Goal: Check status: Check status

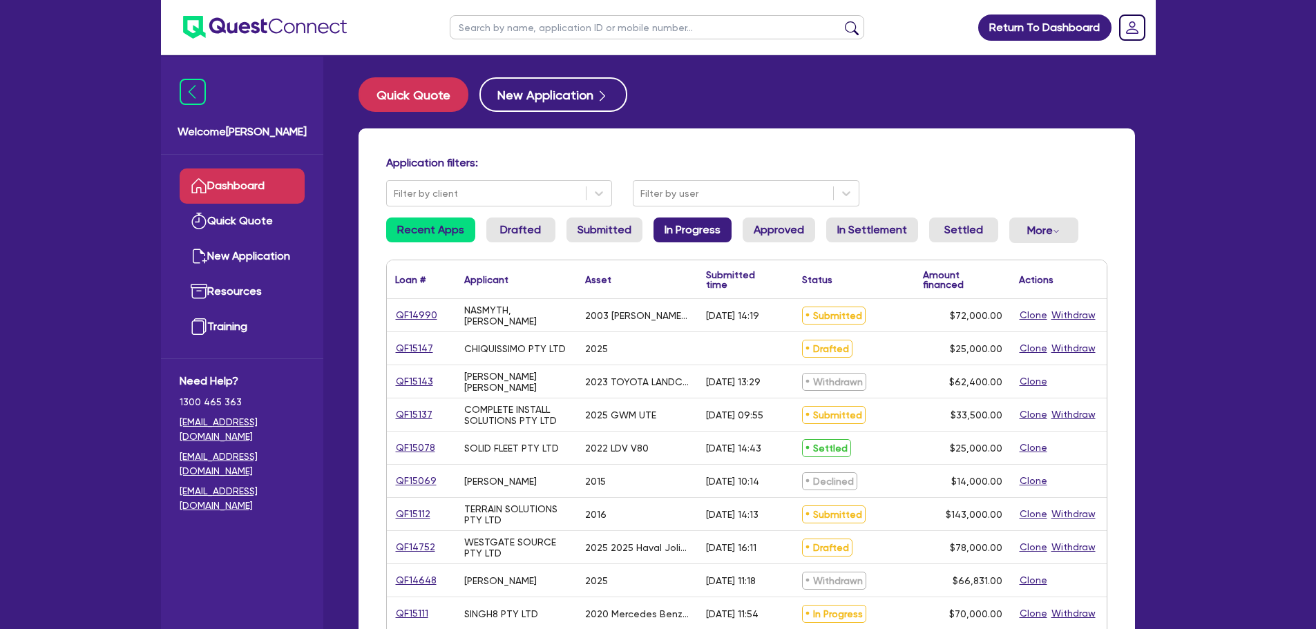
click at [671, 227] on link "In Progress" at bounding box center [692, 230] width 78 height 25
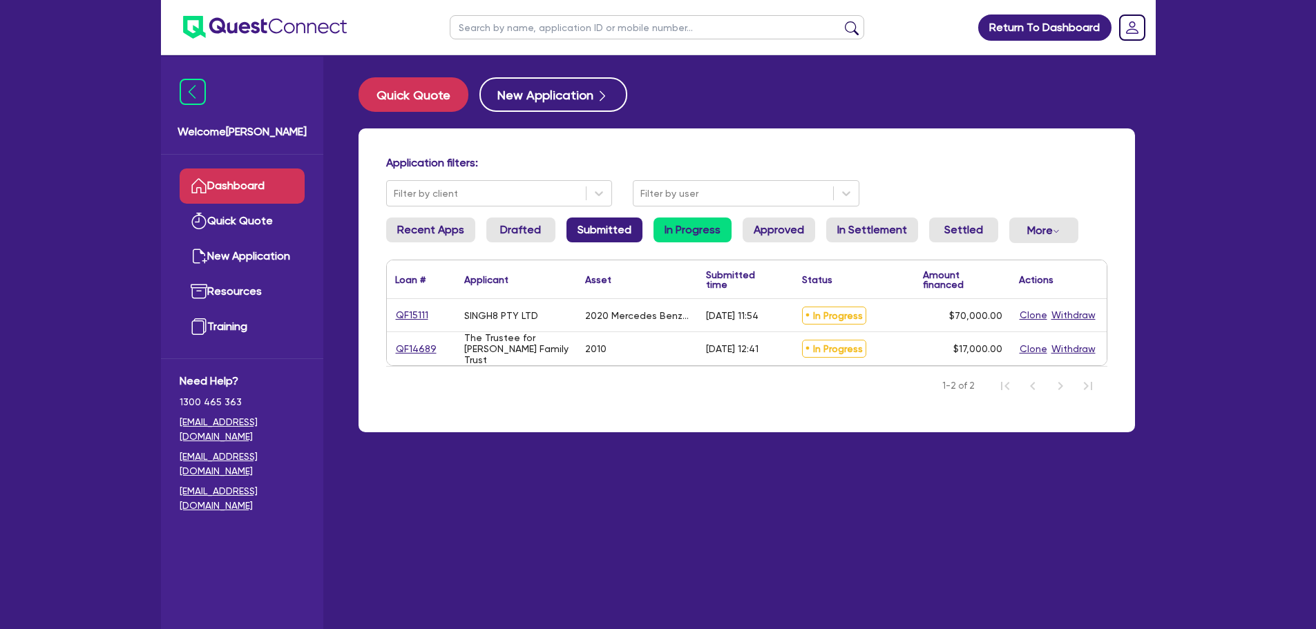
click at [616, 224] on link "Submitted" at bounding box center [604, 230] width 76 height 25
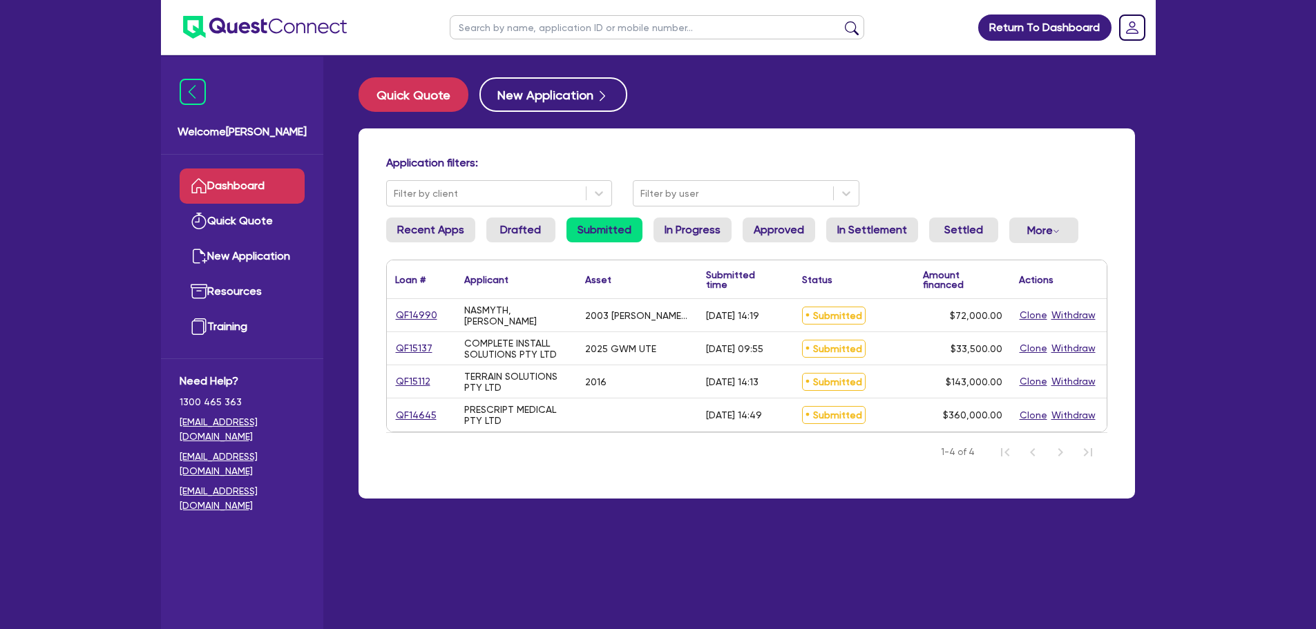
click at [400, 372] on div "QF15112" at bounding box center [421, 381] width 69 height 32
click at [418, 378] on link "QF15112" at bounding box center [413, 382] width 36 height 16
select select "PRIMARY_ASSETS"
select select "HEAVY_TRUCKS"
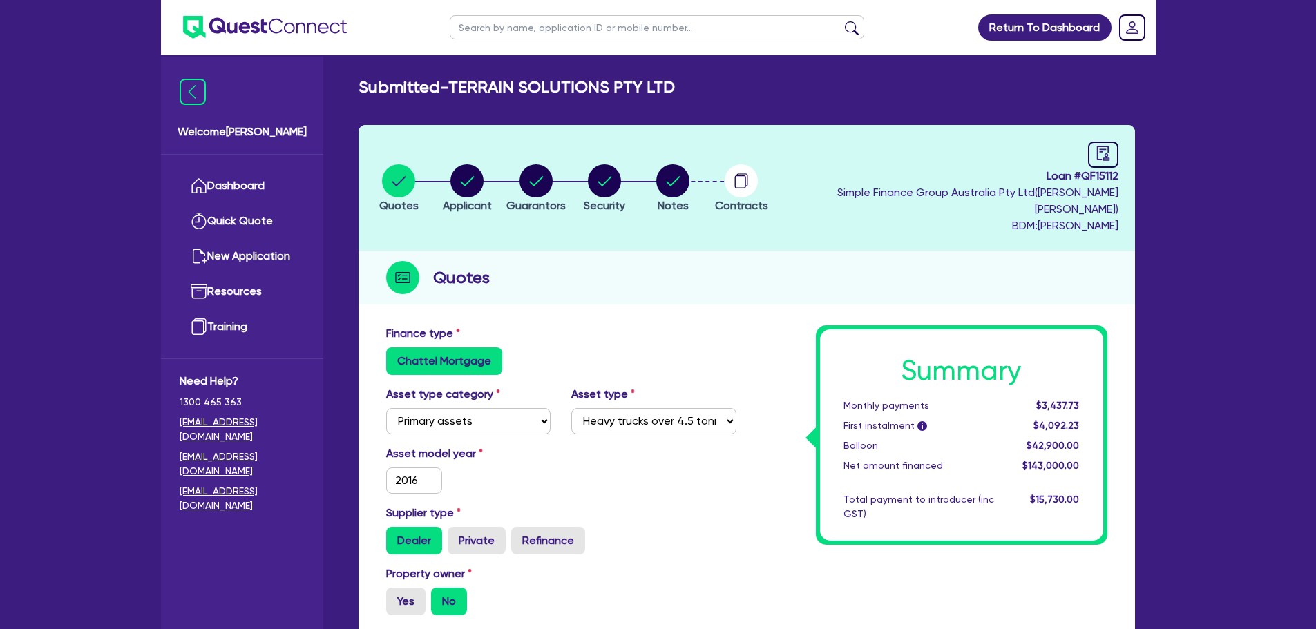
click at [707, 178] on li "Notes" at bounding box center [672, 188] width 68 height 48
click at [689, 177] on circle "button" at bounding box center [672, 180] width 33 height 33
select select "Quest Finance - Own Book"
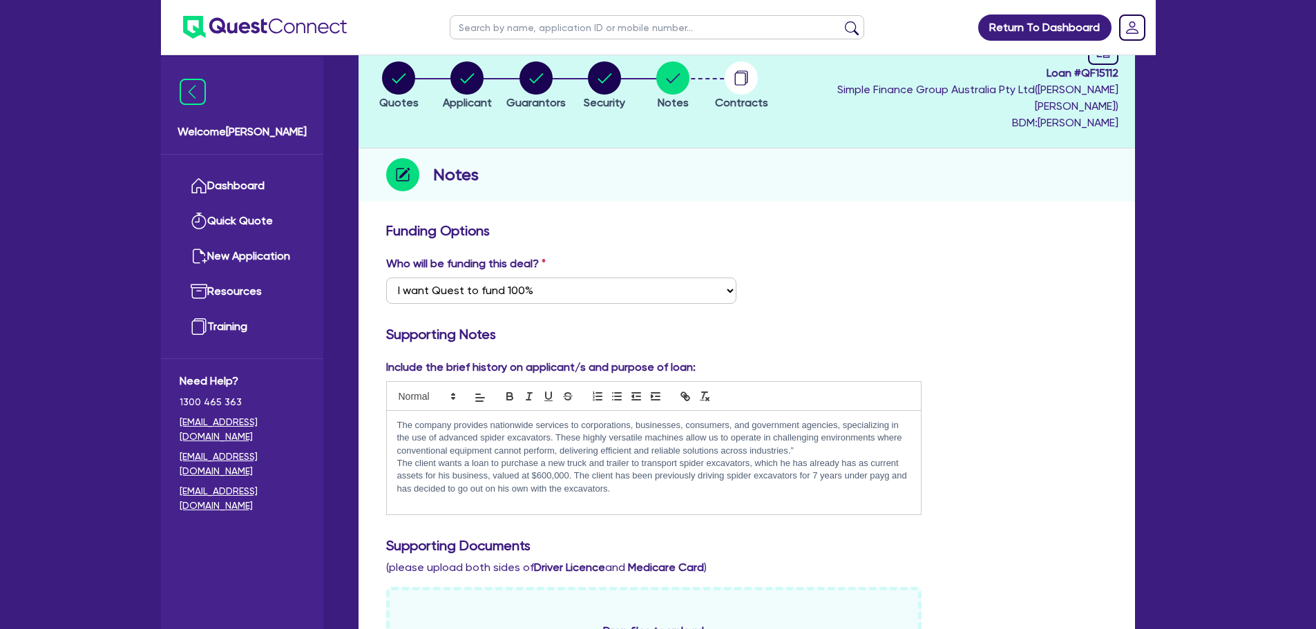
scroll to position [69, 0]
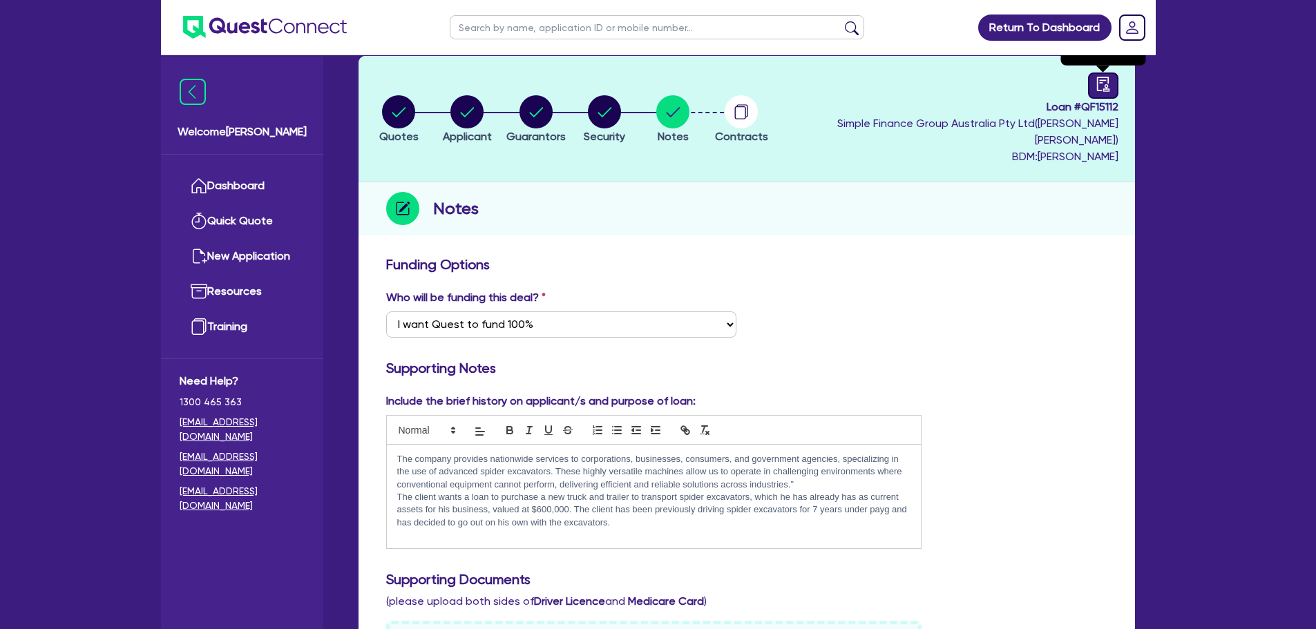
click at [1101, 79] on icon "audit" at bounding box center [1102, 84] width 15 height 15
select select "SUBMITTED_AMENDED"
select select "Quest Finance - Own Book"
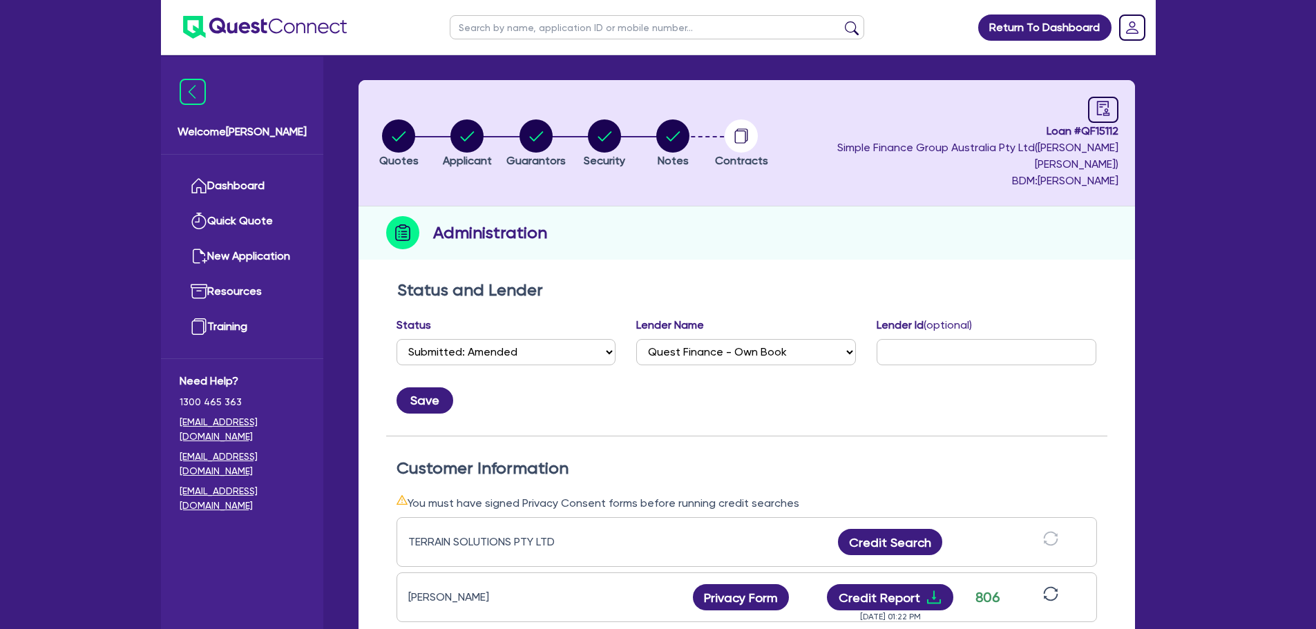
scroll to position [69, 0]
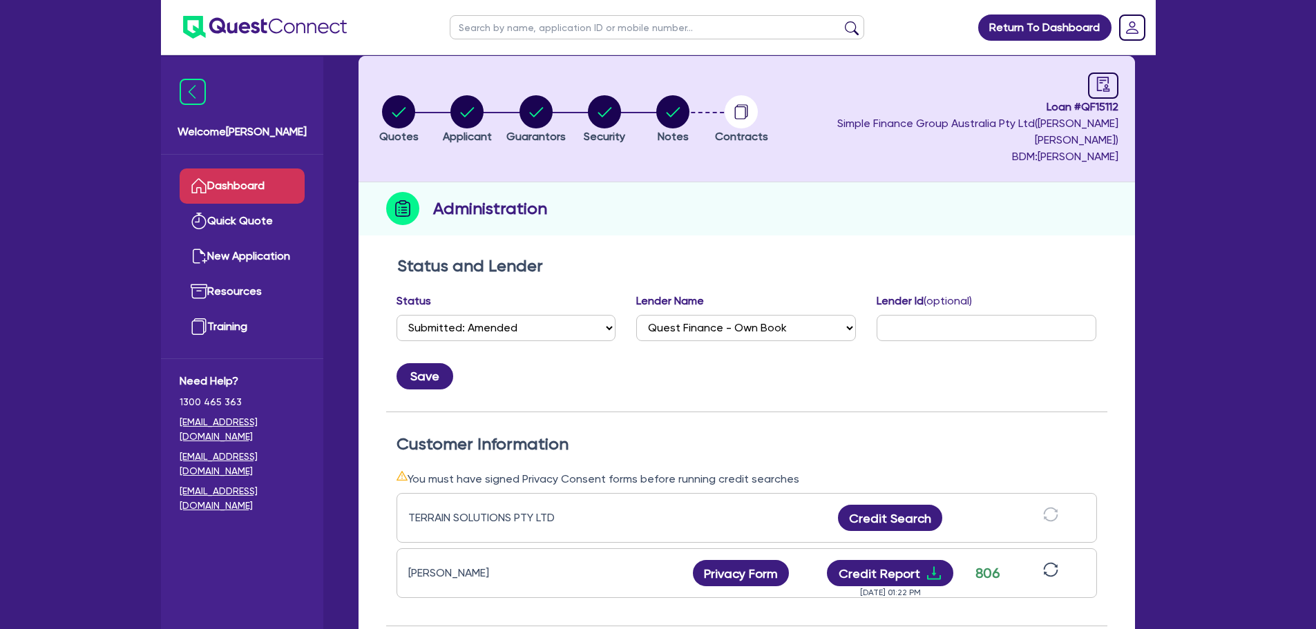
click at [242, 179] on link "Dashboard" at bounding box center [242, 186] width 125 height 35
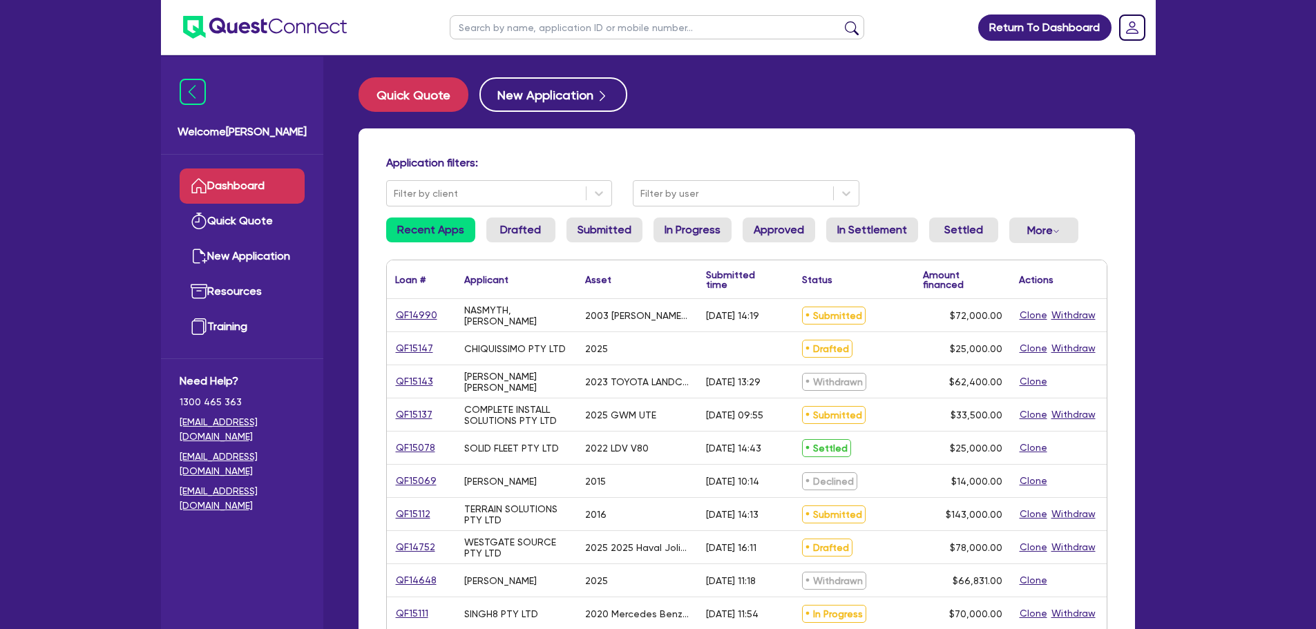
click at [425, 318] on link "QF14990" at bounding box center [416, 315] width 43 height 16
select select "PRIMARY_ASSETS"
select select "HEAVY_TRUCKS"
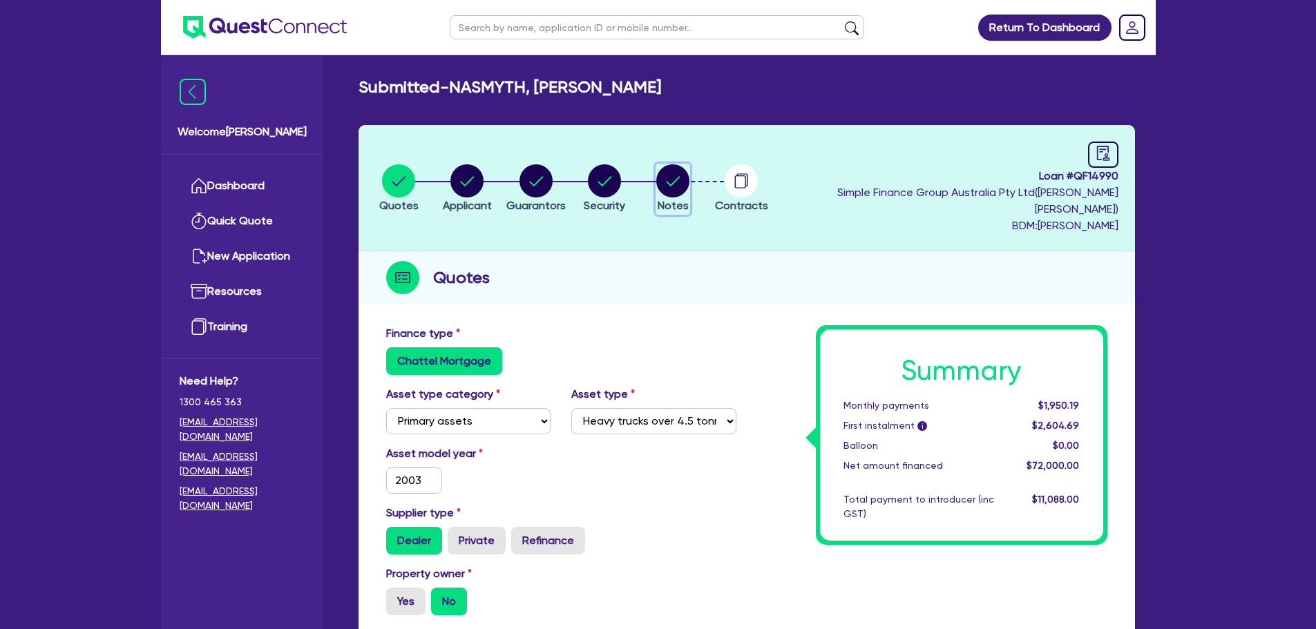
click at [689, 180] on circle "button" at bounding box center [672, 180] width 33 height 33
select select "Quest Finance - Own Book"
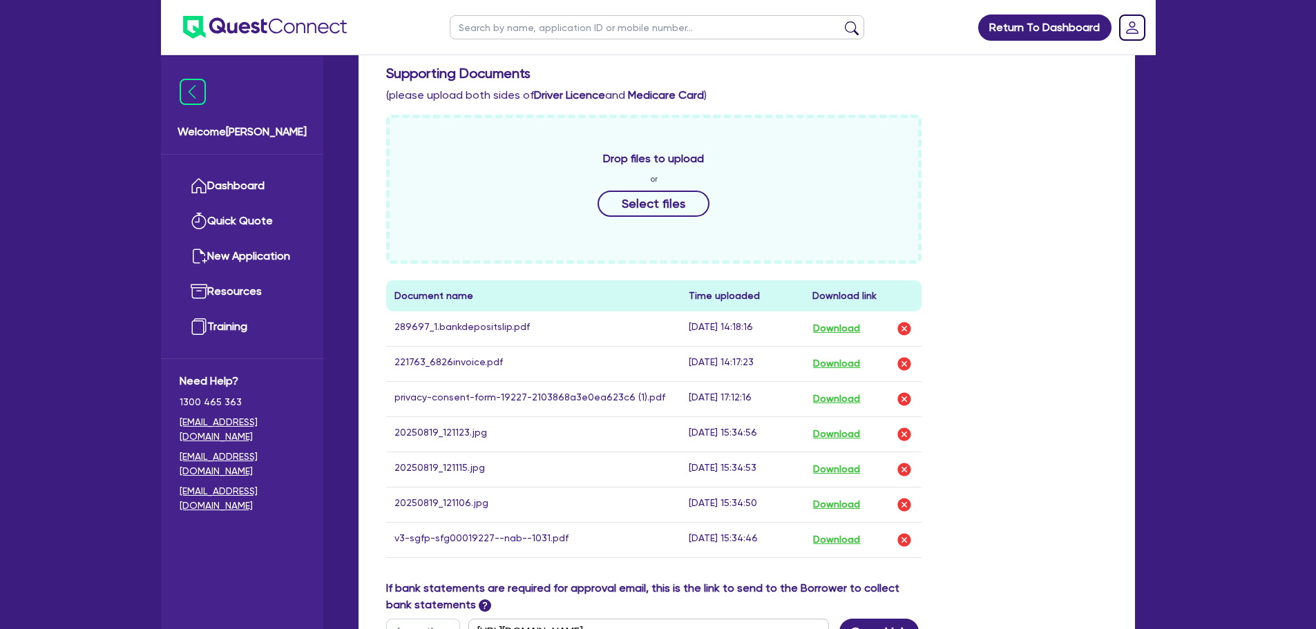
scroll to position [760, 0]
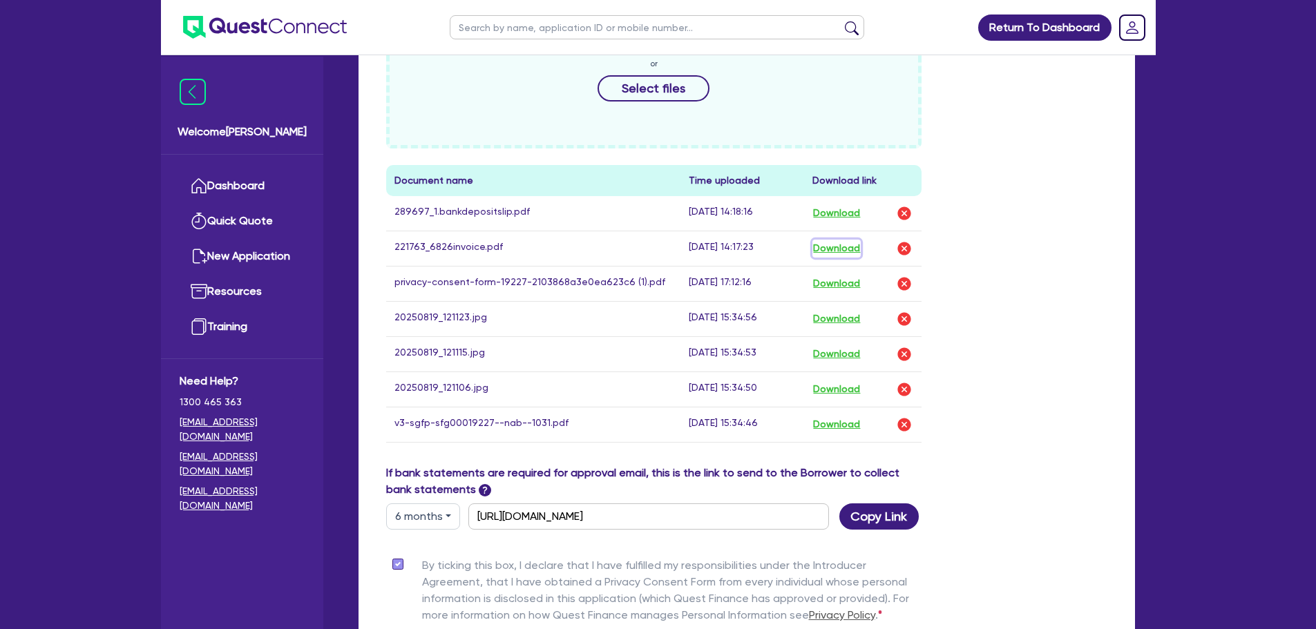
click at [839, 240] on button "Download" at bounding box center [836, 249] width 48 height 18
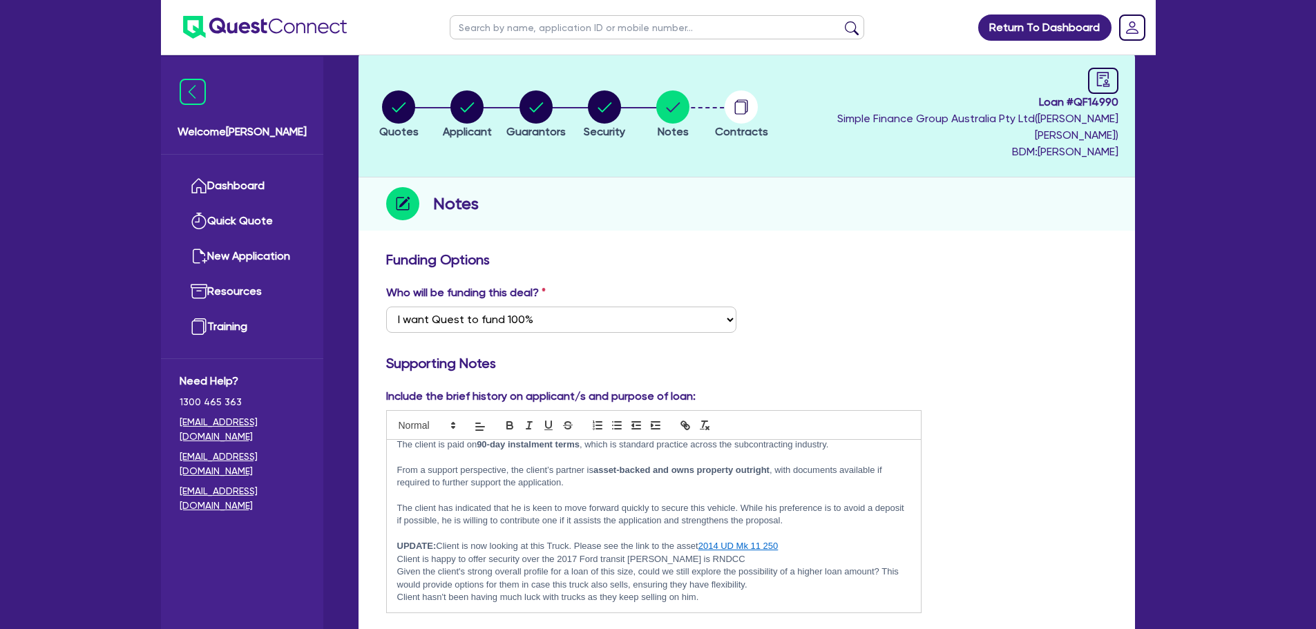
scroll to position [0, 0]
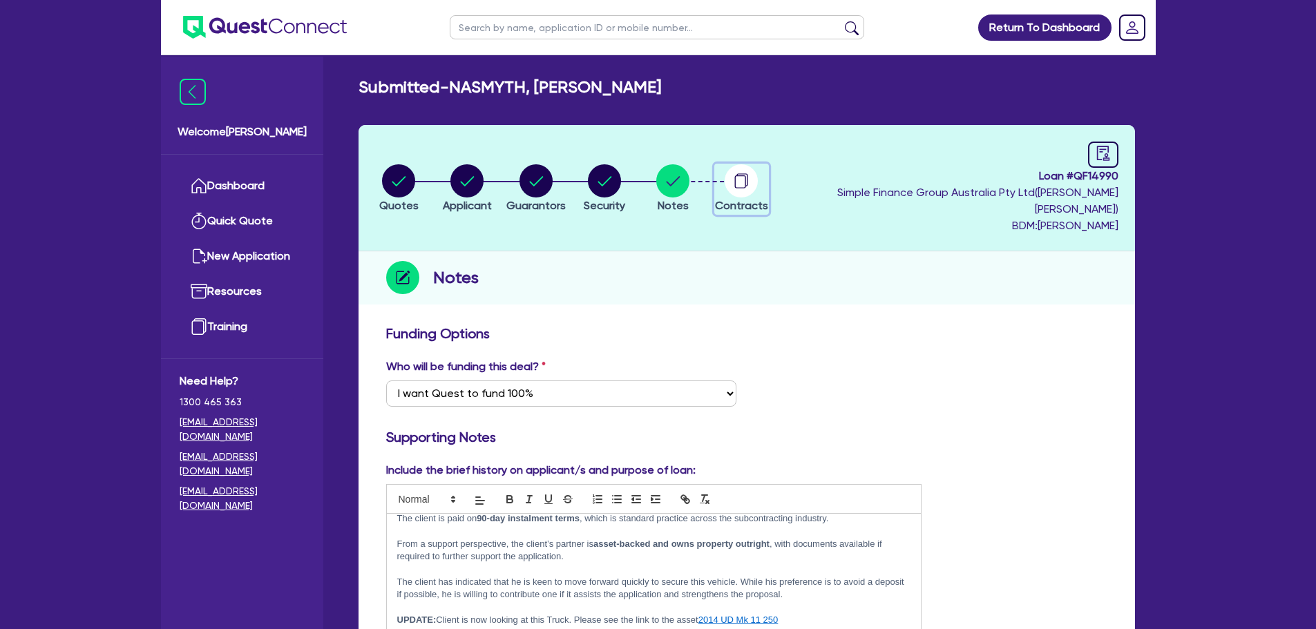
click at [758, 182] on circle "button" at bounding box center [741, 180] width 33 height 33
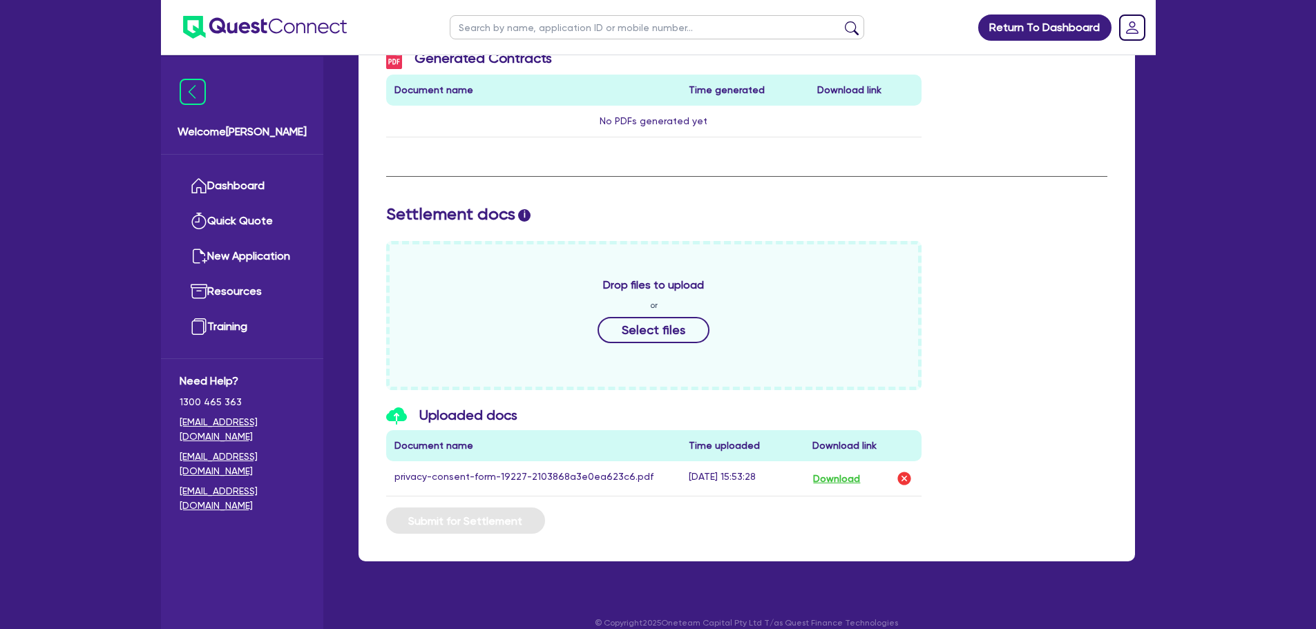
scroll to position [49, 0]
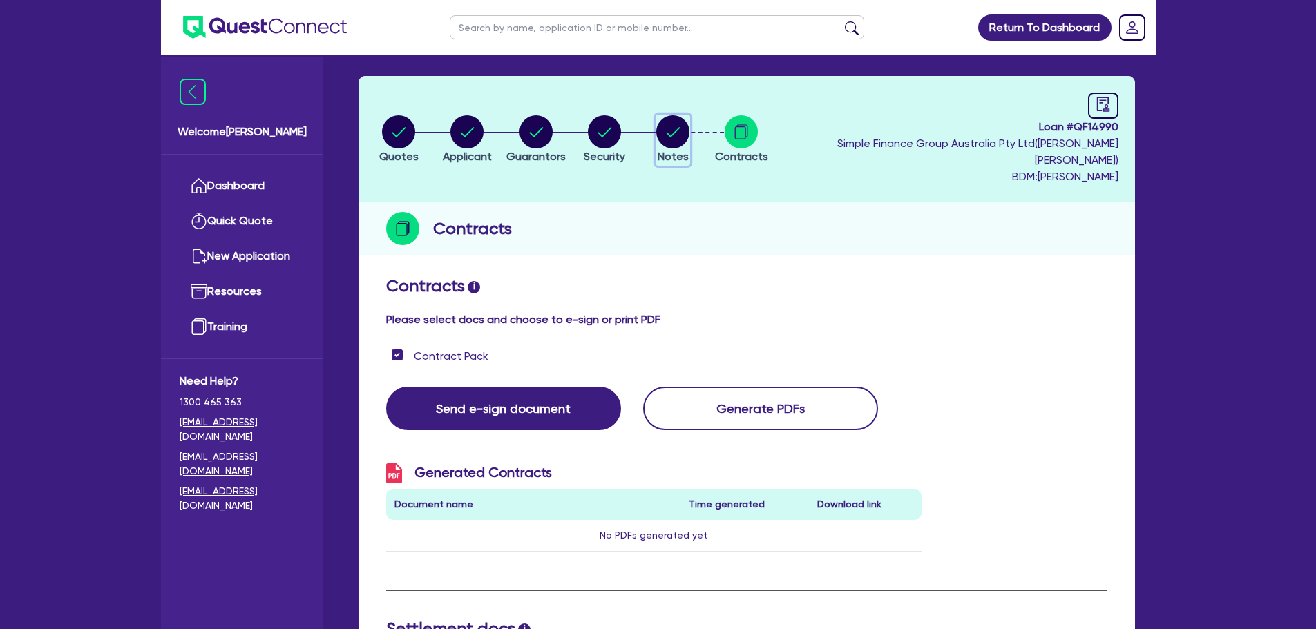
click at [689, 137] on circle "button" at bounding box center [672, 131] width 33 height 33
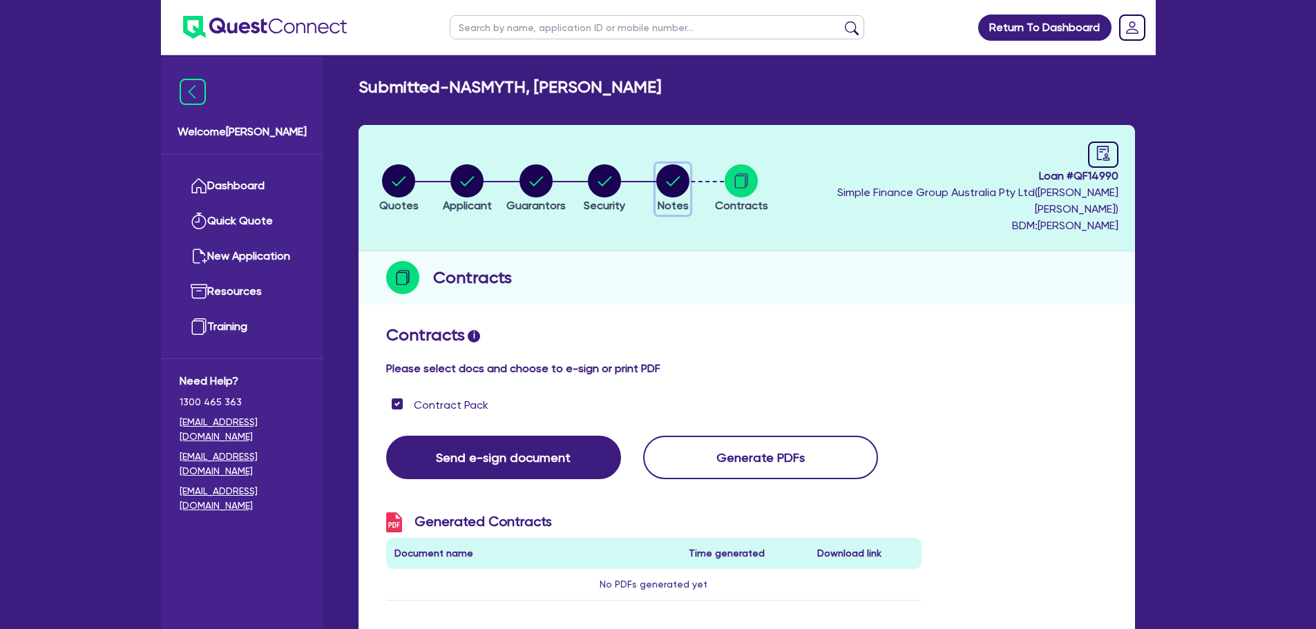
select select "Quest Finance - Own Book"
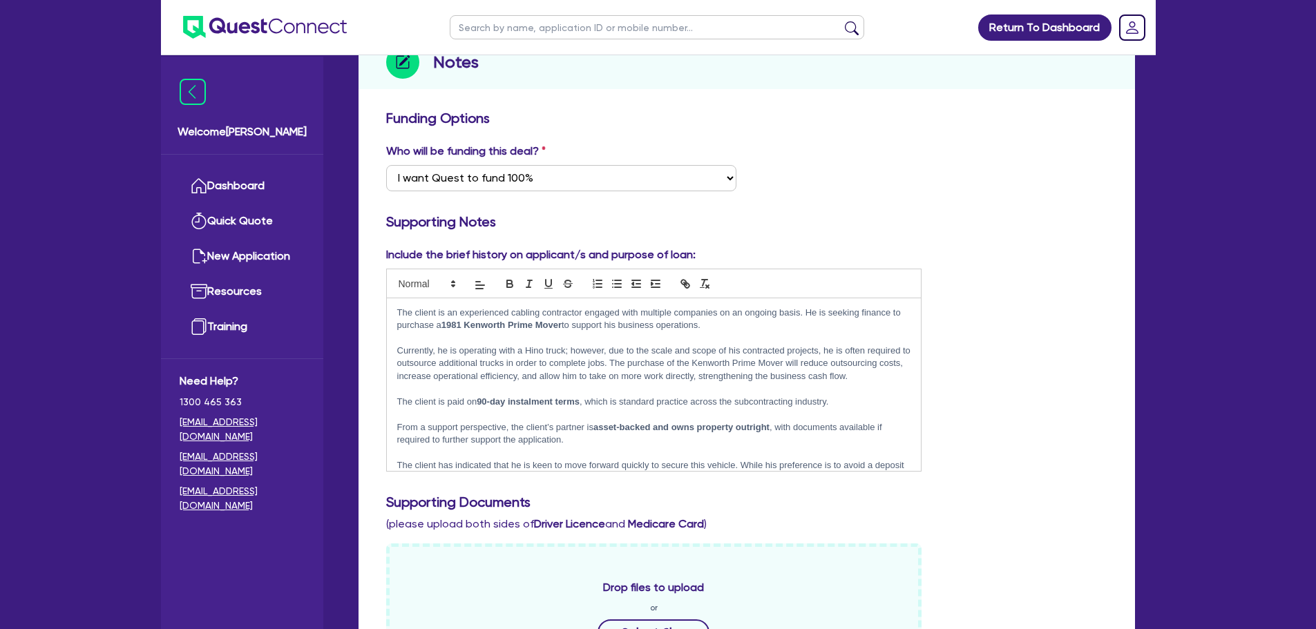
scroll to position [86, 0]
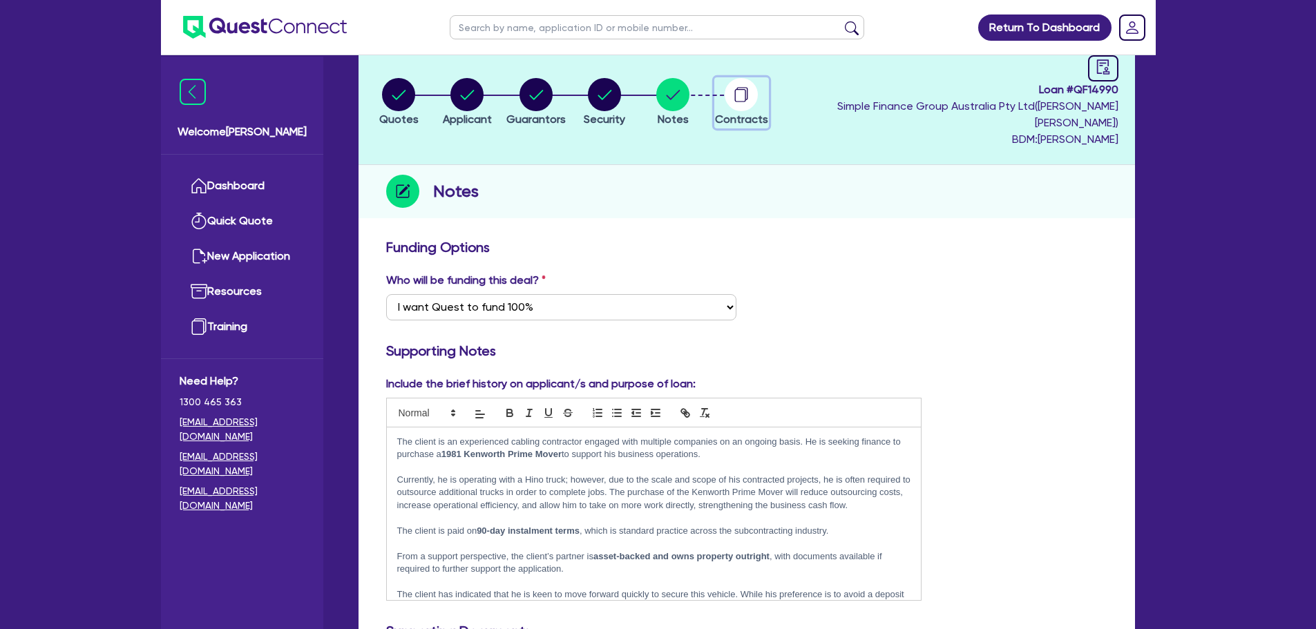
click at [758, 86] on circle "button" at bounding box center [741, 94] width 33 height 33
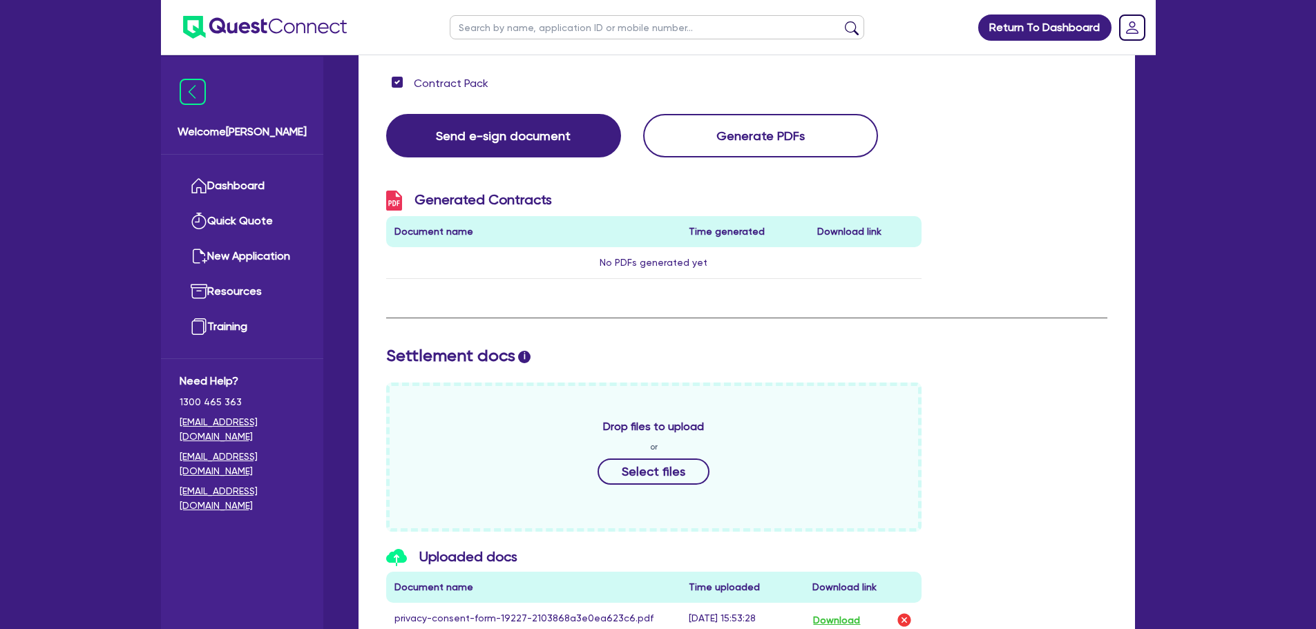
scroll to position [463, 0]
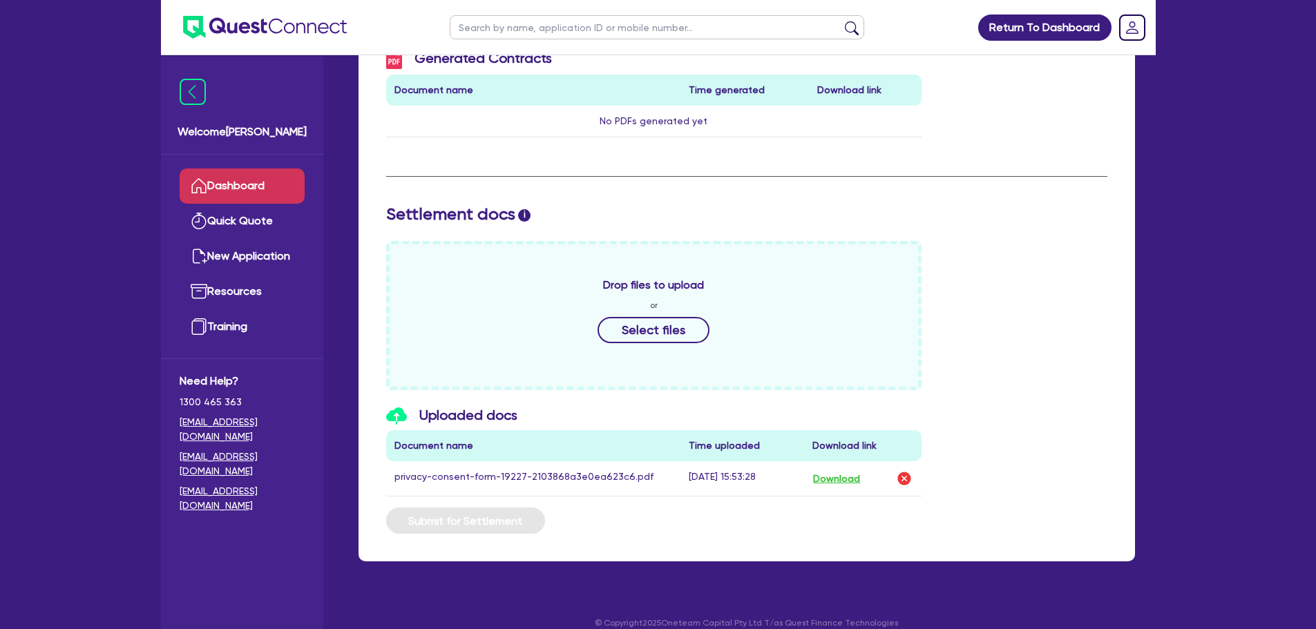
click at [262, 180] on link "Dashboard" at bounding box center [242, 186] width 125 height 35
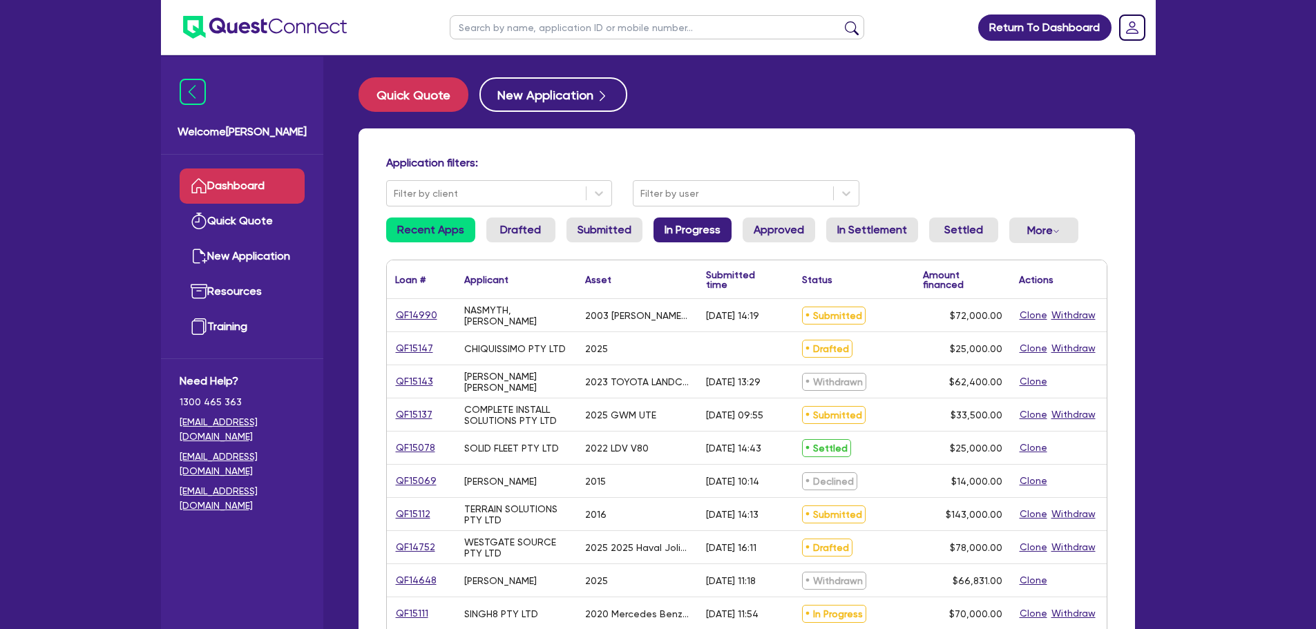
click at [681, 229] on link "In Progress" at bounding box center [692, 230] width 78 height 25
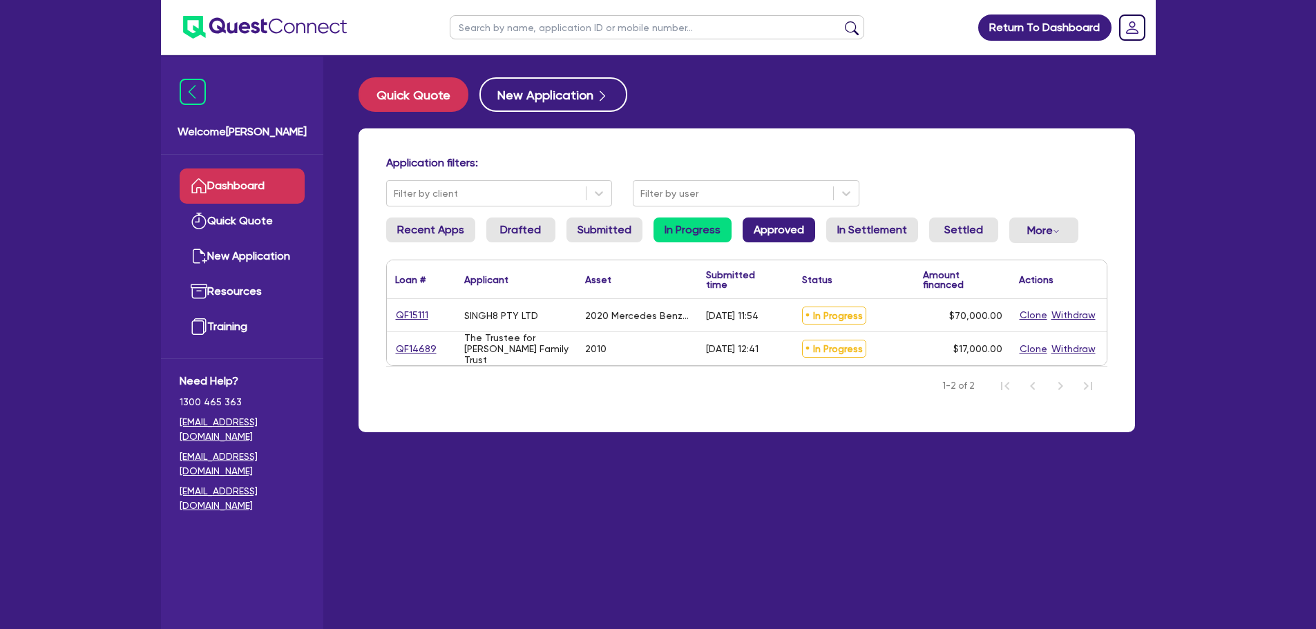
click at [764, 232] on link "Approved" at bounding box center [778, 230] width 73 height 25
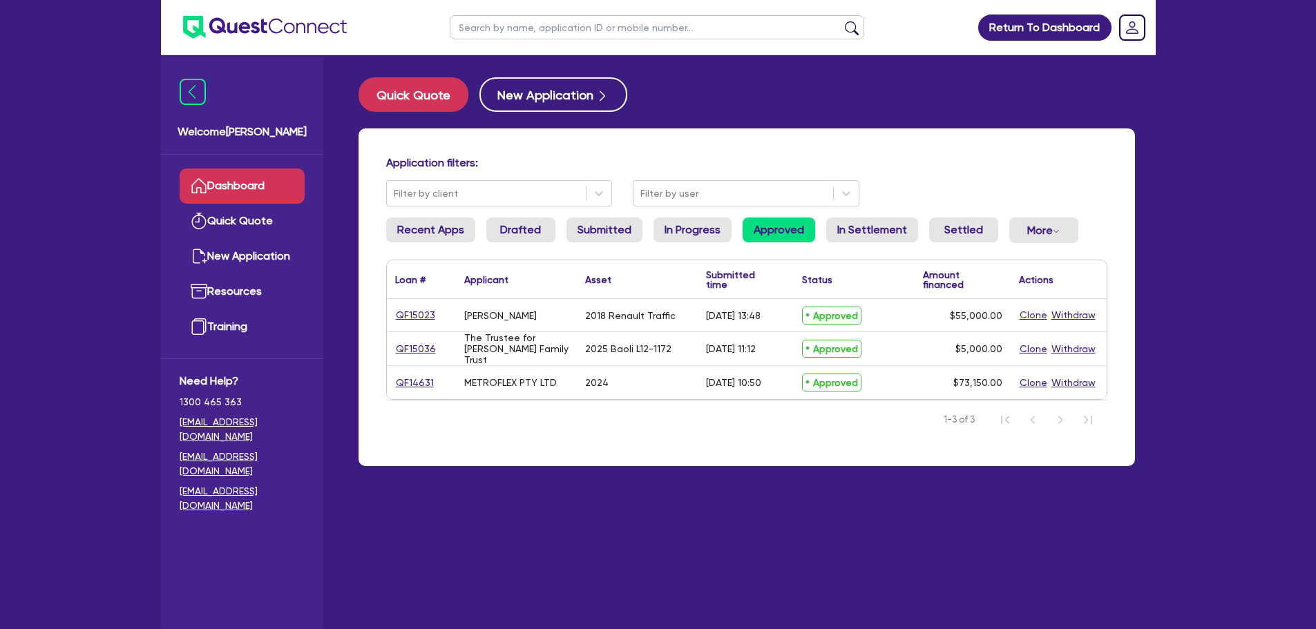
click at [584, 245] on li "Submitted" at bounding box center [604, 236] width 76 height 37
click at [596, 229] on link "Submitted" at bounding box center [604, 230] width 76 height 25
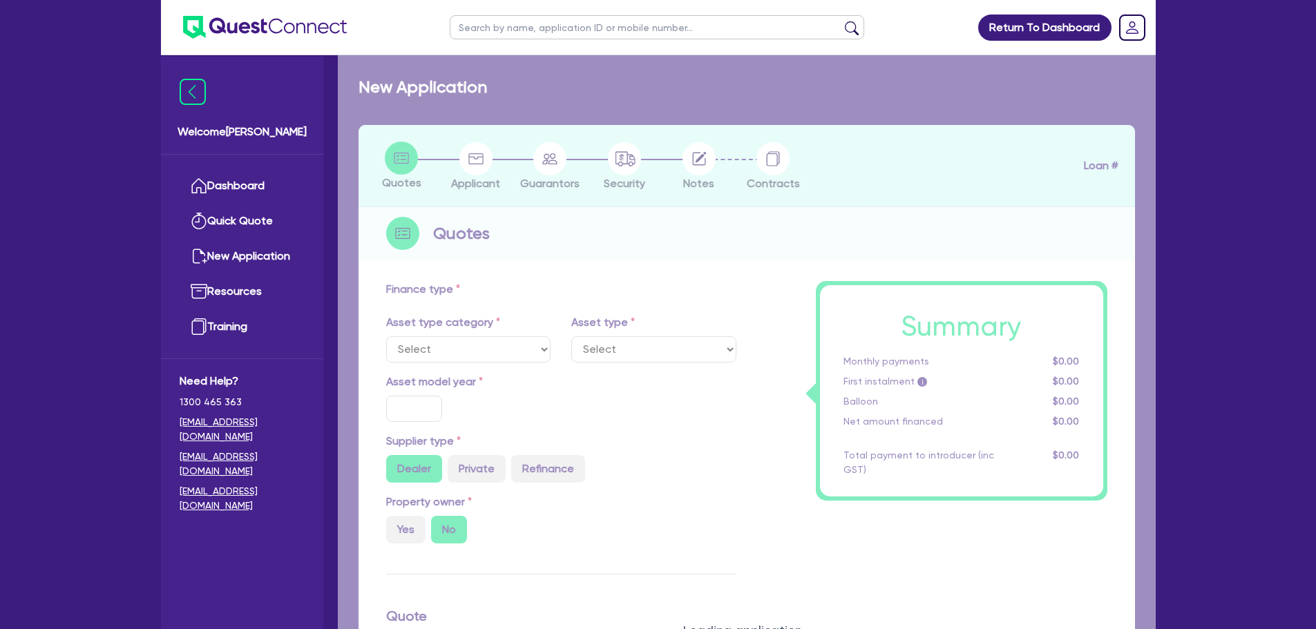
select select "CARS_AND_LIGHT_TRUCKS"
type input "2025"
type input "40,000"
type input "6,500"
type input "8"
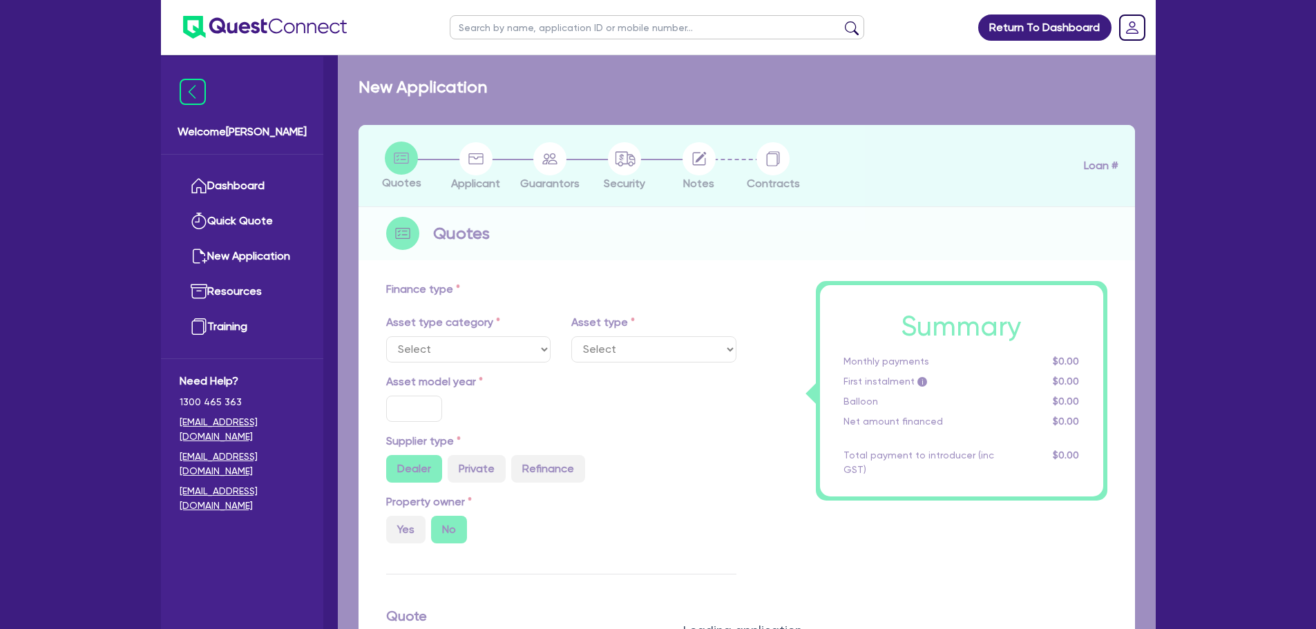
type input "2,680"
type input "17.99"
select select "PASSENGER_VEHICLES"
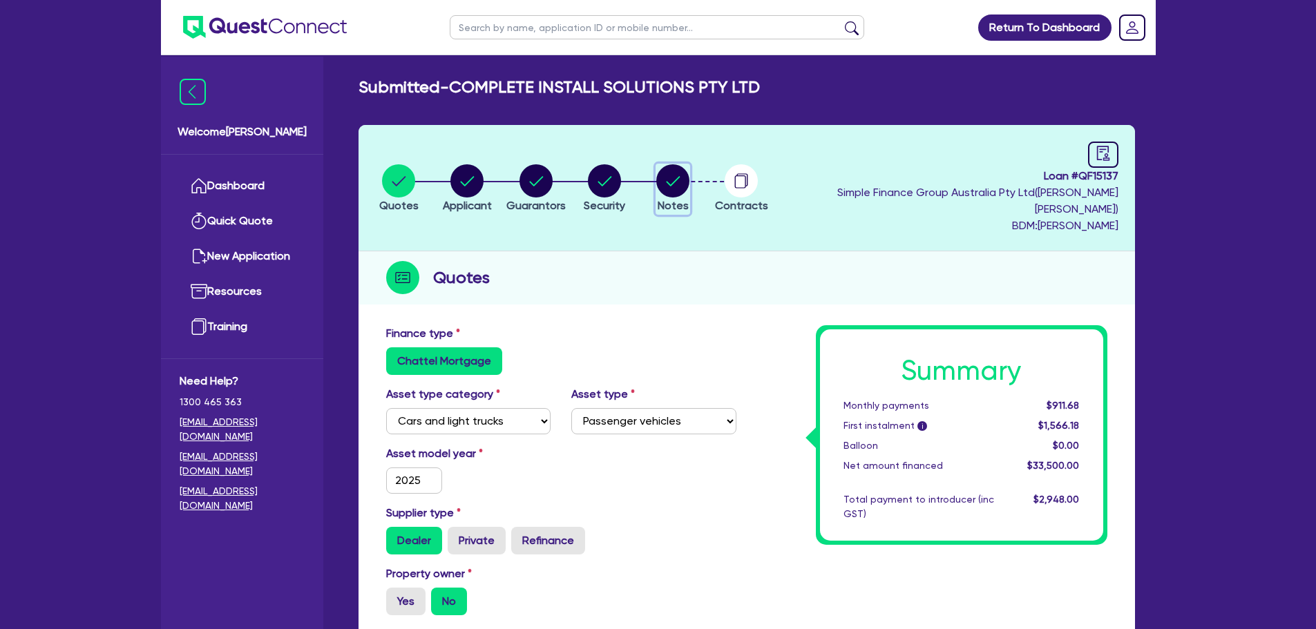
click at [689, 175] on circle "button" at bounding box center [672, 180] width 33 height 33
select select "Quest Finance - Own Book"
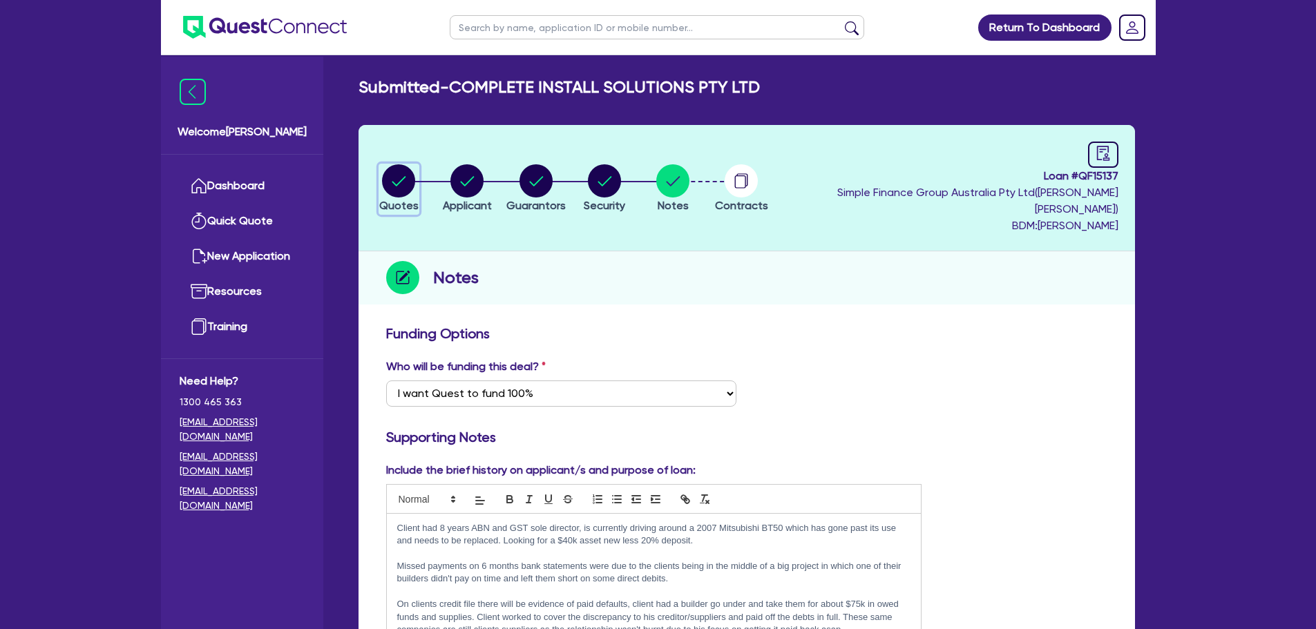
click at [408, 182] on circle "button" at bounding box center [398, 180] width 33 height 33
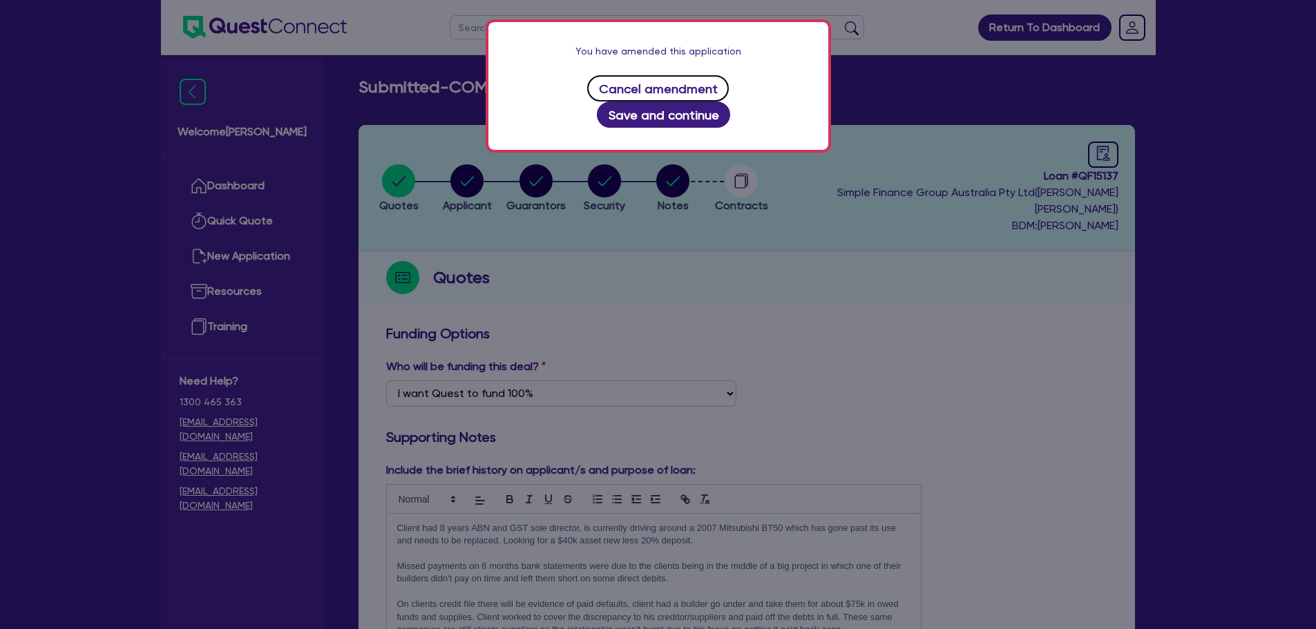
click at [631, 94] on button "Cancel amendment" at bounding box center [658, 88] width 142 height 26
select select "CARS_AND_LIGHT_TRUCKS"
select select "PASSENGER_VEHICLES"
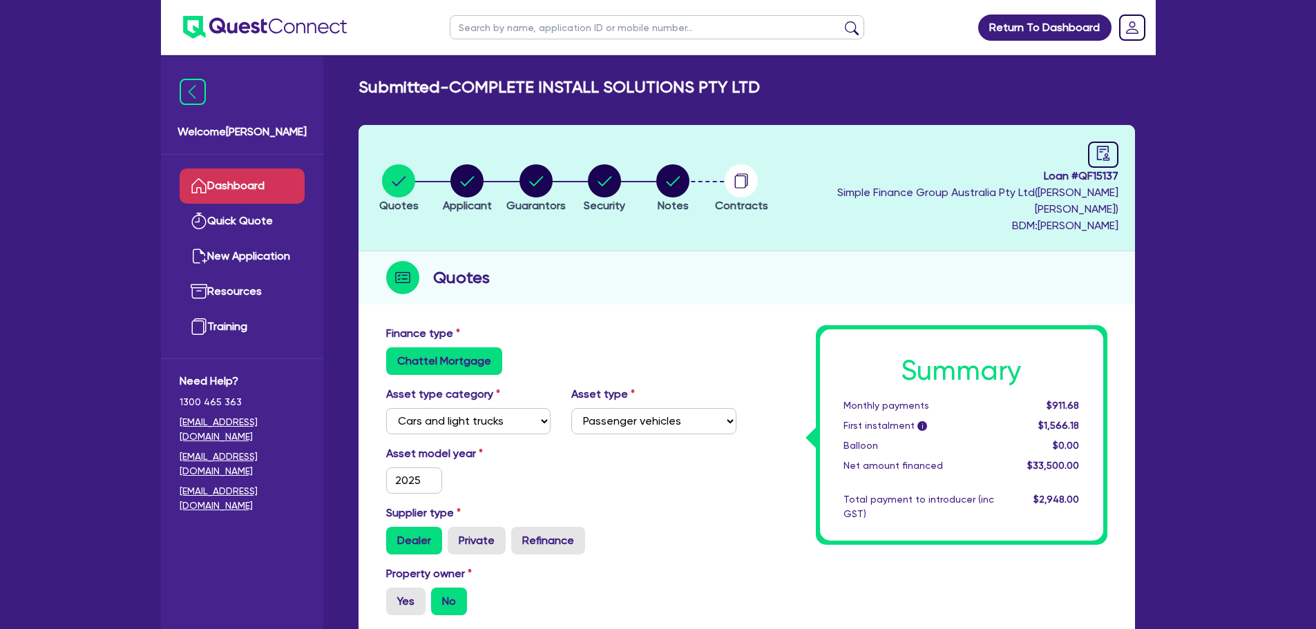
click at [291, 192] on link "Dashboard" at bounding box center [242, 186] width 125 height 35
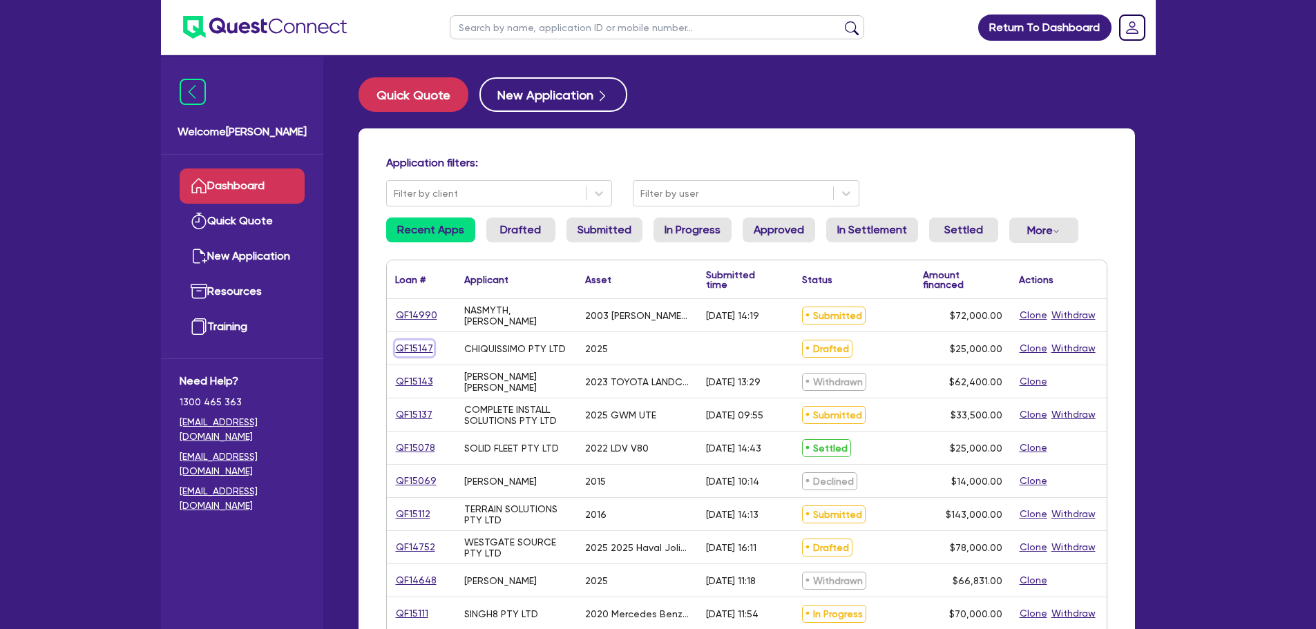
click at [416, 347] on link "QF15147" at bounding box center [414, 349] width 39 height 16
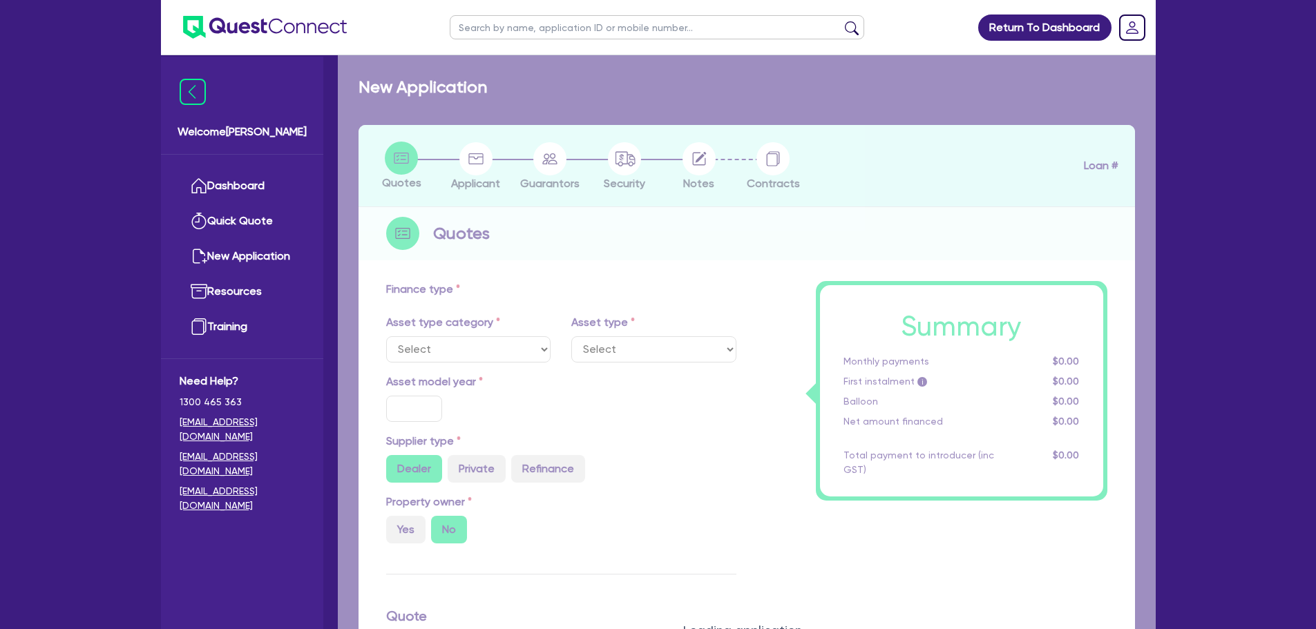
select select "TERTIARY_ASSETS"
type input "2025"
radio input "true"
type input "25,000"
type input "3"
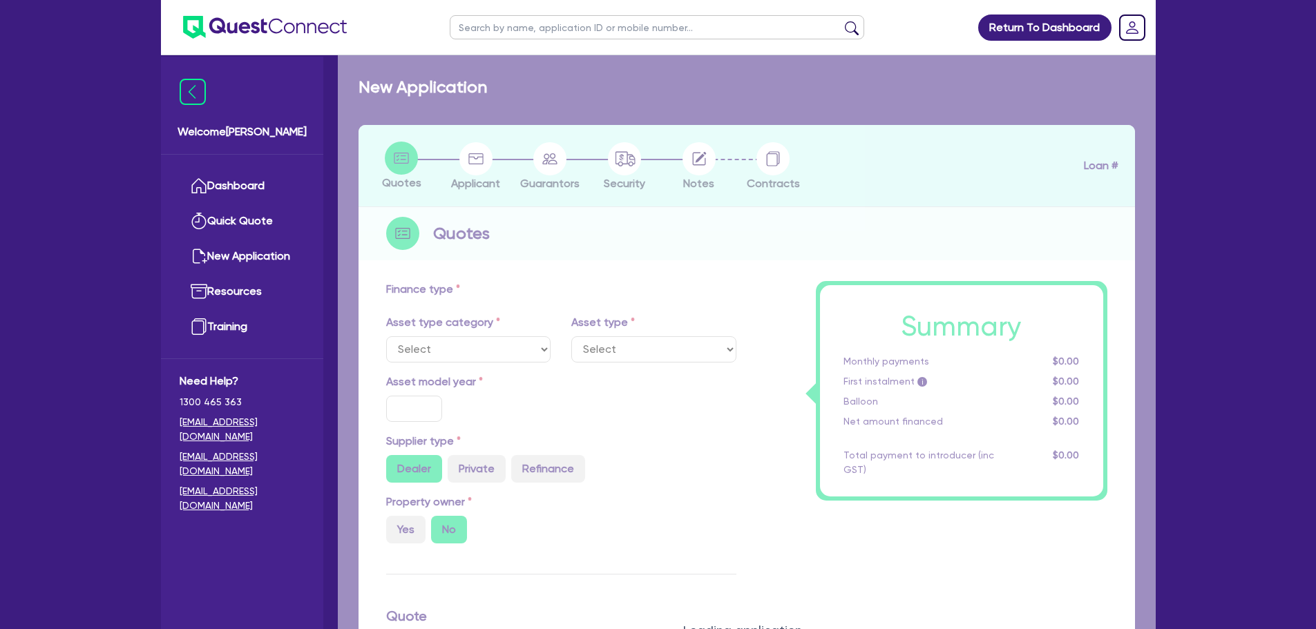
type input "750"
type input "17"
type input "100"
select select "BEAUTY_EQUIPMENT"
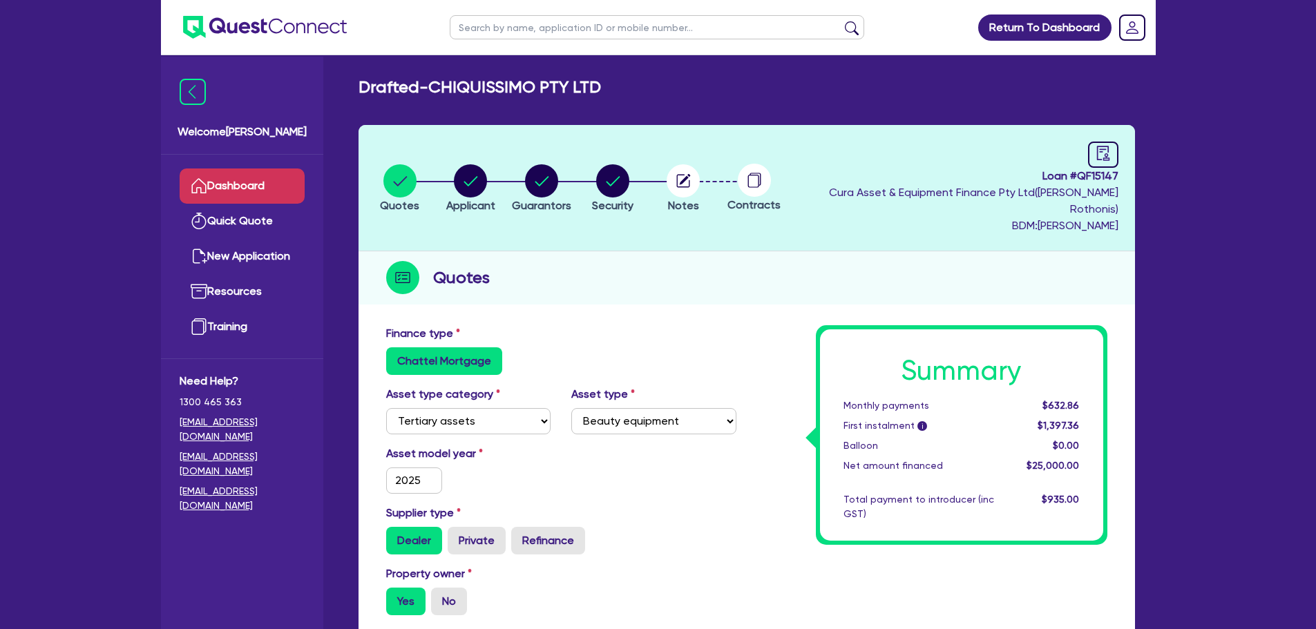
click at [260, 180] on link "Dashboard" at bounding box center [242, 186] width 125 height 35
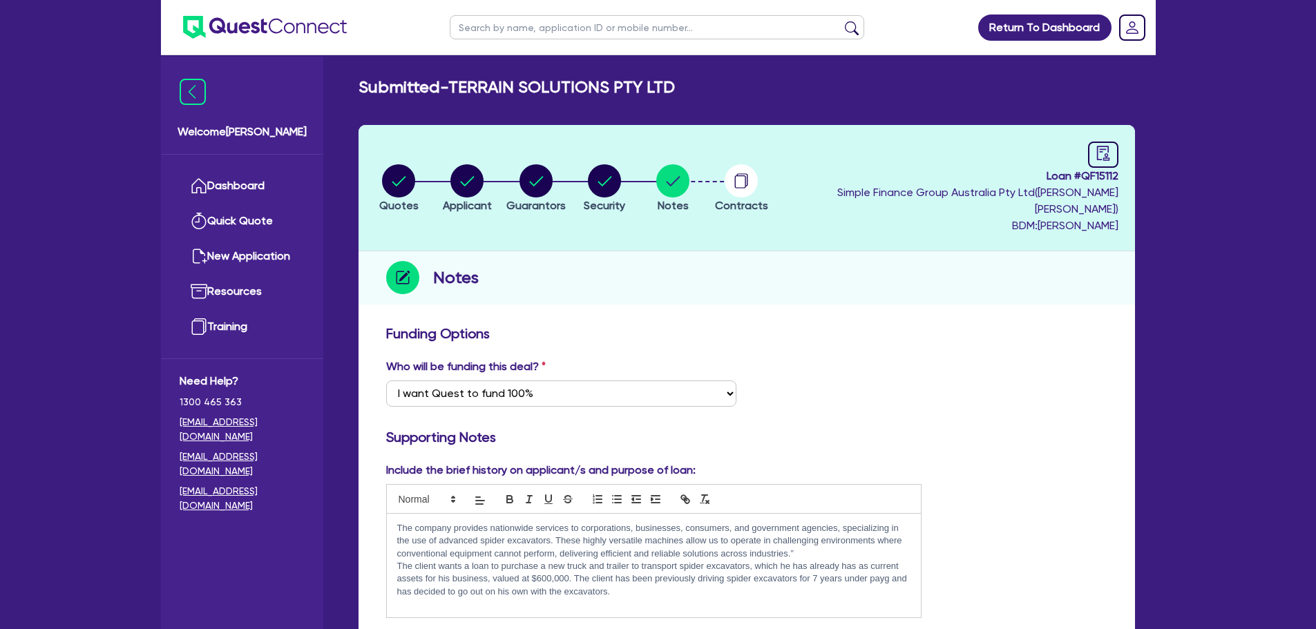
select select "Quest Finance - Own Book"
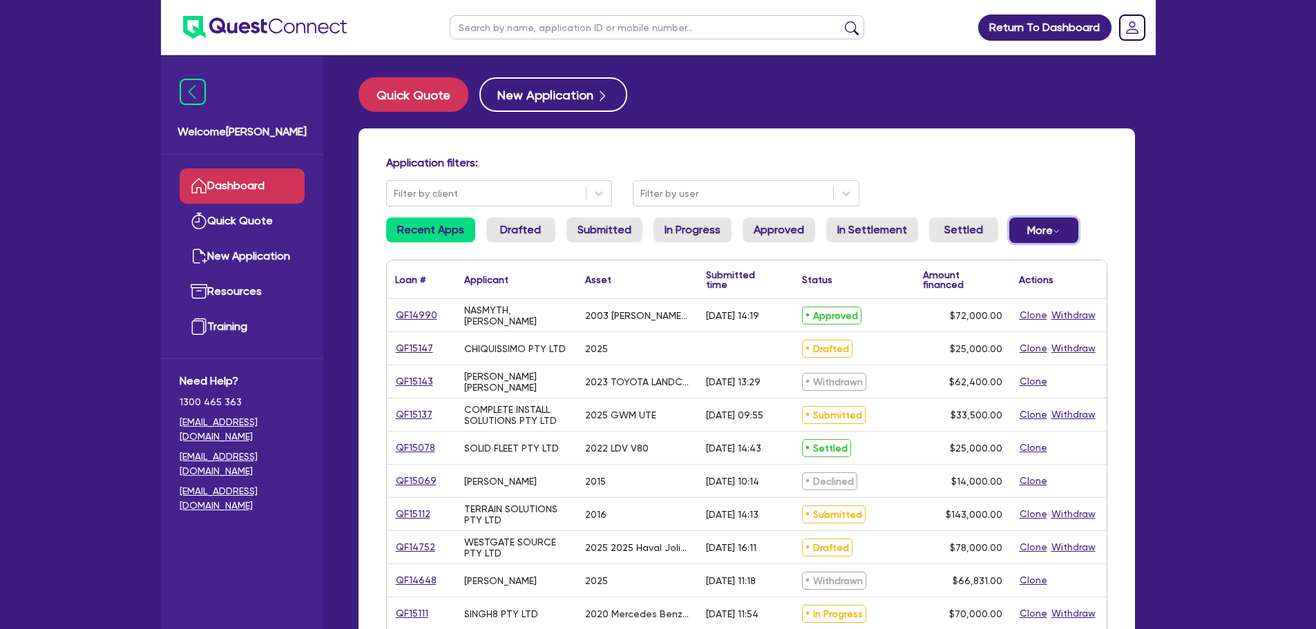
click at [1041, 231] on button "More Withdrawn Declined" at bounding box center [1043, 231] width 69 height 26
click at [951, 224] on link "Settled" at bounding box center [963, 230] width 69 height 25
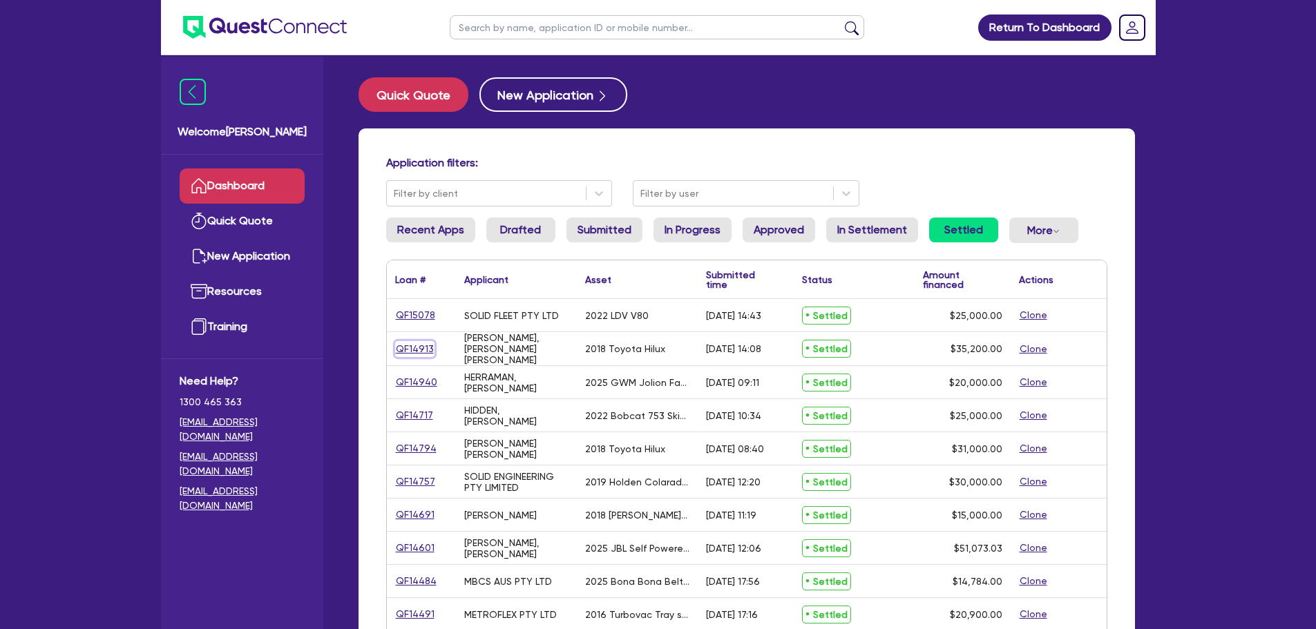
click at [408, 347] on link "QF14913" at bounding box center [414, 349] width 39 height 16
select select "CARS_AND_LIGHT_TRUCKS"
select select "VANS_AND_UTES"
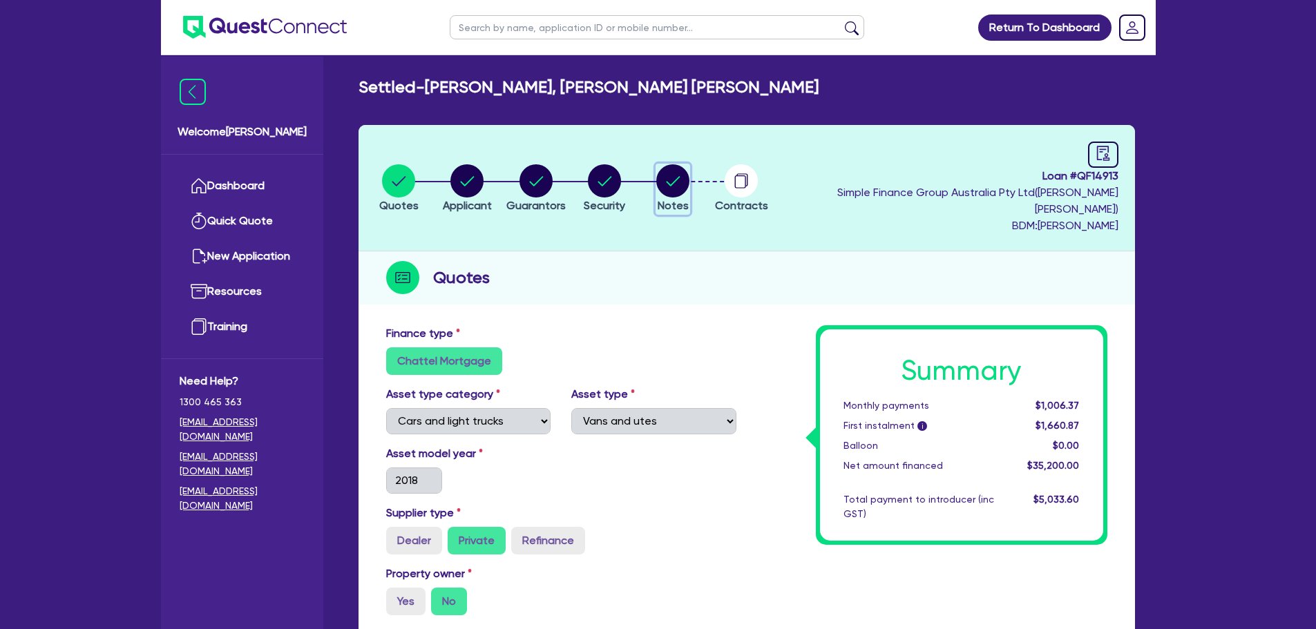
click at [689, 167] on circle "button" at bounding box center [672, 180] width 33 height 33
select select "Quest Finance - Own Book"
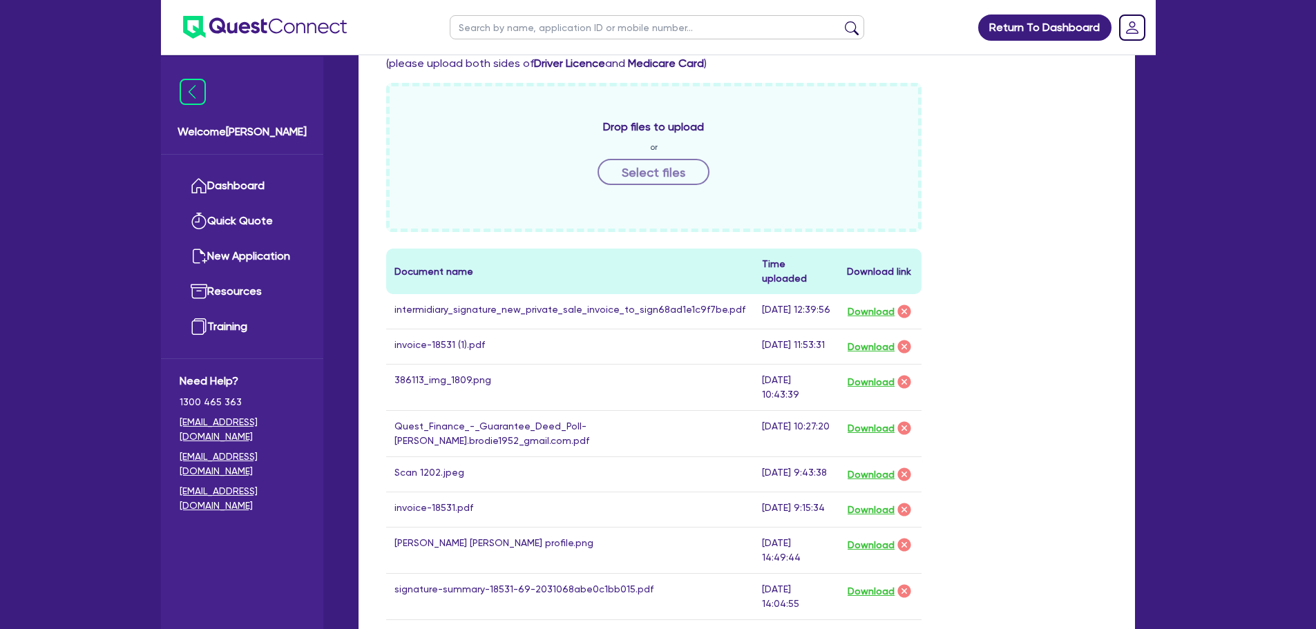
scroll to position [691, 0]
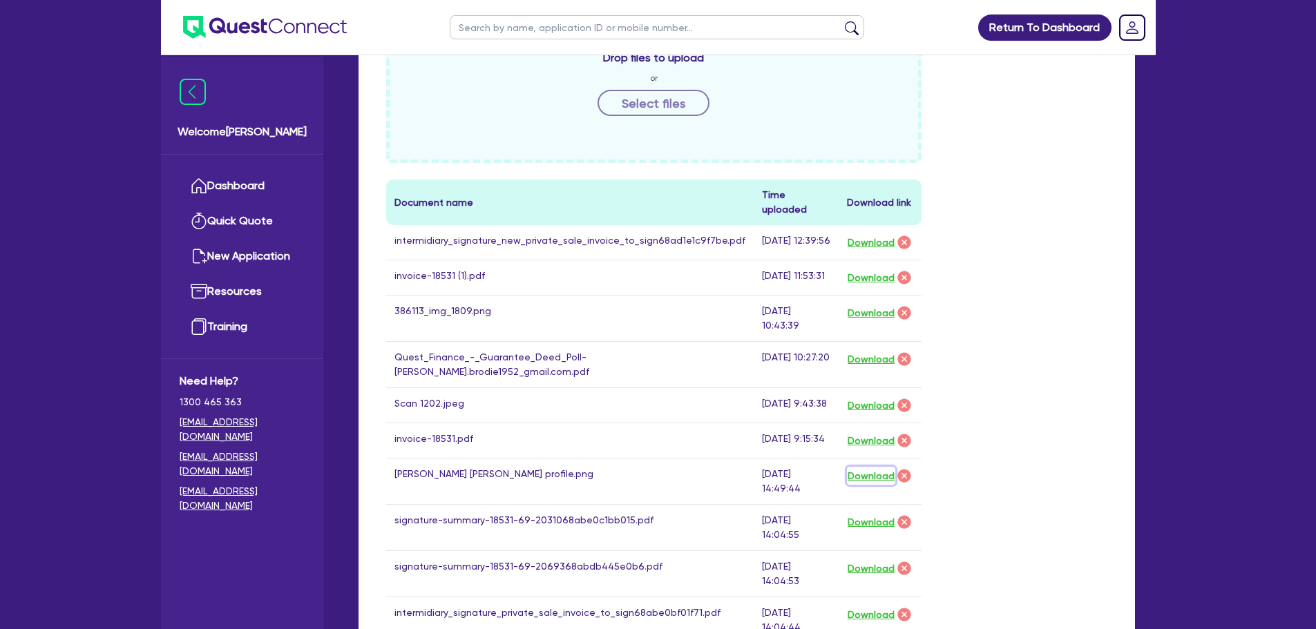
click at [862, 467] on button "Download" at bounding box center [871, 476] width 48 height 18
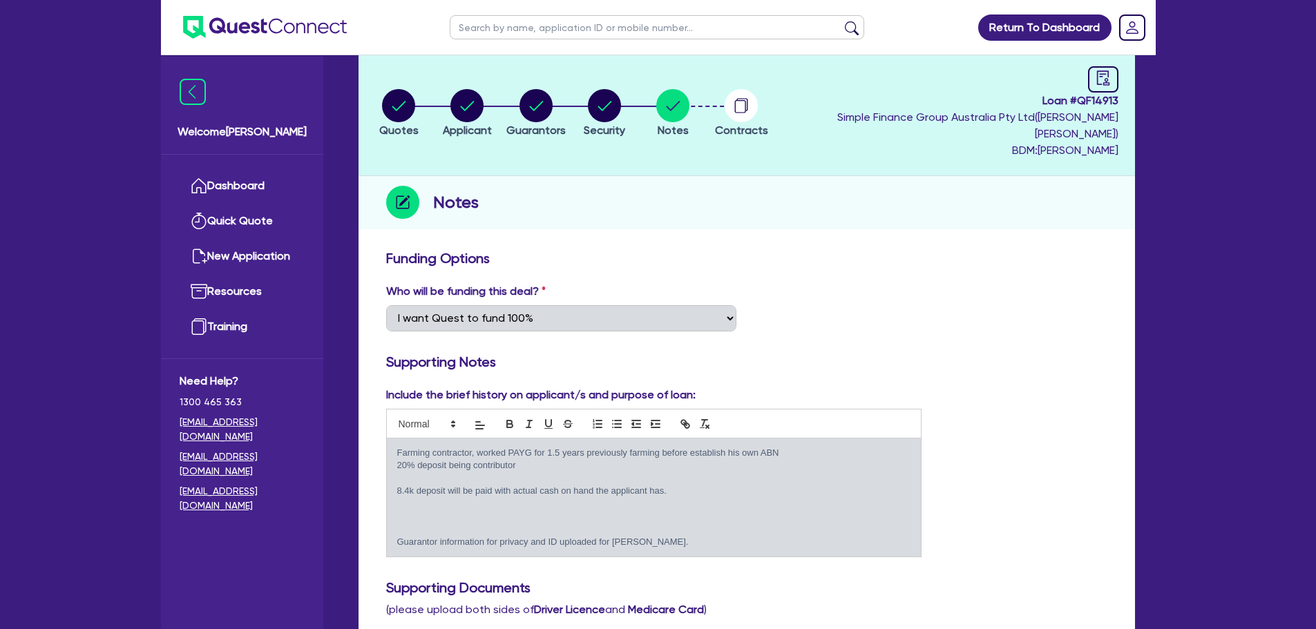
scroll to position [0, 0]
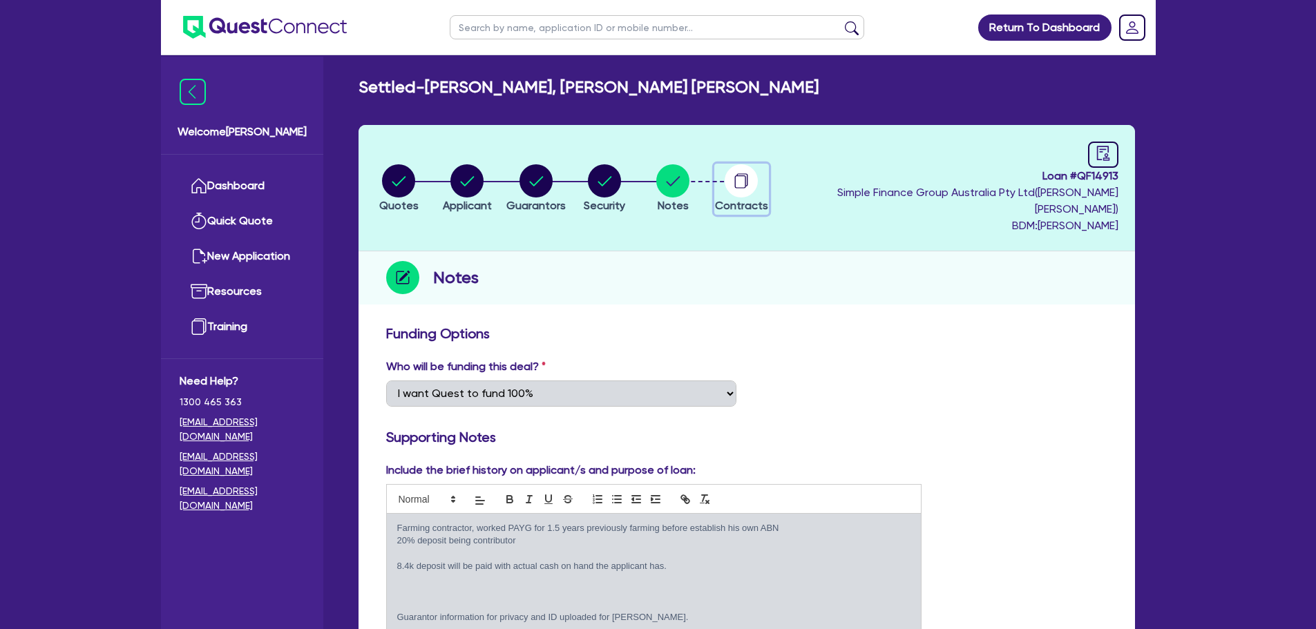
click at [758, 177] on circle "button" at bounding box center [741, 180] width 33 height 33
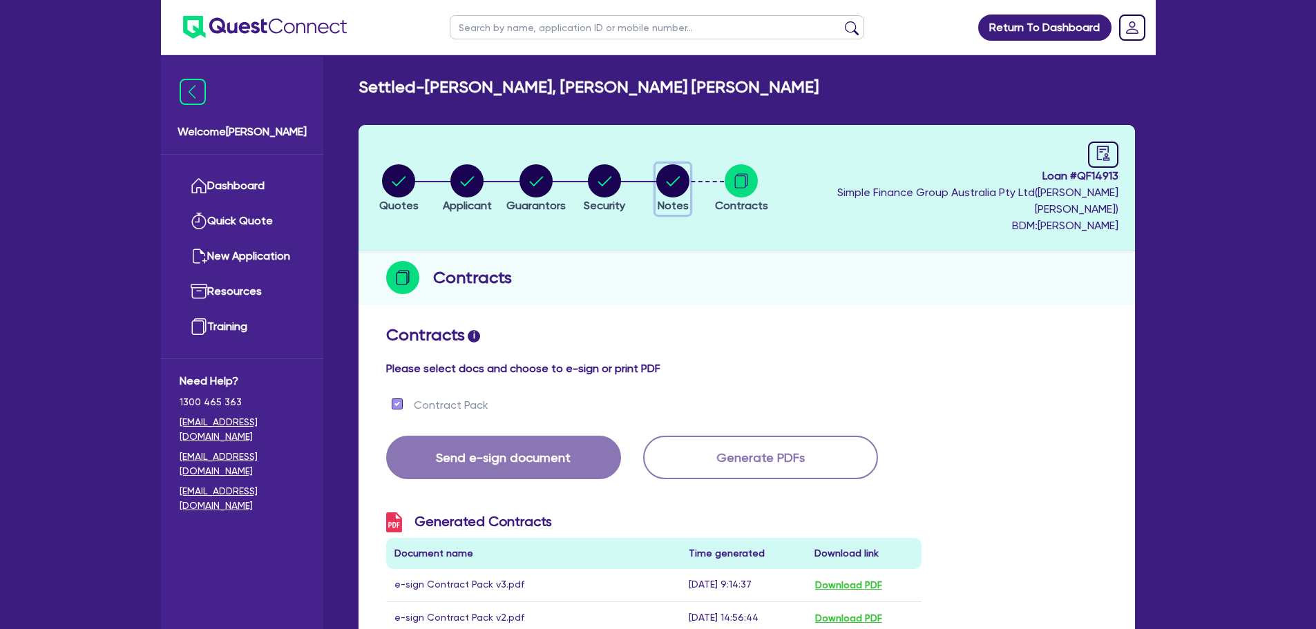
click at [689, 184] on circle "button" at bounding box center [672, 180] width 33 height 33
select select "Quest Finance - Own Book"
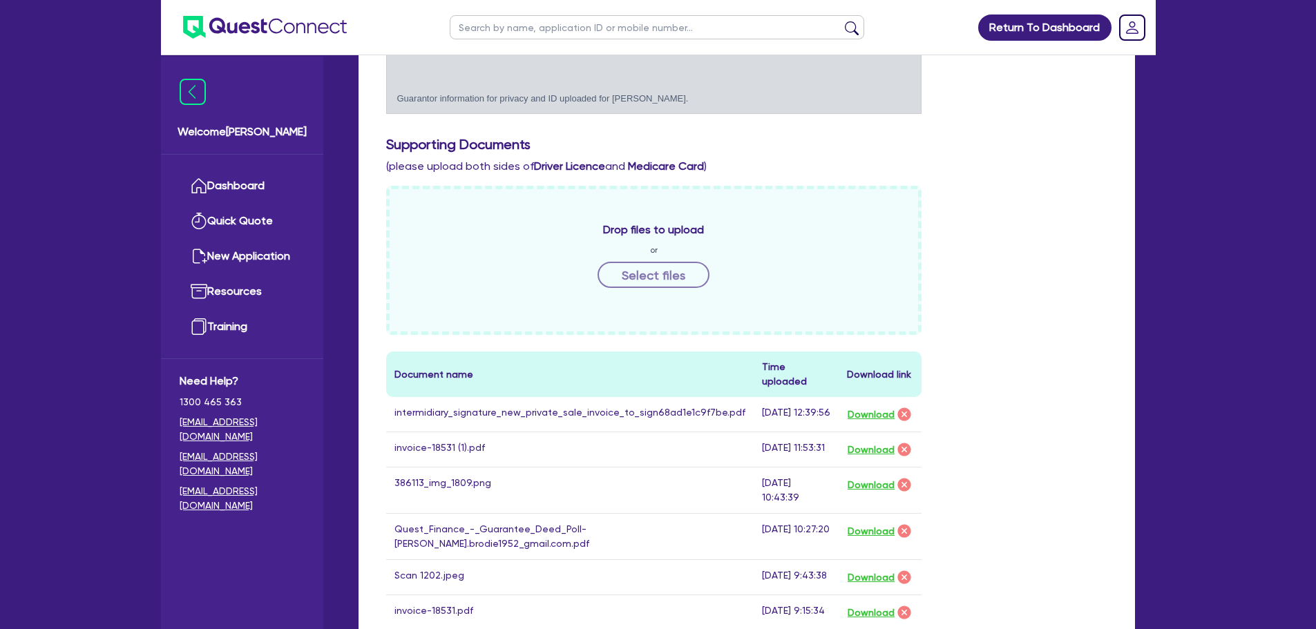
scroll to position [622, 0]
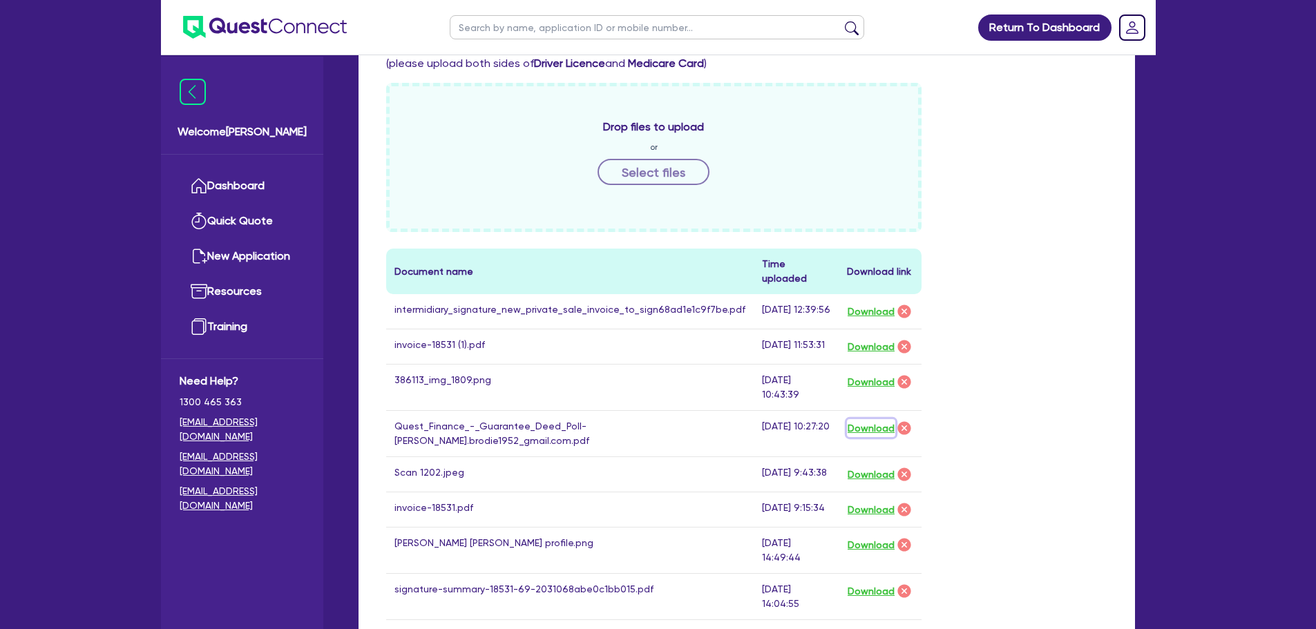
click at [859, 419] on button "Download" at bounding box center [871, 428] width 48 height 18
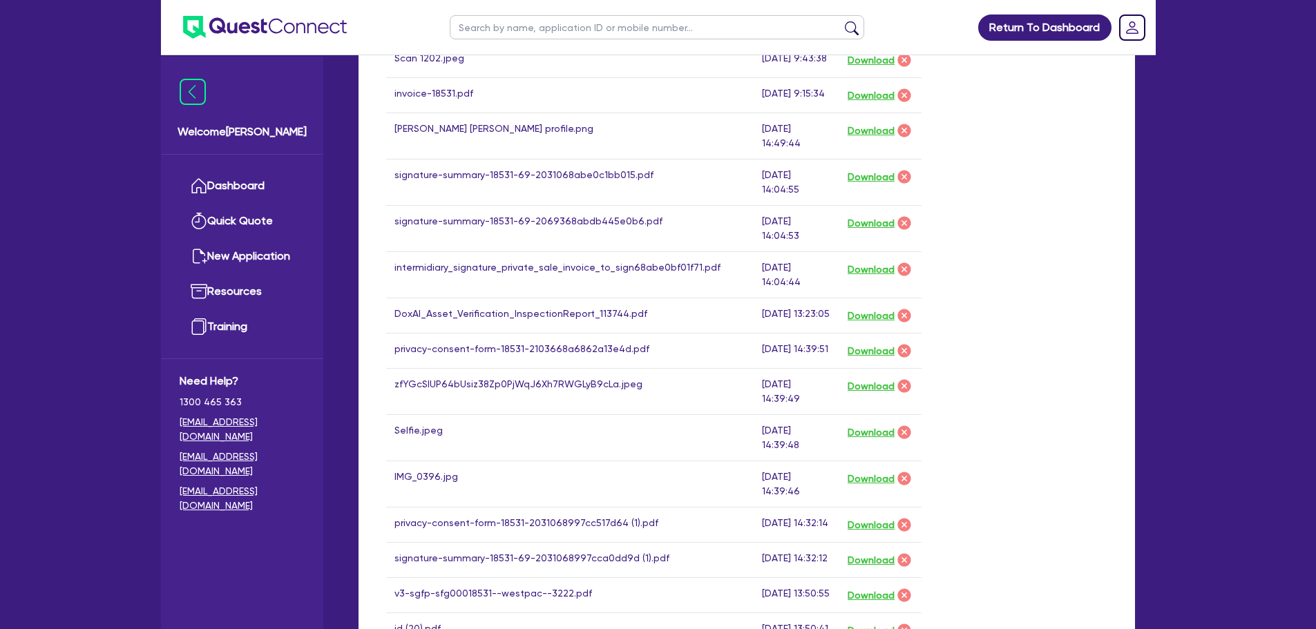
scroll to position [967, 0]
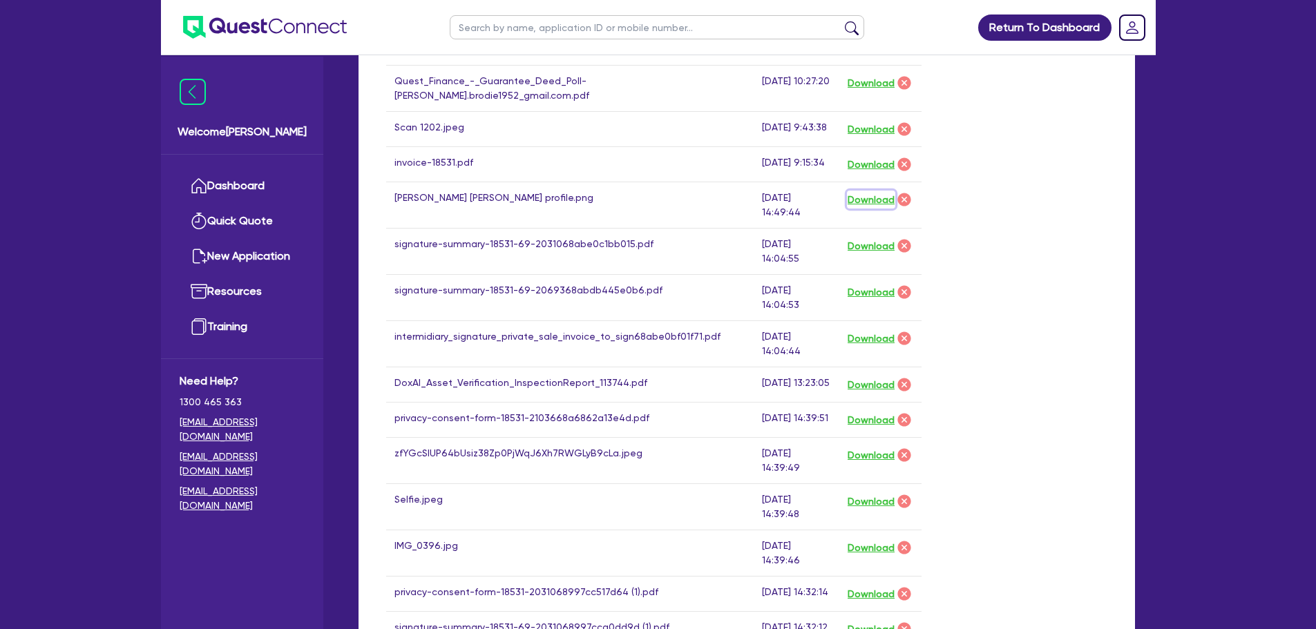
click at [863, 191] on button "Download" at bounding box center [871, 200] width 48 height 18
click at [1103, 333] on div "Drop files to upload or Select files Document name Time uploaded Download link …" at bounding box center [747, 239] width 742 height 1002
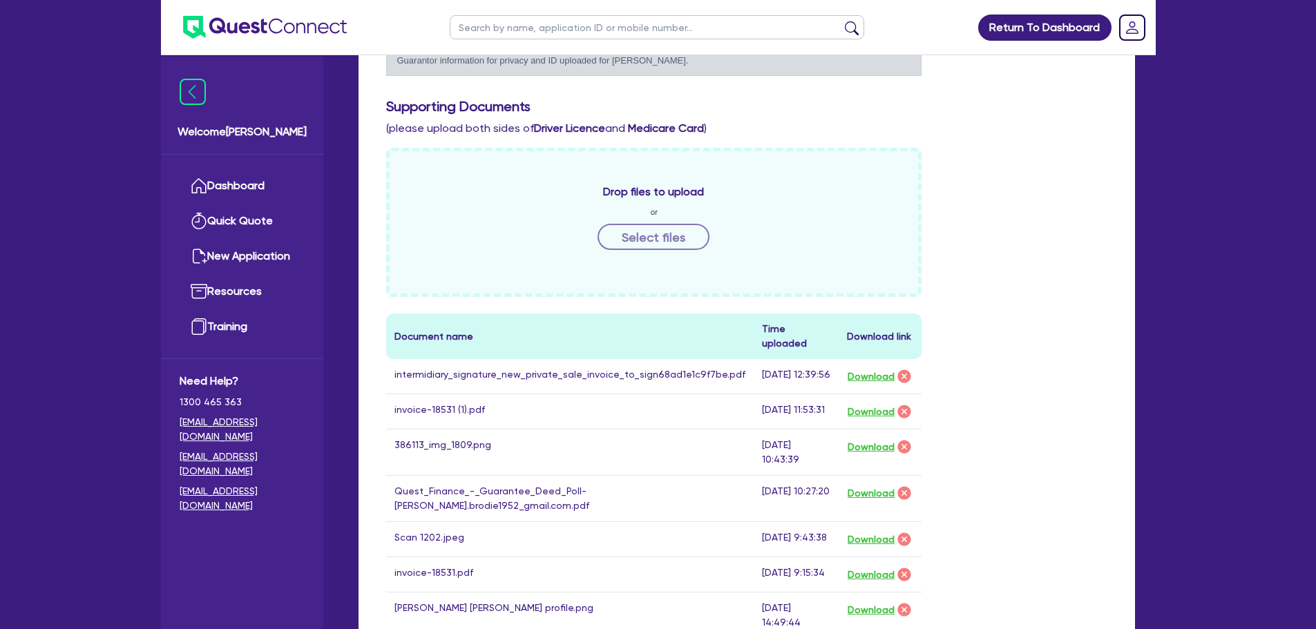
scroll to position [553, 0]
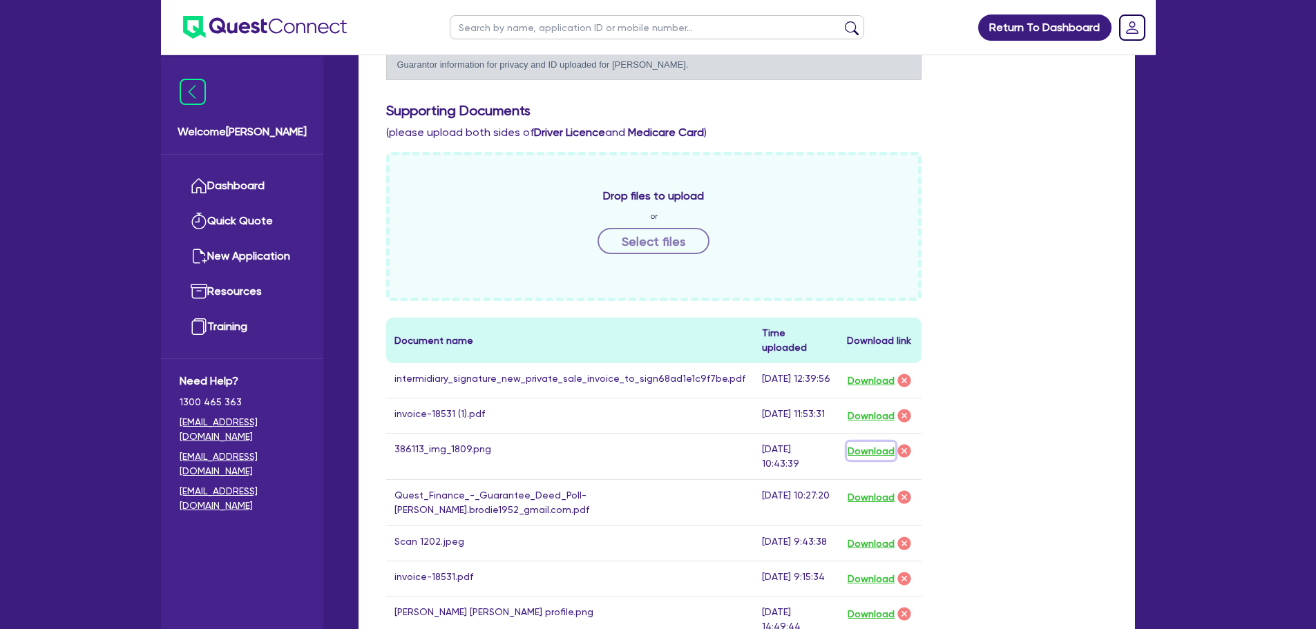
click at [881, 442] on button "Download" at bounding box center [871, 451] width 48 height 18
click at [856, 372] on button "Download" at bounding box center [871, 381] width 48 height 18
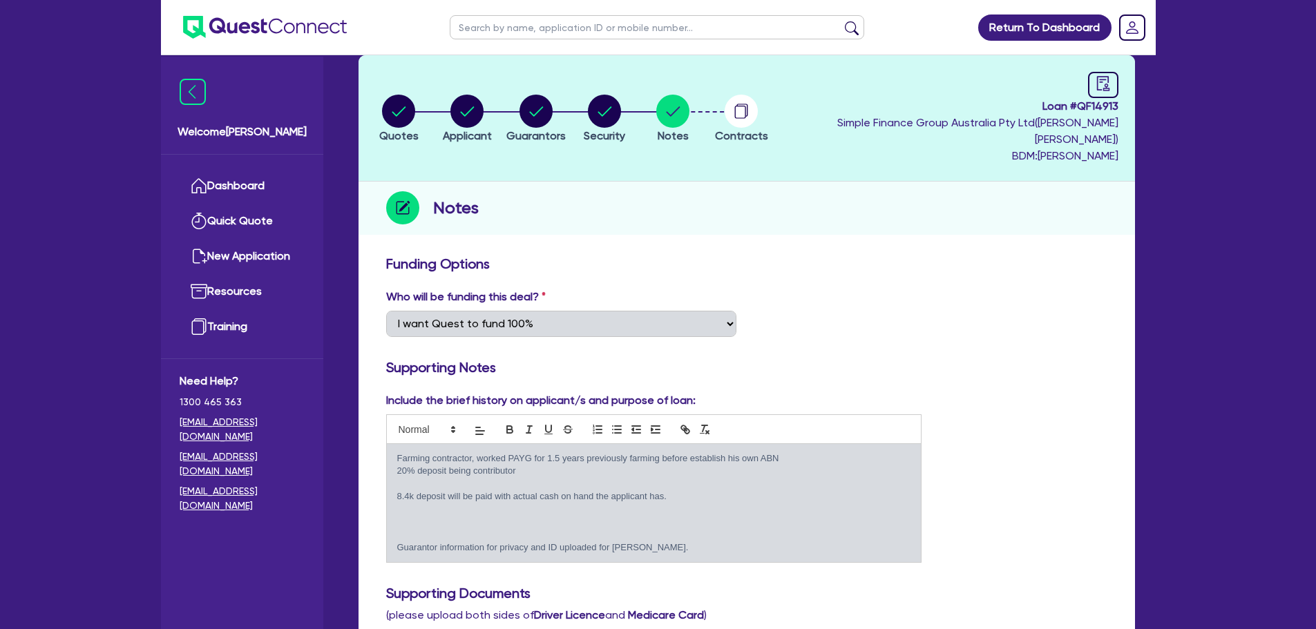
scroll to position [0, 0]
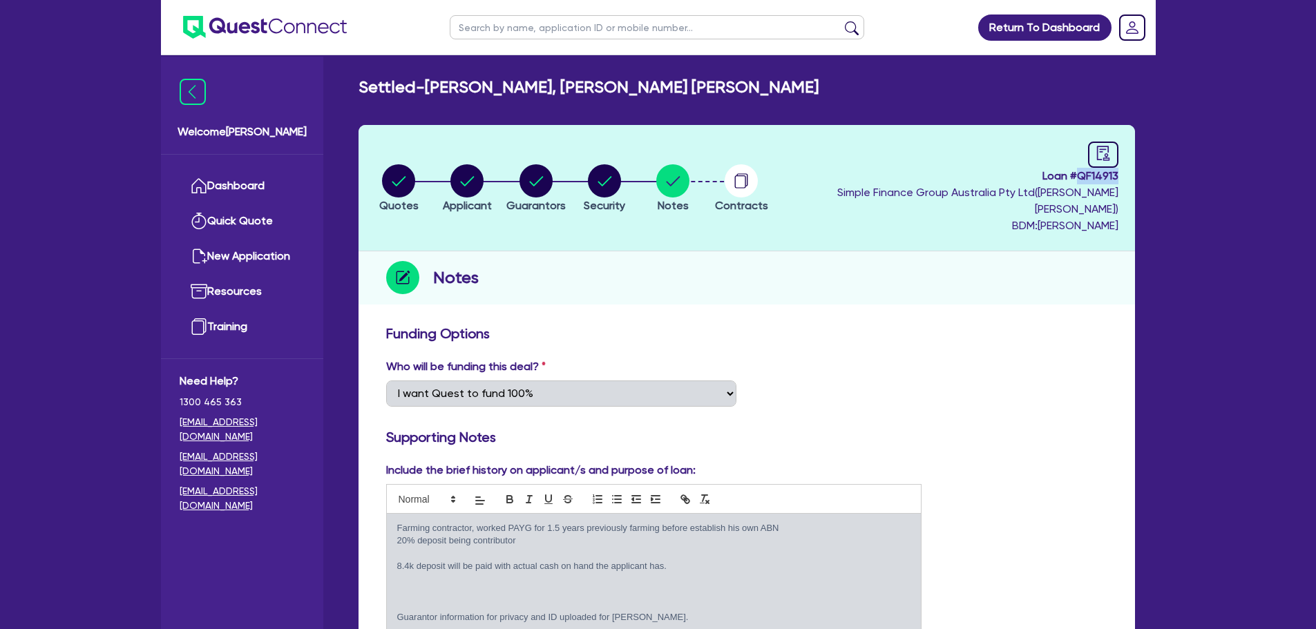
drag, startPoint x: 1077, startPoint y: 177, endPoint x: 1118, endPoint y: 177, distance: 40.1
click at [1118, 177] on span "Loan # QF14913" at bounding box center [948, 176] width 339 height 17
copy span "QF14913"
click at [282, 176] on link "Dashboard" at bounding box center [242, 186] width 125 height 35
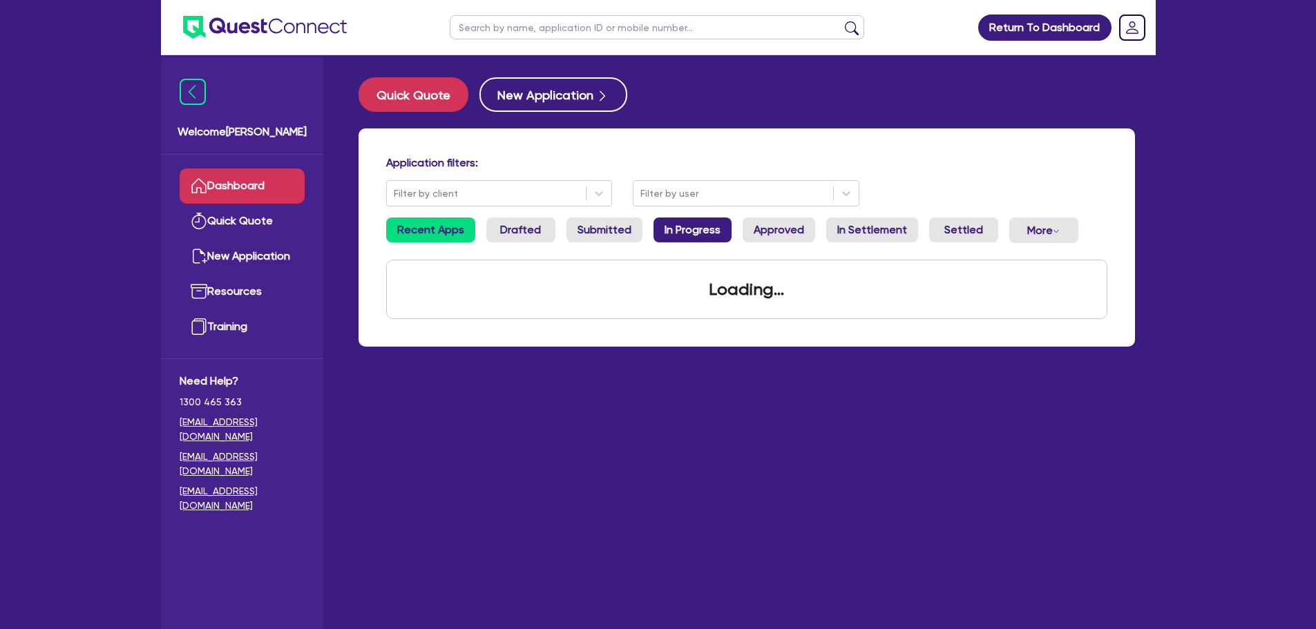
click at [666, 233] on link "In Progress" at bounding box center [692, 230] width 78 height 25
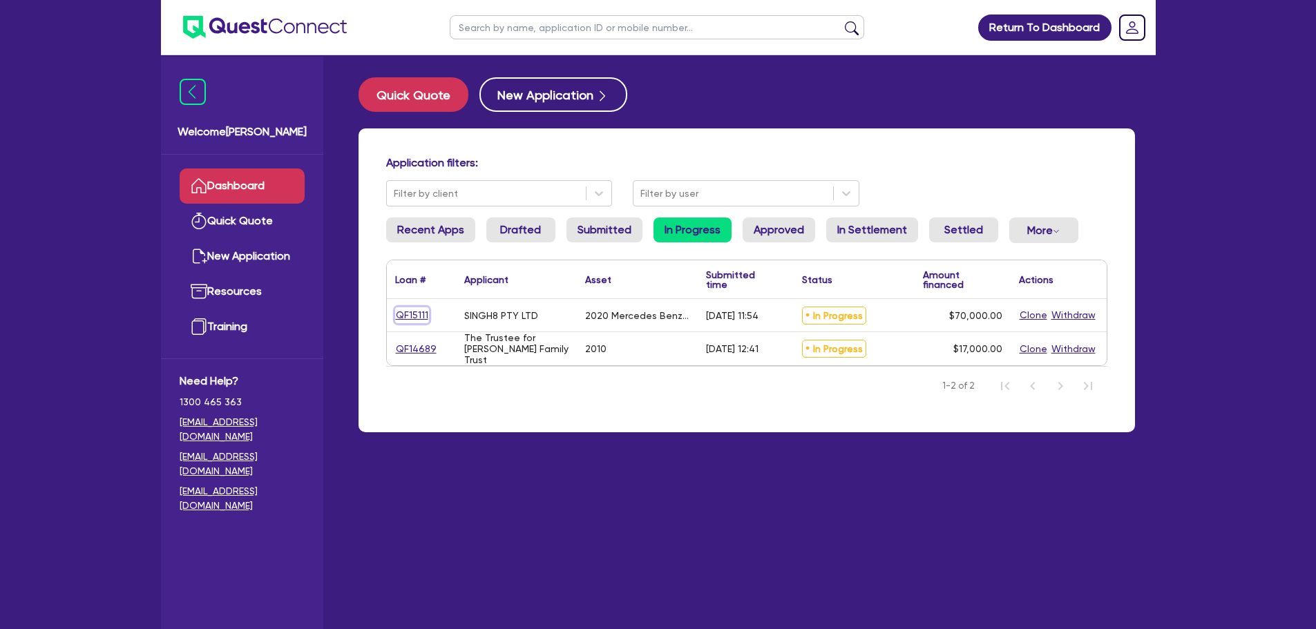
click at [405, 312] on link "QF15111" at bounding box center [412, 315] width 34 height 16
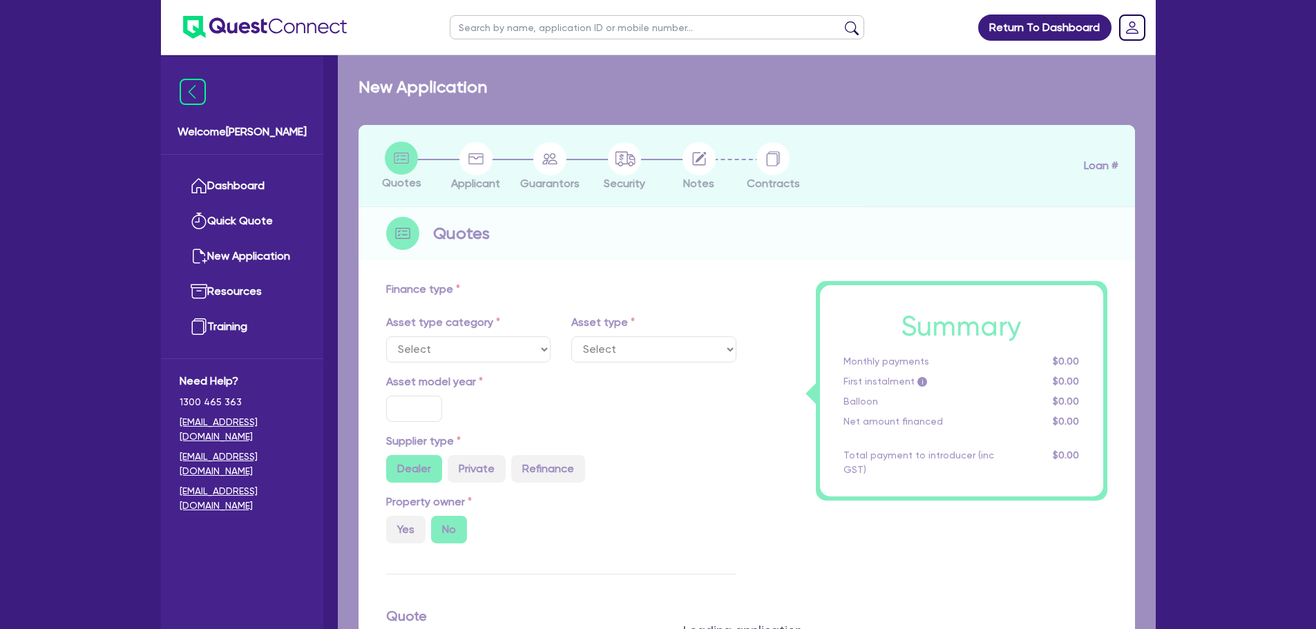
select select "PRIMARY_ASSETS"
type input "2020"
radio input "true"
type input "70,000"
type input "4"
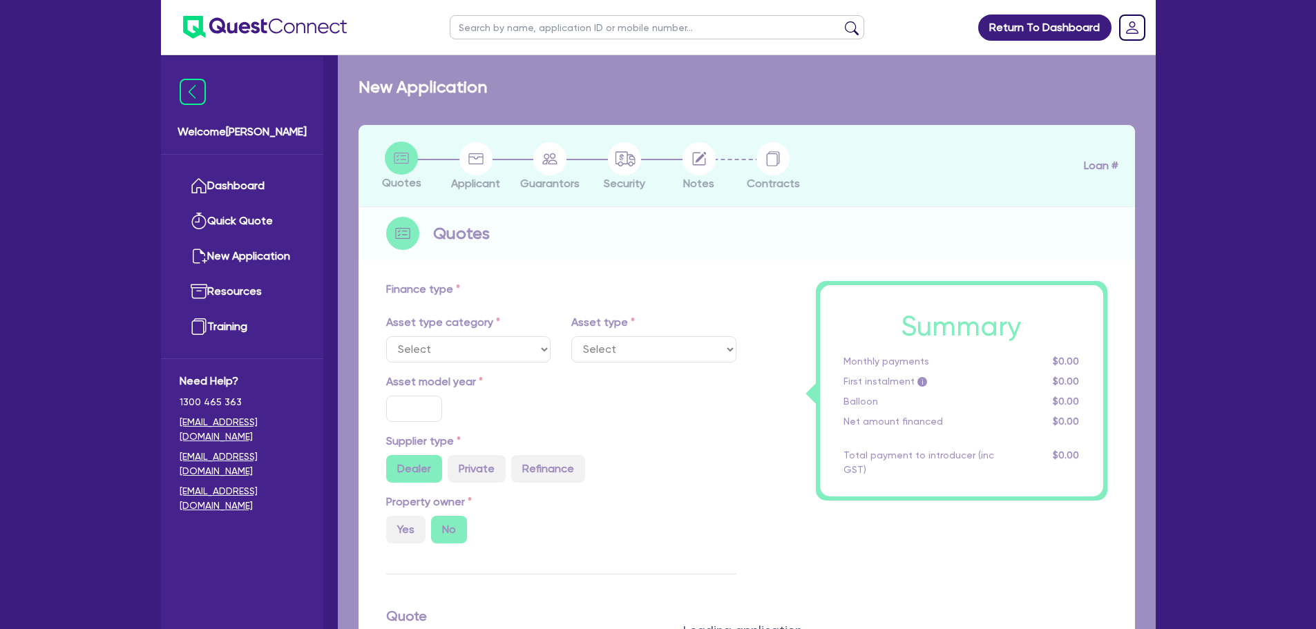
type input "2,800"
type input "8.95"
select select "HEAVY_TRUCKS"
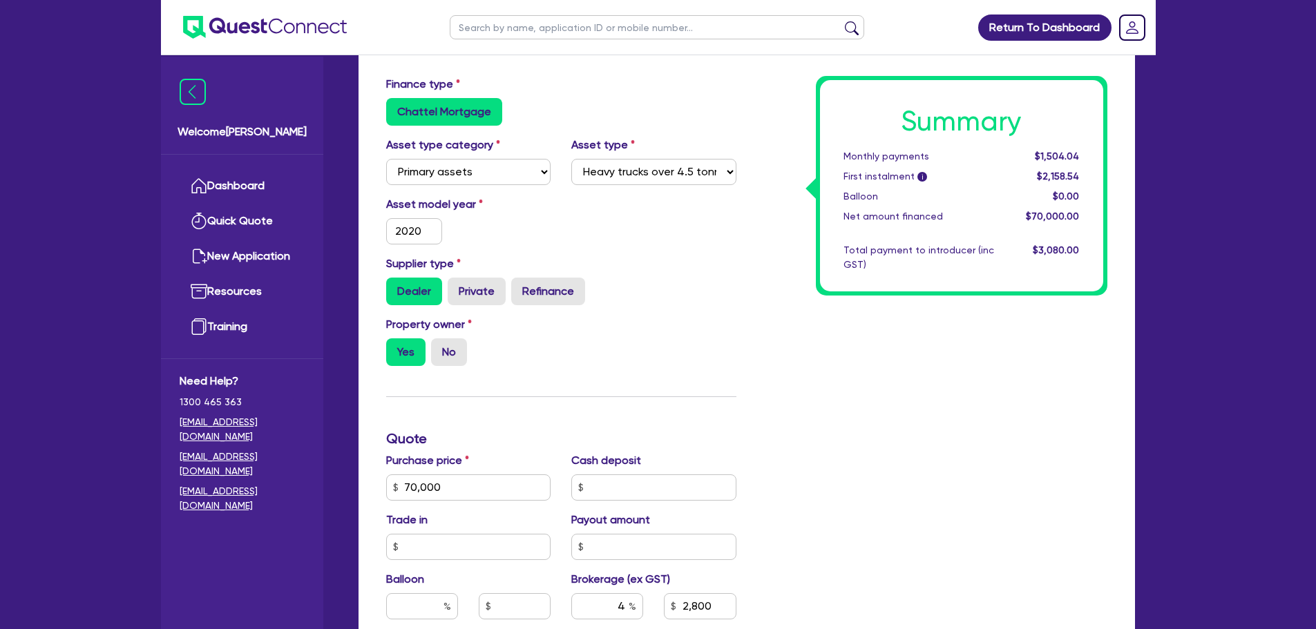
scroll to position [89, 0]
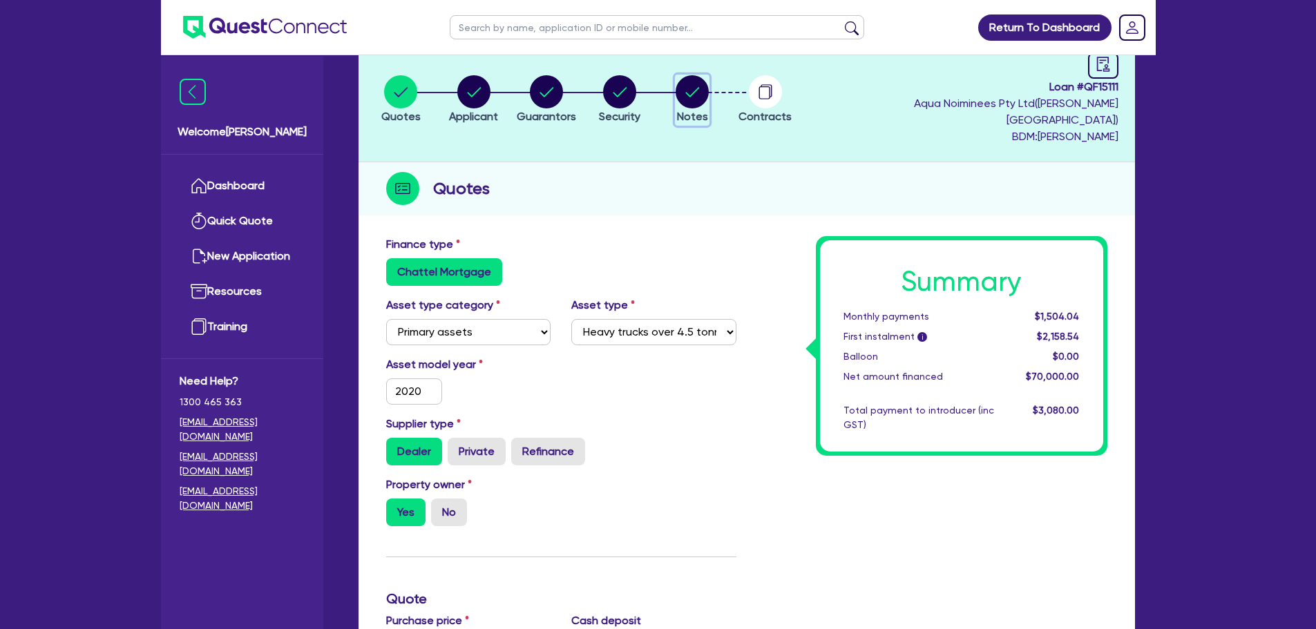
click at [704, 84] on circle "button" at bounding box center [691, 91] width 33 height 33
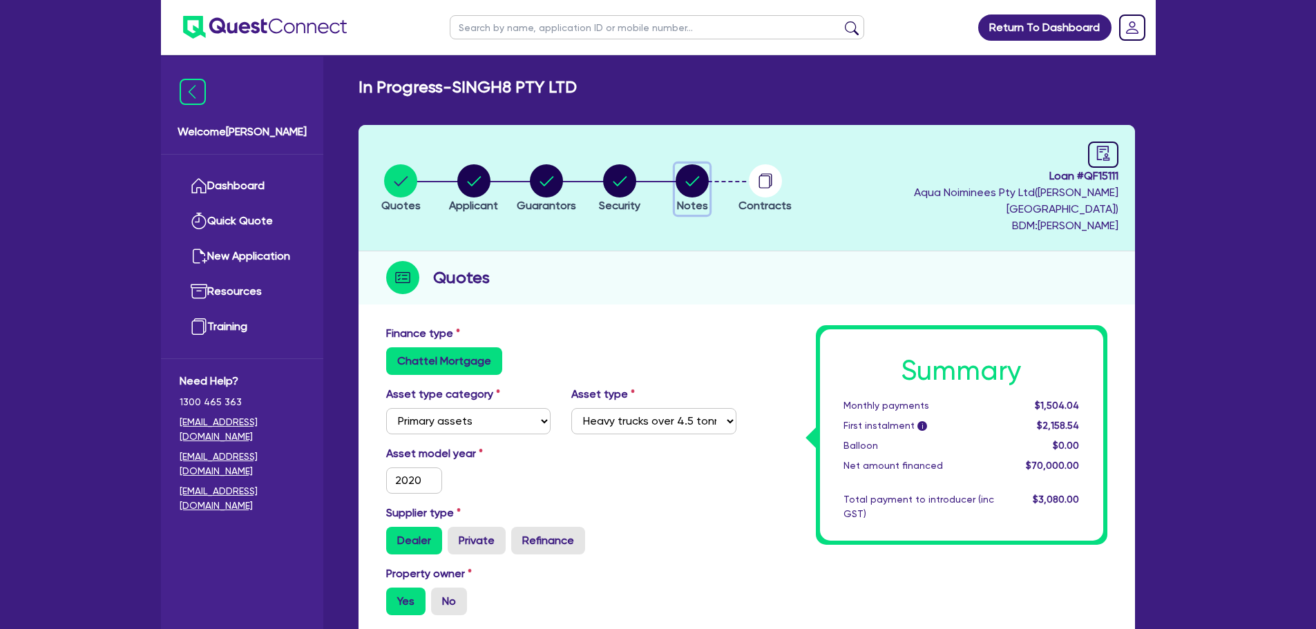
select select "Quest Finance - Own Book"
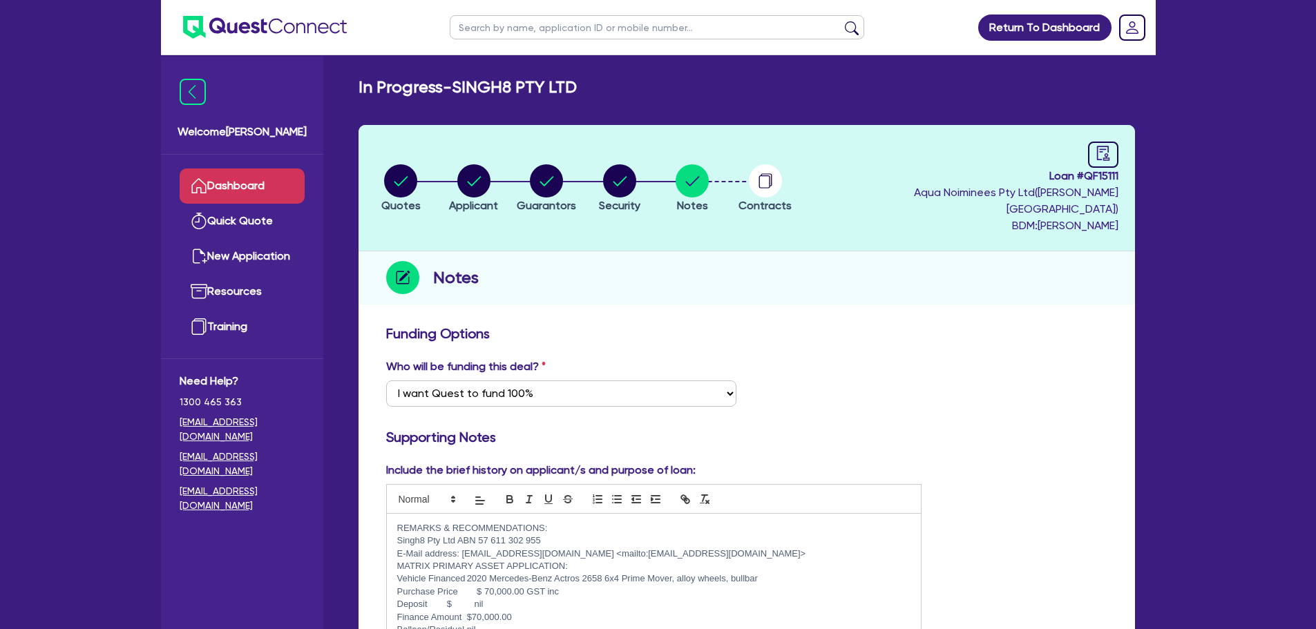
click at [244, 178] on link "Dashboard" at bounding box center [242, 186] width 125 height 35
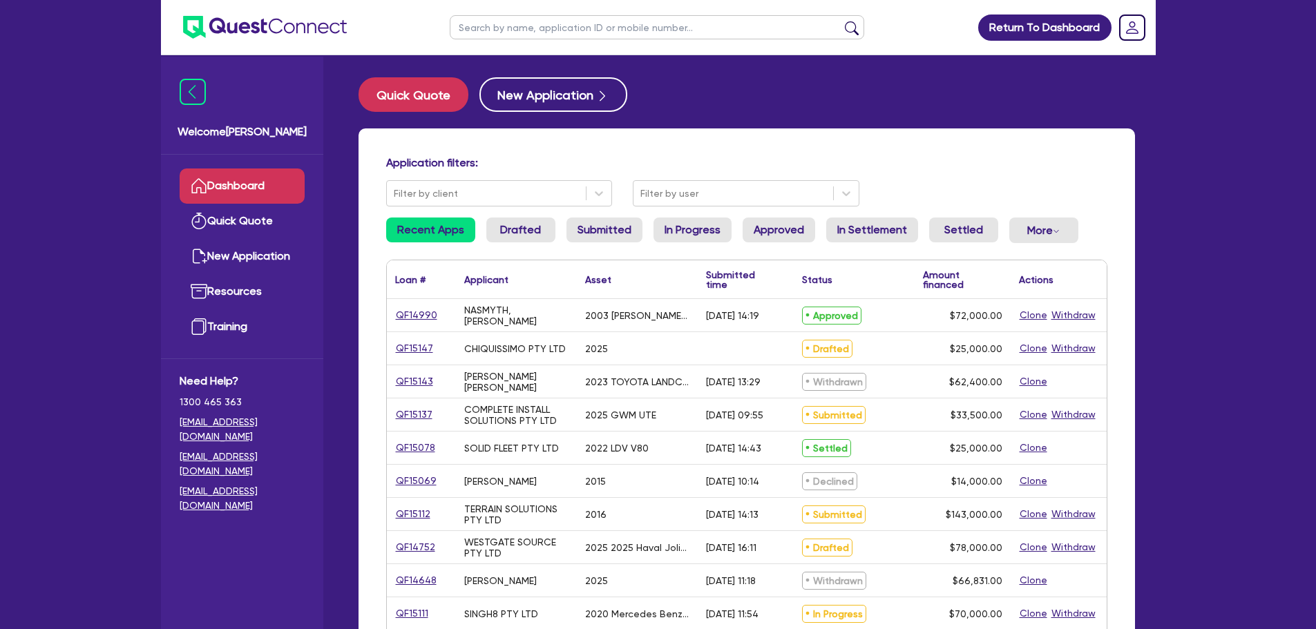
click at [263, 183] on link "Dashboard" at bounding box center [242, 186] width 125 height 35
click at [612, 224] on link "Submitted" at bounding box center [604, 230] width 76 height 25
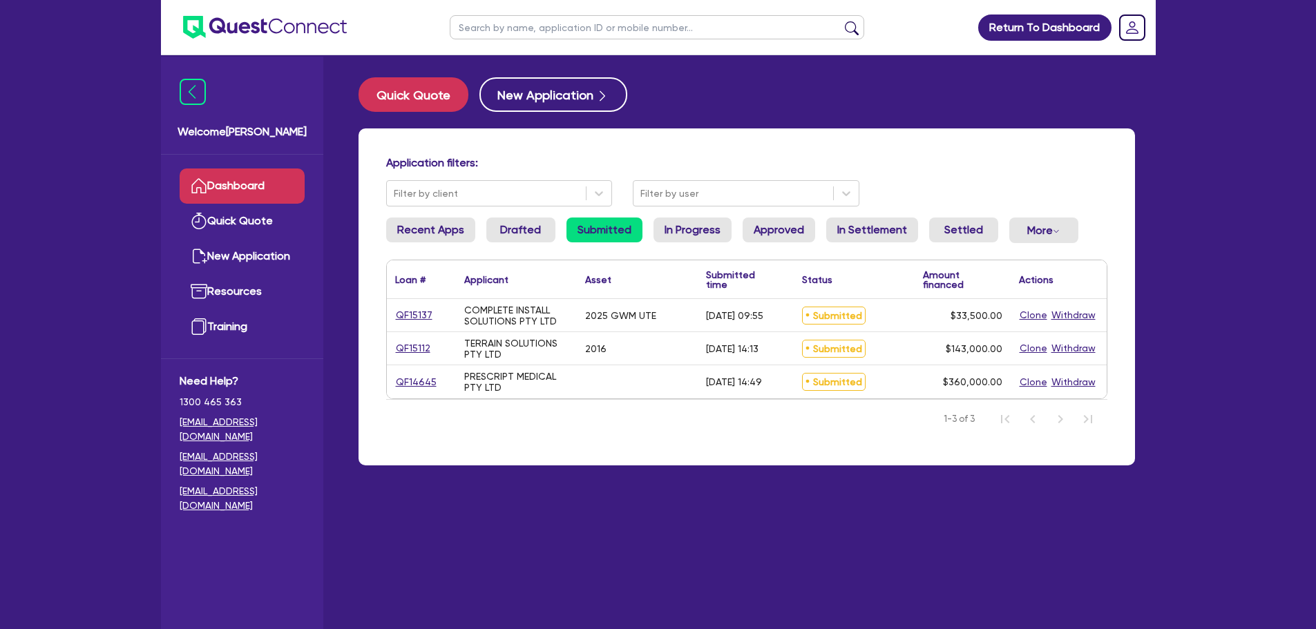
click at [412, 305] on div "QF15137" at bounding box center [421, 315] width 69 height 32
click at [414, 316] on link "QF15137" at bounding box center [414, 315] width 38 height 16
select select "CARS_AND_LIGHT_TRUCKS"
select select "PASSENGER_VEHICLES"
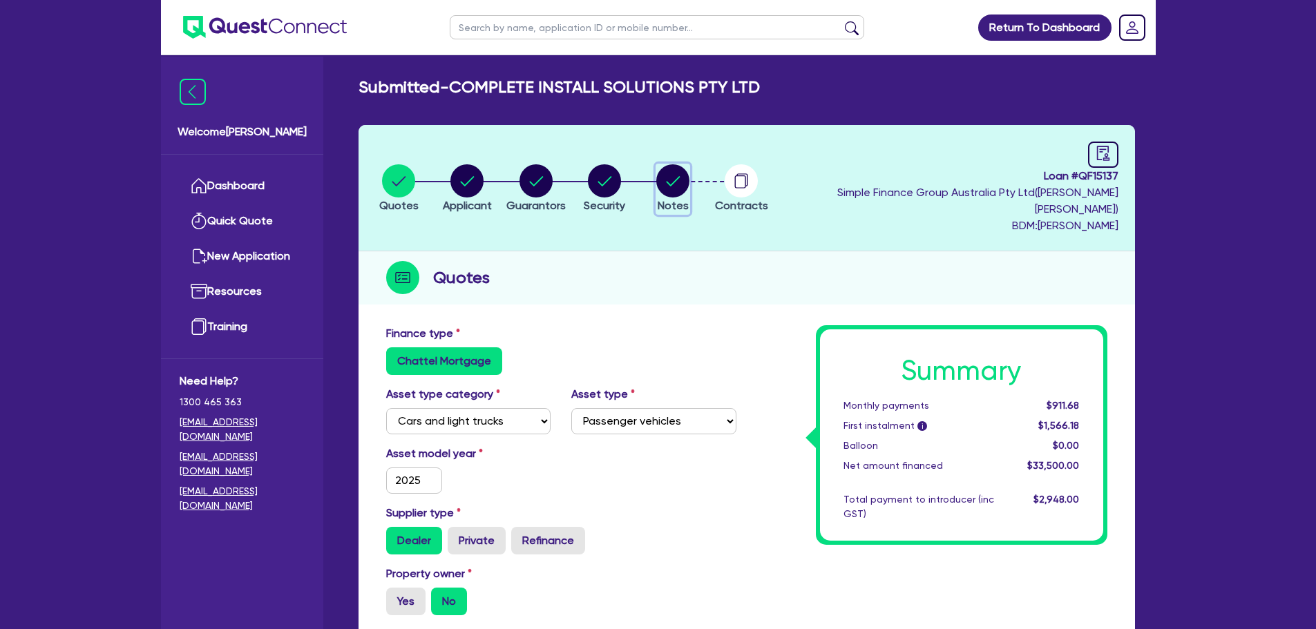
click at [689, 183] on circle "button" at bounding box center [672, 180] width 33 height 33
select select "Quest Finance - Own Book"
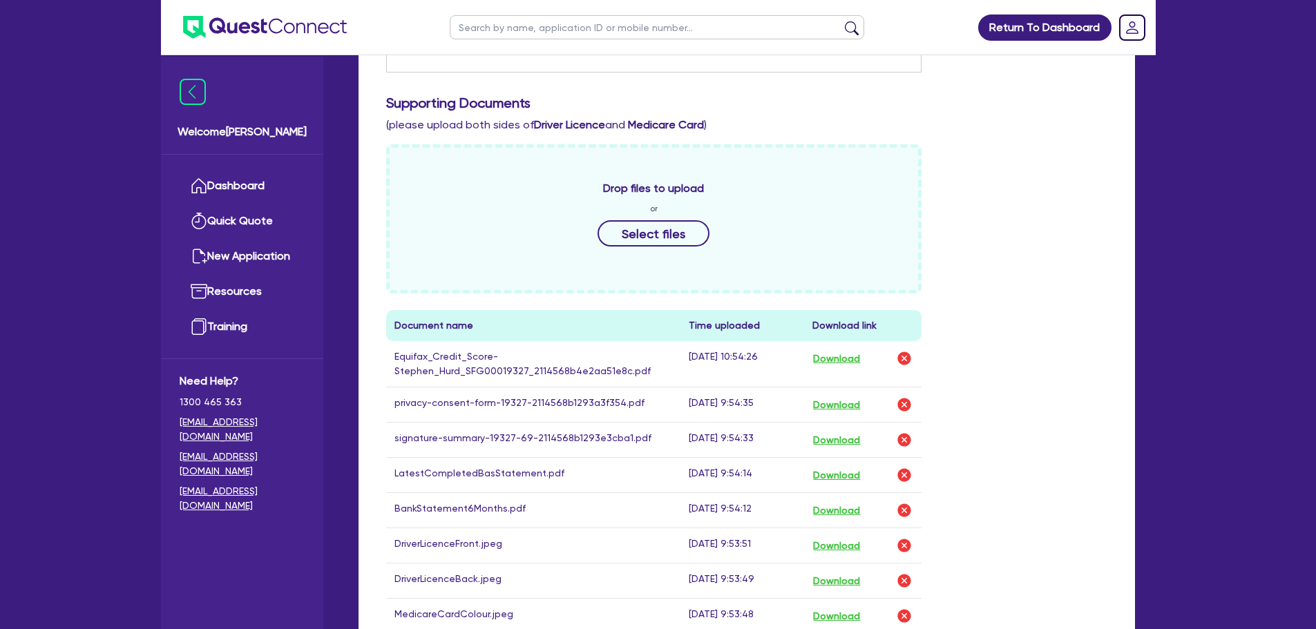
scroll to position [691, 0]
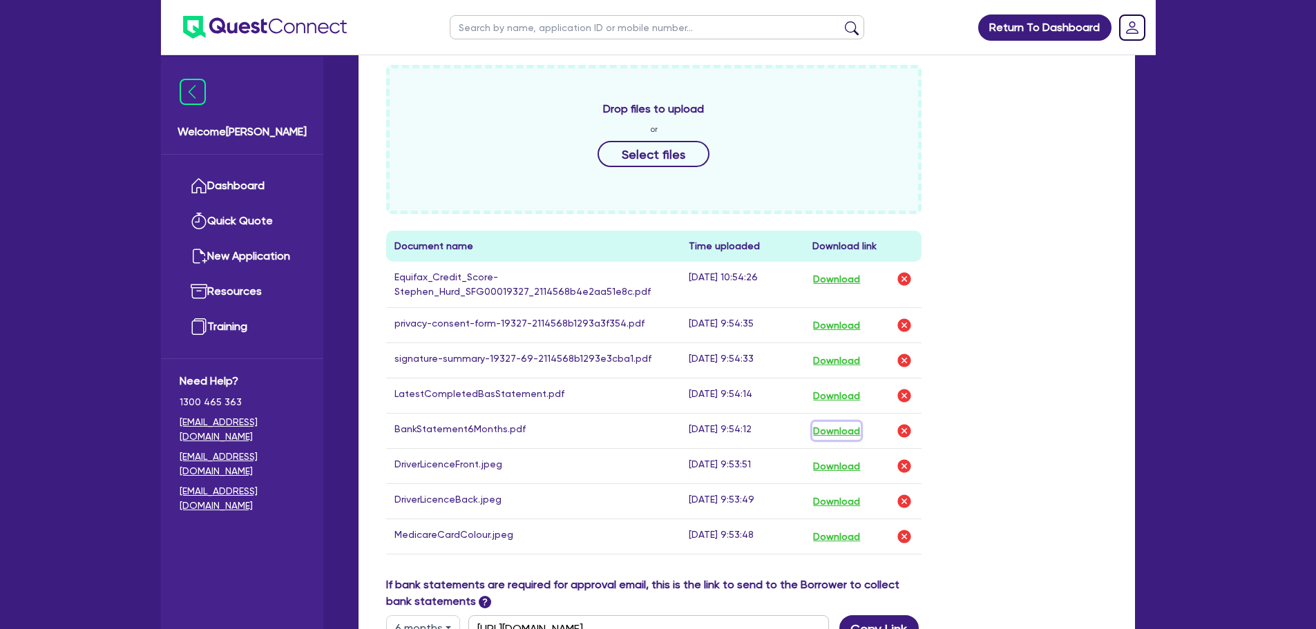
click at [846, 422] on button "Download" at bounding box center [836, 431] width 48 height 18
click at [269, 182] on link "Dashboard" at bounding box center [242, 186] width 125 height 35
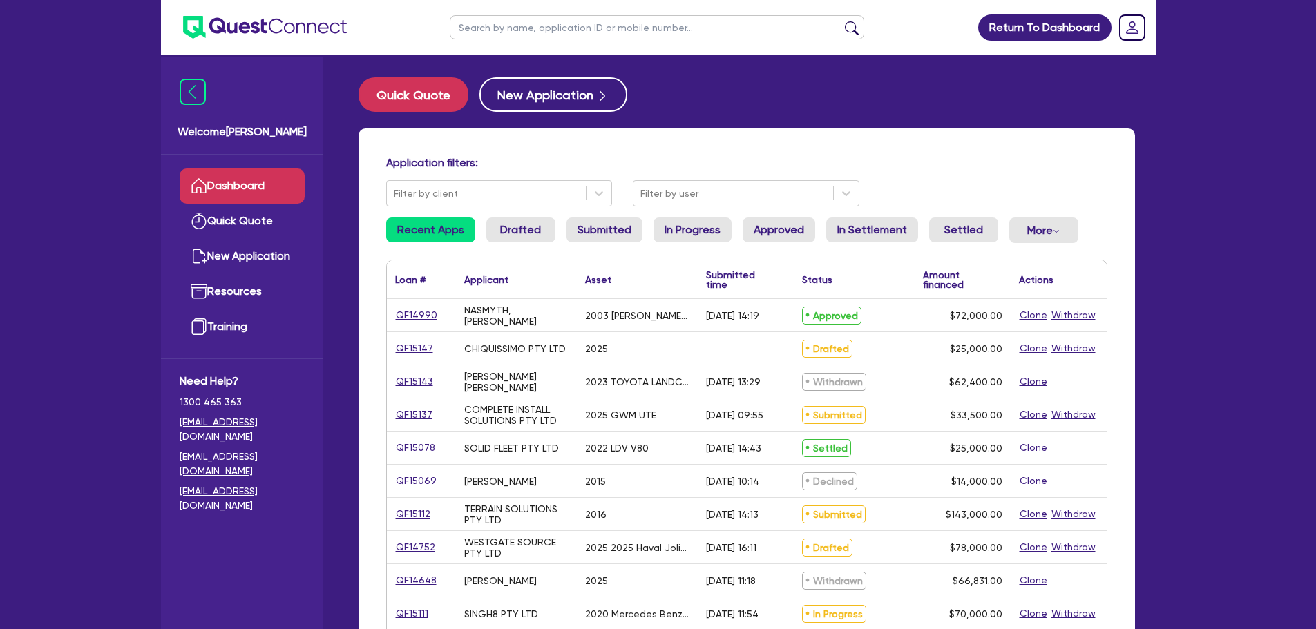
click at [568, 19] on input "text" at bounding box center [657, 27] width 414 height 24
click at [583, 252] on li "Submitted" at bounding box center [604, 236] width 76 height 37
click at [588, 240] on link "Submitted" at bounding box center [604, 230] width 76 height 25
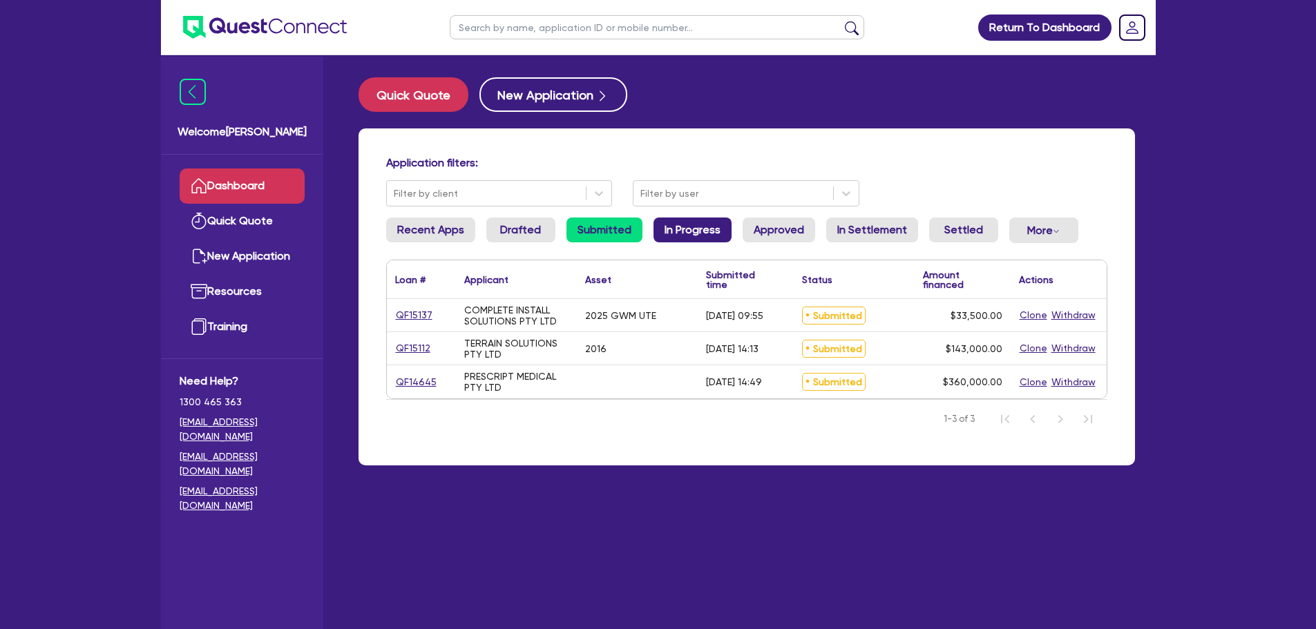
click at [682, 231] on link "In Progress" at bounding box center [692, 230] width 78 height 25
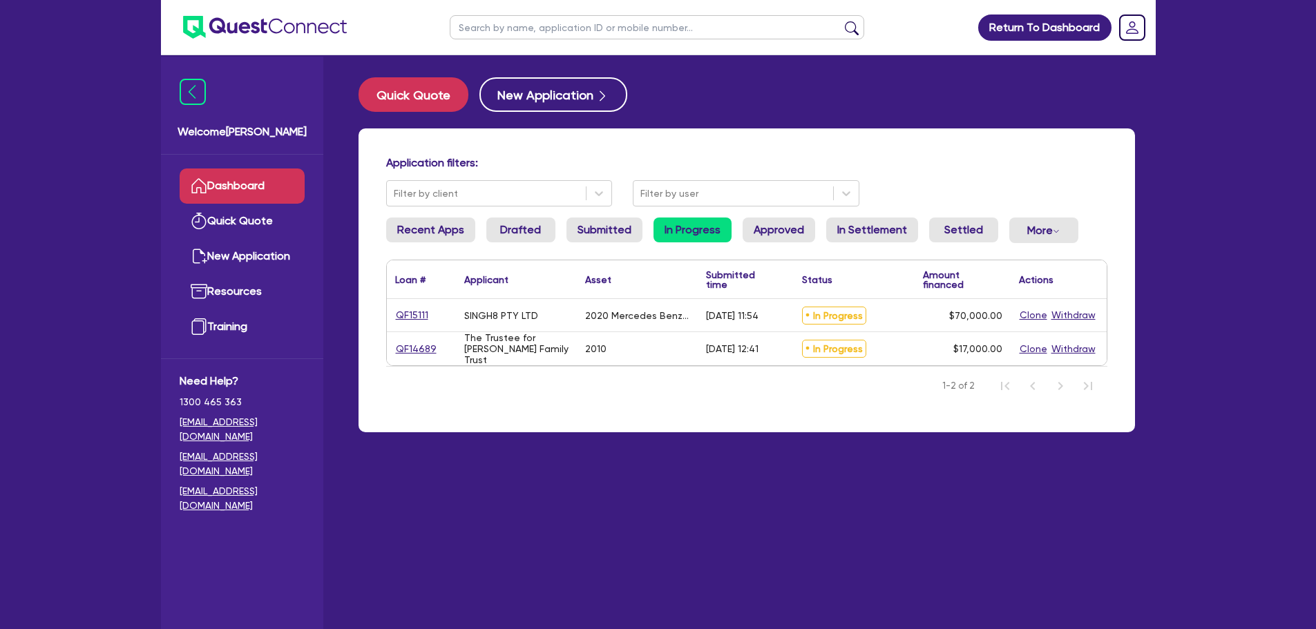
click at [567, 30] on input "text" at bounding box center [657, 27] width 414 height 24
type input "andrew"
click at [841, 21] on button "submit" at bounding box center [852, 30] width 22 height 19
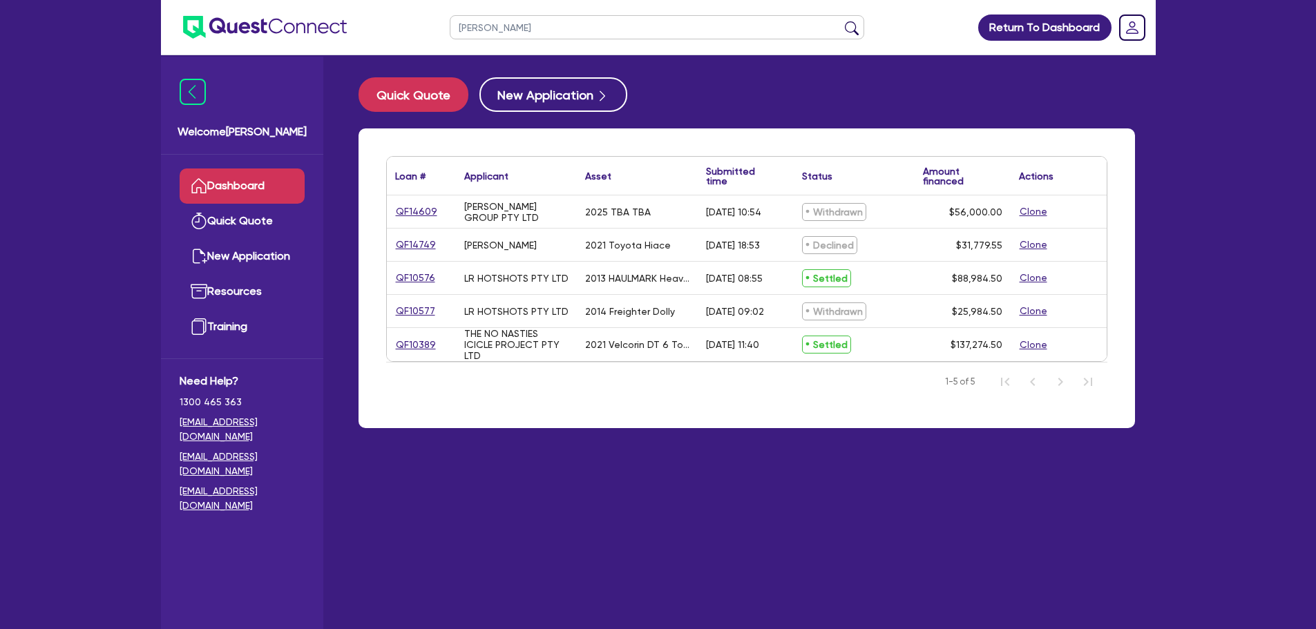
click at [274, 180] on link "Dashboard" at bounding box center [242, 186] width 125 height 35
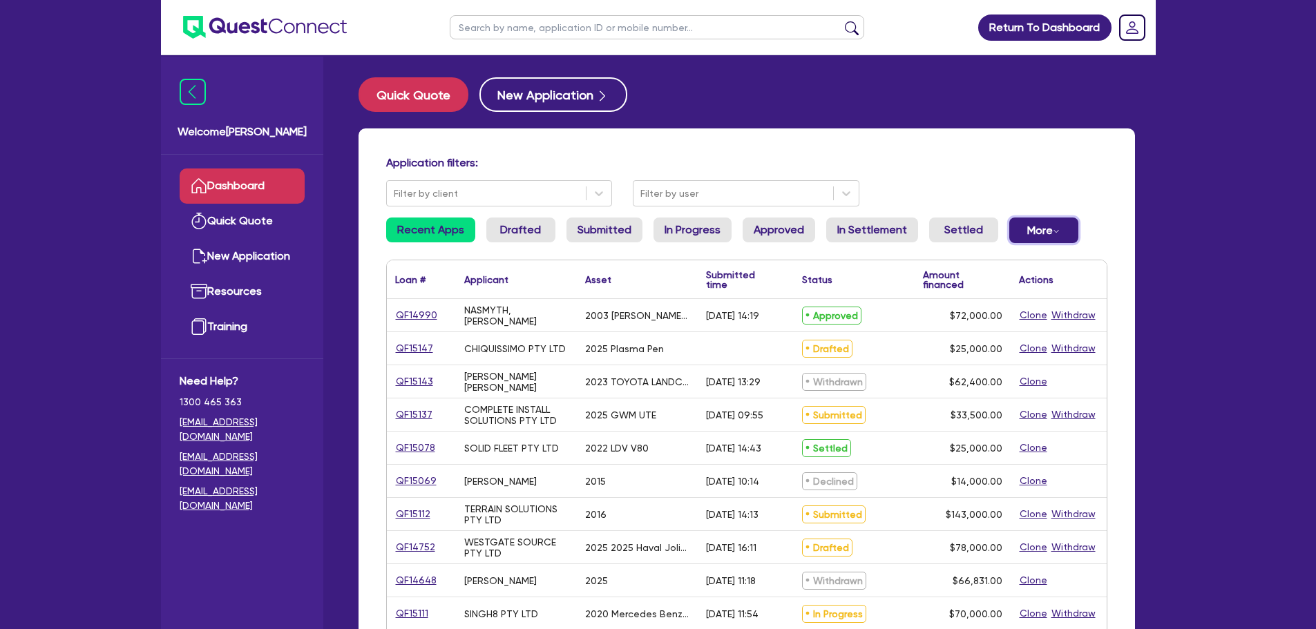
click at [1026, 227] on button "More Withdrawn Declined" at bounding box center [1043, 231] width 69 height 26
click at [1022, 274] on link "Declined" at bounding box center [1021, 286] width 104 height 25
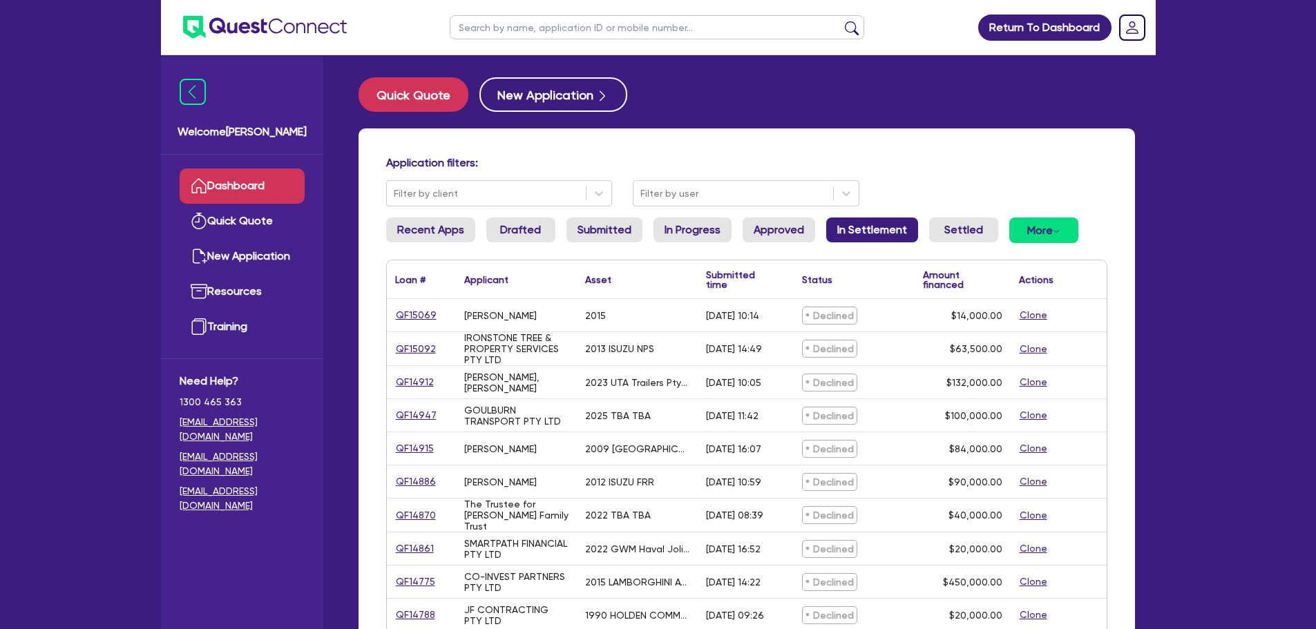
click at [856, 236] on link "In Settlement" at bounding box center [872, 230] width 92 height 25
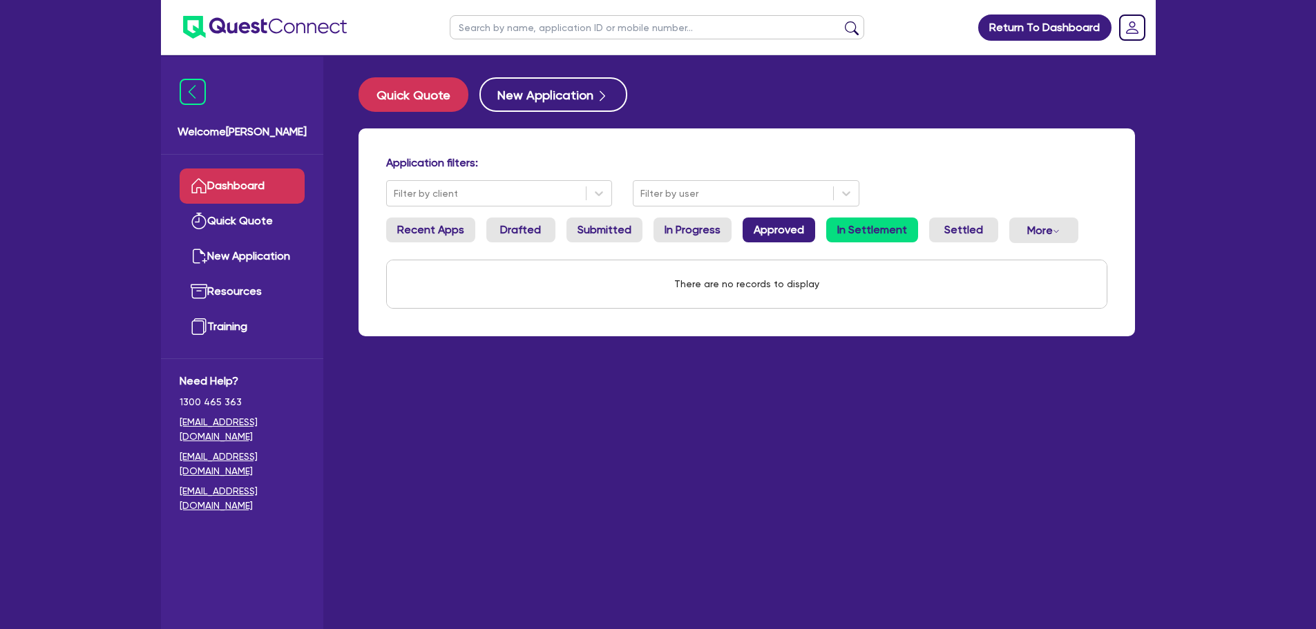
click at [742, 229] on link "Approved" at bounding box center [778, 230] width 73 height 25
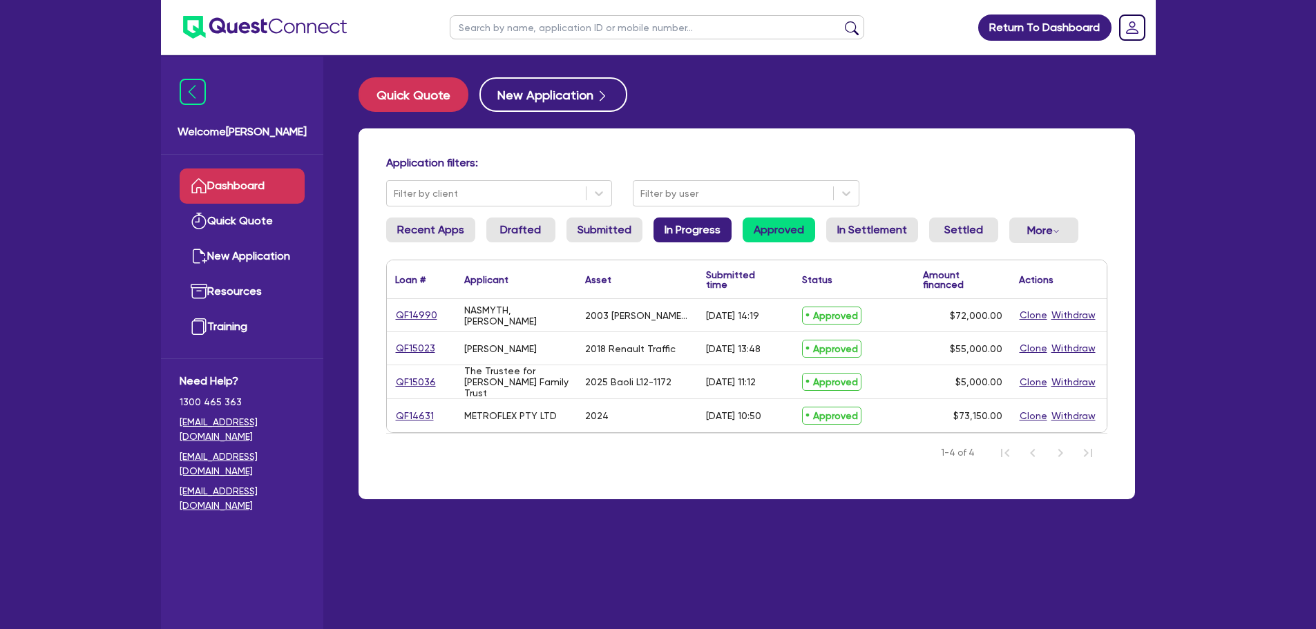
click at [689, 227] on link "In Progress" at bounding box center [692, 230] width 78 height 25
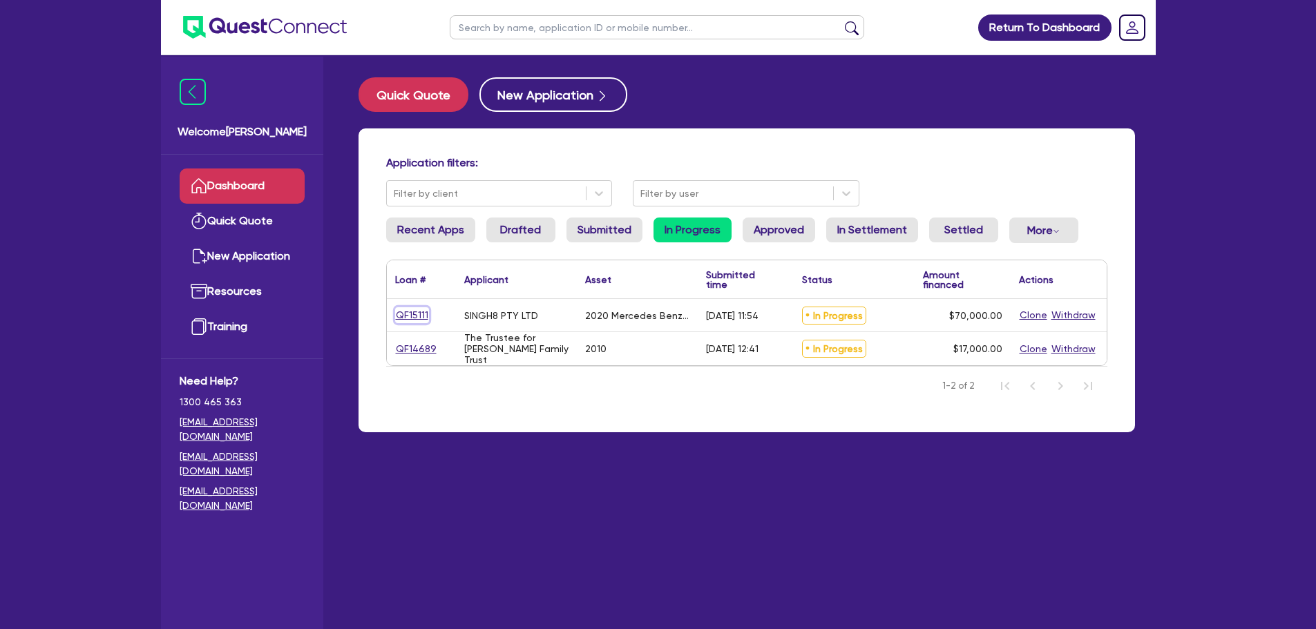
click at [422, 314] on link "QF15111" at bounding box center [412, 315] width 34 height 16
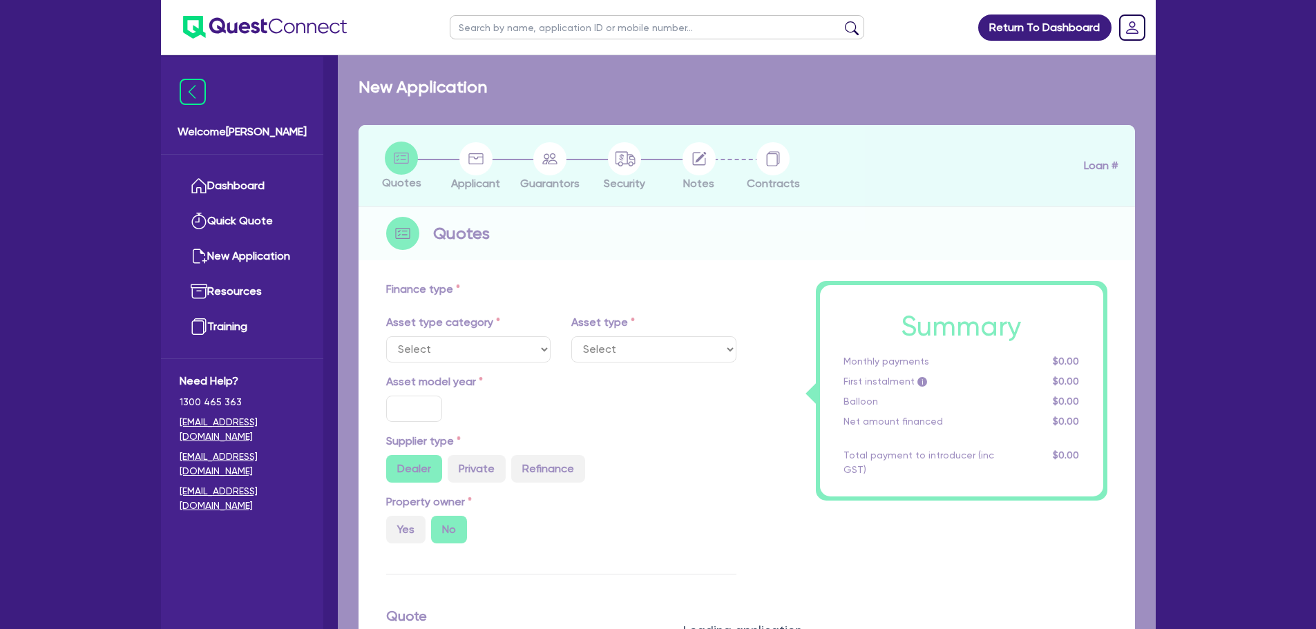
select select "PRIMARY_ASSETS"
type input "2020"
radio input "true"
type input "70,000"
type input "4"
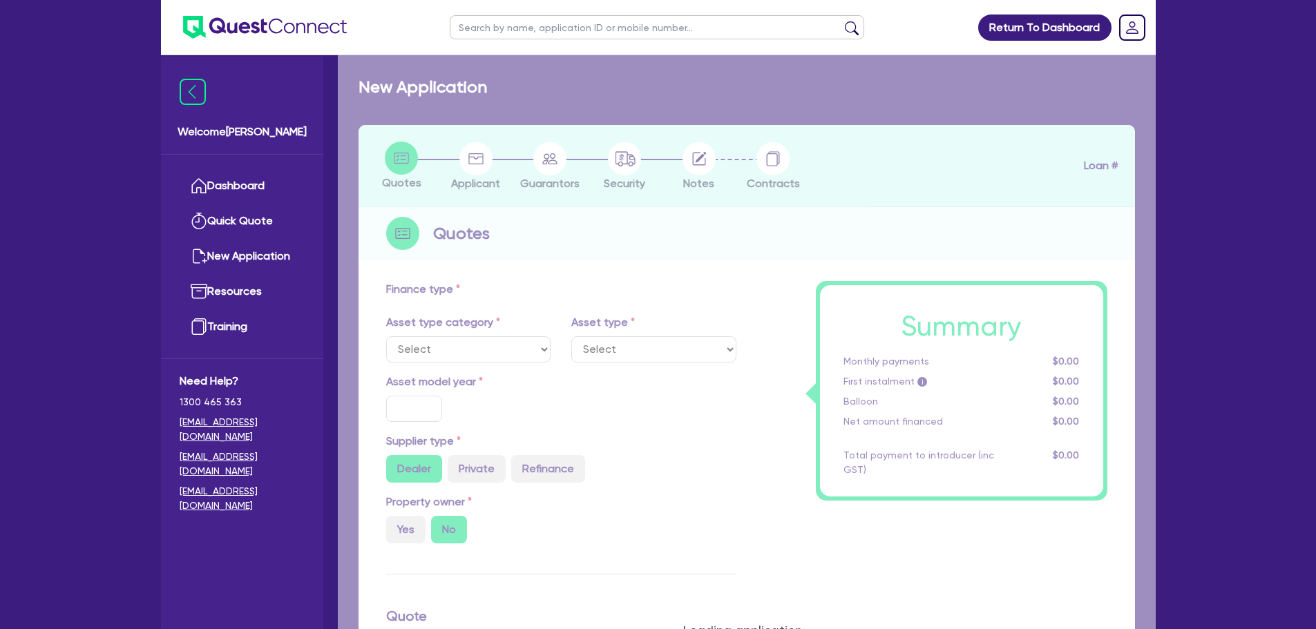
type input "2,800"
type input "8.95"
select select "HEAVY_TRUCKS"
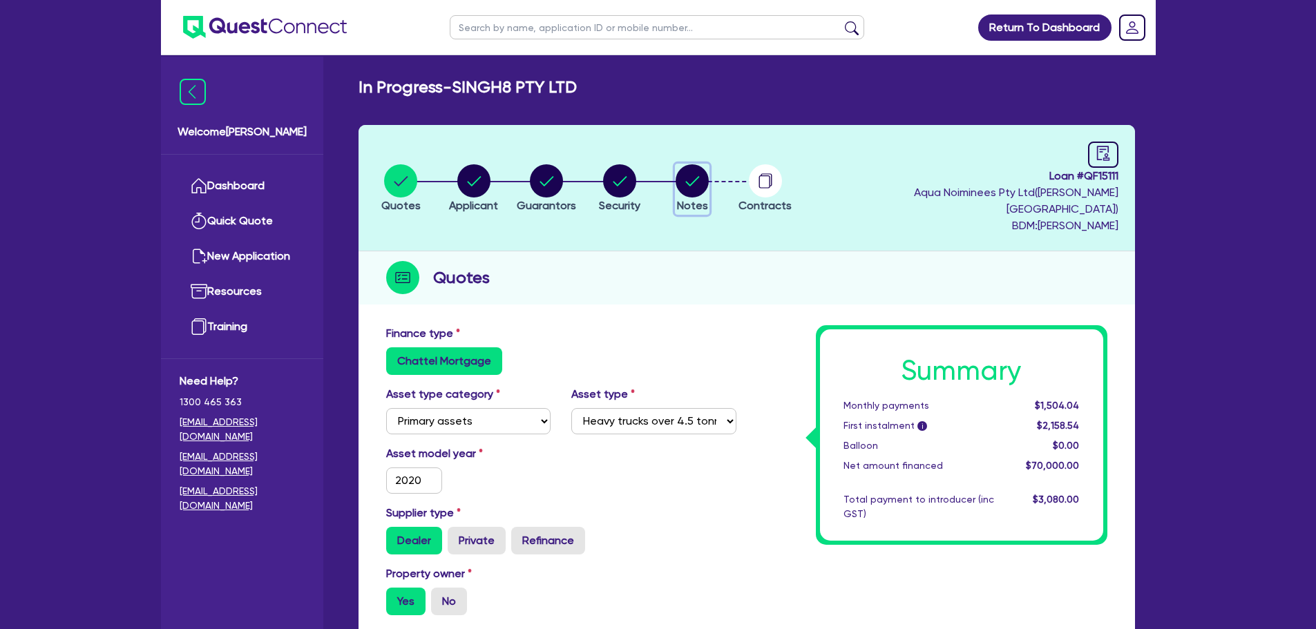
click at [705, 174] on circle "button" at bounding box center [691, 180] width 33 height 33
select select "Quest Finance - Own Book"
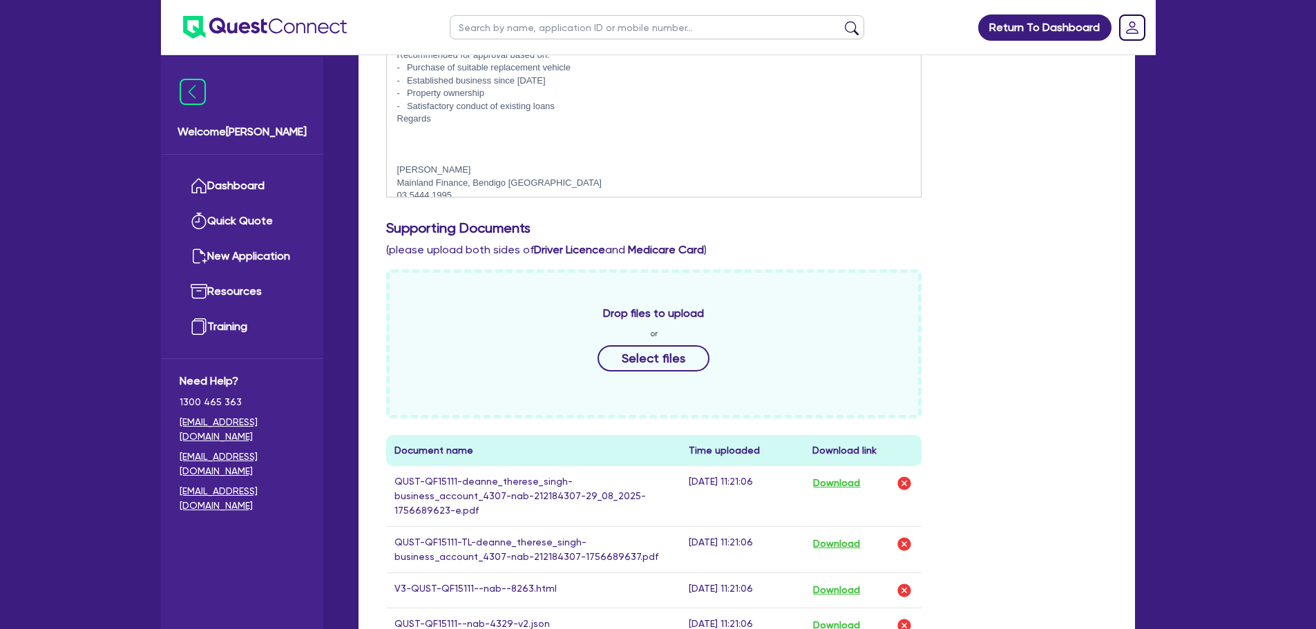
scroll to position [622, 0]
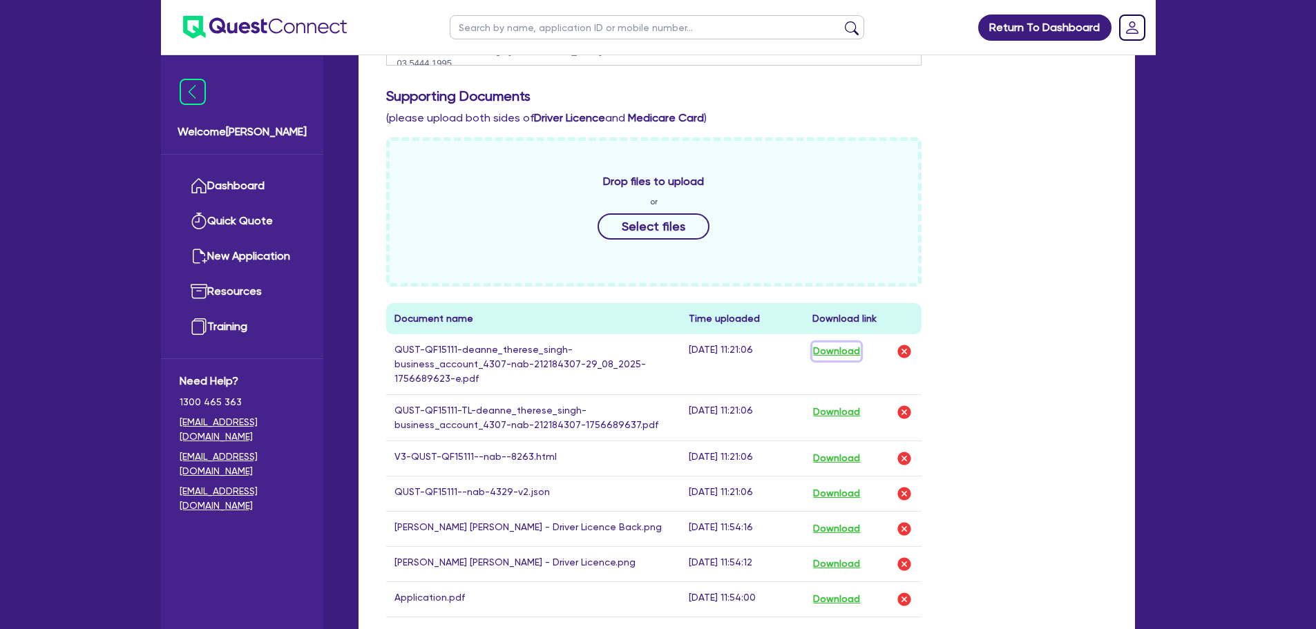
click at [849, 343] on button "Download" at bounding box center [836, 352] width 48 height 18
click at [850, 450] on button "Download" at bounding box center [836, 459] width 48 height 18
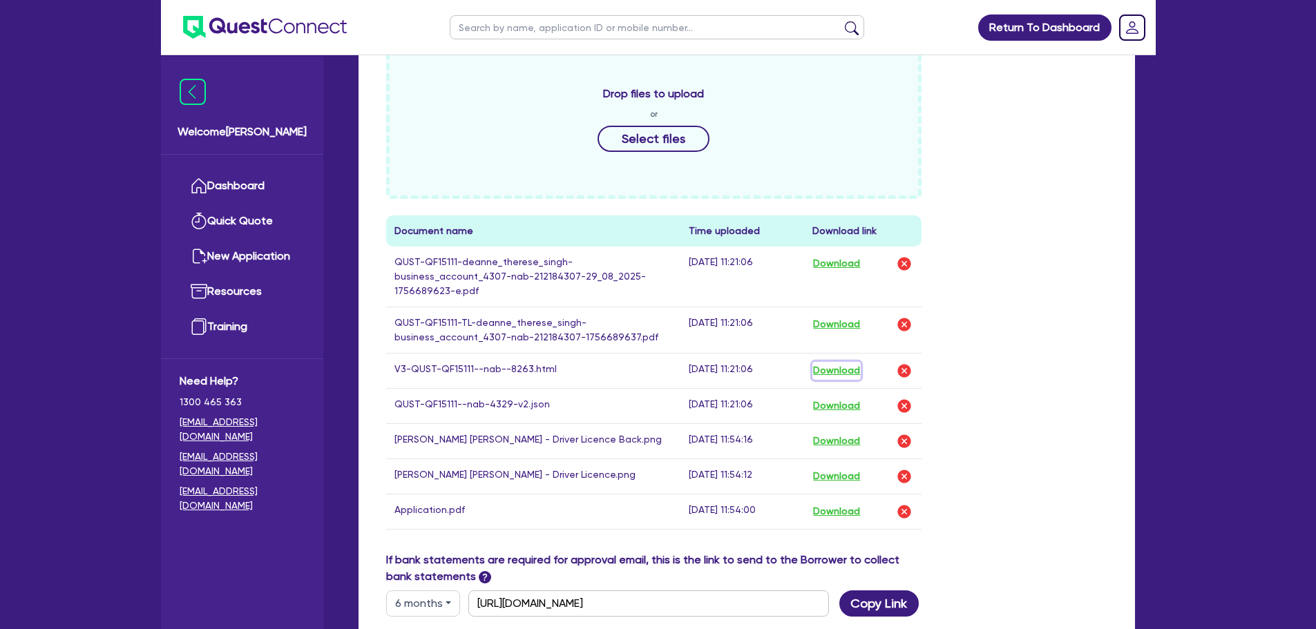
scroll to position [829, 0]
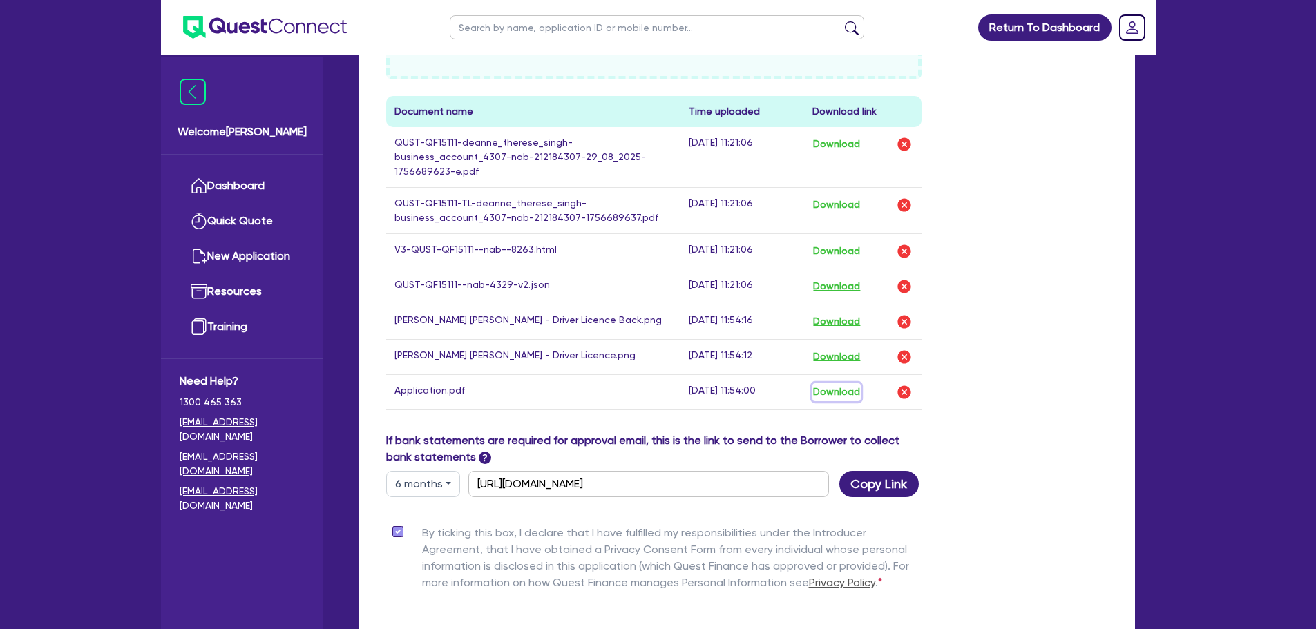
click at [832, 383] on button "Download" at bounding box center [836, 392] width 48 height 18
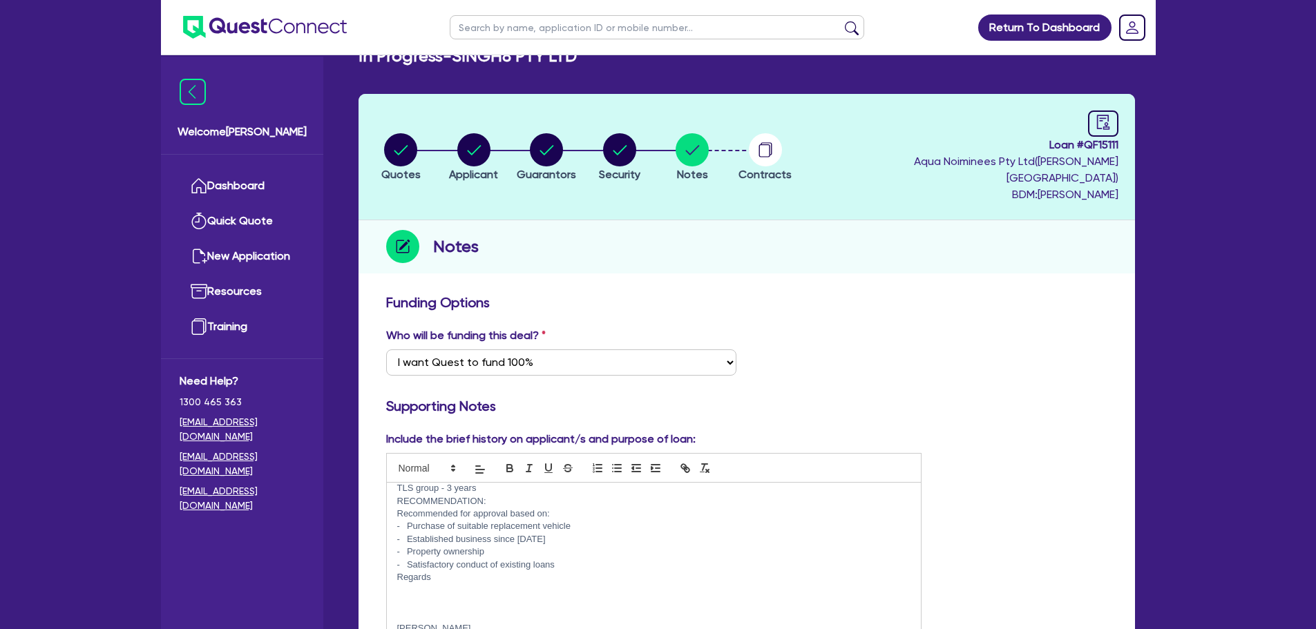
scroll to position [0, 0]
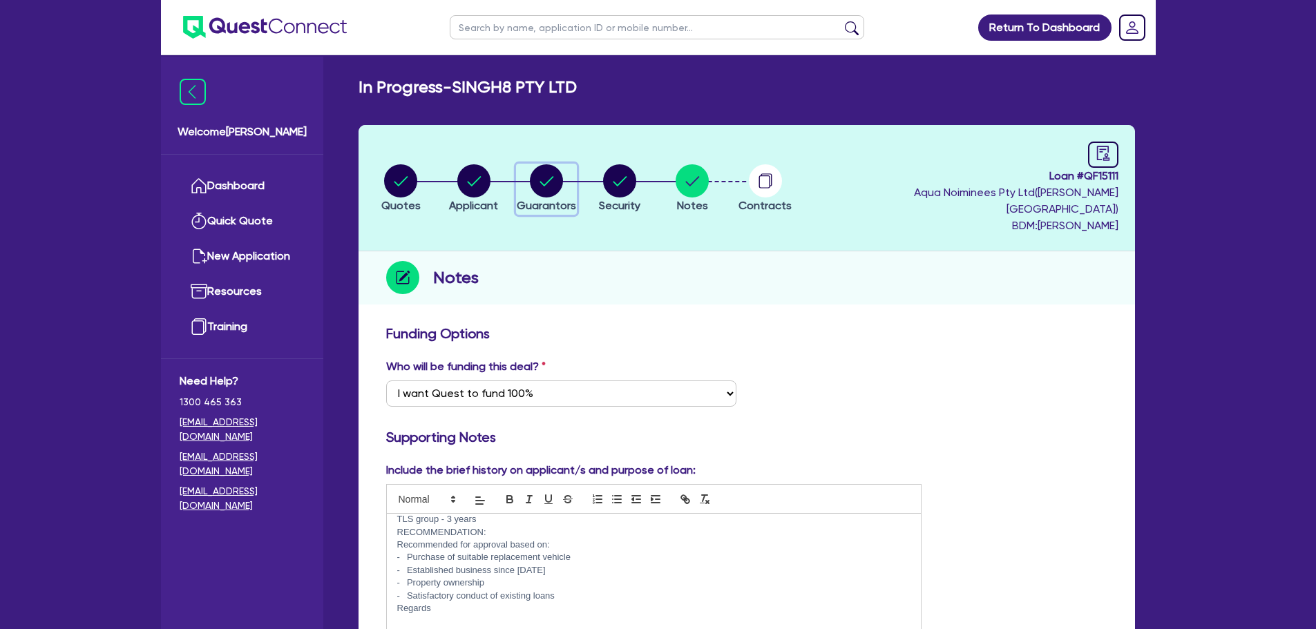
click at [545, 182] on circle "button" at bounding box center [546, 180] width 33 height 33
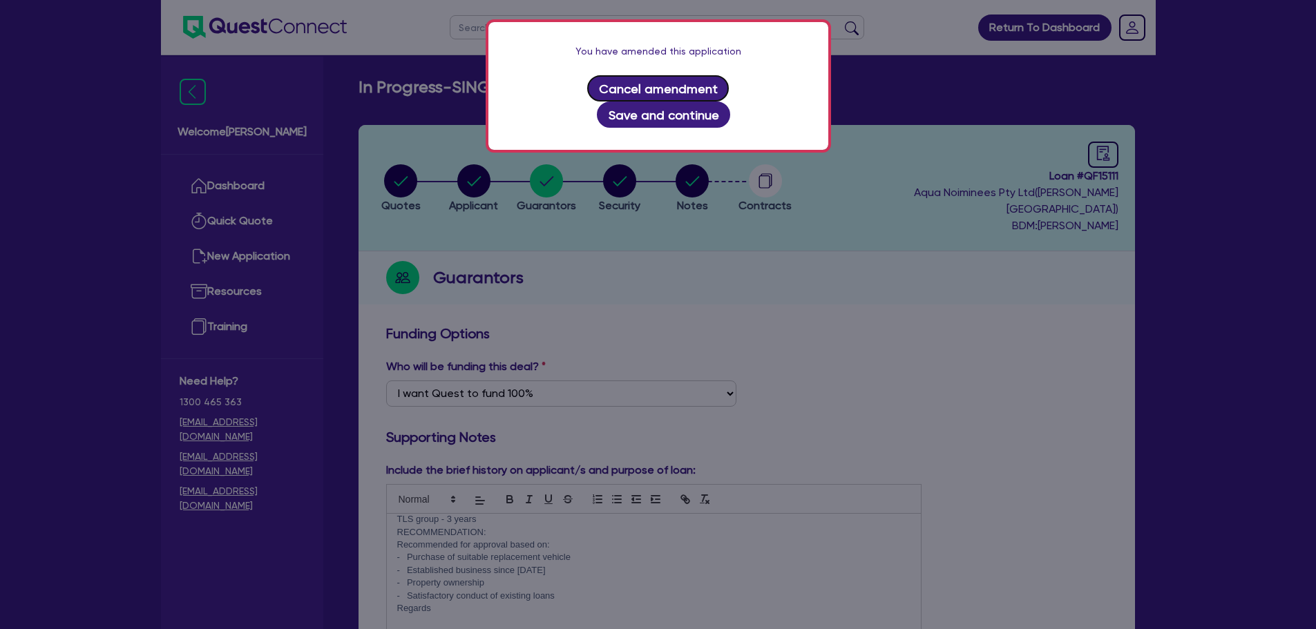
click at [643, 80] on button "Cancel amendment" at bounding box center [658, 88] width 142 height 26
select select "MRS"
select select "QLD"
select select "MARRIED"
select select "PROPERTY"
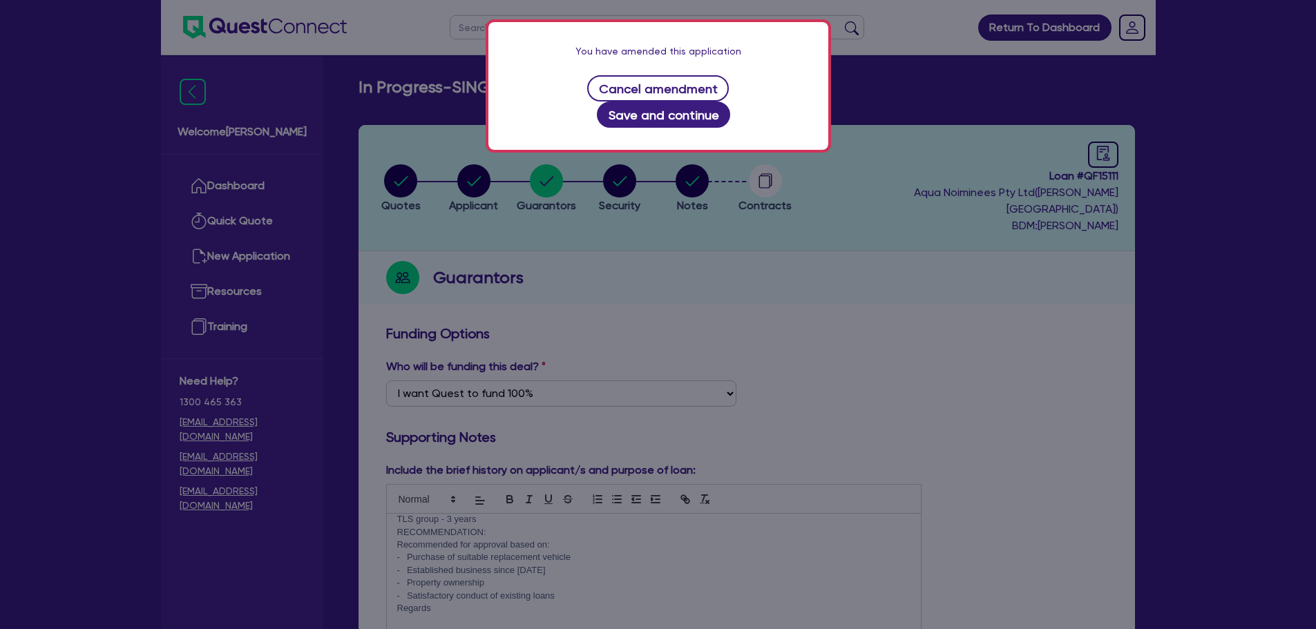
select select "INVESTMENT_PROPERTY"
select select "CASH"
select select "HOUSEHOLD_PERSONAL"
select select "EQUIPMENT"
select select "MORTGAGE"
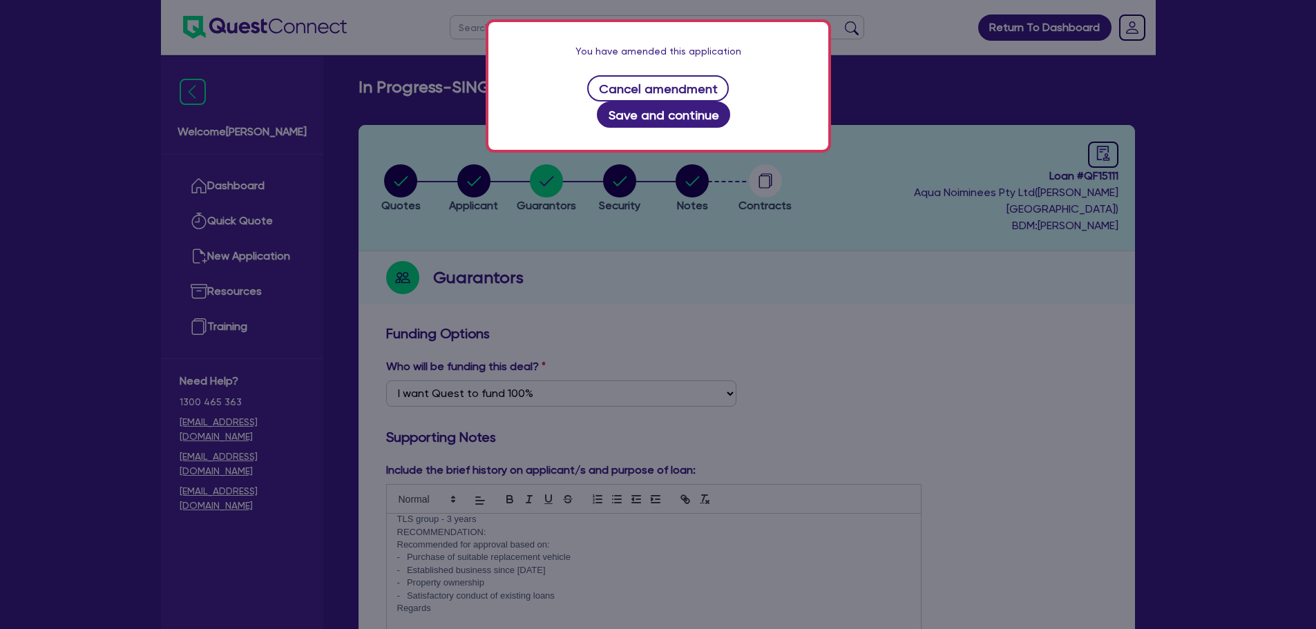
select select "INVESTMENT_PROPERTY_LOAN"
select select "EQUIPMENT_LOAN"
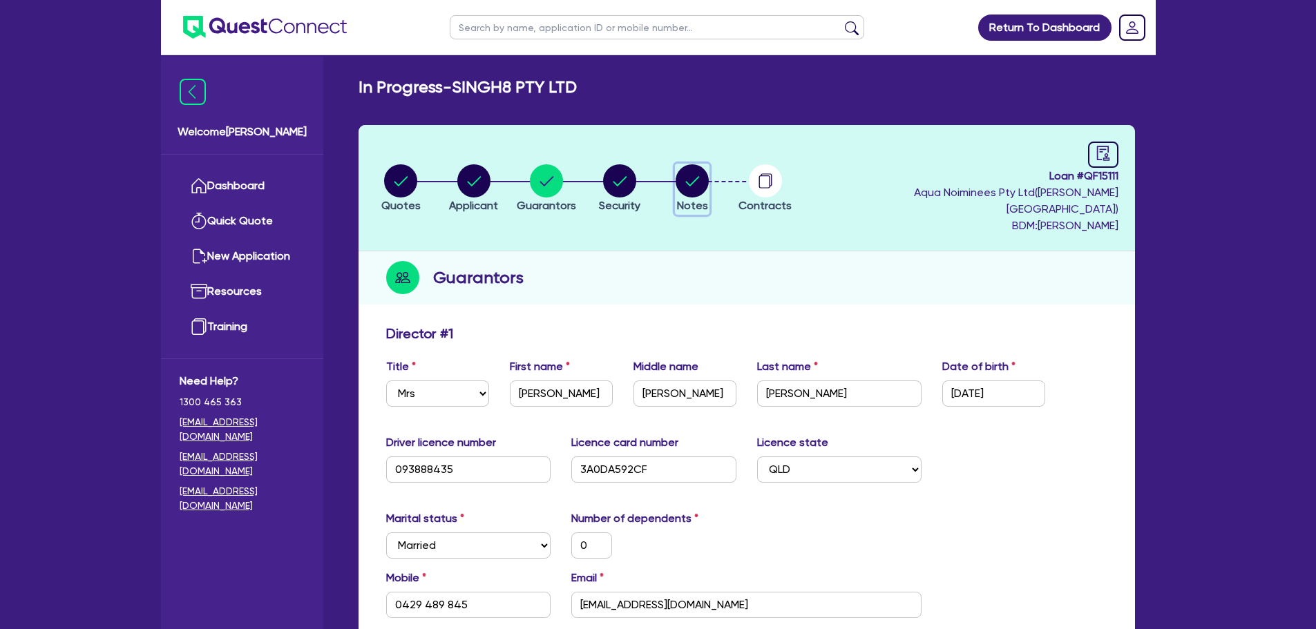
click at [700, 164] on circle "button" at bounding box center [691, 180] width 33 height 33
select select "Quest Finance - Own Book"
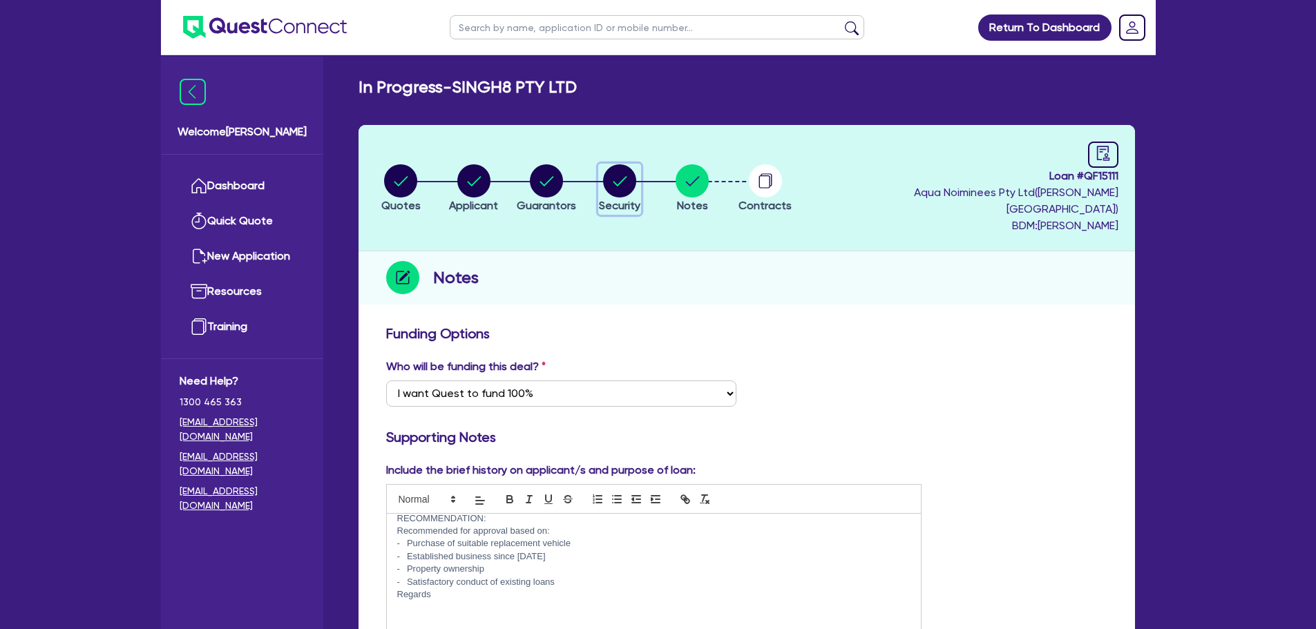
click at [635, 180] on circle "button" at bounding box center [619, 180] width 33 height 33
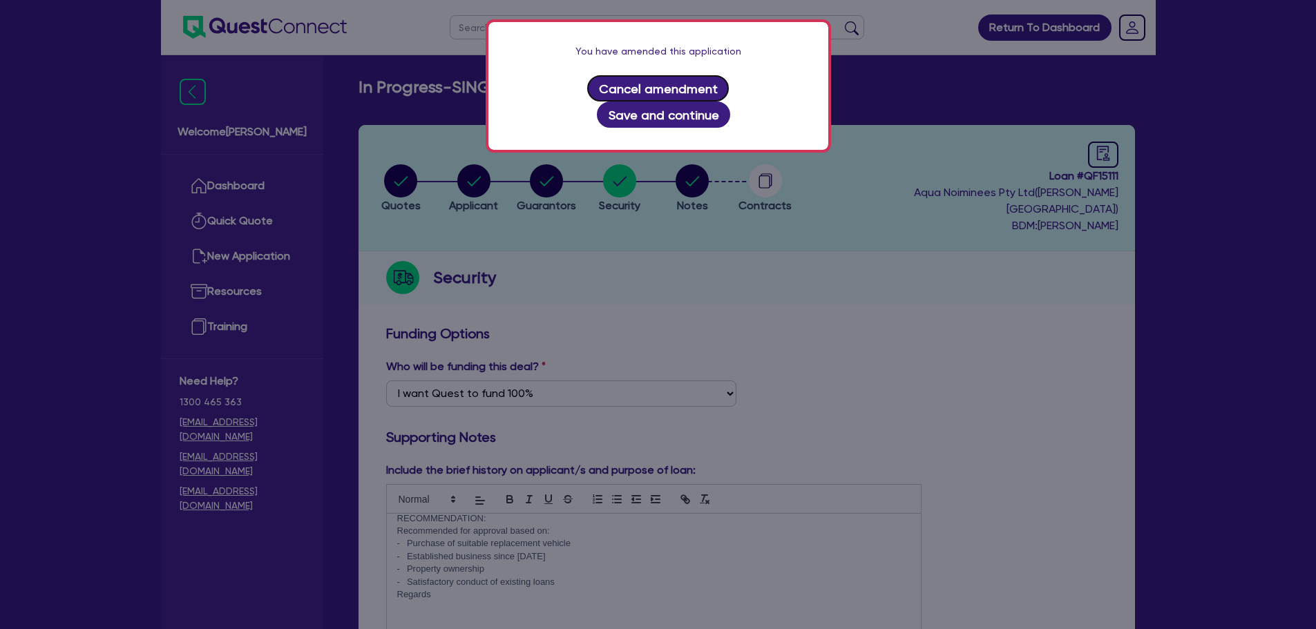
click at [598, 79] on button "Cancel amendment" at bounding box center [658, 88] width 142 height 26
select select "PRIMARY_ASSETS"
select select "HEAVY_TRUCKS"
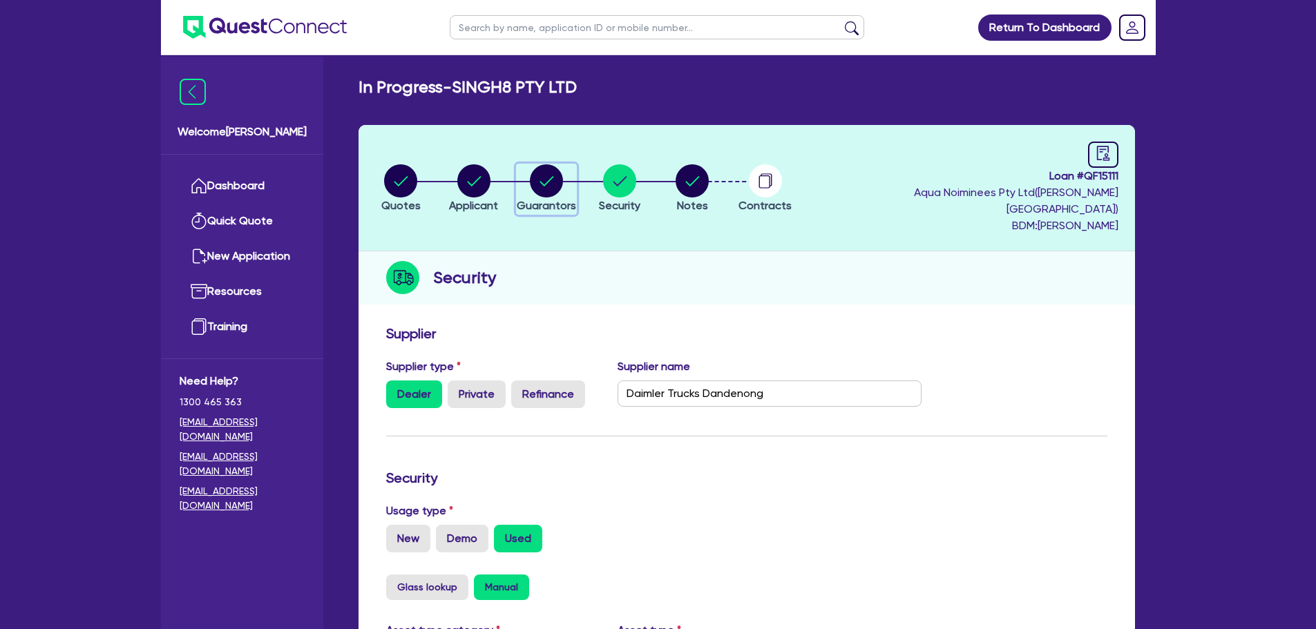
click at [554, 170] on circle "button" at bounding box center [546, 180] width 33 height 33
select select "MRS"
select select "QLD"
select select "MARRIED"
select select "PROPERTY"
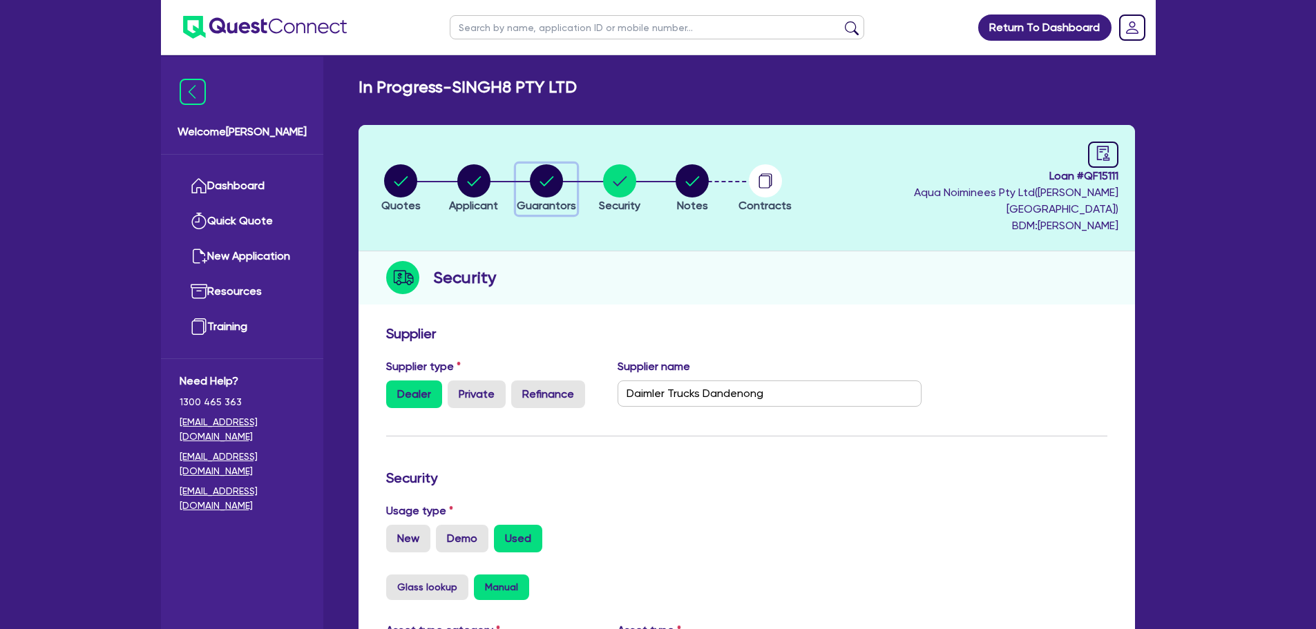
select select "INVESTMENT_PROPERTY"
select select "CASH"
select select "HOUSEHOLD_PERSONAL"
select select "EQUIPMENT"
select select "MORTGAGE"
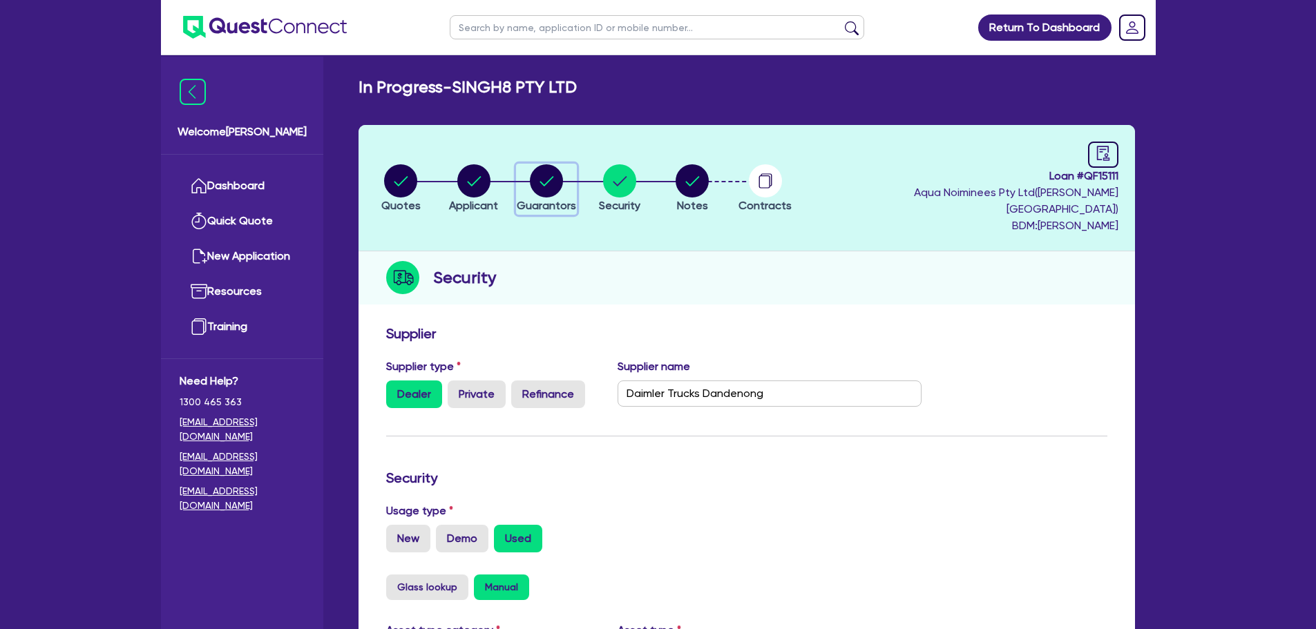
select select "INVESTMENT_PROPERTY_LOAN"
select select "EQUIPMENT_LOAN"
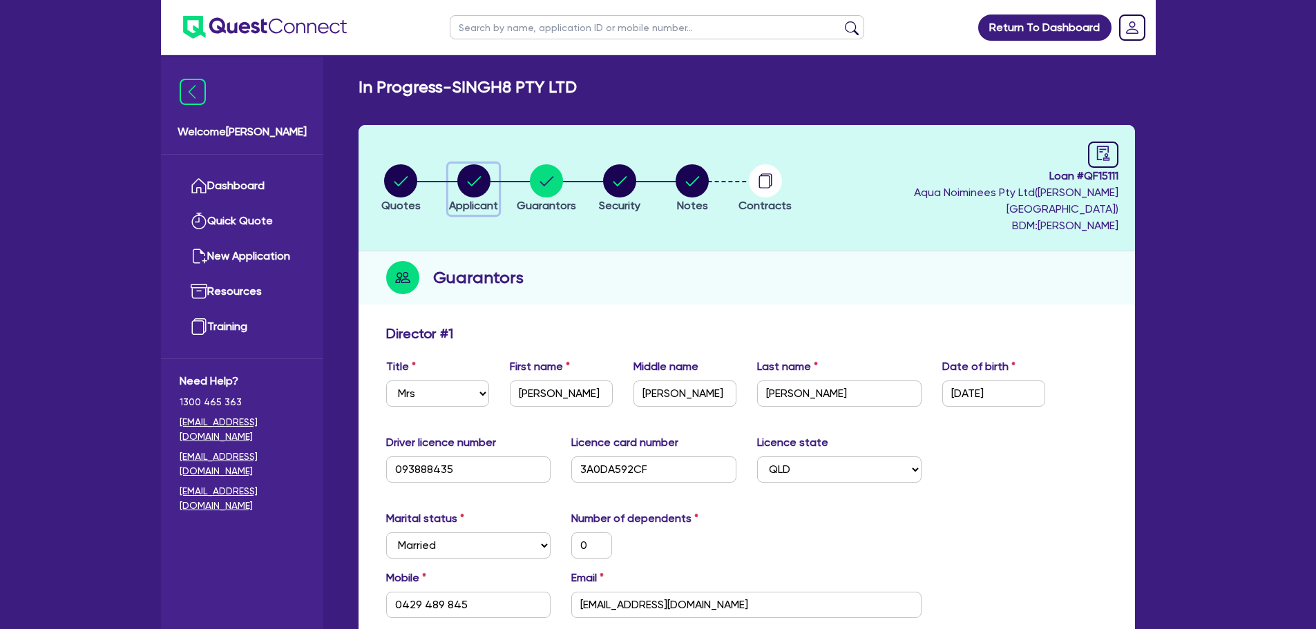
click at [474, 187] on circle "button" at bounding box center [473, 180] width 33 height 33
select select "COMPANY"
select select "TRANSPORT_WAREHOUSING"
select select "PASSENGERS_FREIGHT_TRANSPORT"
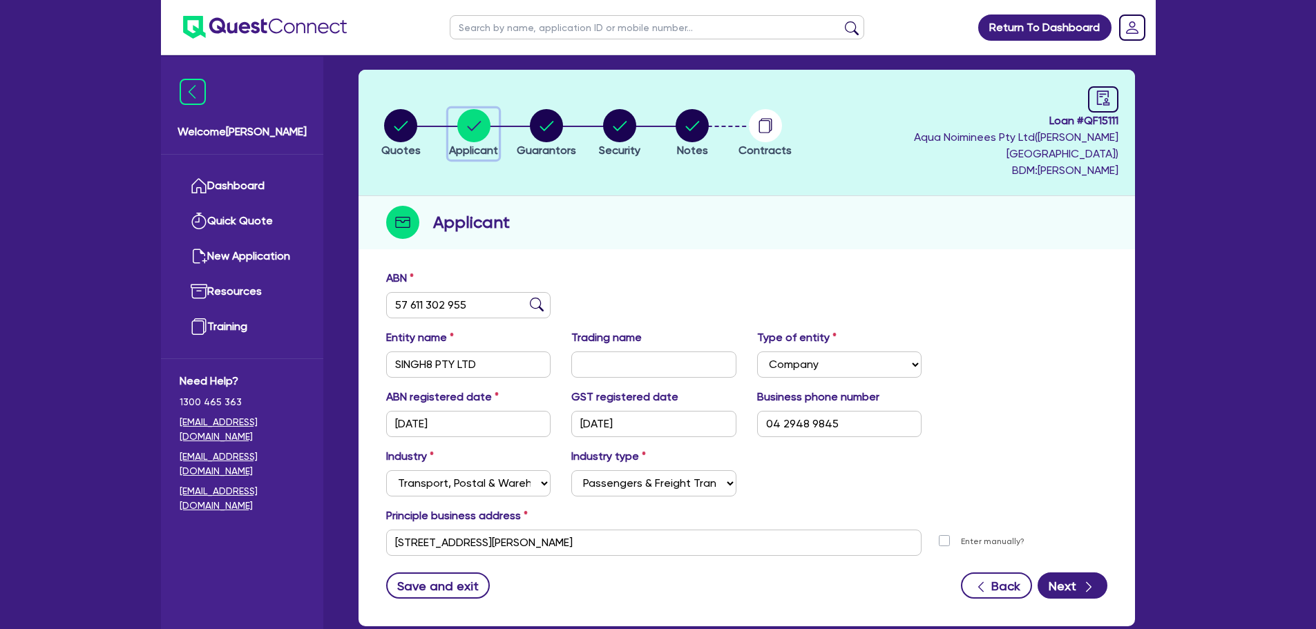
scroll to position [120, 0]
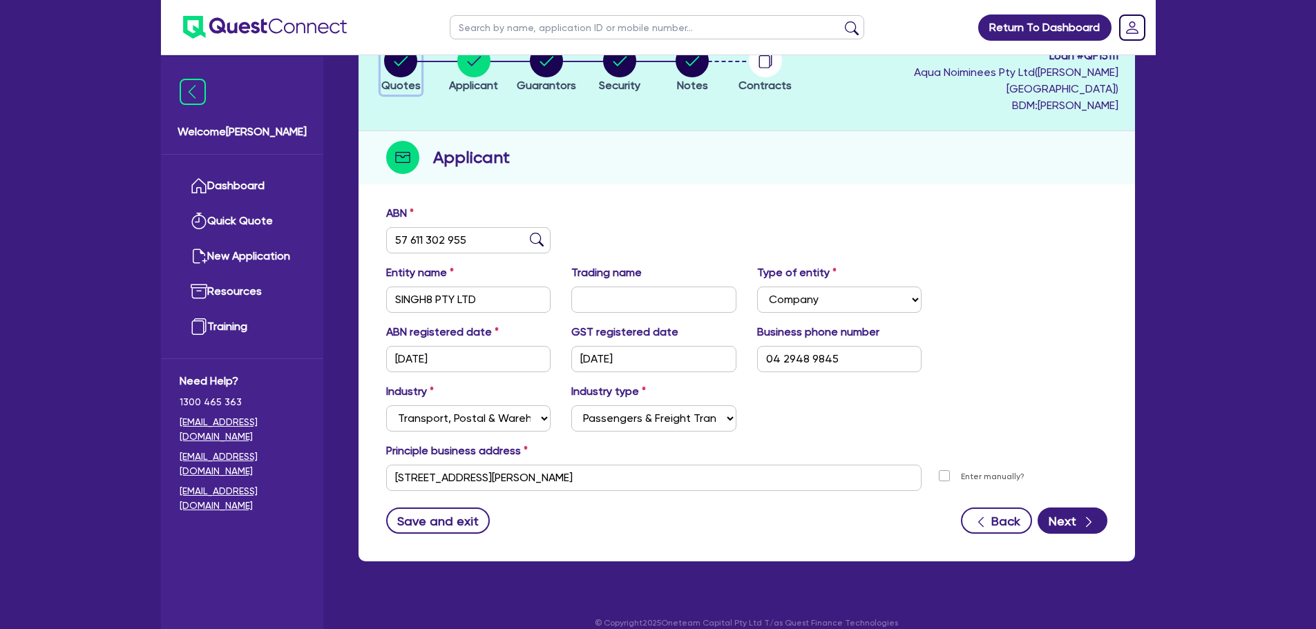
click at [390, 79] on span "Quotes" at bounding box center [400, 85] width 39 height 13
select select "PRIMARY_ASSETS"
select select "HEAVY_TRUCKS"
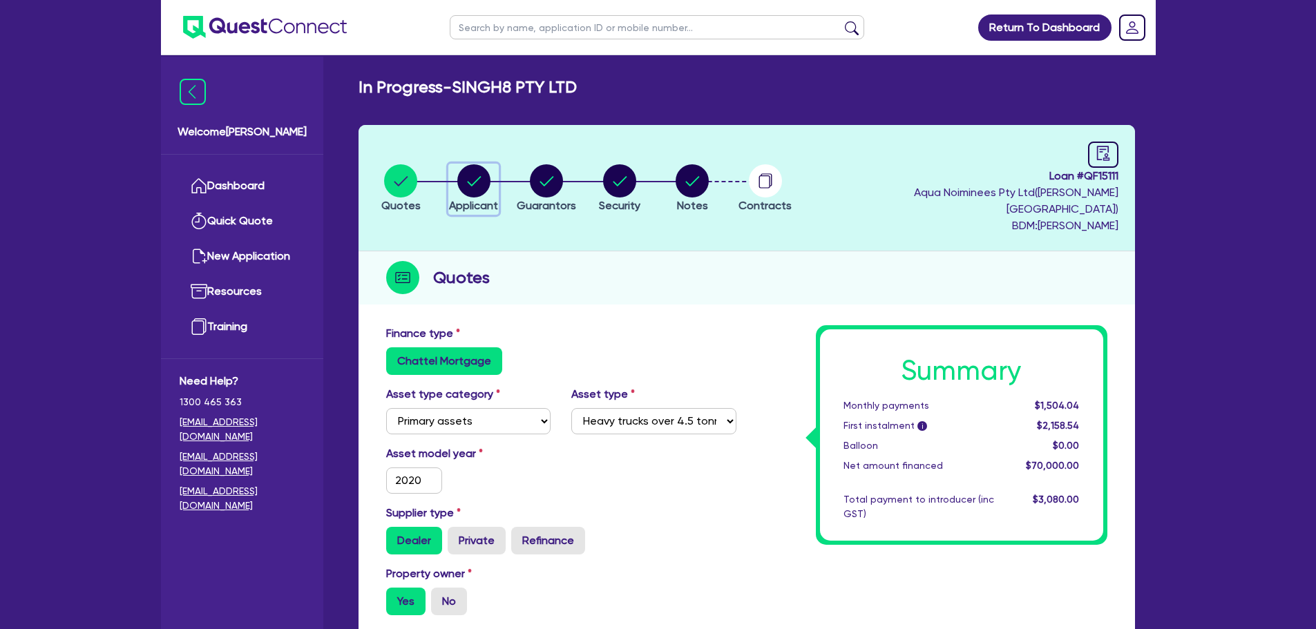
click at [494, 199] on span "Applicant" at bounding box center [473, 205] width 49 height 13
select select "COMPANY"
select select "TRANSPORT_WAREHOUSING"
select select "PASSENGERS_FREIGHT_TRANSPORT"
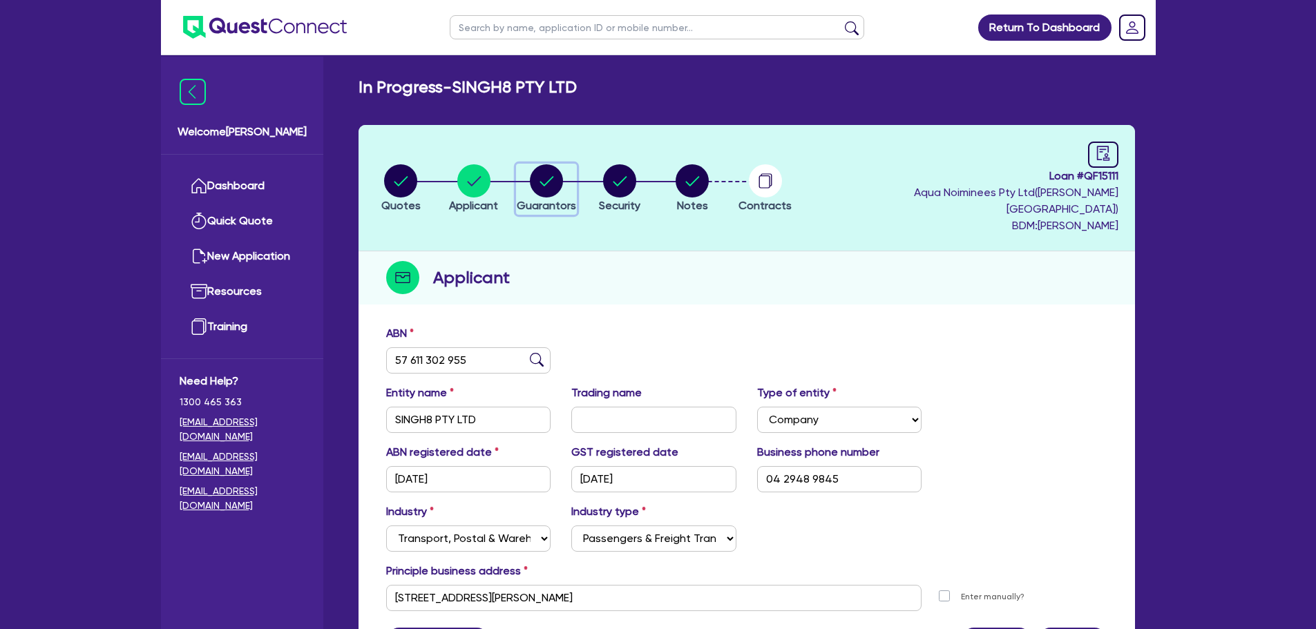
click at [539, 170] on circle "button" at bounding box center [546, 180] width 33 height 33
select select "MRS"
select select "QLD"
select select "MARRIED"
select select "PROPERTY"
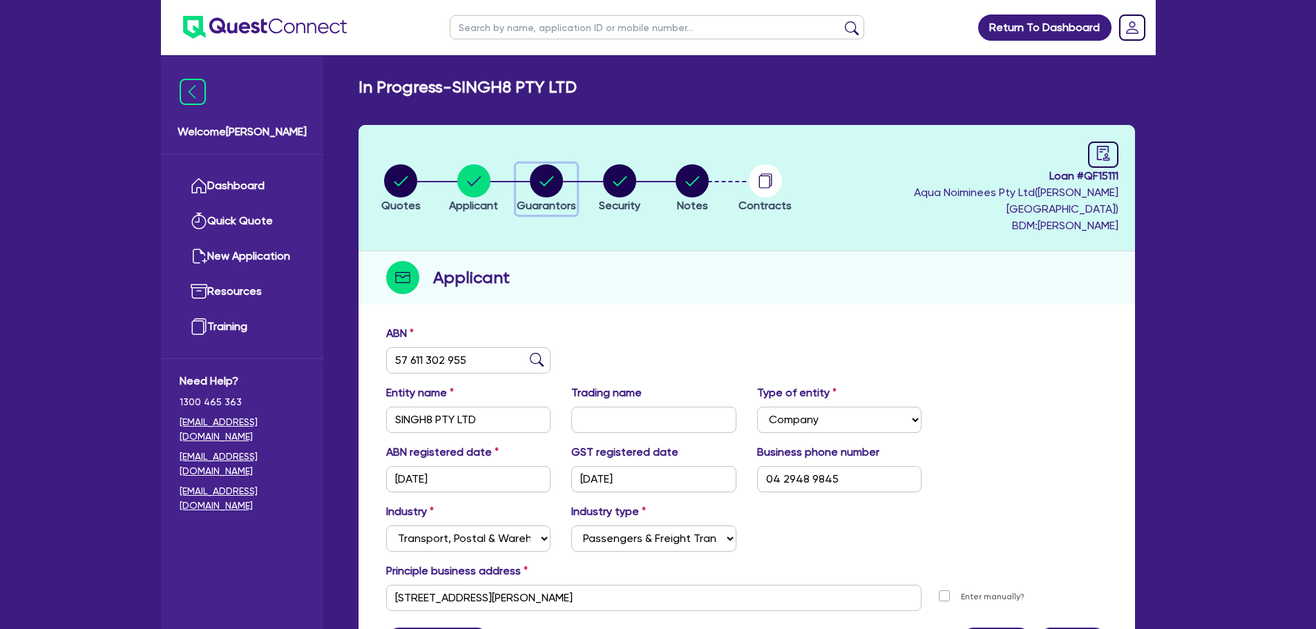
select select "INVESTMENT_PROPERTY"
select select "CASH"
select select "HOUSEHOLD_PERSONAL"
select select "EQUIPMENT"
select select "MORTGAGE"
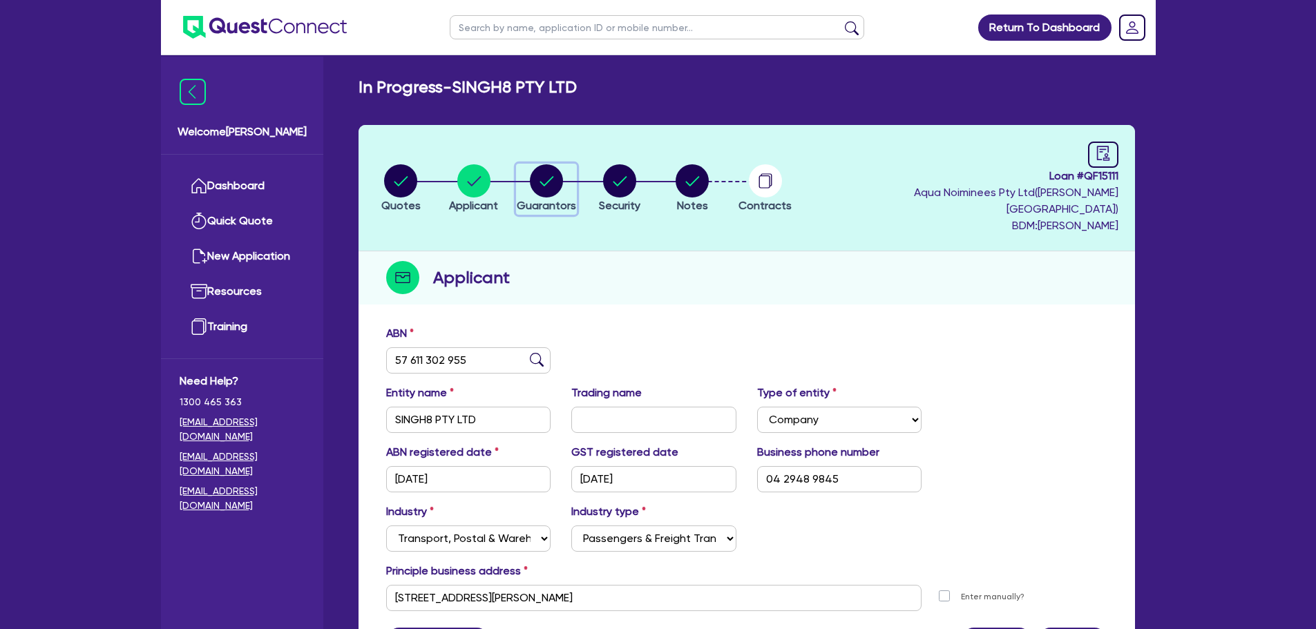
select select "INVESTMENT_PROPERTY_LOAN"
select select "EQUIPMENT_LOAN"
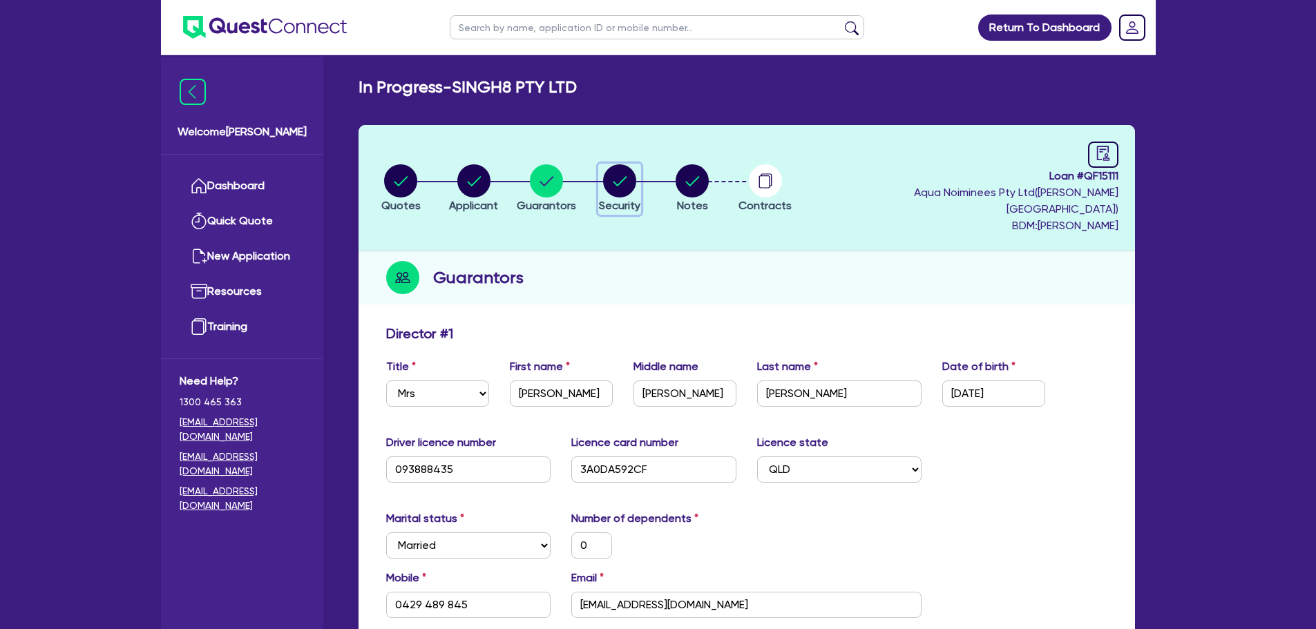
click at [636, 177] on circle "button" at bounding box center [619, 180] width 33 height 33
select select "PRIMARY_ASSETS"
select select "HEAVY_TRUCKS"
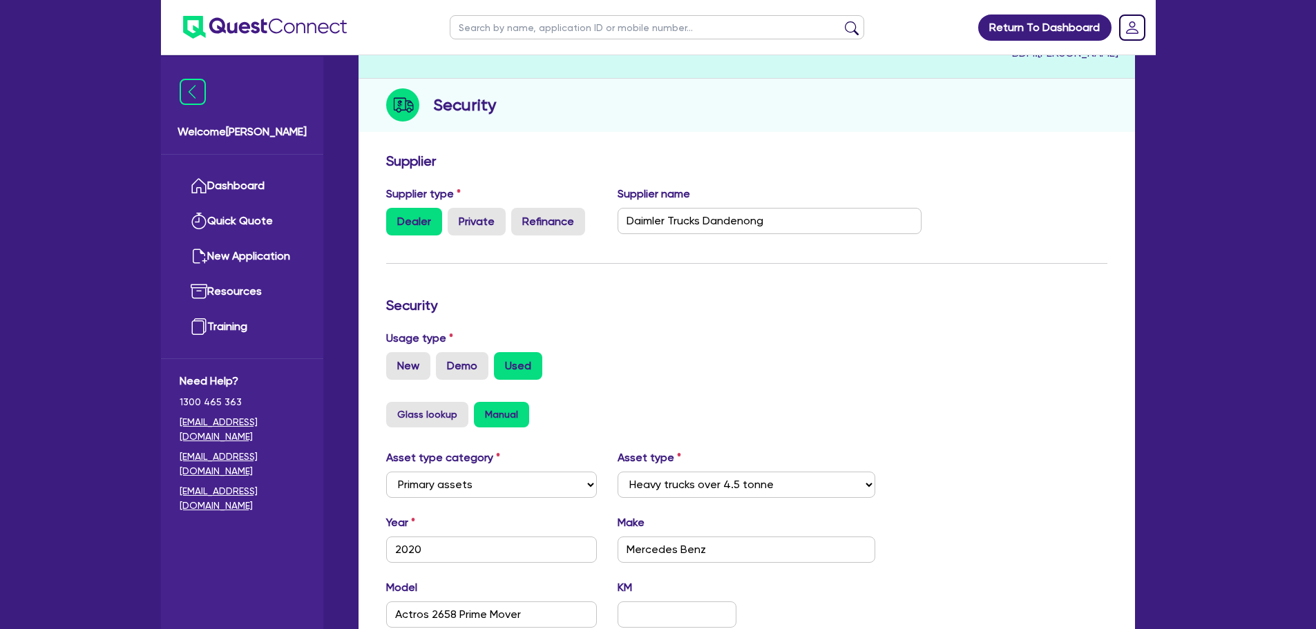
scroll to position [105, 0]
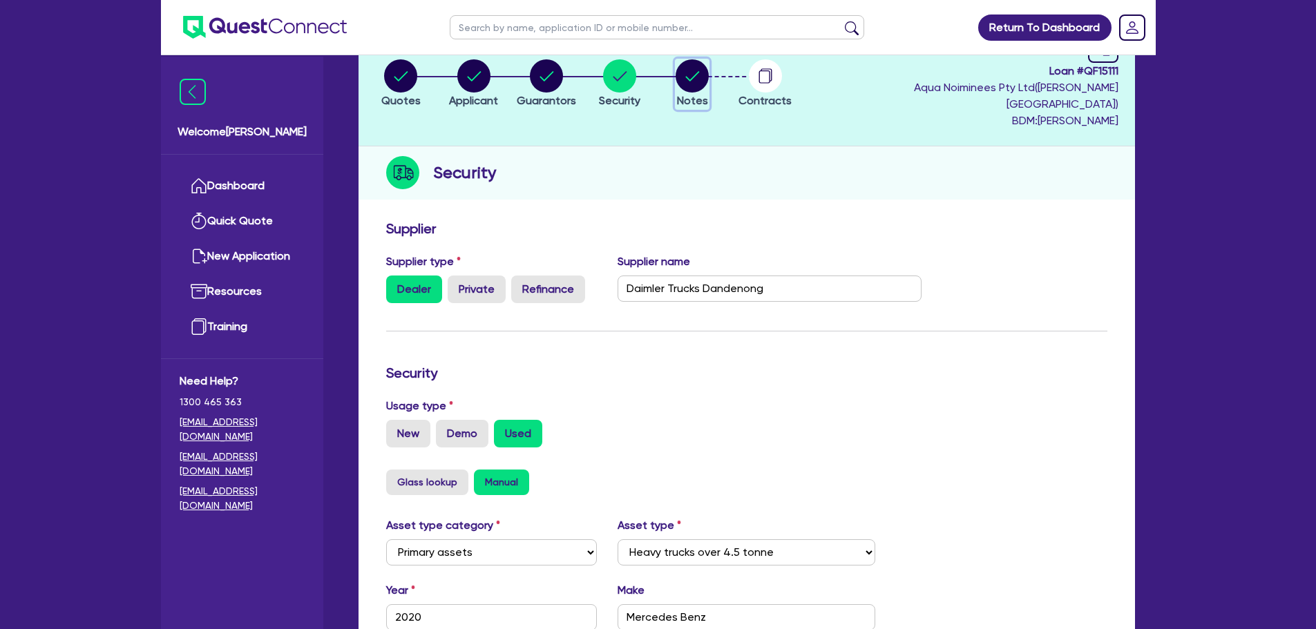
click at [687, 94] on span "Notes" at bounding box center [692, 100] width 31 height 13
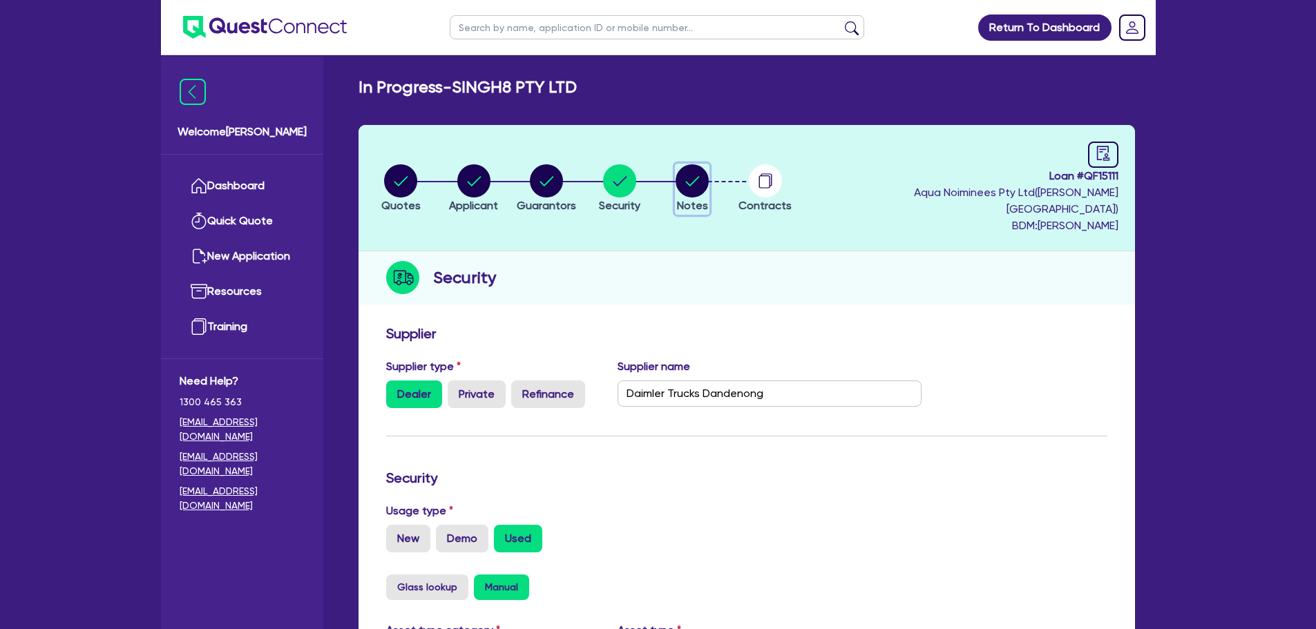
select select "Quest Finance - Own Book"
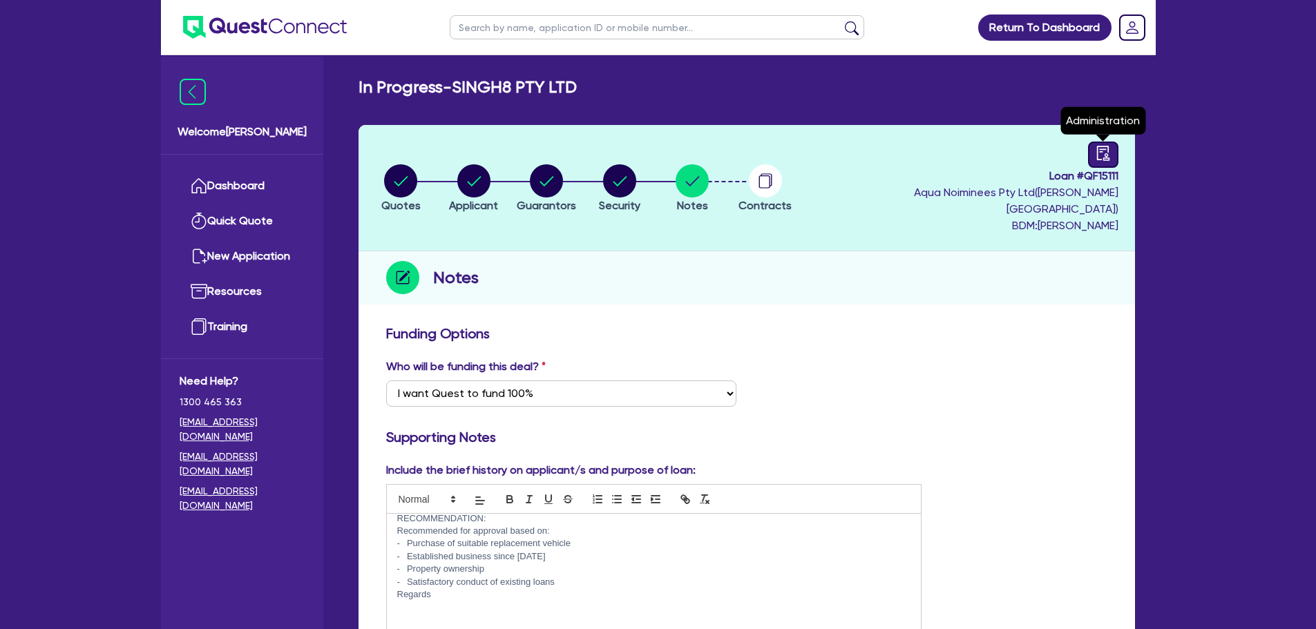
click at [1101, 157] on icon "audit" at bounding box center [1102, 153] width 15 height 15
select select "IN_PROGRESS_CREDIT_WAITING_FOR_MORE_INFO"
select select "Quest Finance - Own Book"
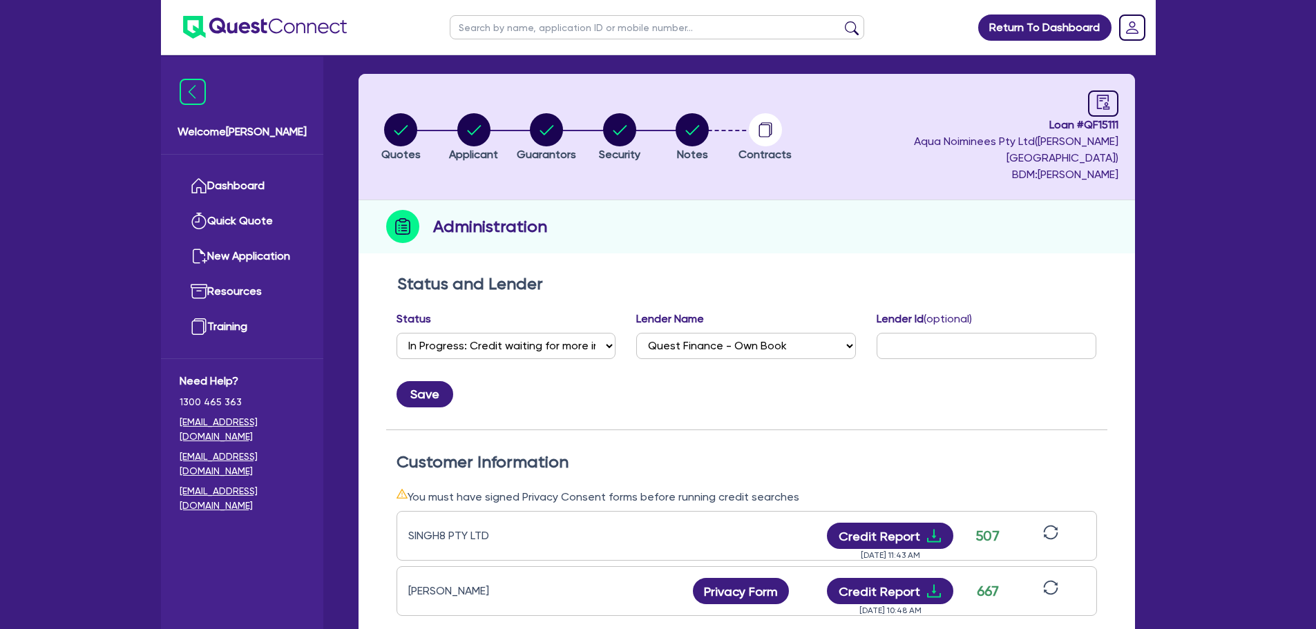
scroll to position [138, 0]
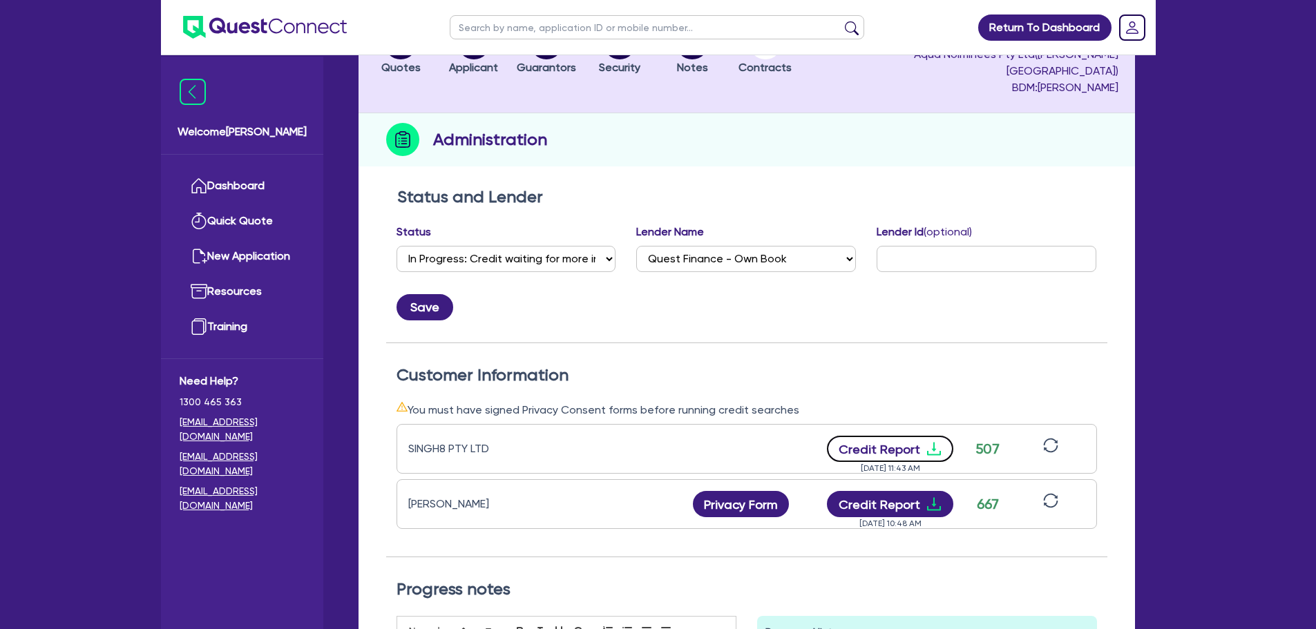
click at [932, 443] on icon "download" at bounding box center [933, 449] width 14 height 13
click at [930, 498] on icon "download" at bounding box center [933, 504] width 14 height 13
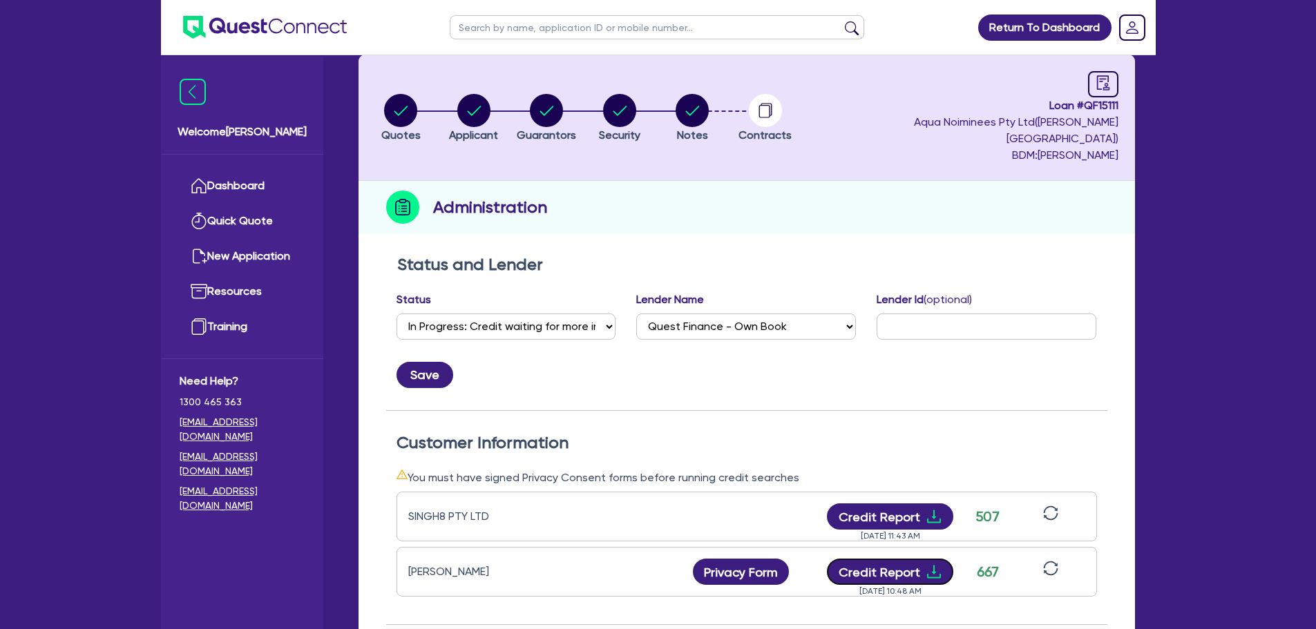
scroll to position [0, 0]
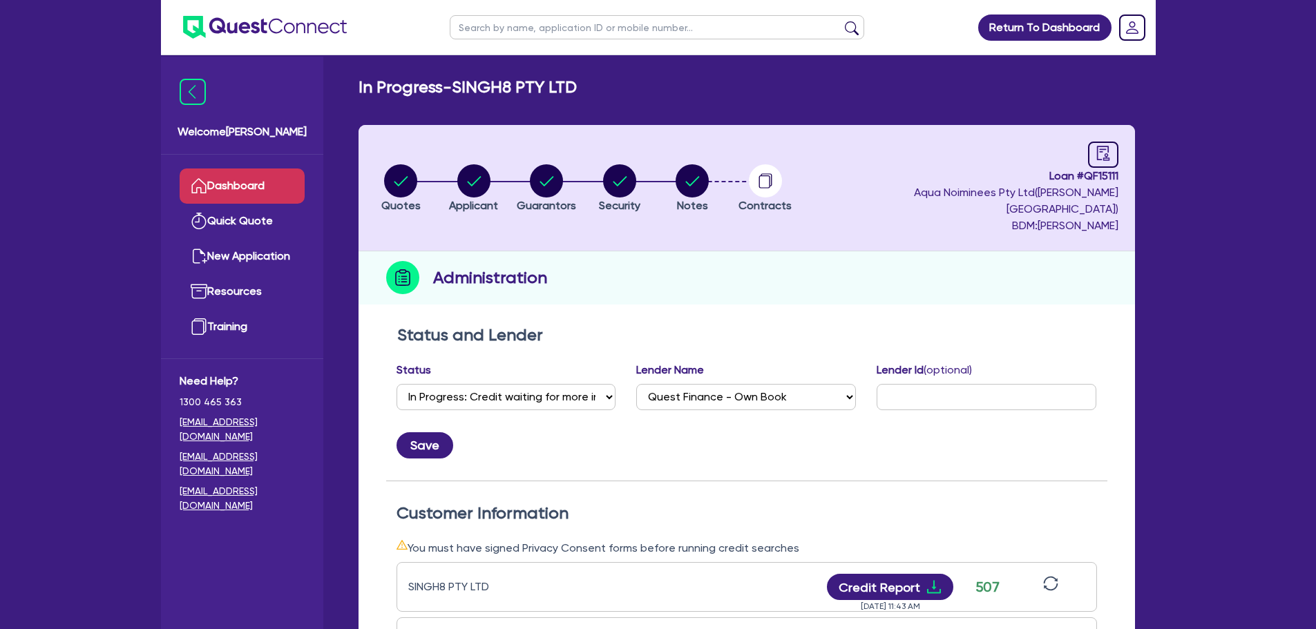
click at [232, 183] on link "Dashboard" at bounding box center [242, 186] width 125 height 35
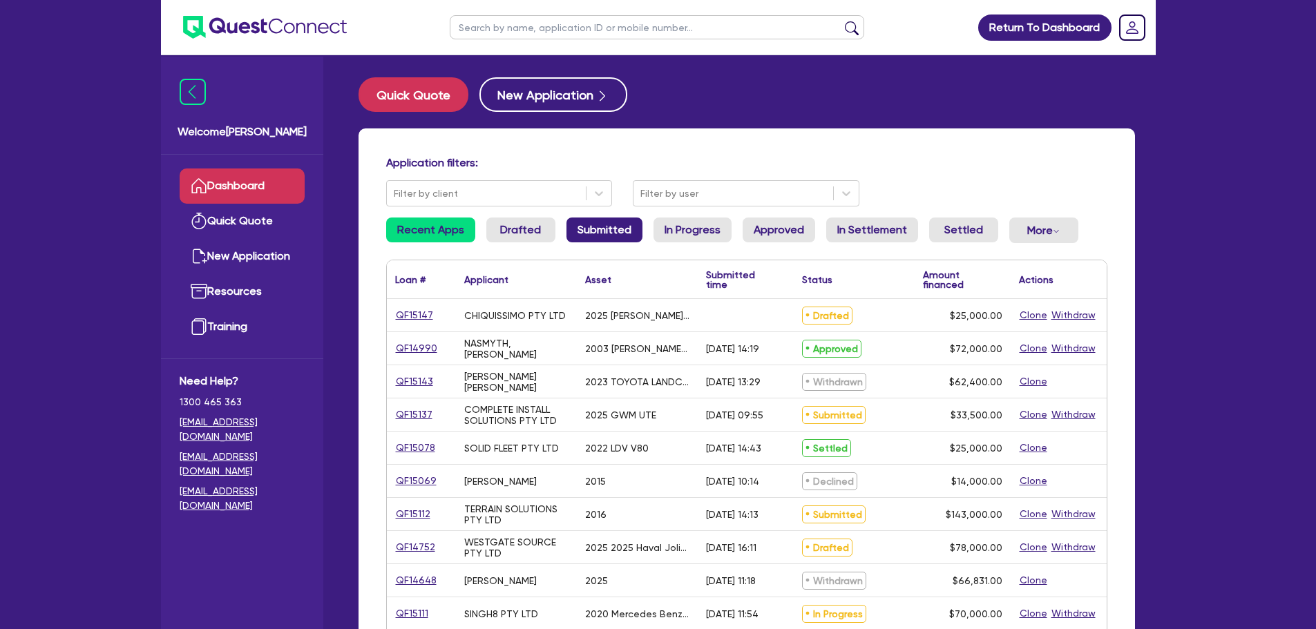
click at [591, 231] on link "Submitted" at bounding box center [604, 230] width 76 height 25
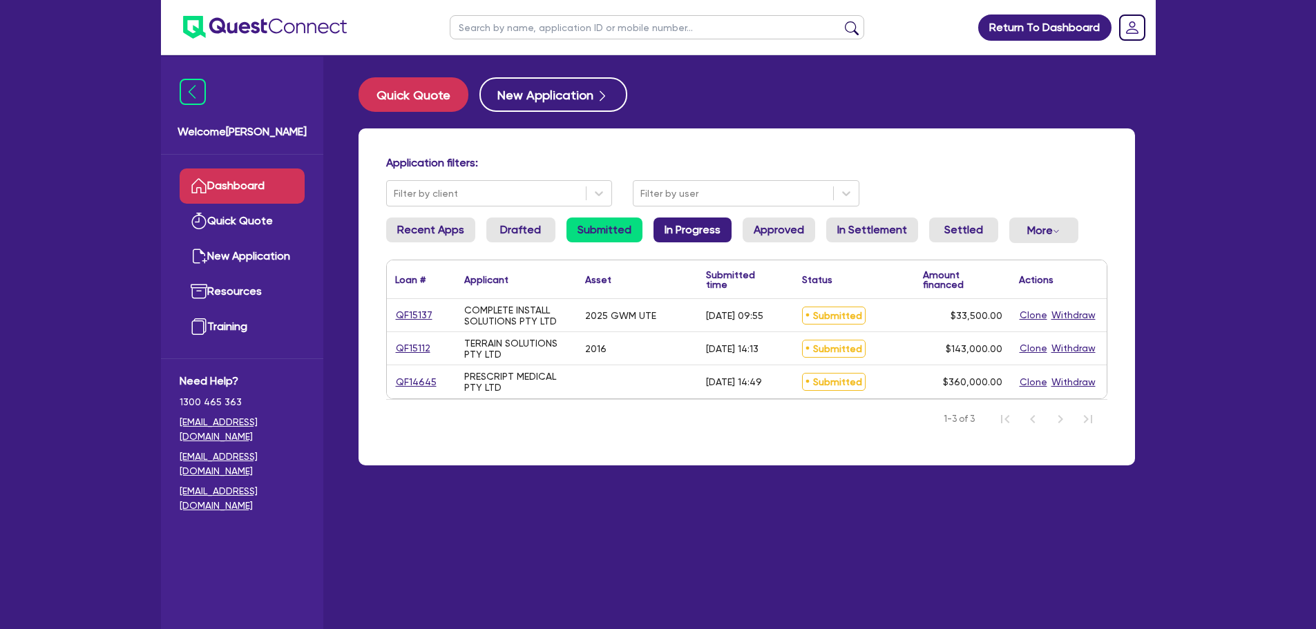
click at [707, 232] on link "In Progress" at bounding box center [692, 230] width 78 height 25
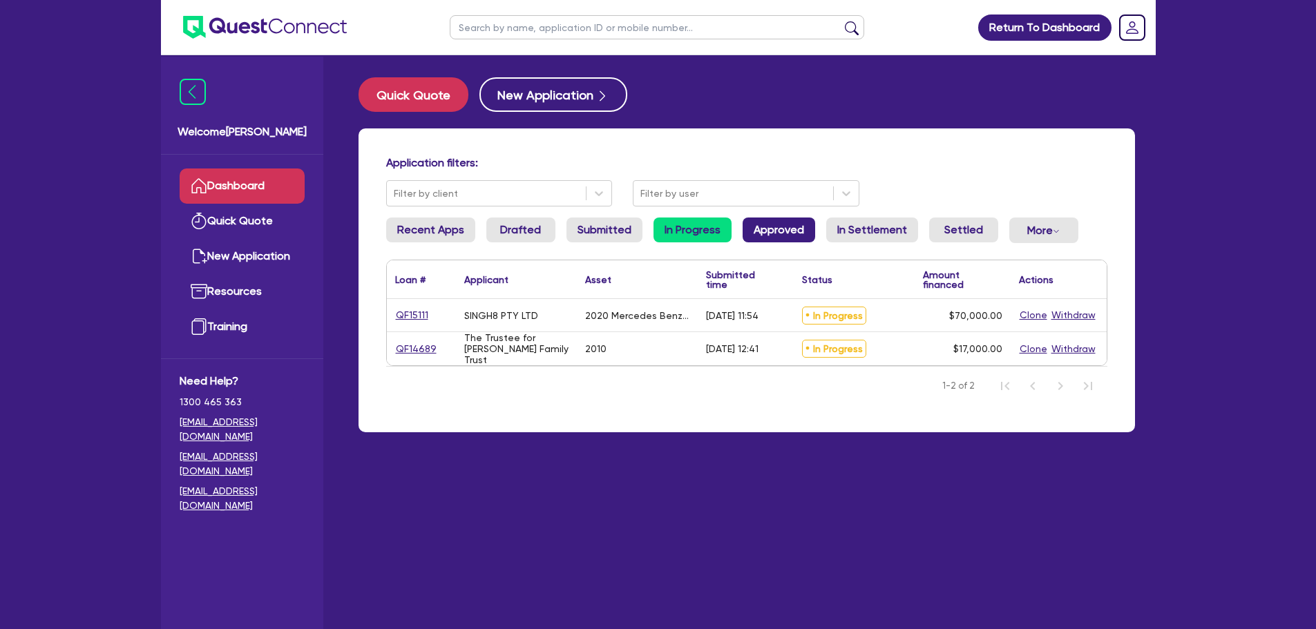
click at [776, 234] on link "Approved" at bounding box center [778, 230] width 73 height 25
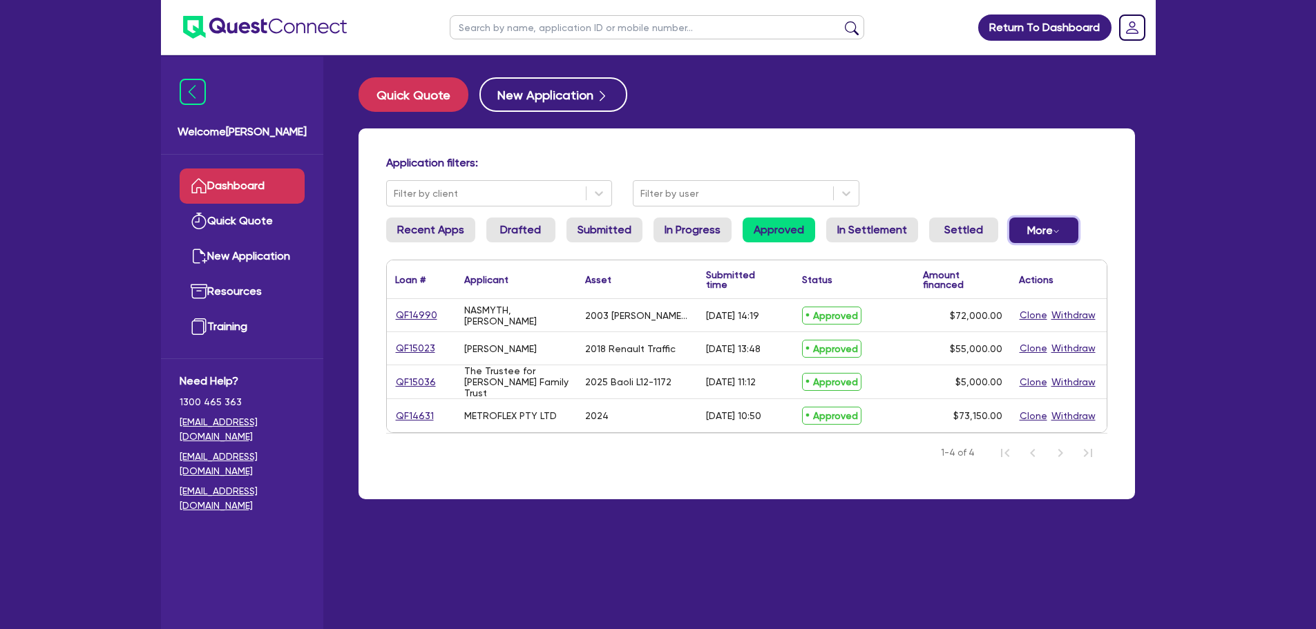
click at [1042, 236] on button "More Withdrawn Declined" at bounding box center [1043, 231] width 69 height 26
click at [1008, 278] on link "Declined" at bounding box center [1021, 286] width 104 height 25
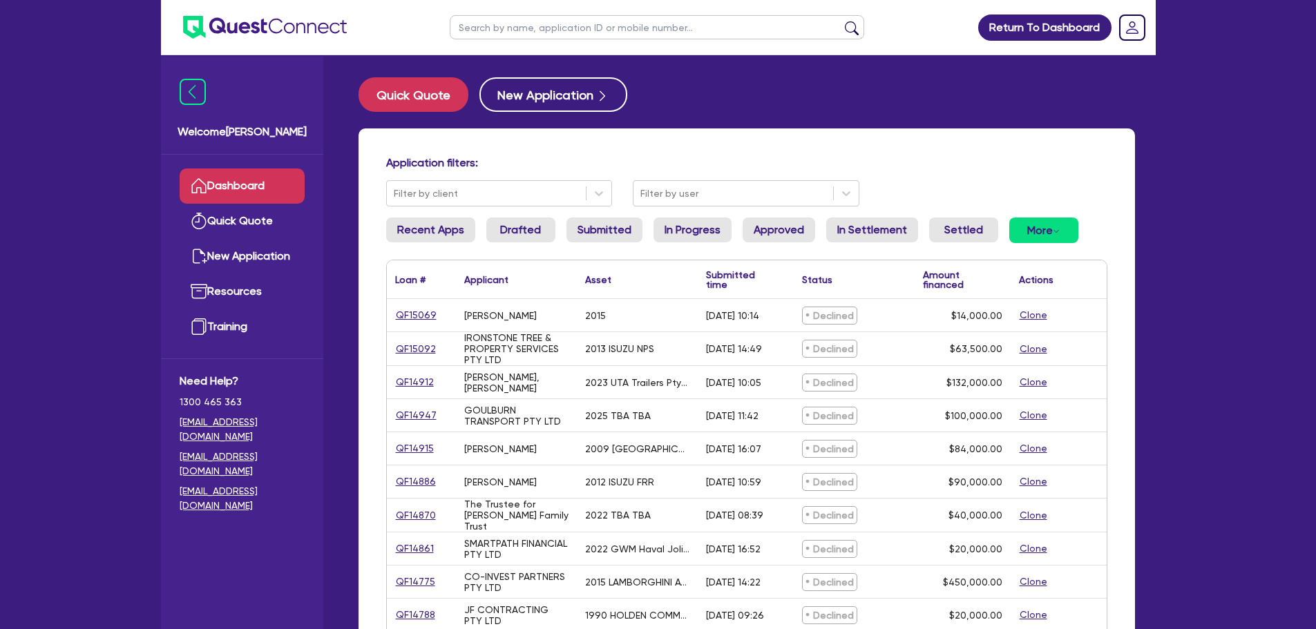
drag, startPoint x: 437, startPoint y: 346, endPoint x: 390, endPoint y: 346, distance: 47.0
click at [390, 346] on div "QF15092" at bounding box center [421, 348] width 69 height 33
drag, startPoint x: 392, startPoint y: 349, endPoint x: 439, endPoint y: 349, distance: 47.0
click at [432, 349] on div "QF15092" at bounding box center [421, 348] width 69 height 33
drag, startPoint x: 439, startPoint y: 349, endPoint x: 405, endPoint y: 349, distance: 34.5
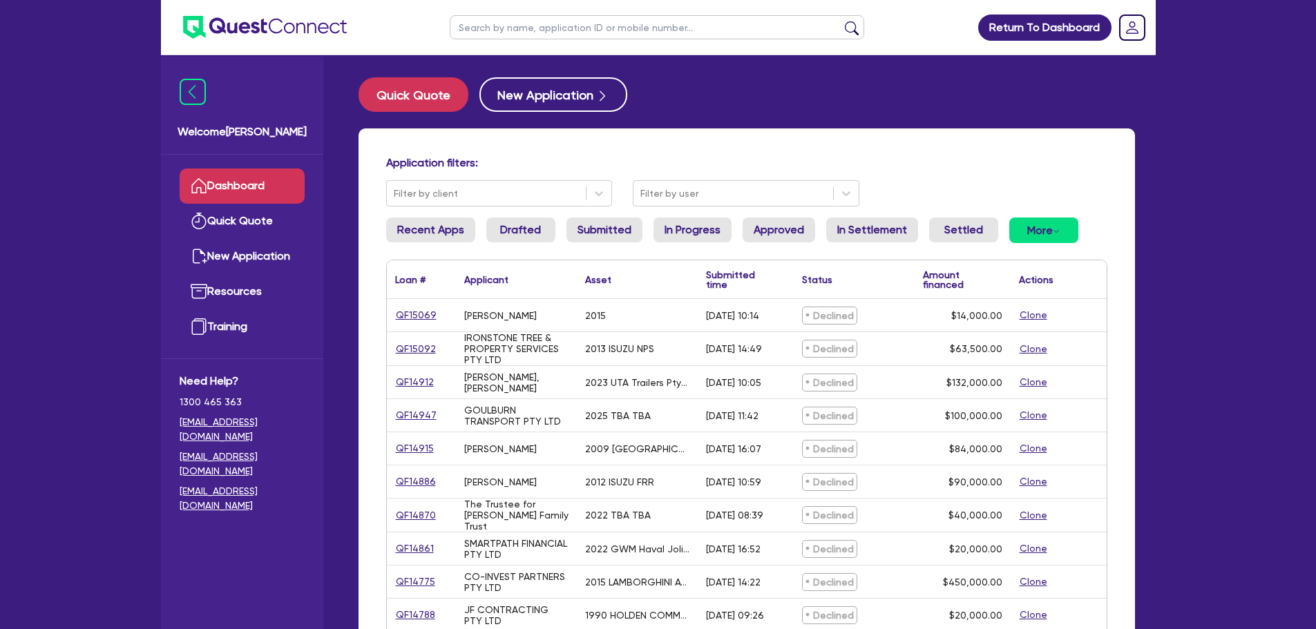
click at [405, 349] on div "QF15092" at bounding box center [421, 349] width 52 height 16
drag, startPoint x: 421, startPoint y: 349, endPoint x: 260, endPoint y: 331, distance: 161.9
click at [370, 330] on div "Application filters: Filter by client Filter by user Recent Apps Drafted Submit…" at bounding box center [746, 579] width 776 height 903
drag, startPoint x: 442, startPoint y: 354, endPoint x: 380, endPoint y: 347, distance: 62.5
click at [380, 347] on div "Application filters: Filter by client Filter by user Recent Apps Drafted Submit…" at bounding box center [746, 579] width 776 height 903
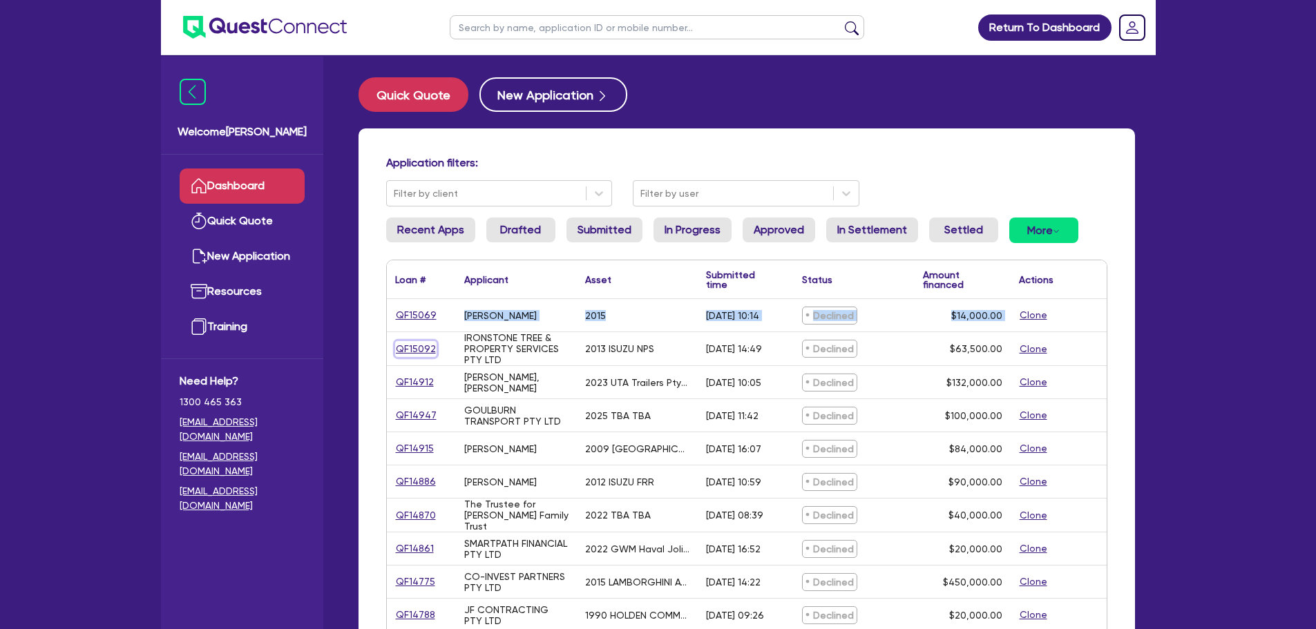
click at [422, 343] on link "QF15092" at bounding box center [415, 349] width 41 height 16
select select "CARS_AND_LIGHT_TRUCKS"
select select "LIGHT_TRUCKS"
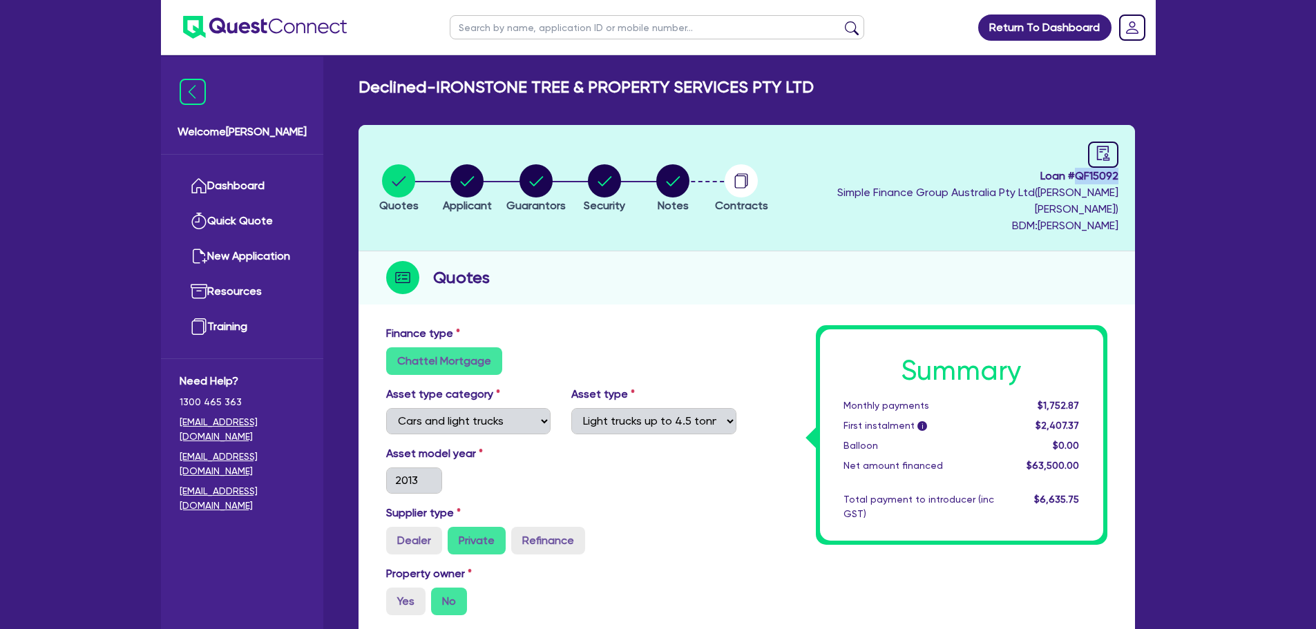
drag, startPoint x: 1075, startPoint y: 175, endPoint x: 1117, endPoint y: 177, distance: 42.2
click at [1117, 177] on span "Loan # QF15092" at bounding box center [948, 176] width 339 height 17
copy span "QF15092"
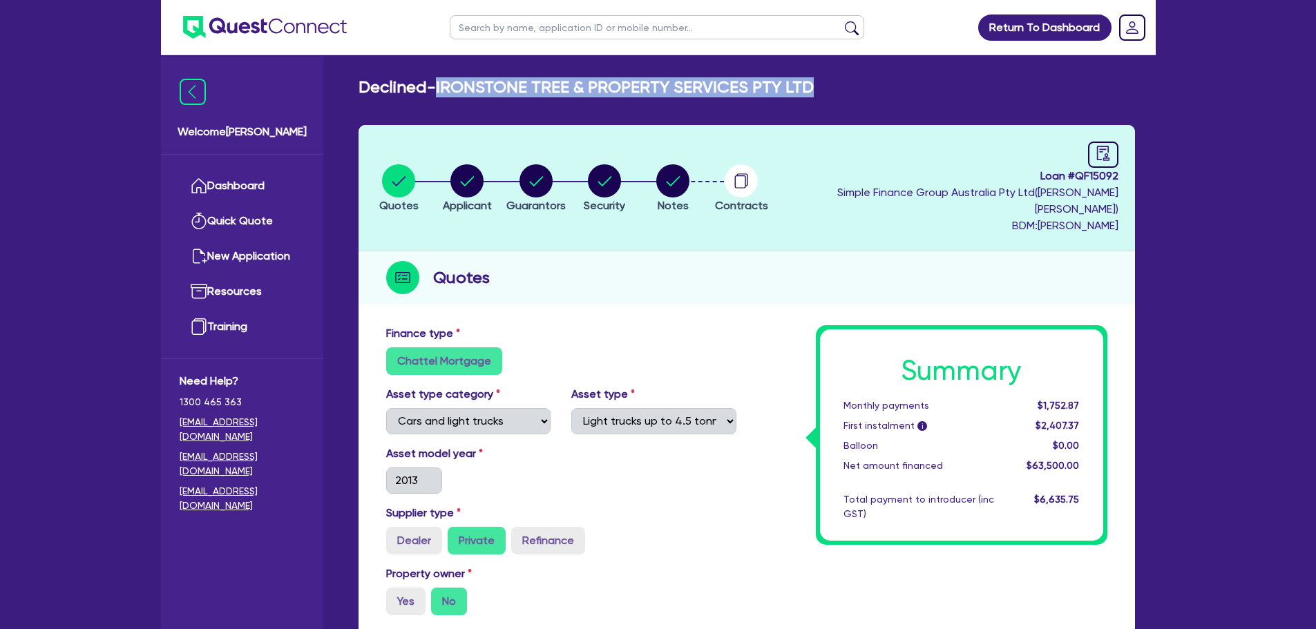
drag, startPoint x: 443, startPoint y: 88, endPoint x: 883, endPoint y: 87, distance: 440.6
click at [883, 87] on div "Declined - IRONSTONE TREE & PROPERTY SERVICES PTY LTD" at bounding box center [746, 87] width 797 height 20
copy h2 "IRONSTONE TREE & PROPERTY SERVICES PTY LTD"
click at [689, 182] on circle "button" at bounding box center [672, 180] width 33 height 33
select select "Quest Finance - Own Book"
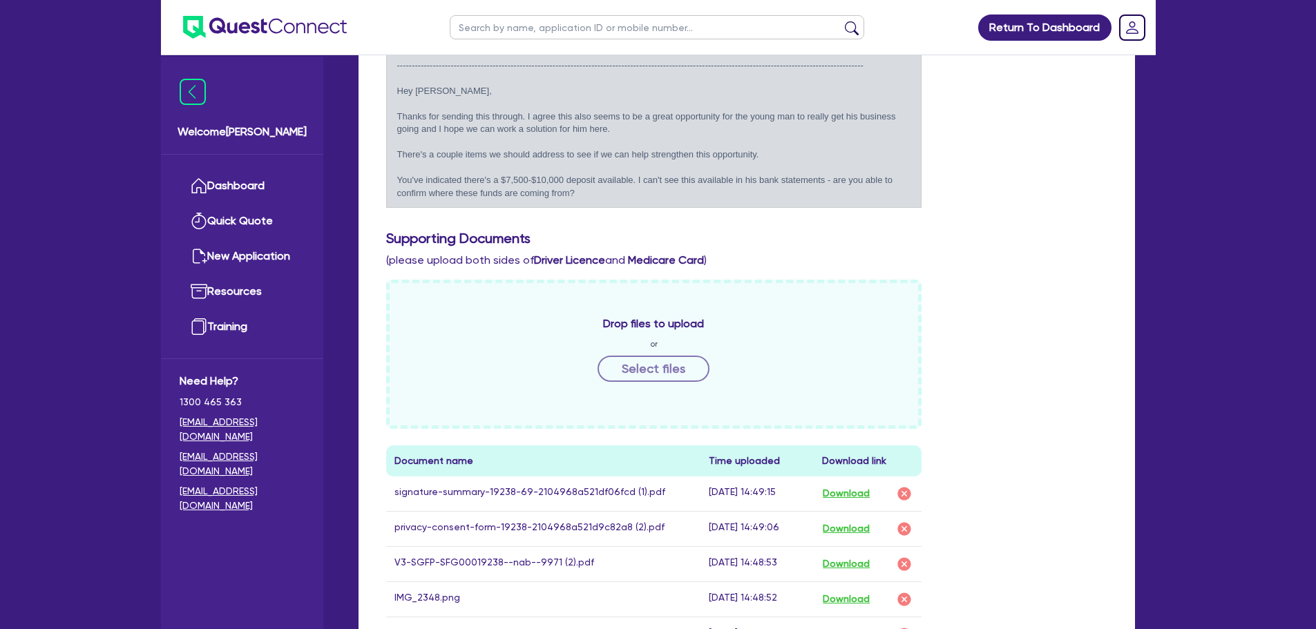
scroll to position [622, 0]
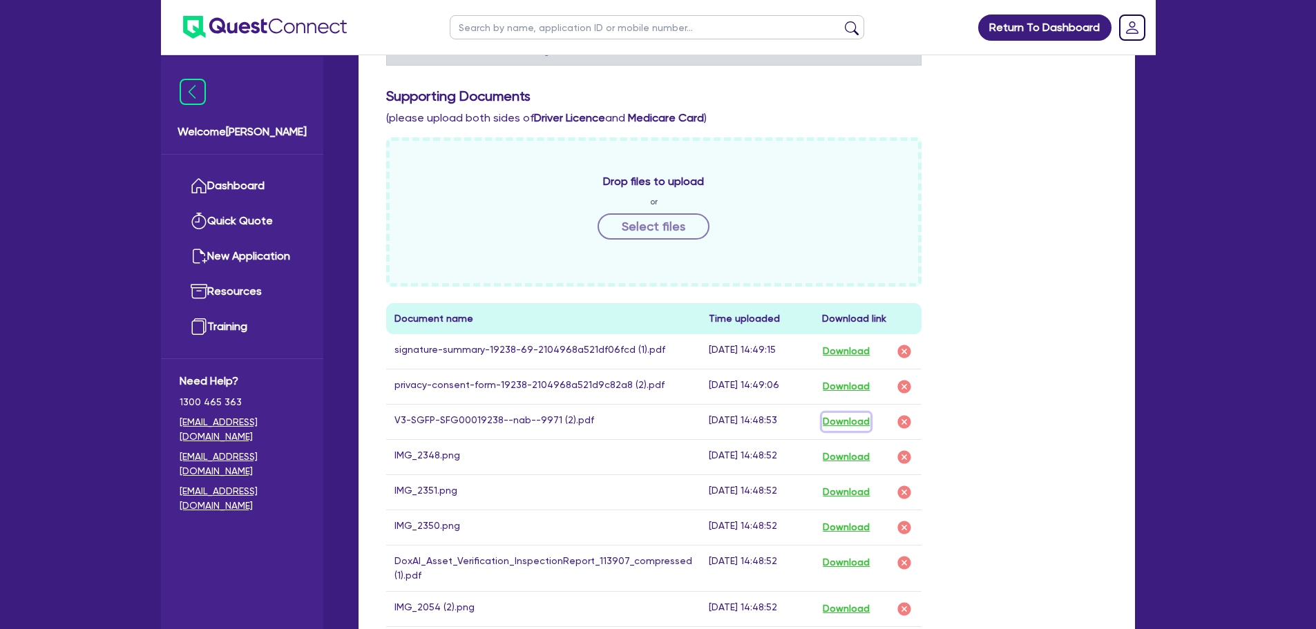
click at [843, 413] on button "Download" at bounding box center [846, 422] width 48 height 18
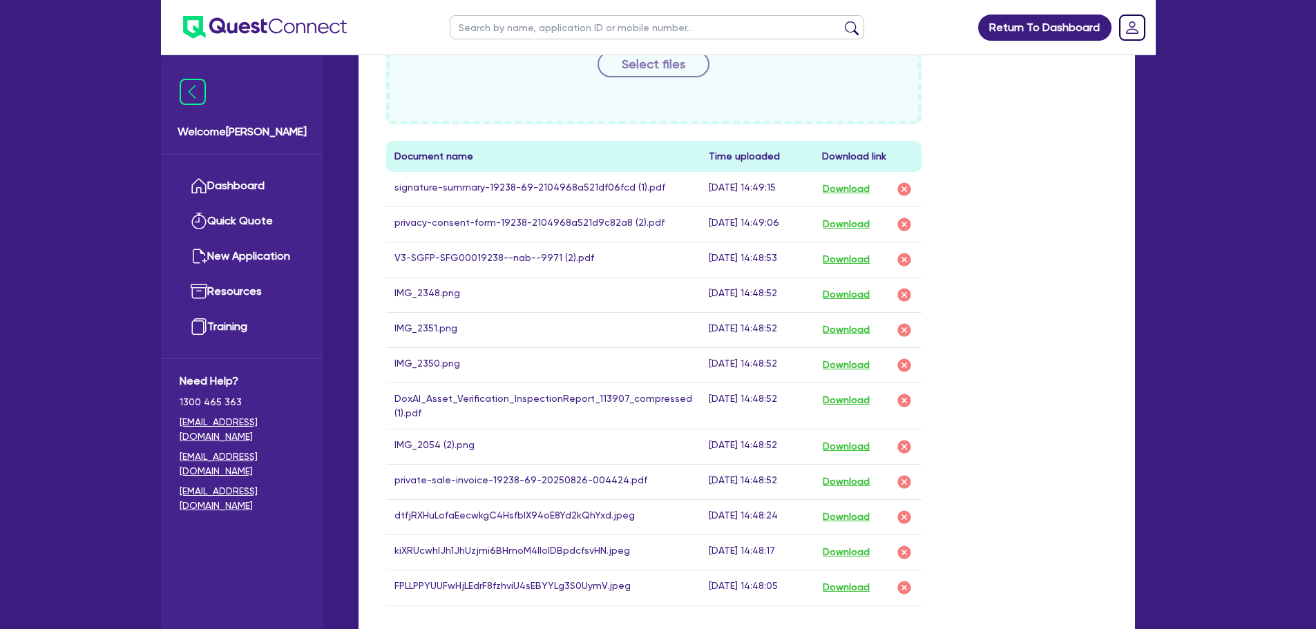
scroll to position [760, 0]
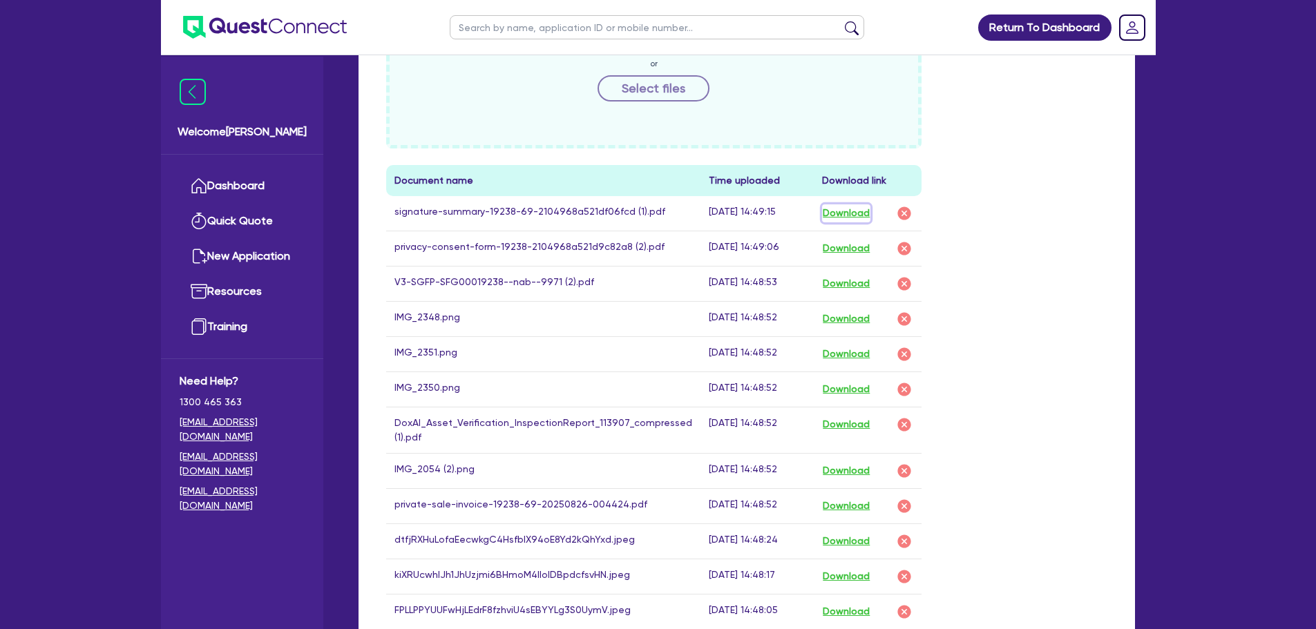
click at [864, 204] on button "Download" at bounding box center [846, 213] width 48 height 18
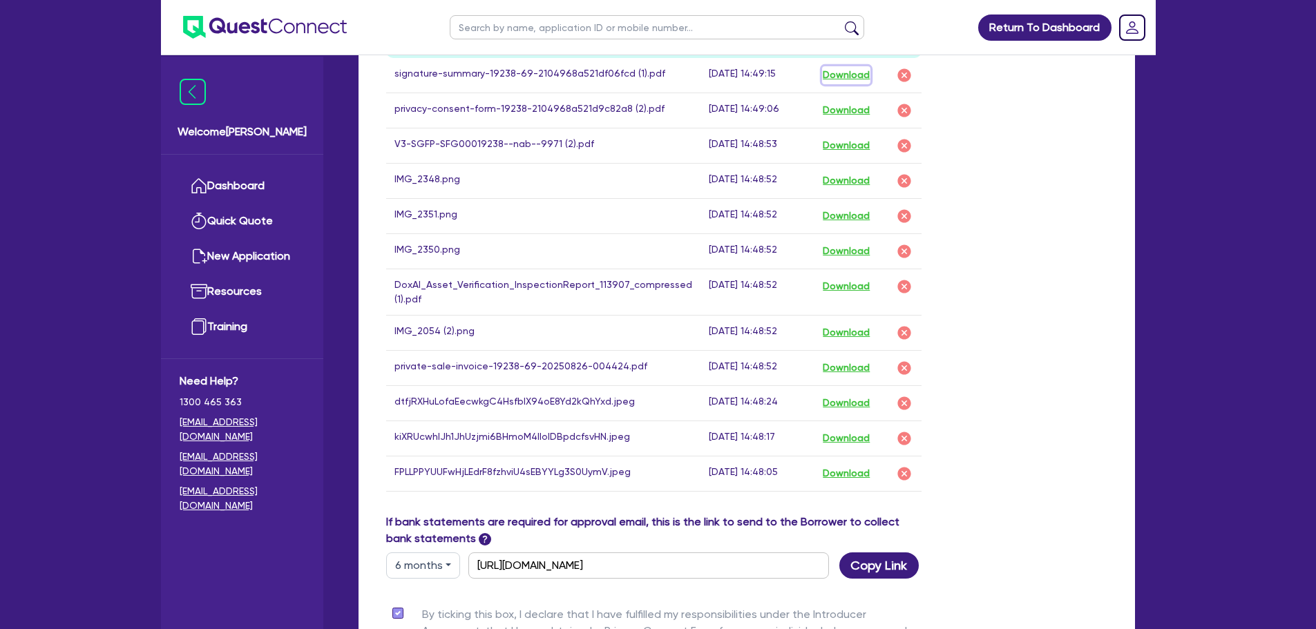
scroll to position [829, 0]
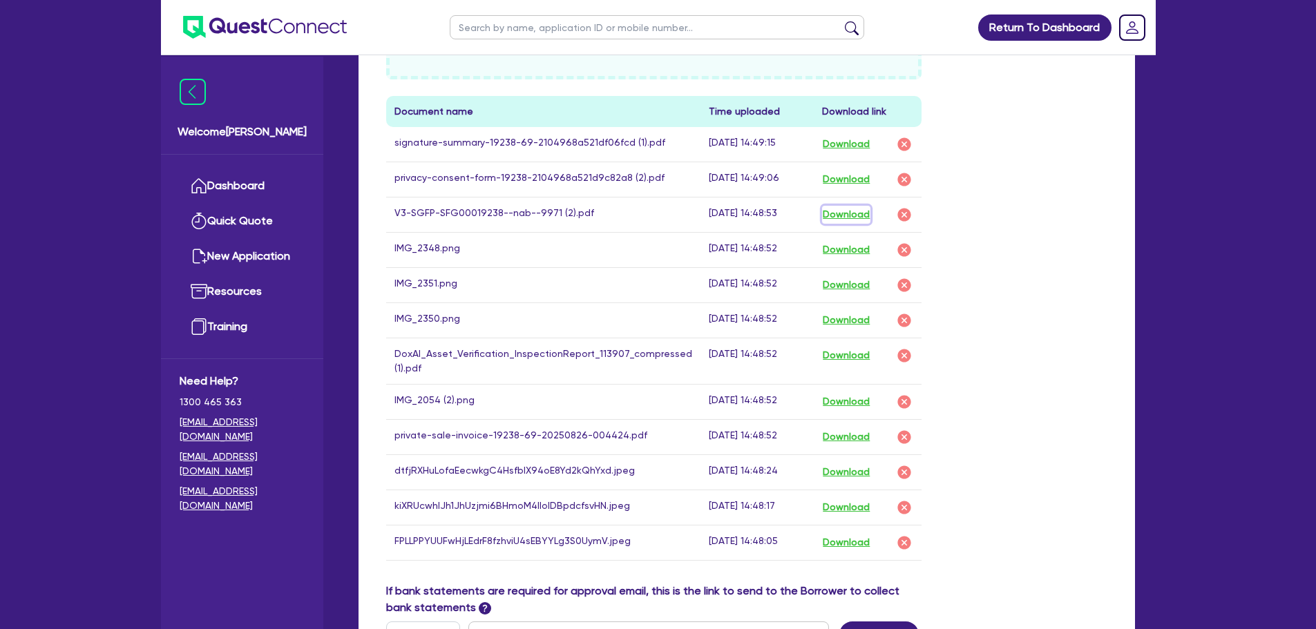
click at [844, 206] on button "Download" at bounding box center [846, 215] width 48 height 18
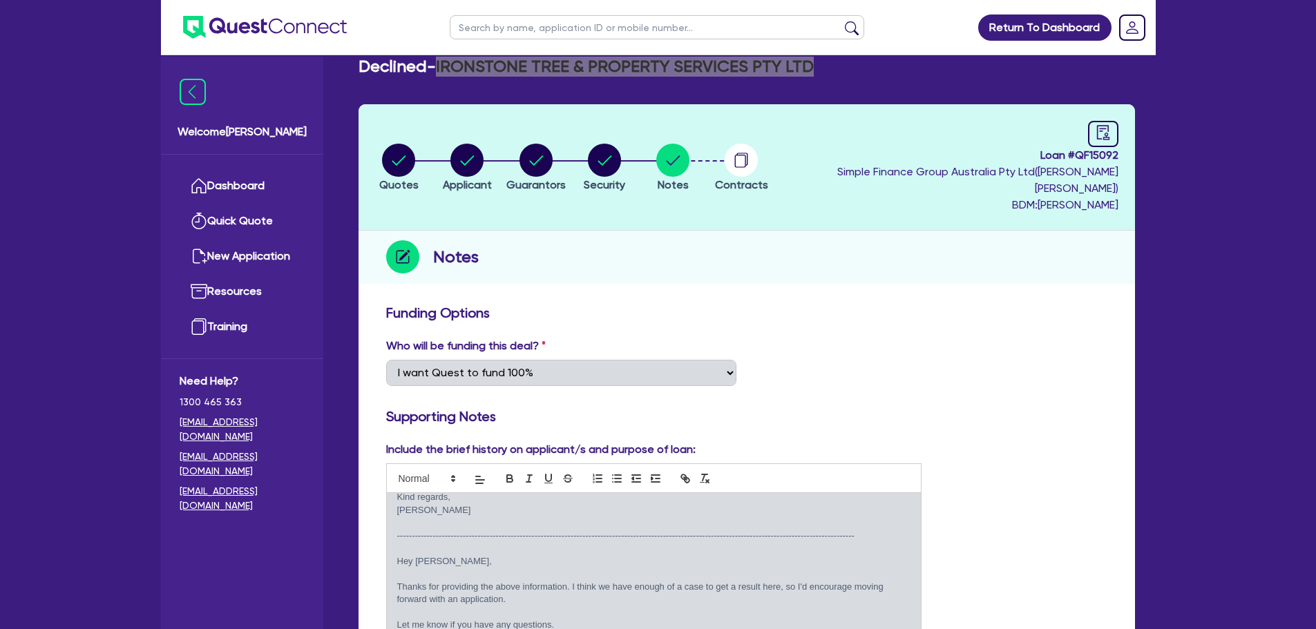
scroll to position [0, 0]
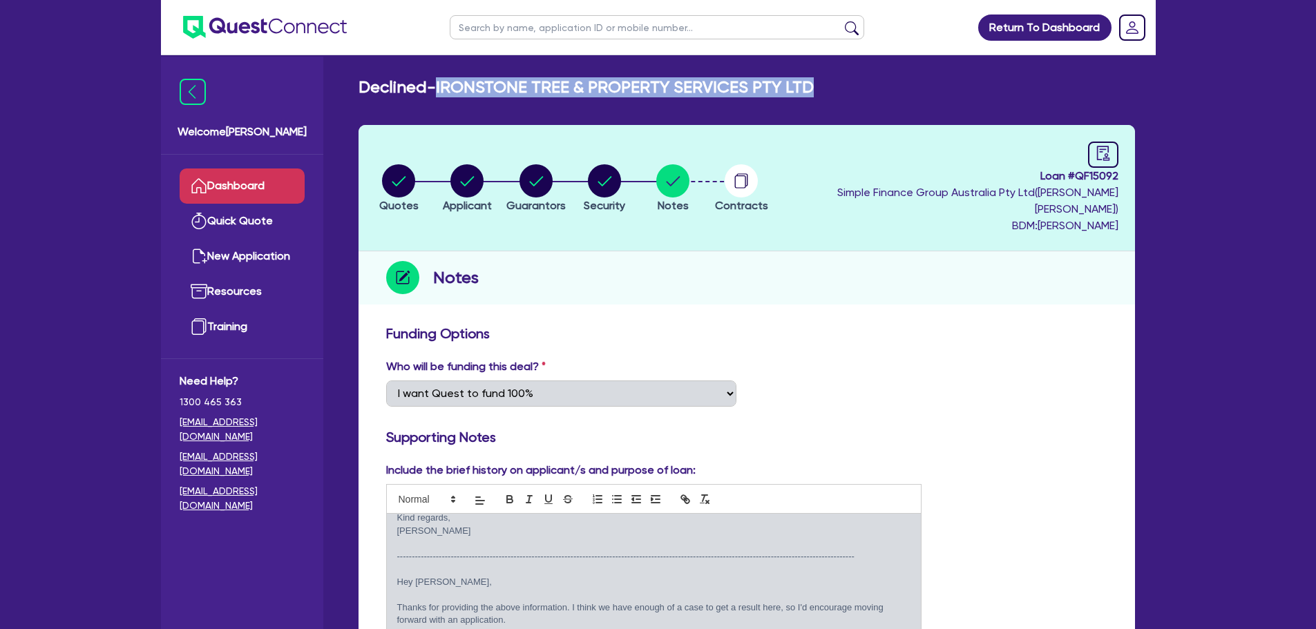
click at [221, 180] on link "Dashboard" at bounding box center [242, 186] width 125 height 35
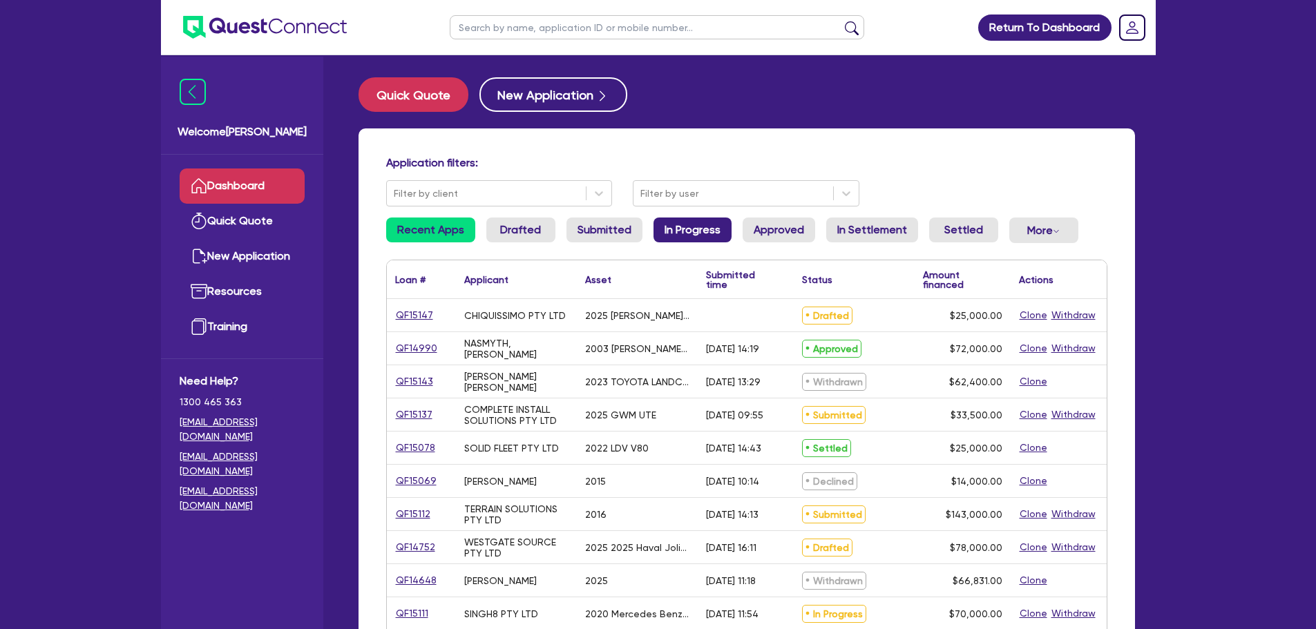
click at [671, 229] on link "In Progress" at bounding box center [692, 230] width 78 height 25
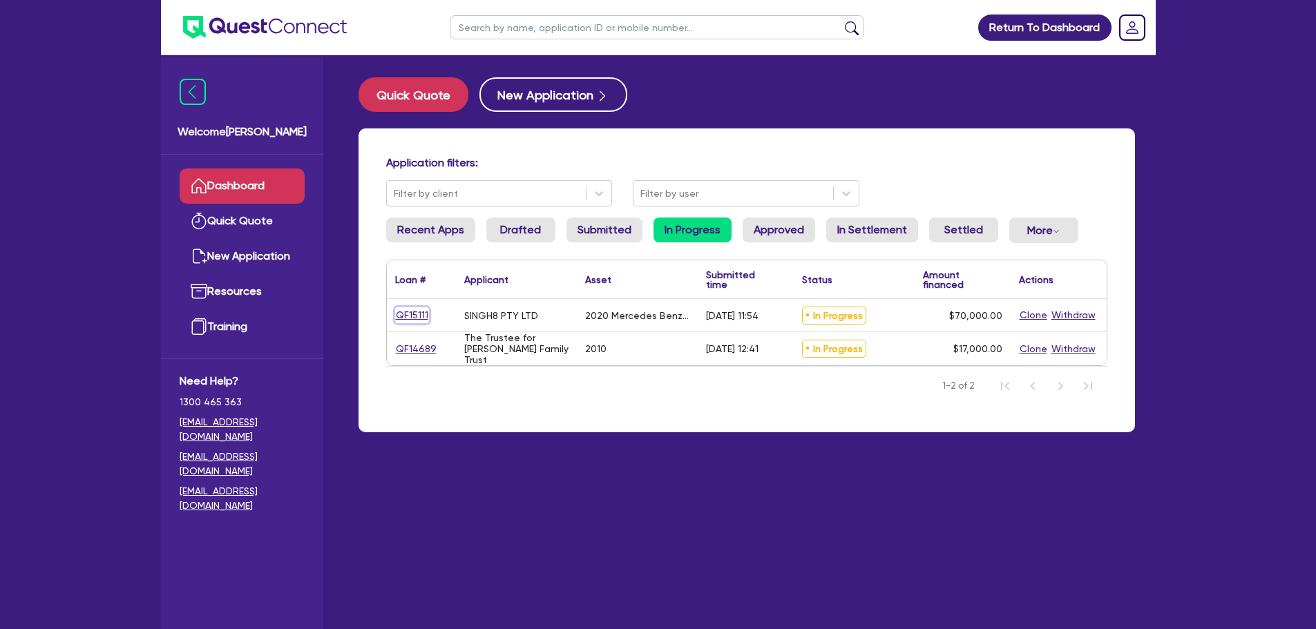
click at [427, 314] on link "QF15111" at bounding box center [412, 315] width 34 height 16
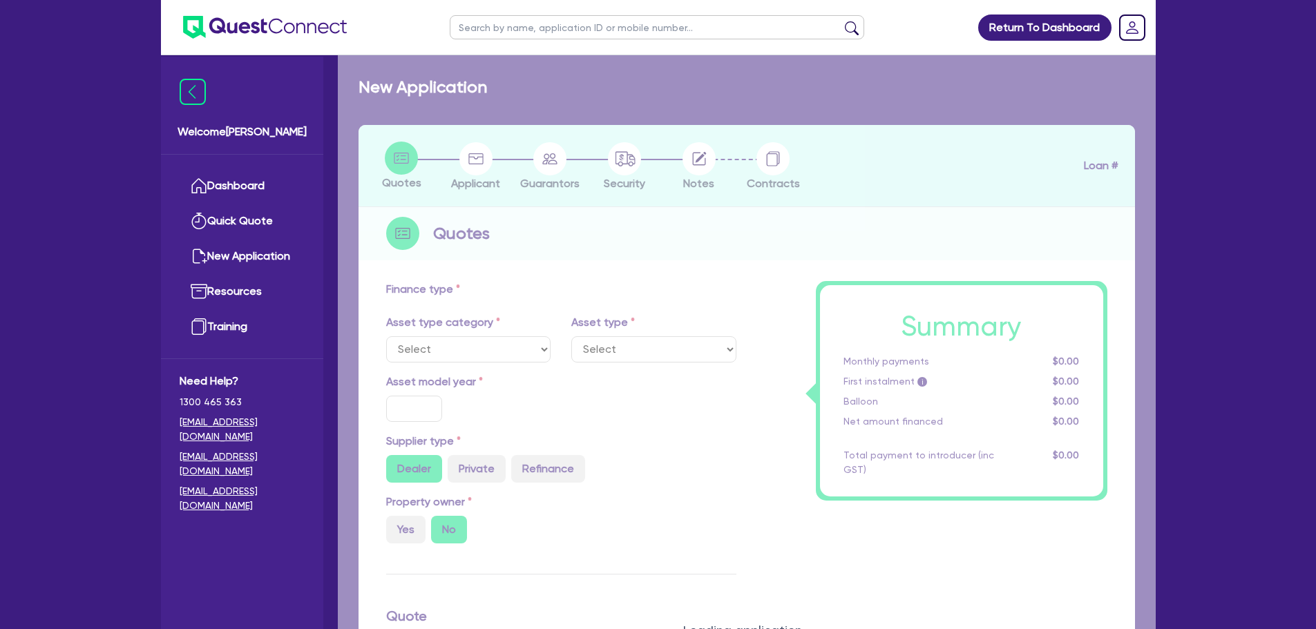
select select "PRIMARY_ASSETS"
type input "2020"
radio input "true"
type input "70,000"
type input "4"
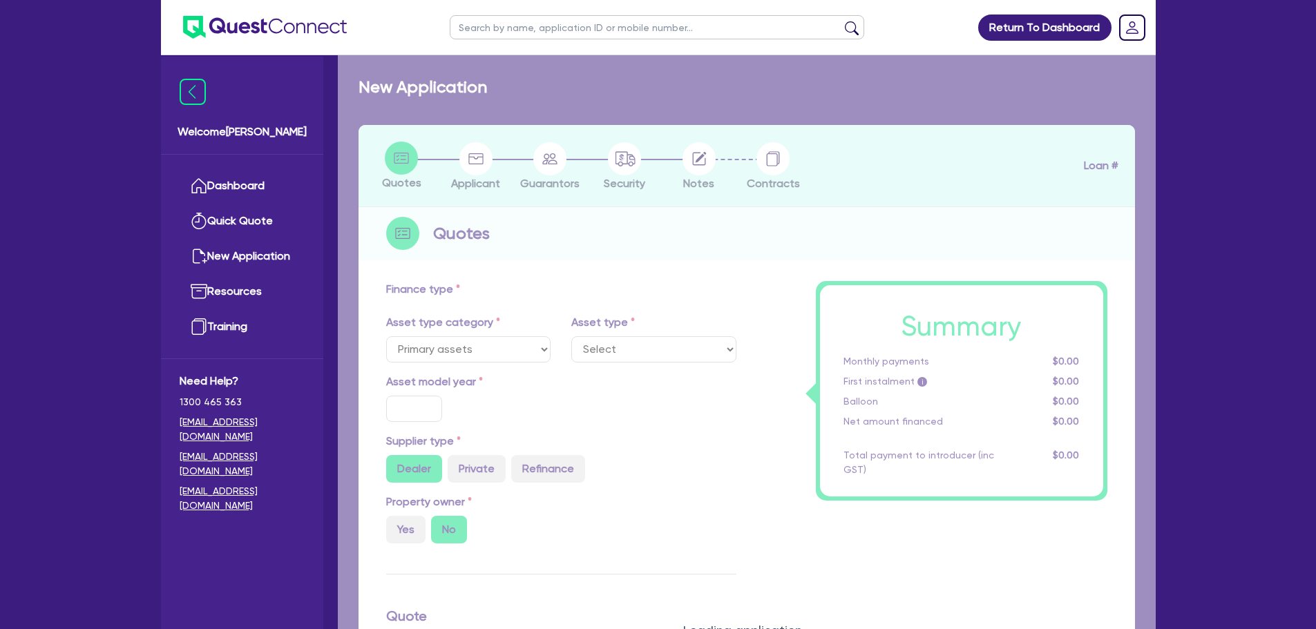
type input "2,800"
type input "8.95"
select select "HEAVY_TRUCKS"
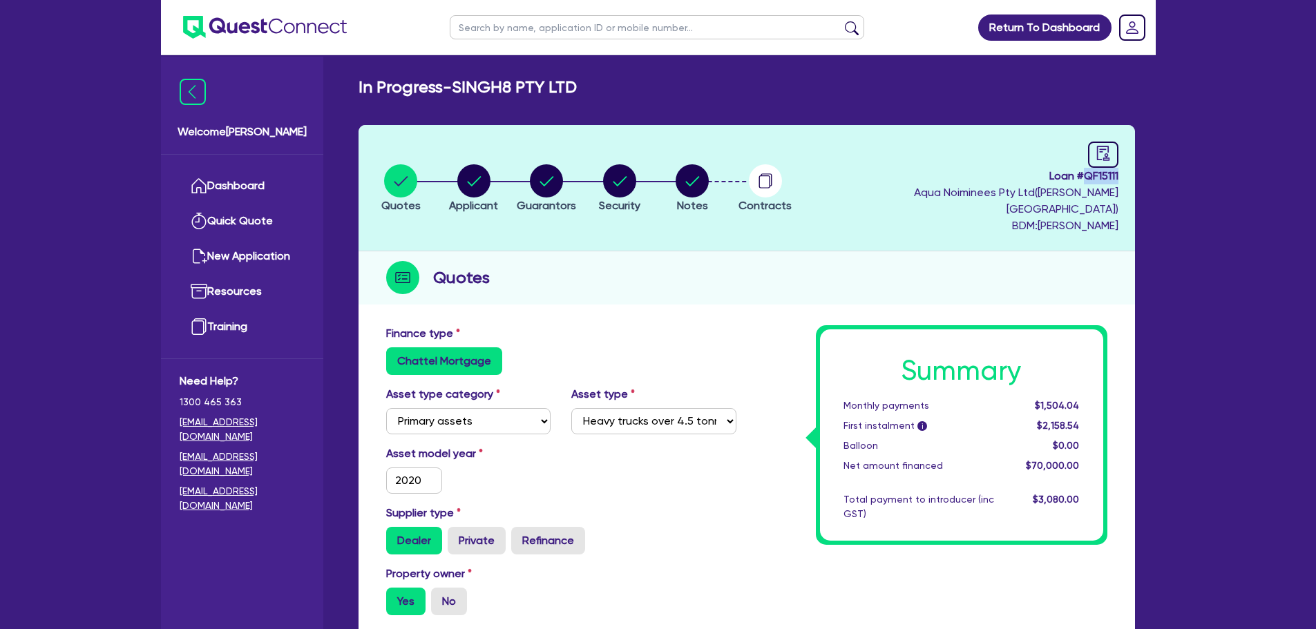
drag, startPoint x: 1083, startPoint y: 176, endPoint x: 1117, endPoint y: 178, distance: 33.9
click at [1117, 178] on span "Loan # QF15111" at bounding box center [961, 176] width 313 height 17
copy span "QF15111"
drag, startPoint x: 532, startPoint y: 175, endPoint x: 539, endPoint y: 177, distance: 7.2
click at [532, 175] on div "button" at bounding box center [546, 180] width 59 height 33
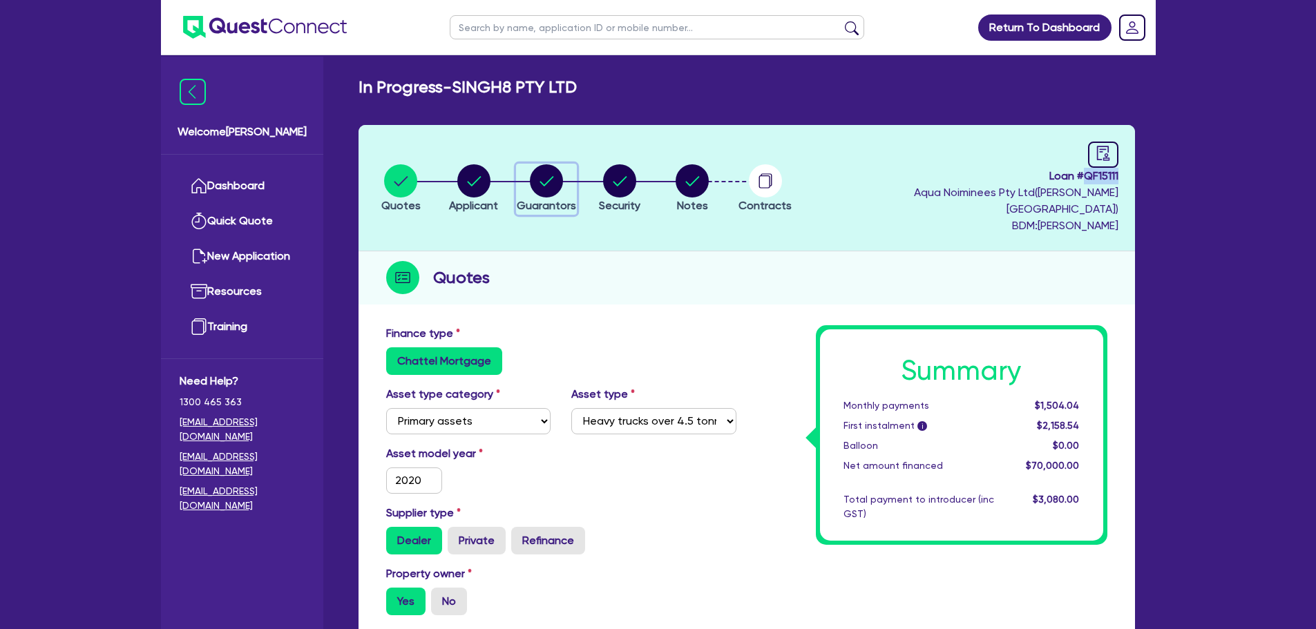
select select "MRS"
select select "QLD"
select select "MARRIED"
select select "PROPERTY"
select select "INVESTMENT_PROPERTY"
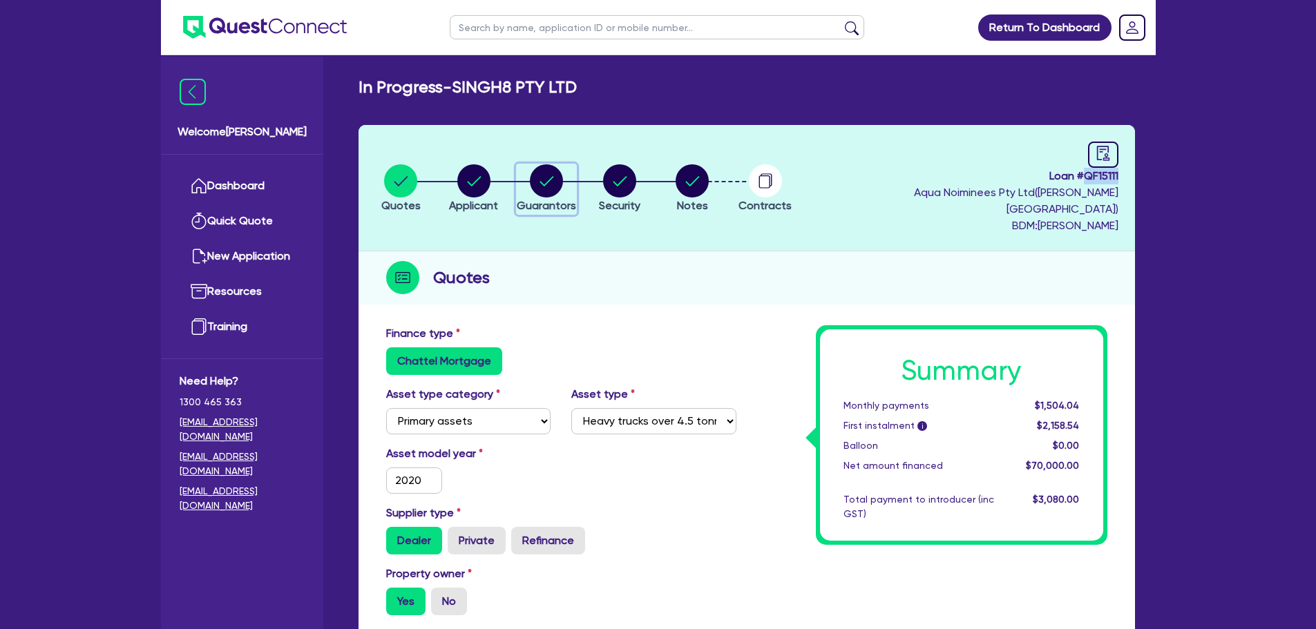
select select "CASH"
select select "HOUSEHOLD_PERSONAL"
select select "EQUIPMENT"
select select "MORTGAGE"
select select "INVESTMENT_PROPERTY_LOAN"
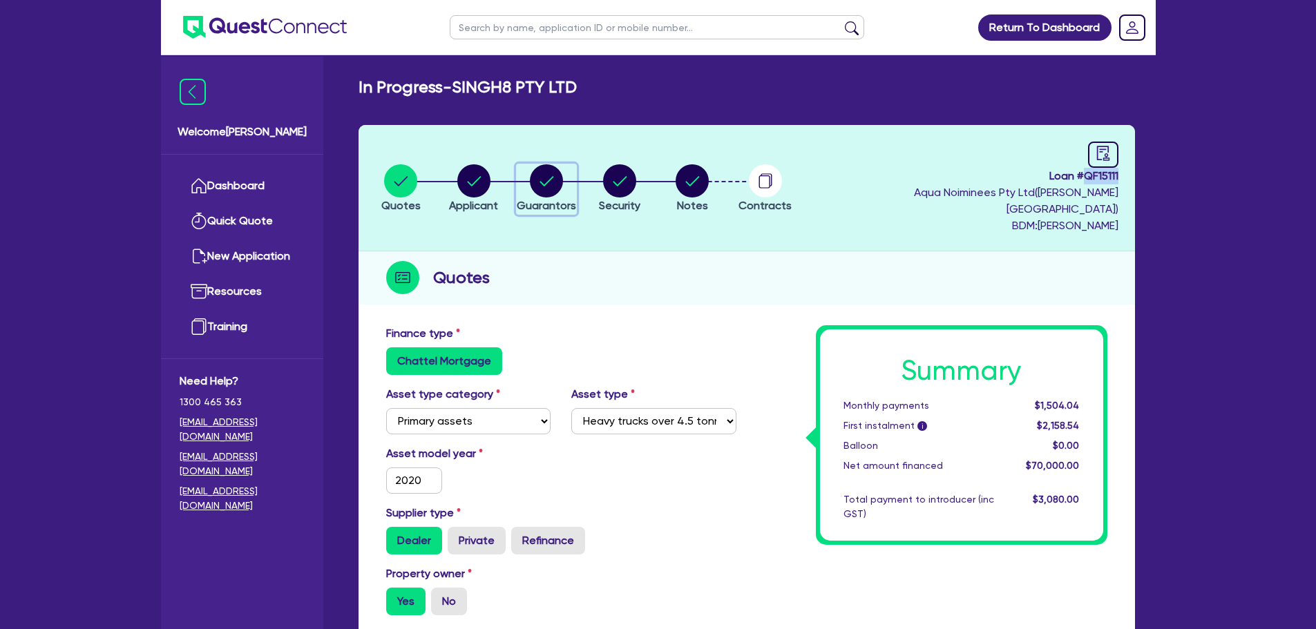
select select "EQUIPMENT_LOAN"
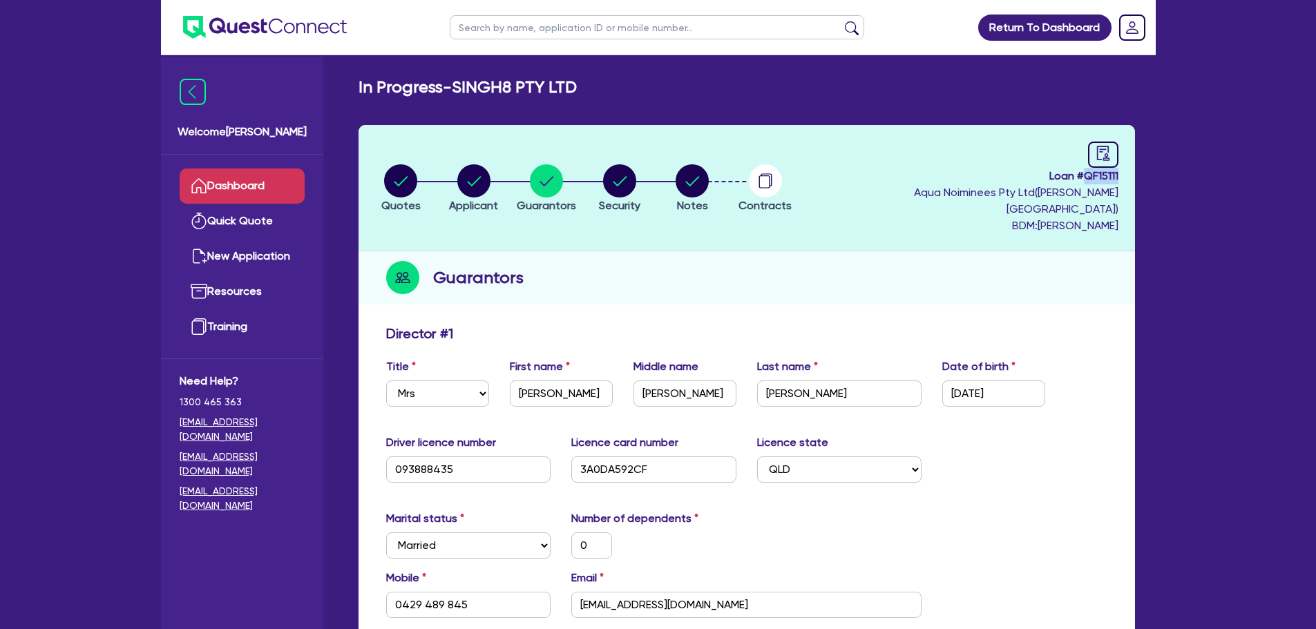
click at [260, 175] on link "Dashboard" at bounding box center [242, 186] width 125 height 35
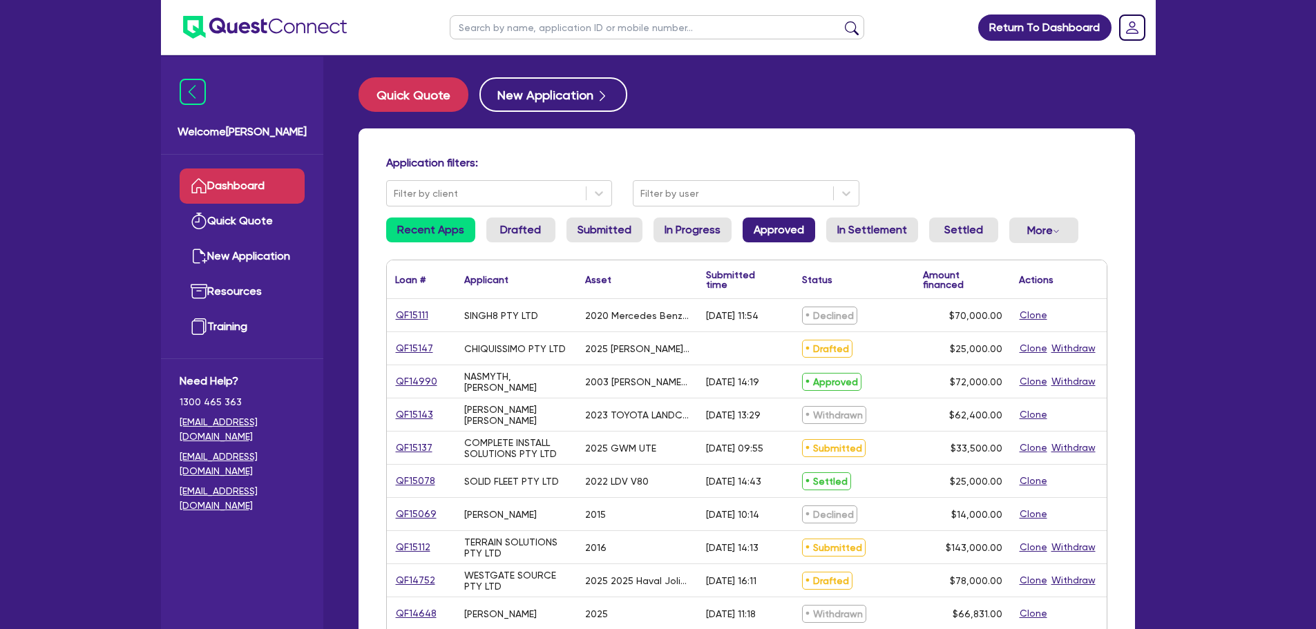
click at [774, 224] on link "Approved" at bounding box center [778, 230] width 73 height 25
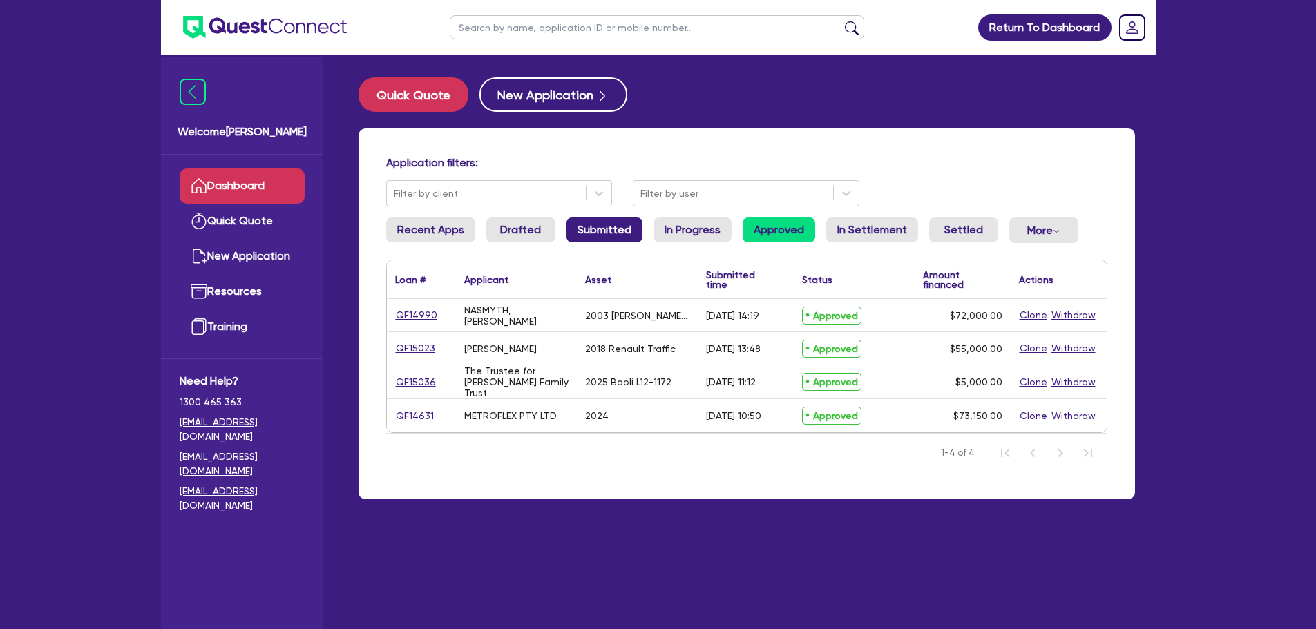
click at [621, 229] on link "Submitted" at bounding box center [604, 230] width 76 height 25
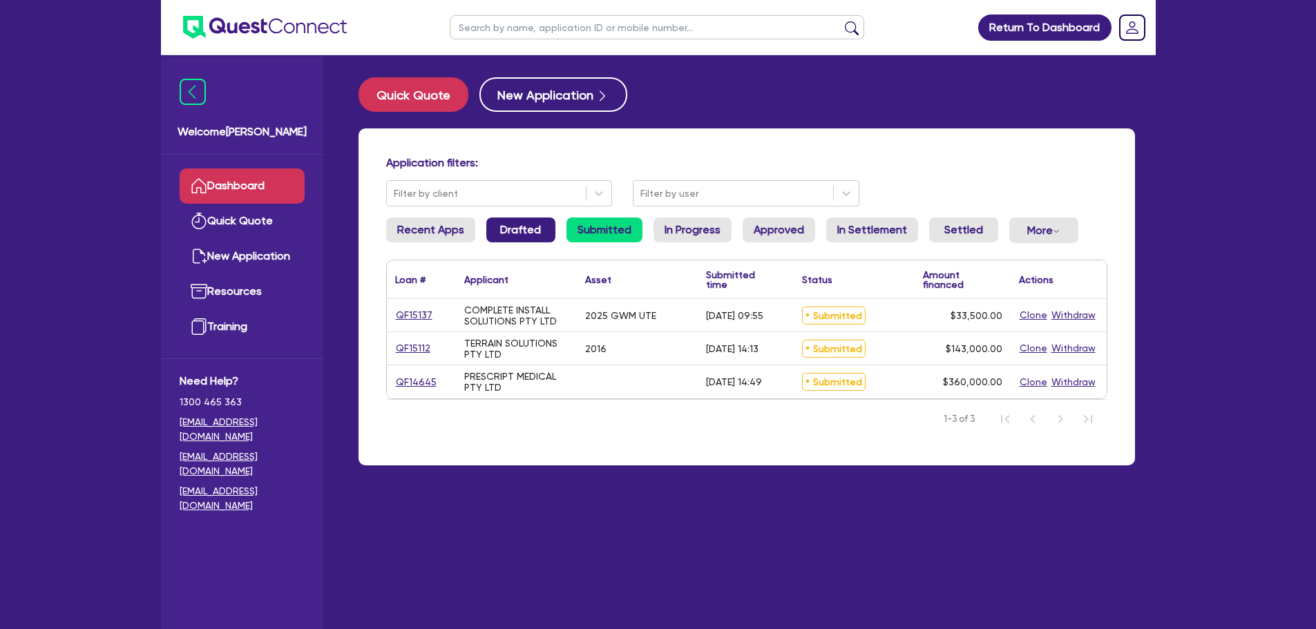
click at [539, 229] on link "Drafted" at bounding box center [520, 230] width 69 height 25
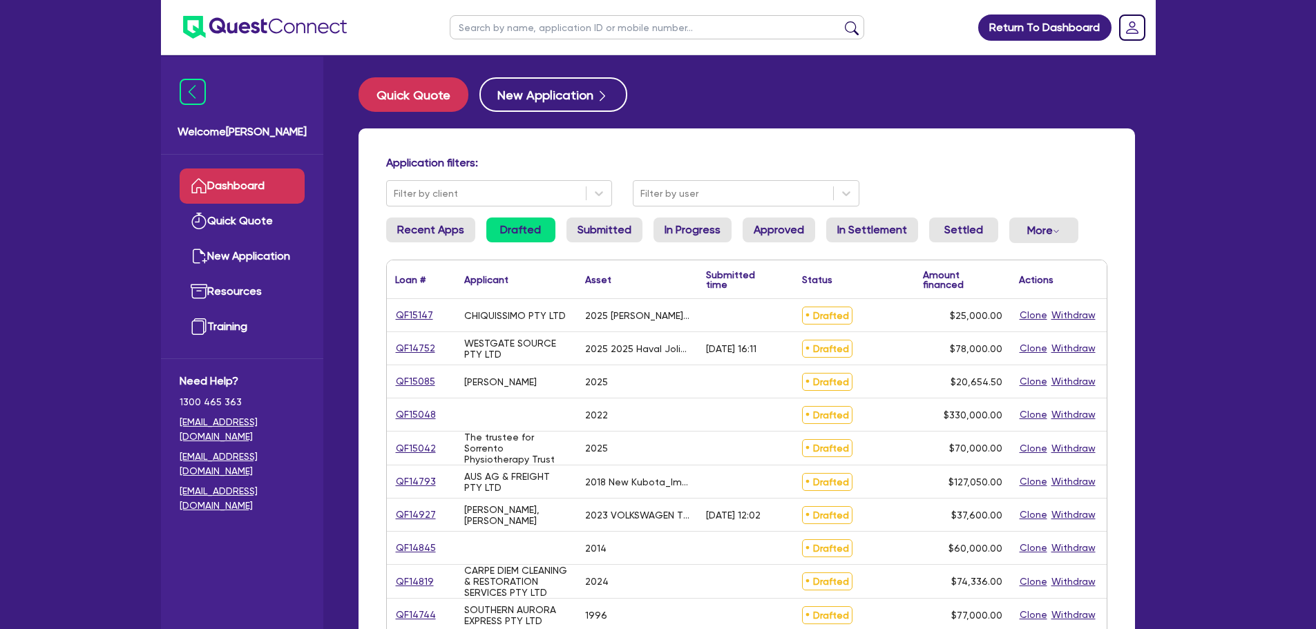
click at [912, 231] on ul "Recent Apps Drafted Submitted In Progress Approved In Settlement Settled More W…" at bounding box center [746, 236] width 721 height 37
click at [944, 231] on link "Settled" at bounding box center [963, 230] width 69 height 25
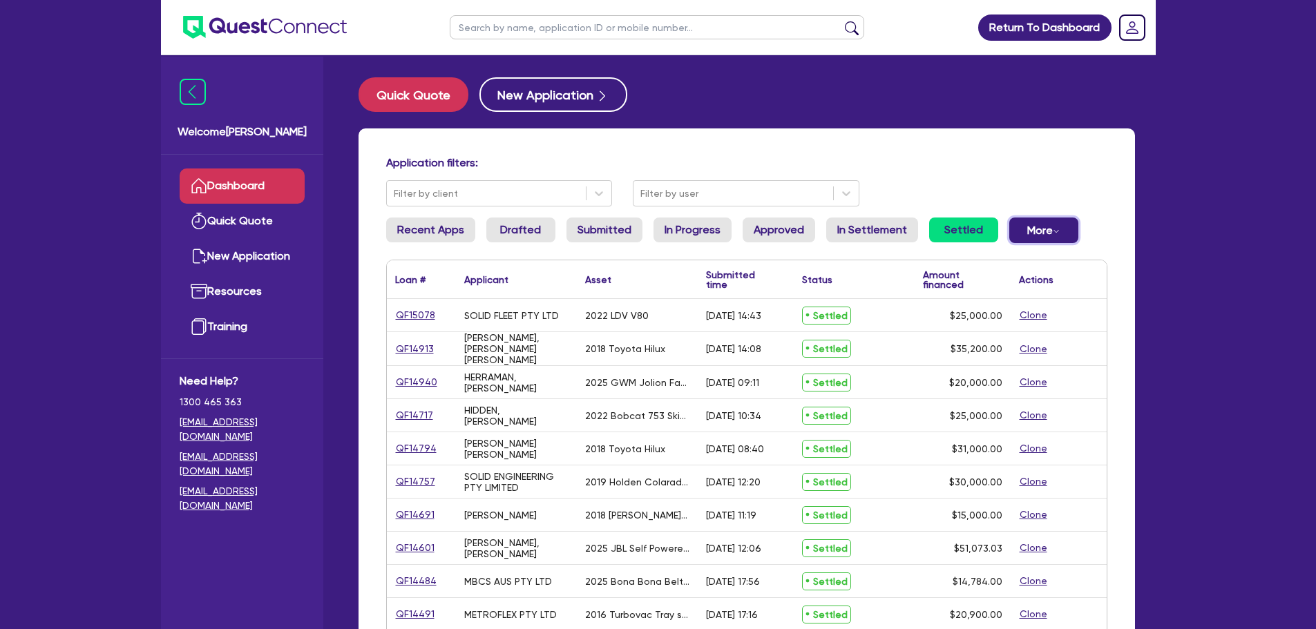
click at [1060, 225] on button "More Withdrawn Declined" at bounding box center [1043, 231] width 69 height 26
click at [1015, 263] on link "Withdrawn" at bounding box center [1021, 261] width 104 height 25
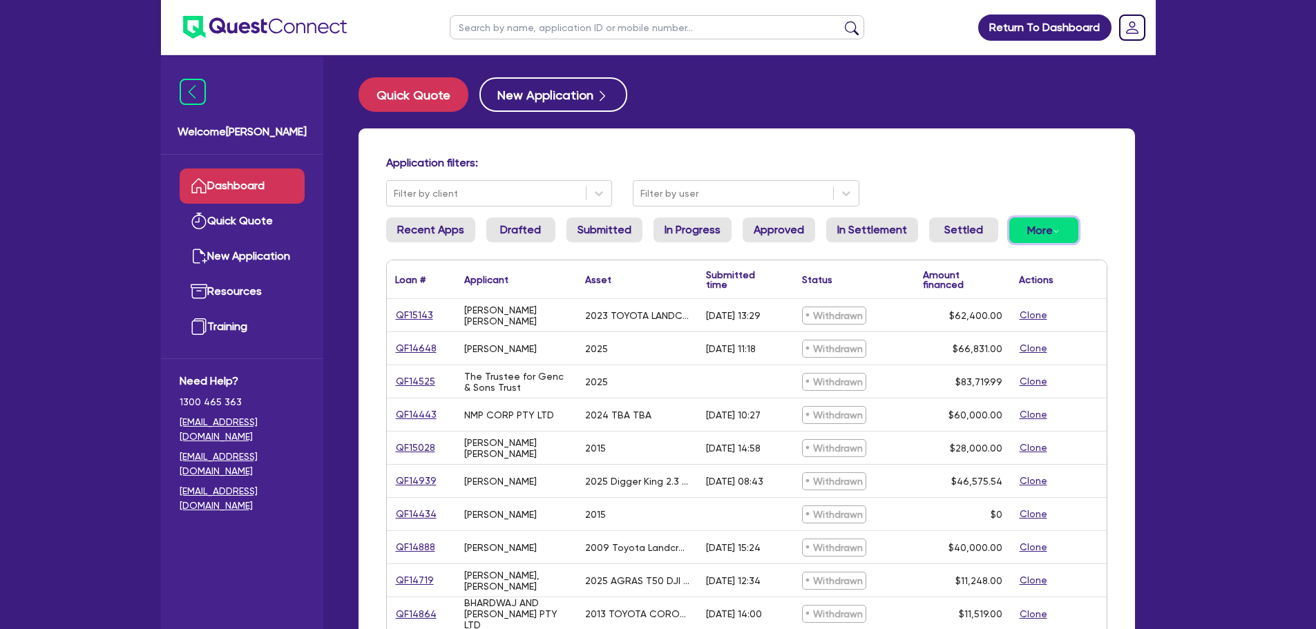
click at [1044, 231] on button "More Withdrawn Declined" at bounding box center [1043, 231] width 69 height 26
click at [1019, 289] on link "Declined" at bounding box center [1021, 286] width 104 height 25
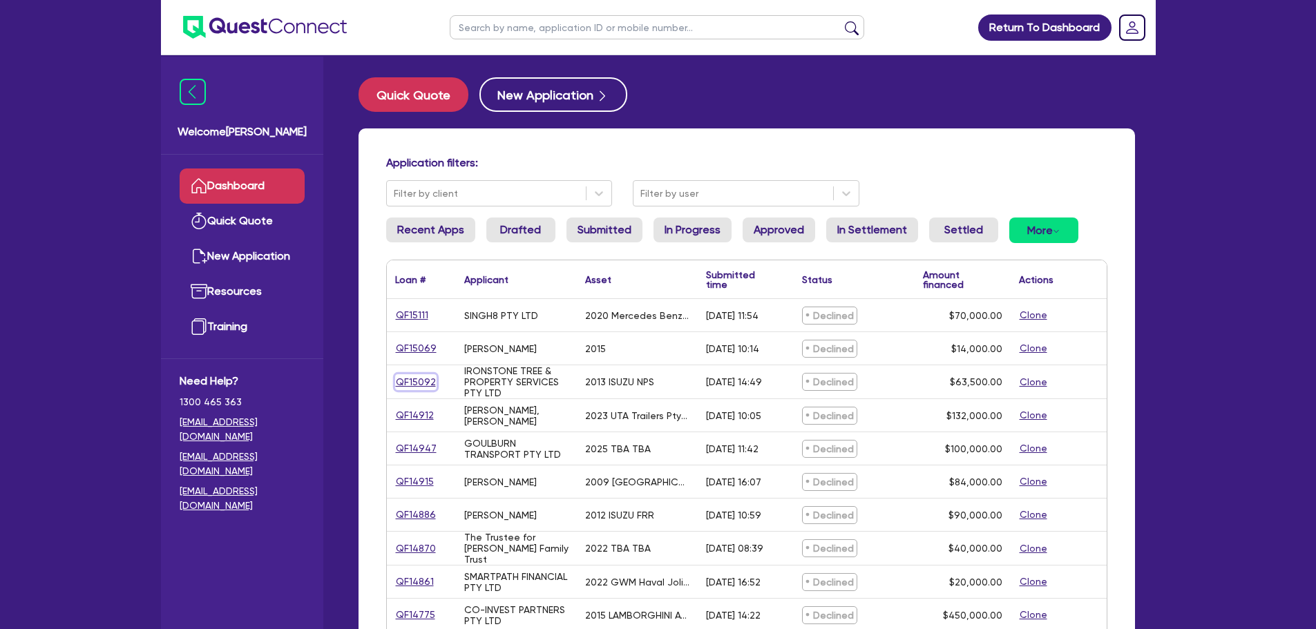
click at [419, 379] on link "QF15092" at bounding box center [415, 382] width 41 height 16
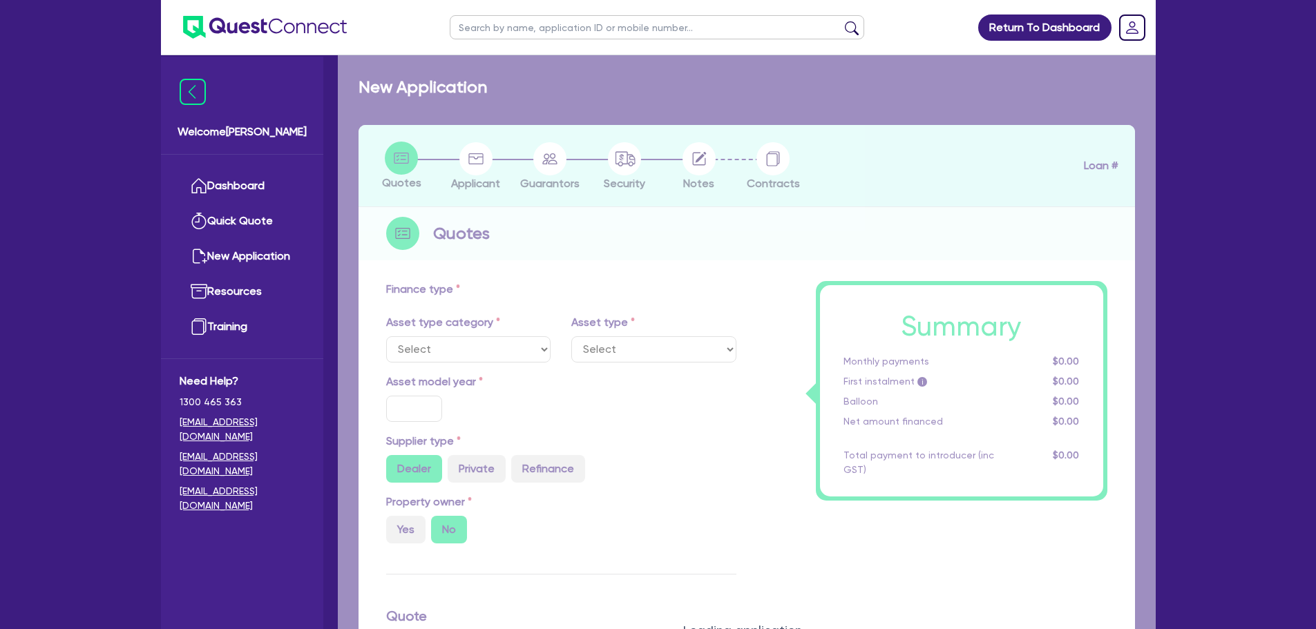
select select "CARS_AND_LIGHT_TRUCKS"
type input "2013"
radio input "false"
radio input "true"
type input "71,000"
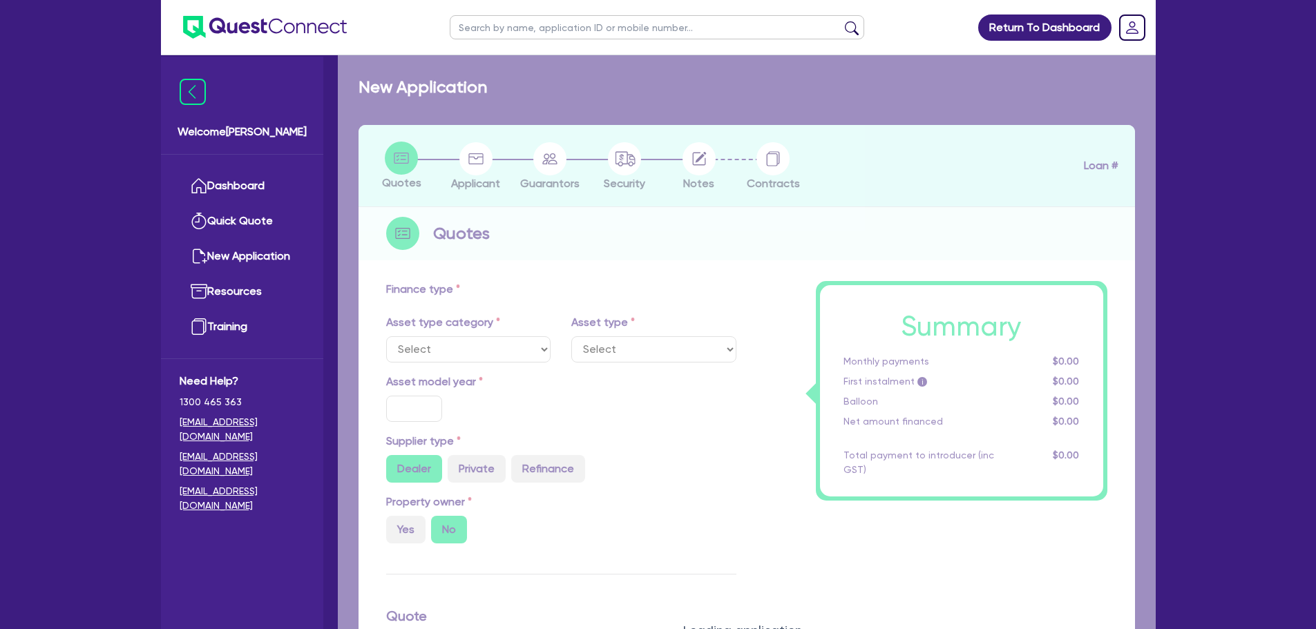
type input "7,500"
type input "9.5"
type input "6,032.5"
type input "17.95"
select select "LIGHT_TRUCKS"
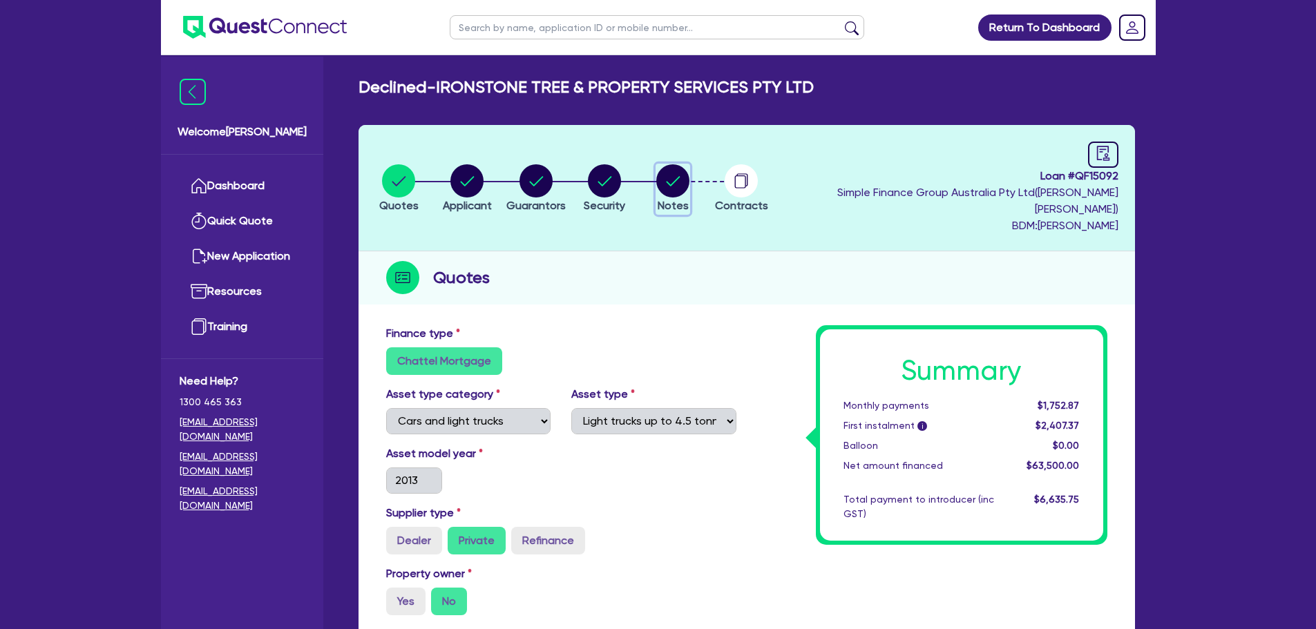
click at [688, 175] on circle "button" at bounding box center [672, 180] width 33 height 33
select select "Quest Finance - Own Book"
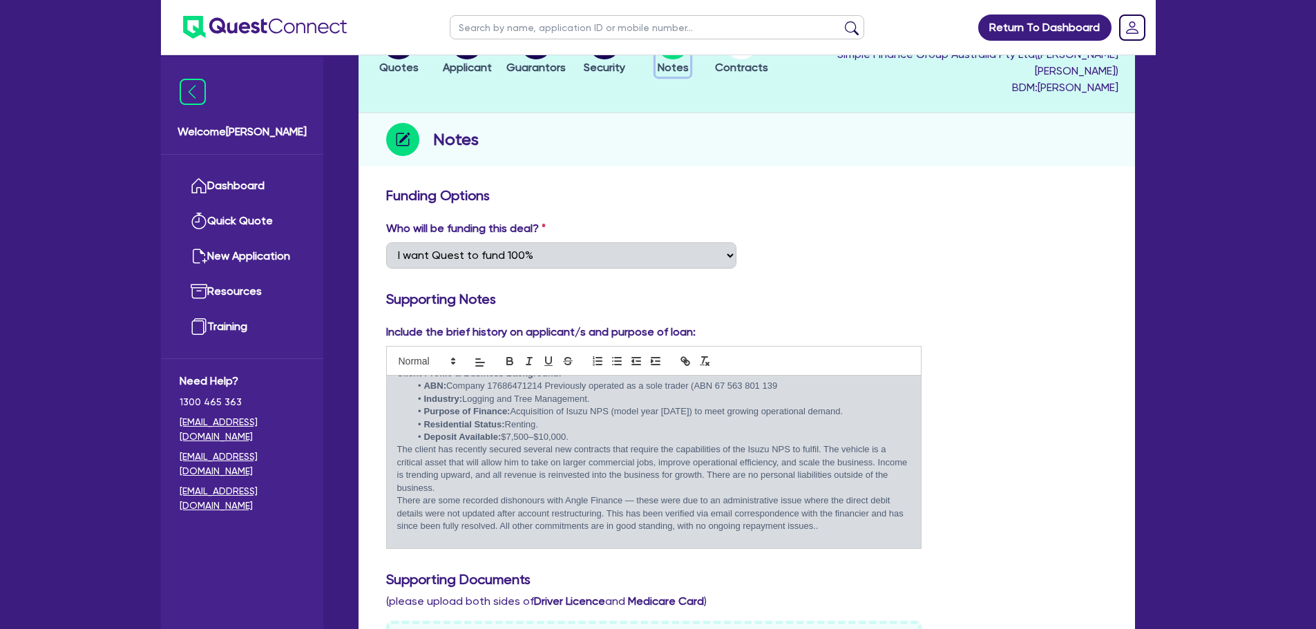
scroll to position [138, 0]
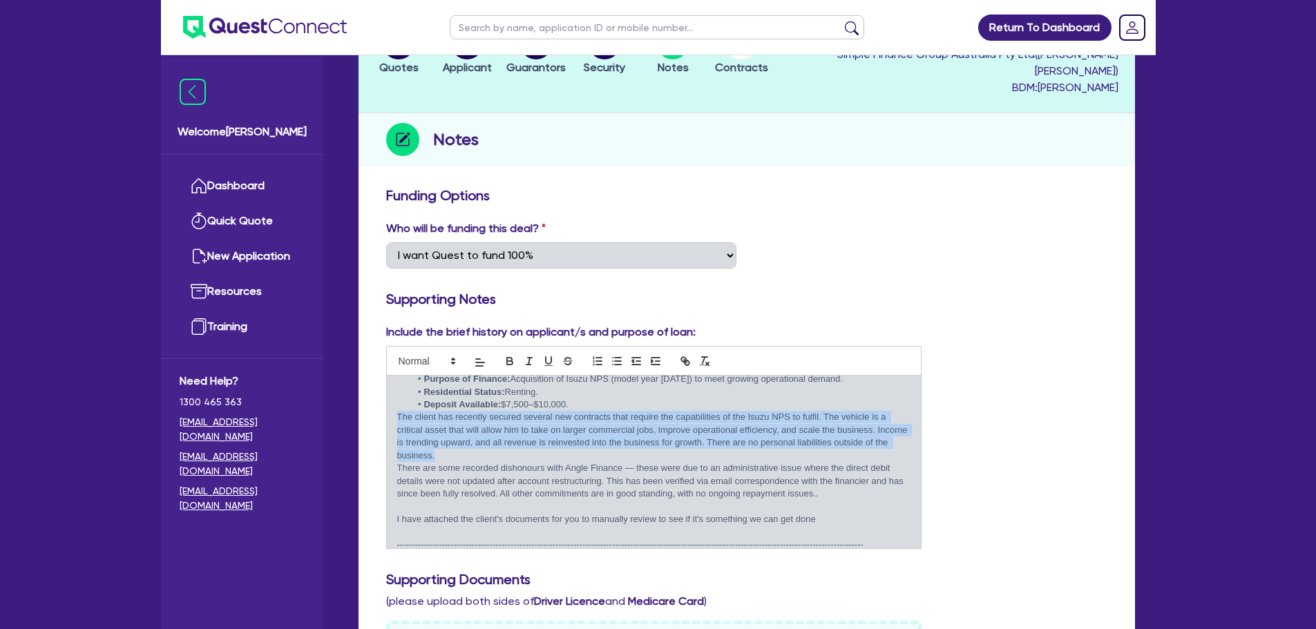
drag, startPoint x: 396, startPoint y: 400, endPoint x: 720, endPoint y: 437, distance: 325.3
click at [720, 437] on p "The client has recently secured several new contracts that require the capabili…" at bounding box center [654, 436] width 514 height 51
copy p "The client has recently secured several new contracts that require the capabili…"
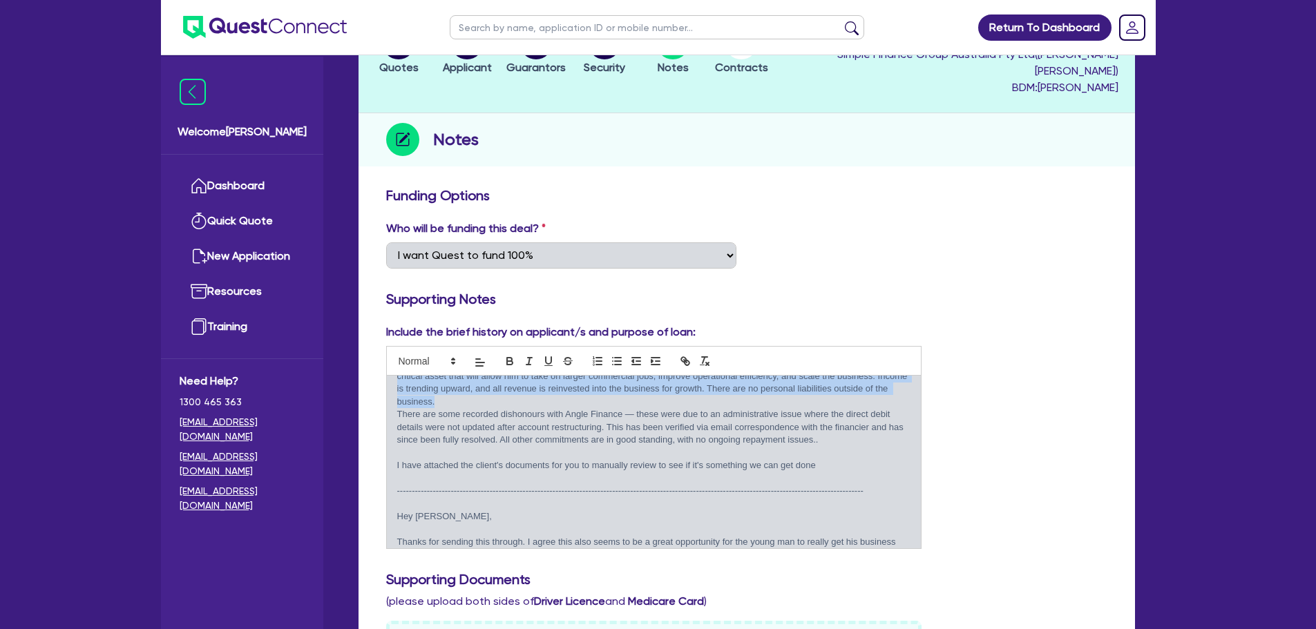
scroll to position [207, 0]
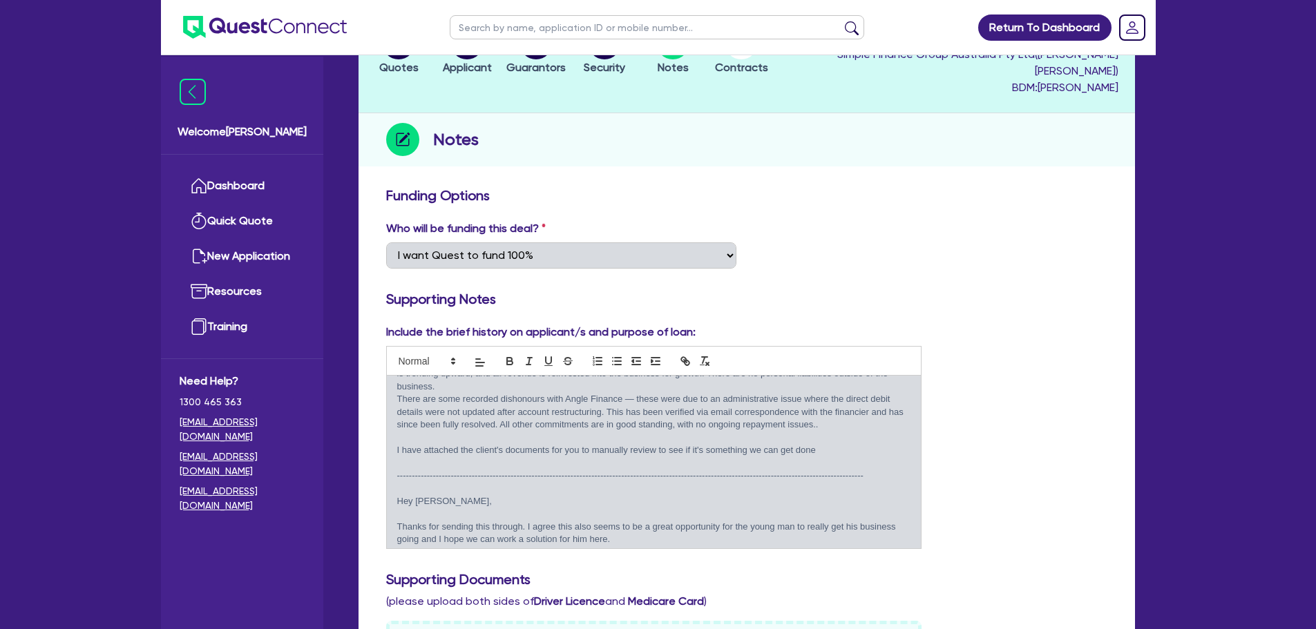
click at [561, 404] on p "There are some recorded dishonours with Angle Finance — these were due to an ad…" at bounding box center [654, 412] width 514 height 38
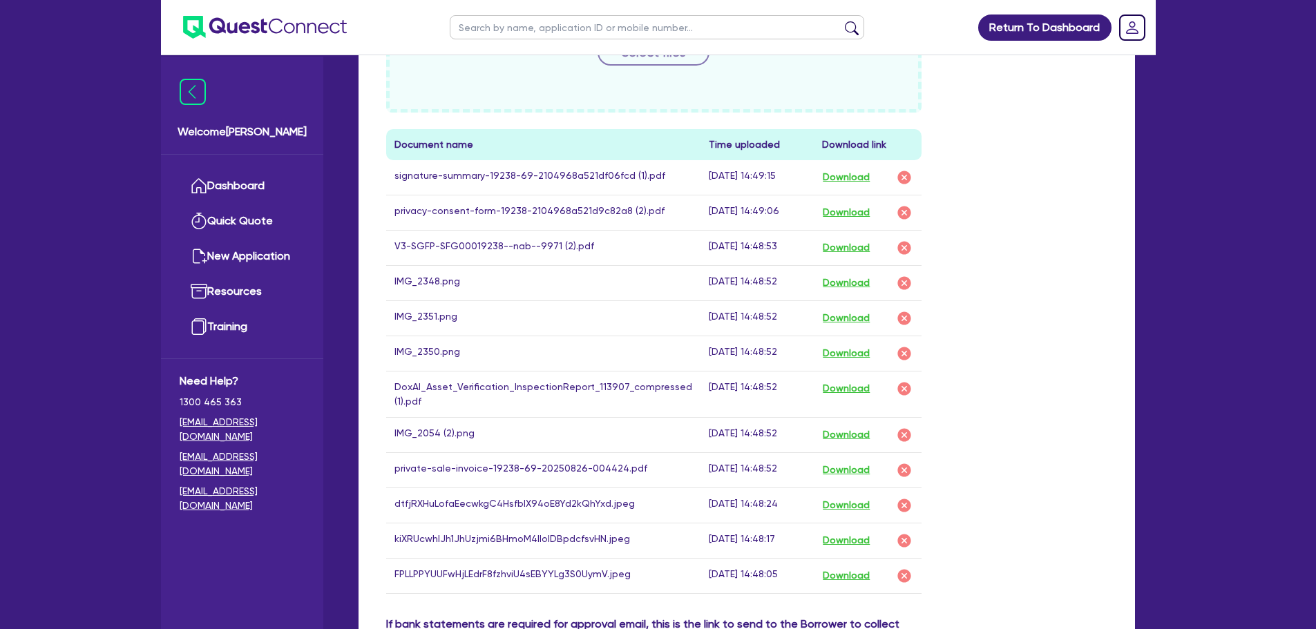
scroll to position [829, 0]
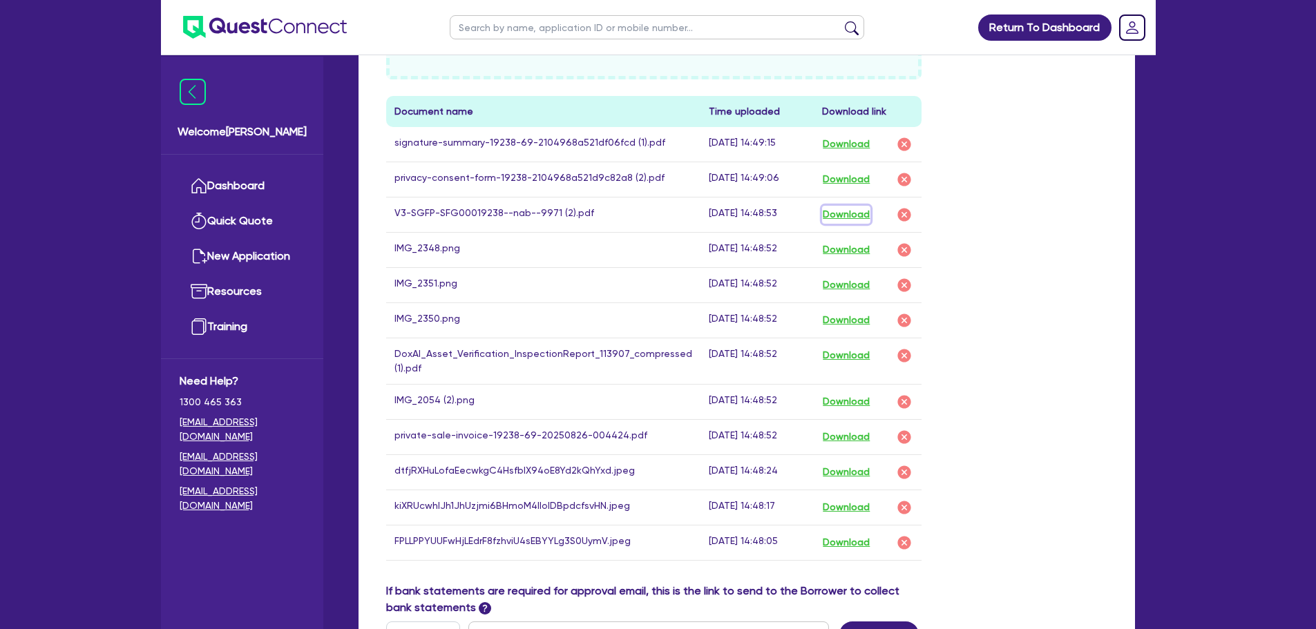
click at [857, 206] on button "Download" at bounding box center [846, 215] width 48 height 18
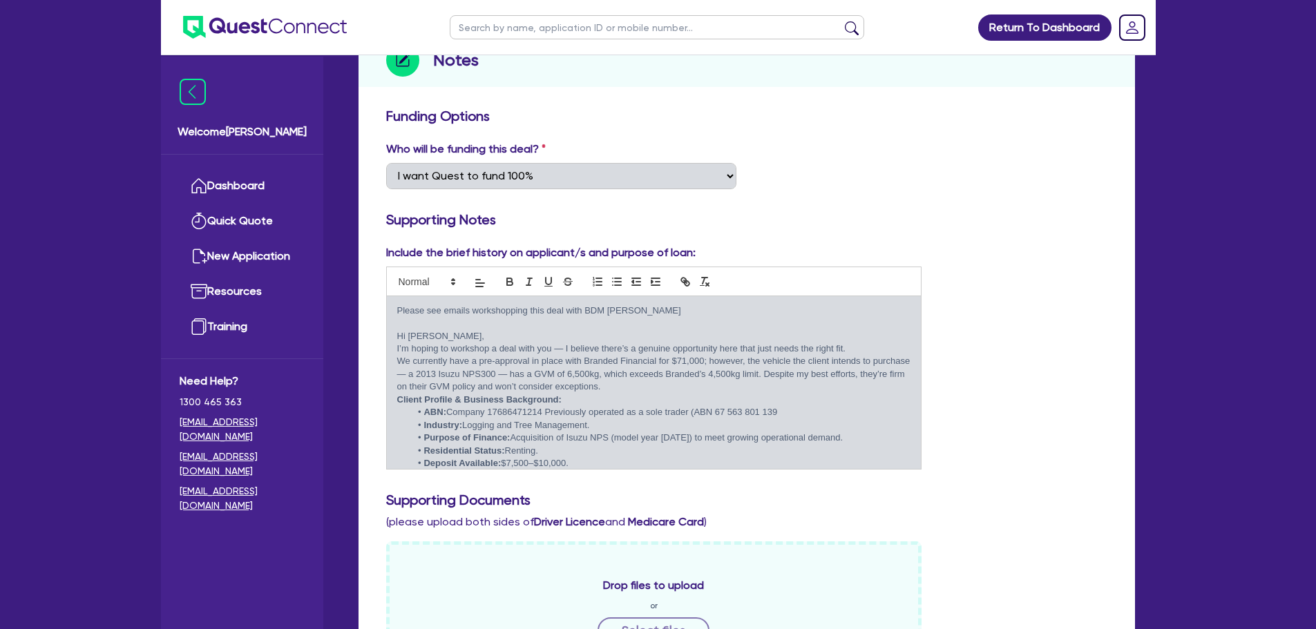
scroll to position [0, 0]
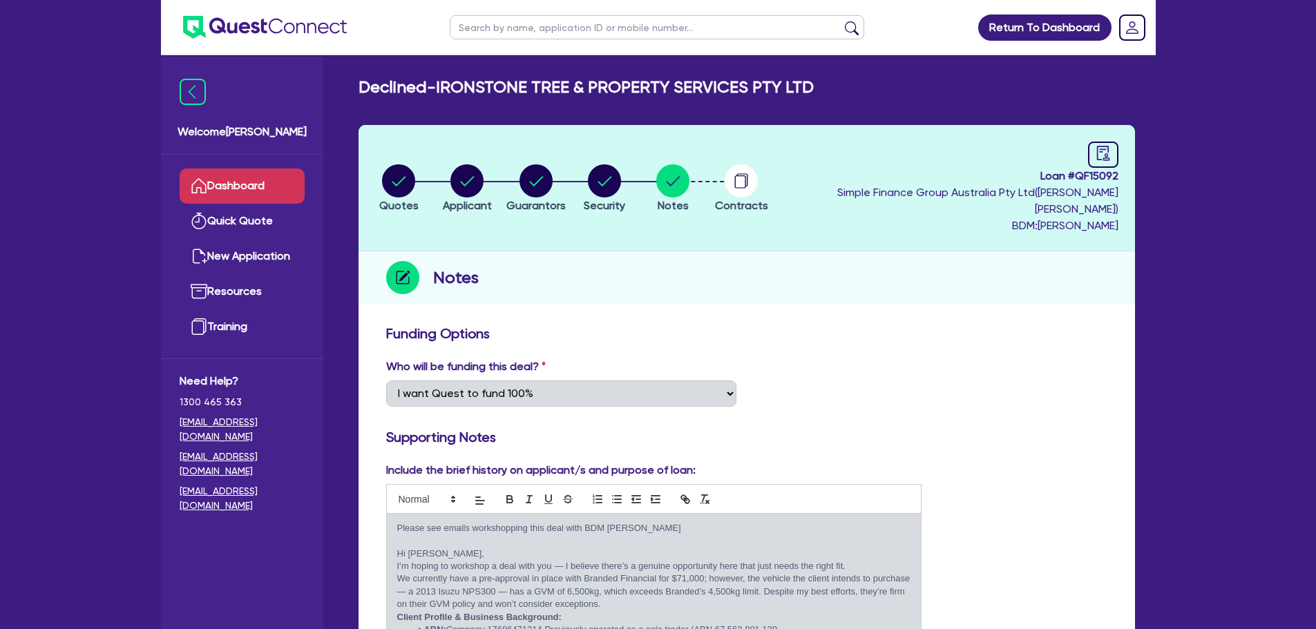
click at [274, 185] on link "Dashboard" at bounding box center [242, 186] width 125 height 35
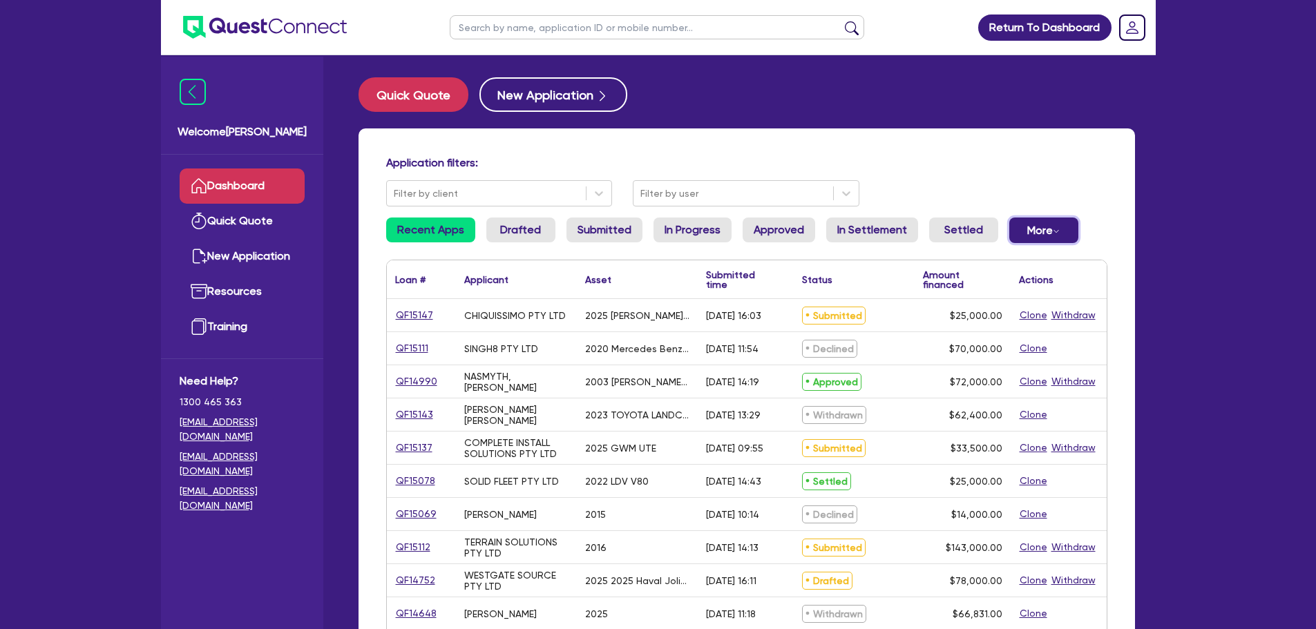
click at [1023, 223] on button "More Withdrawn Declined" at bounding box center [1043, 231] width 69 height 26
click at [998, 282] on link "Declined" at bounding box center [1021, 286] width 104 height 25
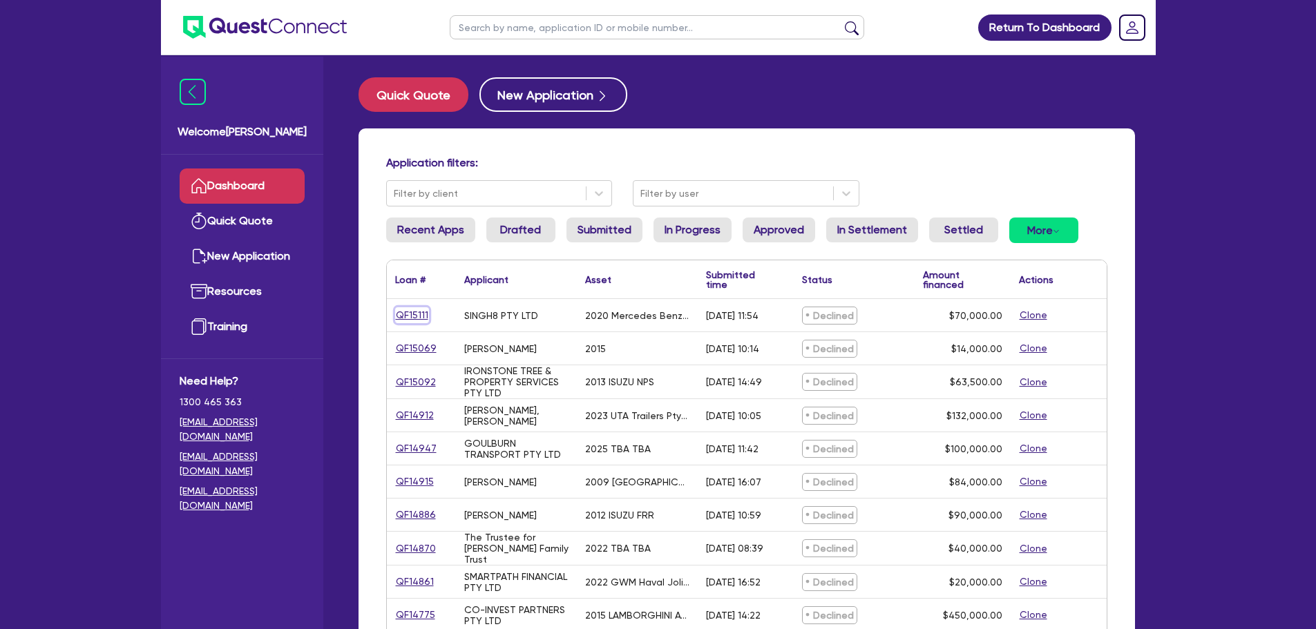
click at [417, 319] on link "QF15111" at bounding box center [412, 315] width 34 height 16
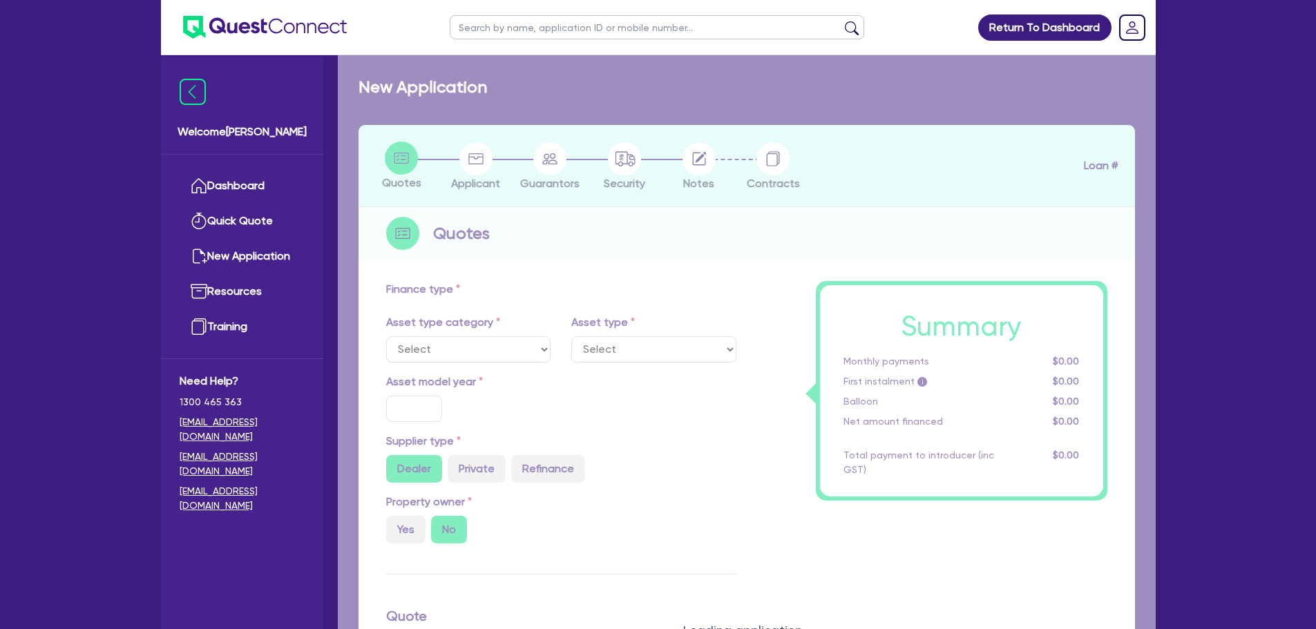
select select "PRIMARY_ASSETS"
type input "2020"
radio input "true"
type input "70,000"
type input "4"
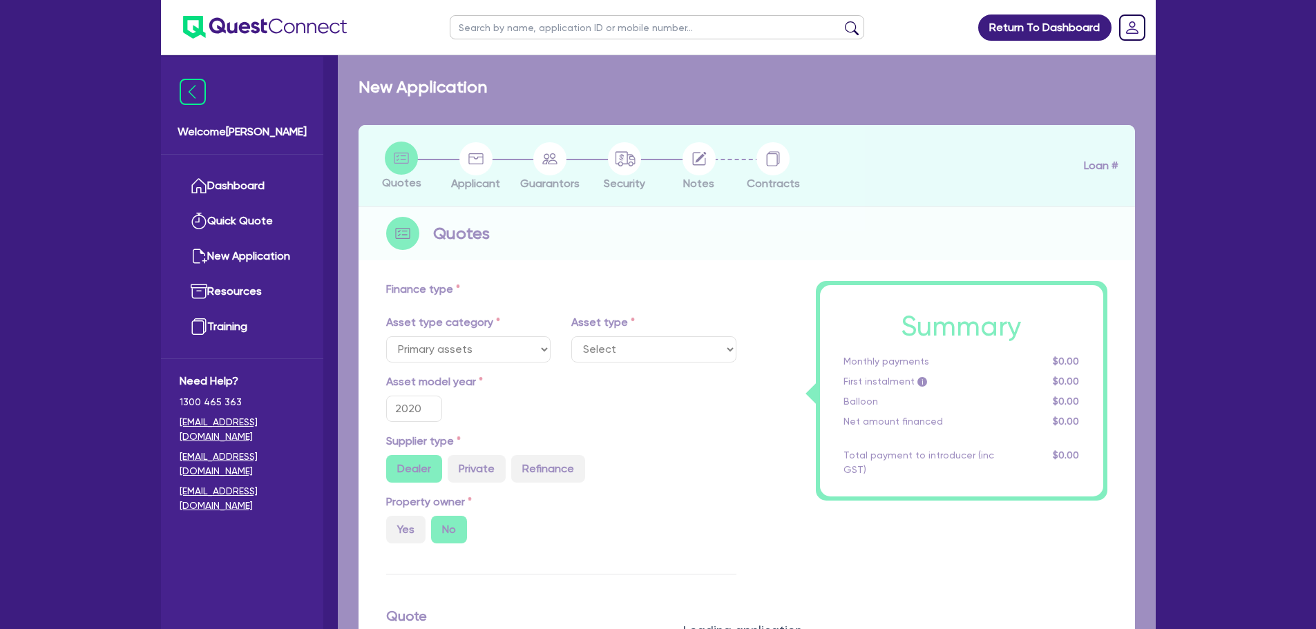
type input "2,800"
type input "8.95"
select select "HEAVY_TRUCKS"
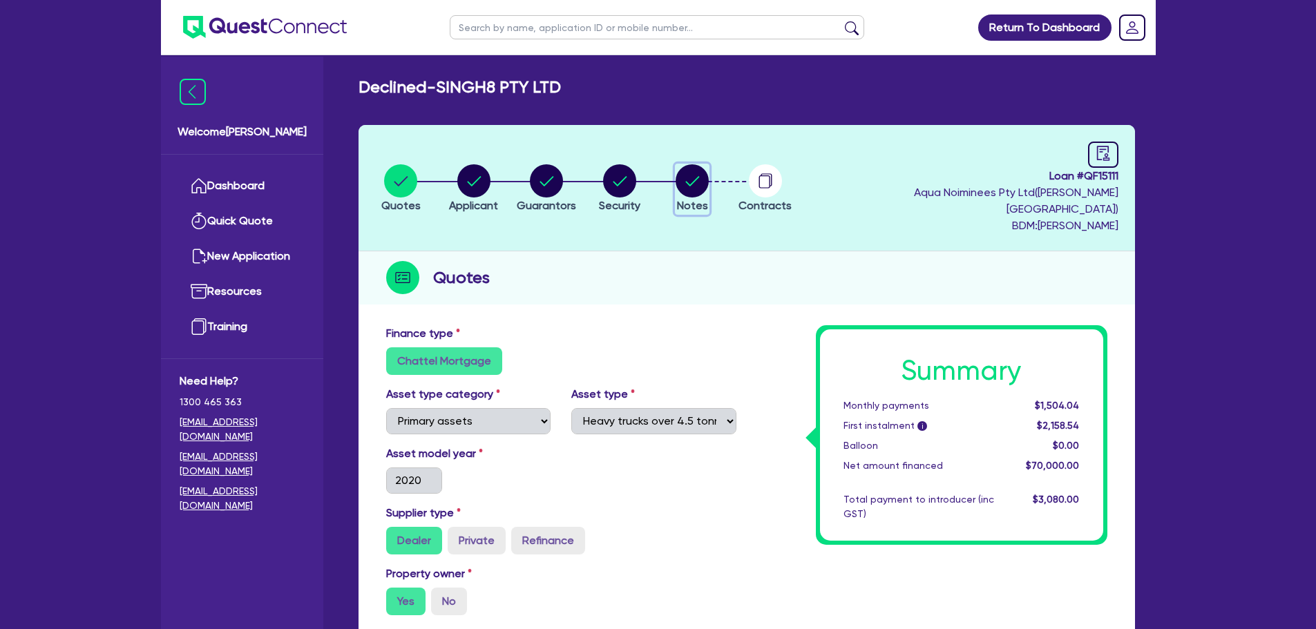
click at [700, 178] on circle "button" at bounding box center [691, 180] width 33 height 33
select select "Quest Finance - Own Book"
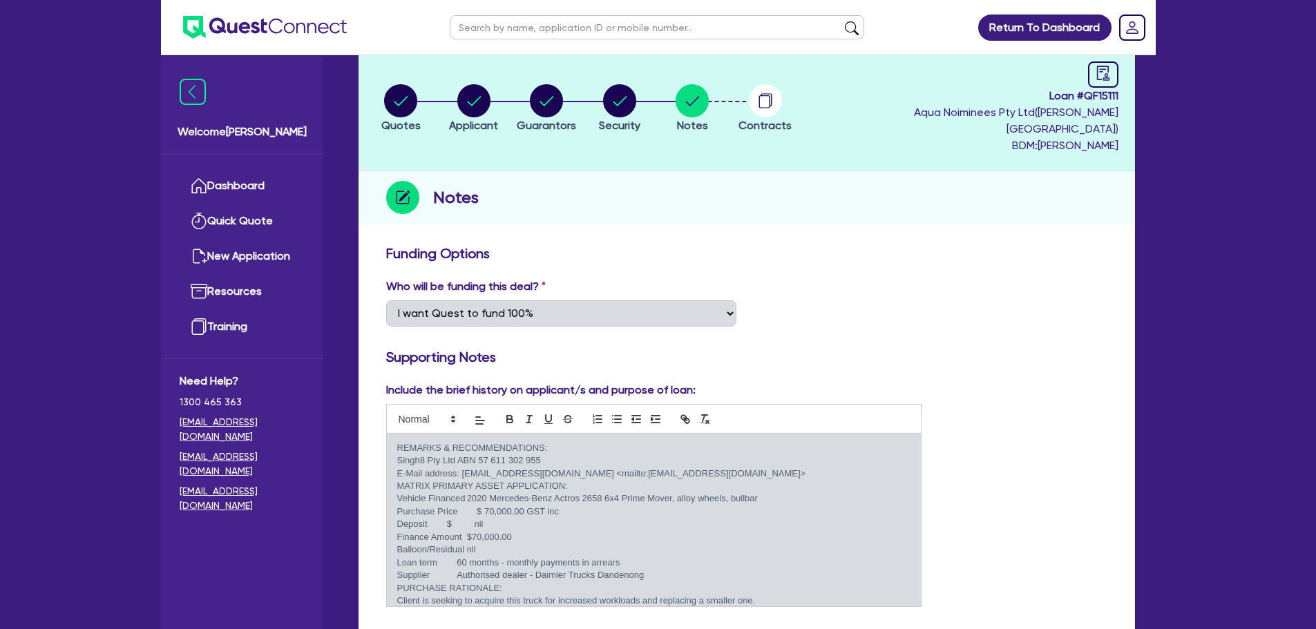
scroll to position [112, 0]
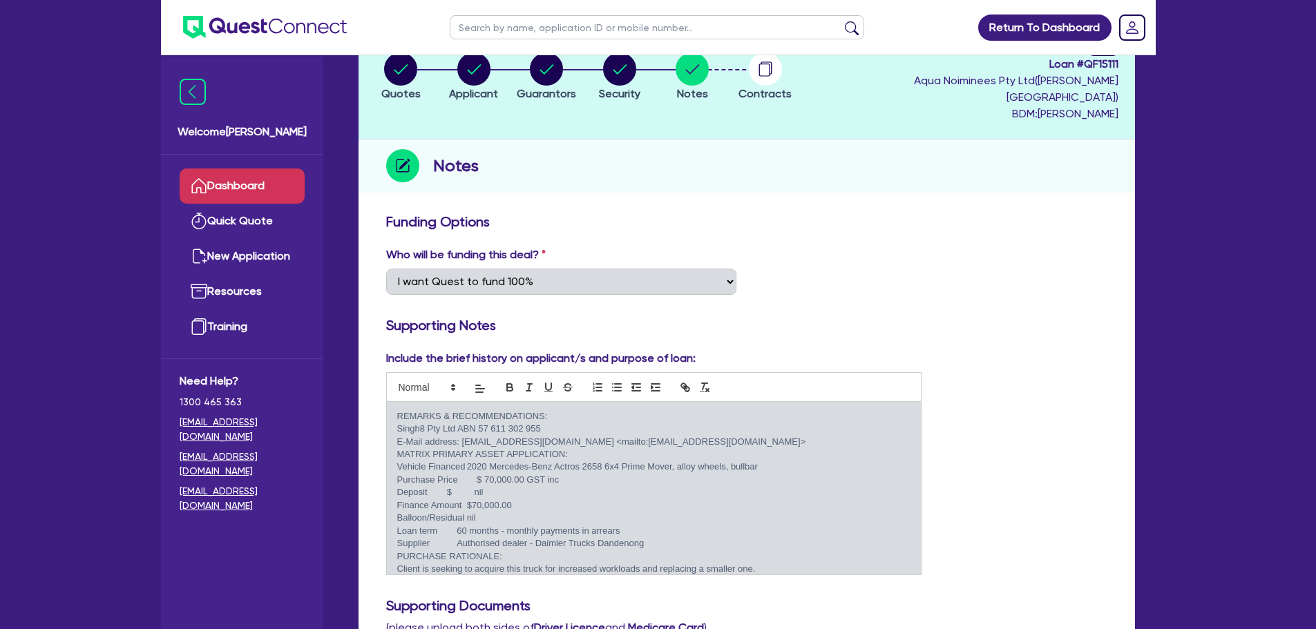
click at [211, 197] on link "Dashboard" at bounding box center [242, 186] width 125 height 35
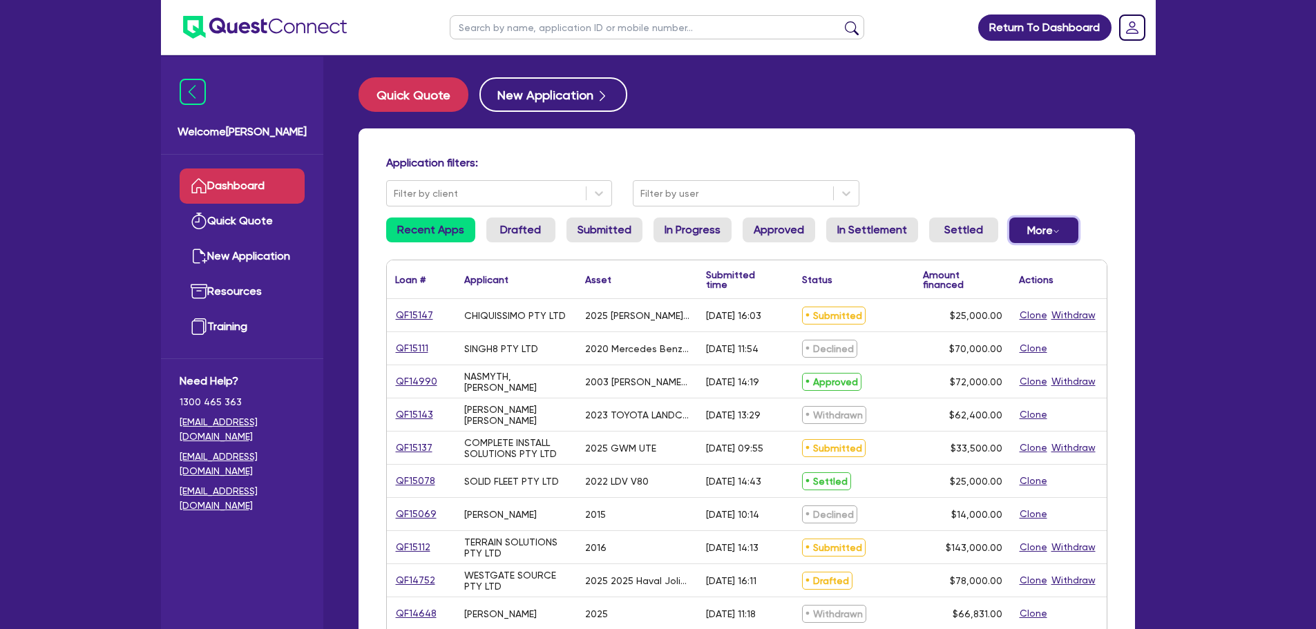
click at [1044, 224] on button "More Withdrawn Declined" at bounding box center [1043, 231] width 69 height 26
click at [1010, 281] on link "Declined" at bounding box center [1021, 286] width 104 height 25
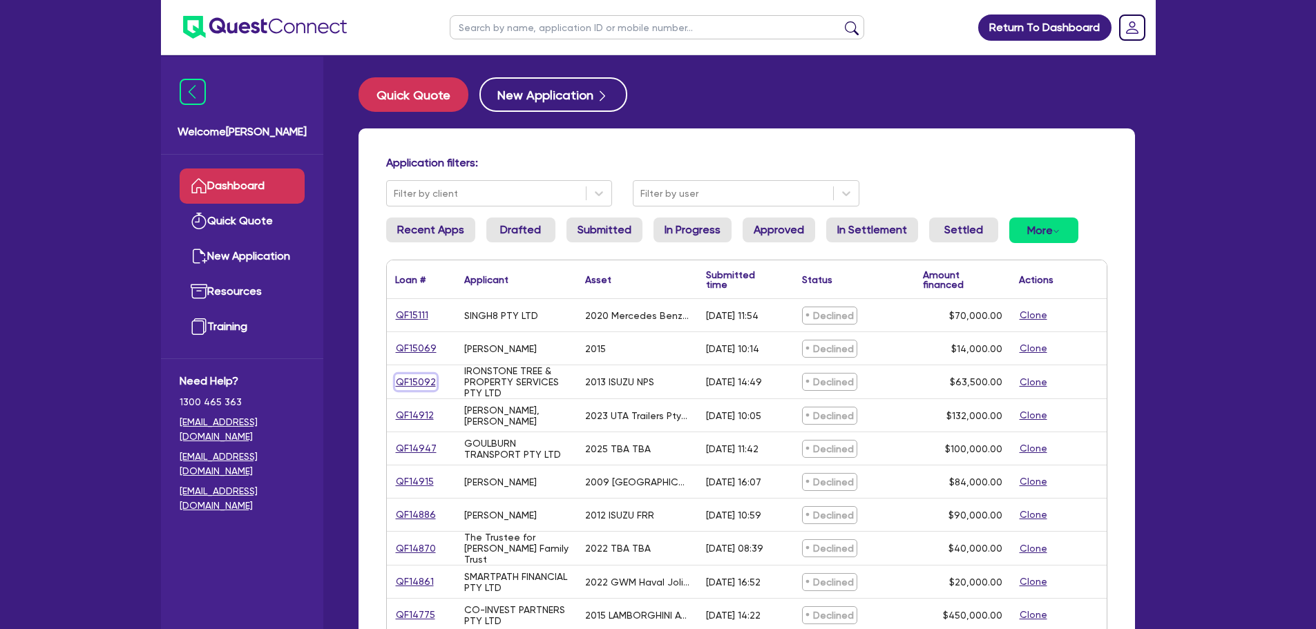
click at [428, 382] on link "QF15092" at bounding box center [415, 382] width 41 height 16
select select "CARS_AND_LIGHT_TRUCKS"
select select "LIGHT_TRUCKS"
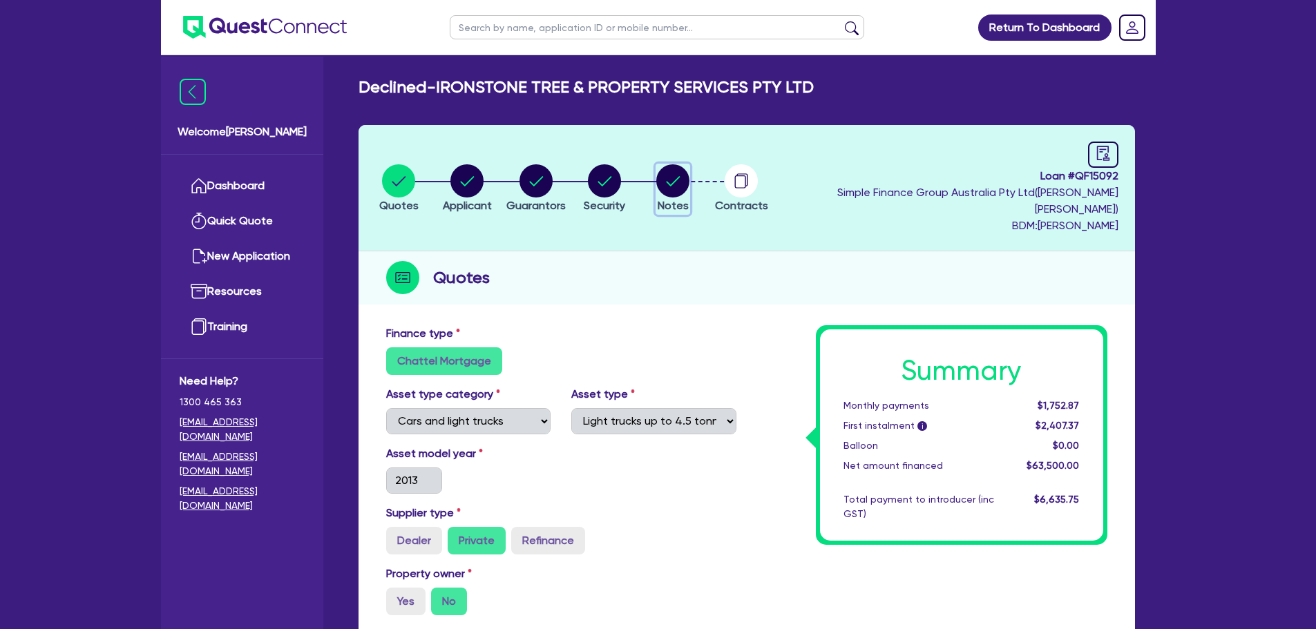
click at [689, 186] on circle "button" at bounding box center [672, 180] width 33 height 33
select select "Quest Finance - Own Book"
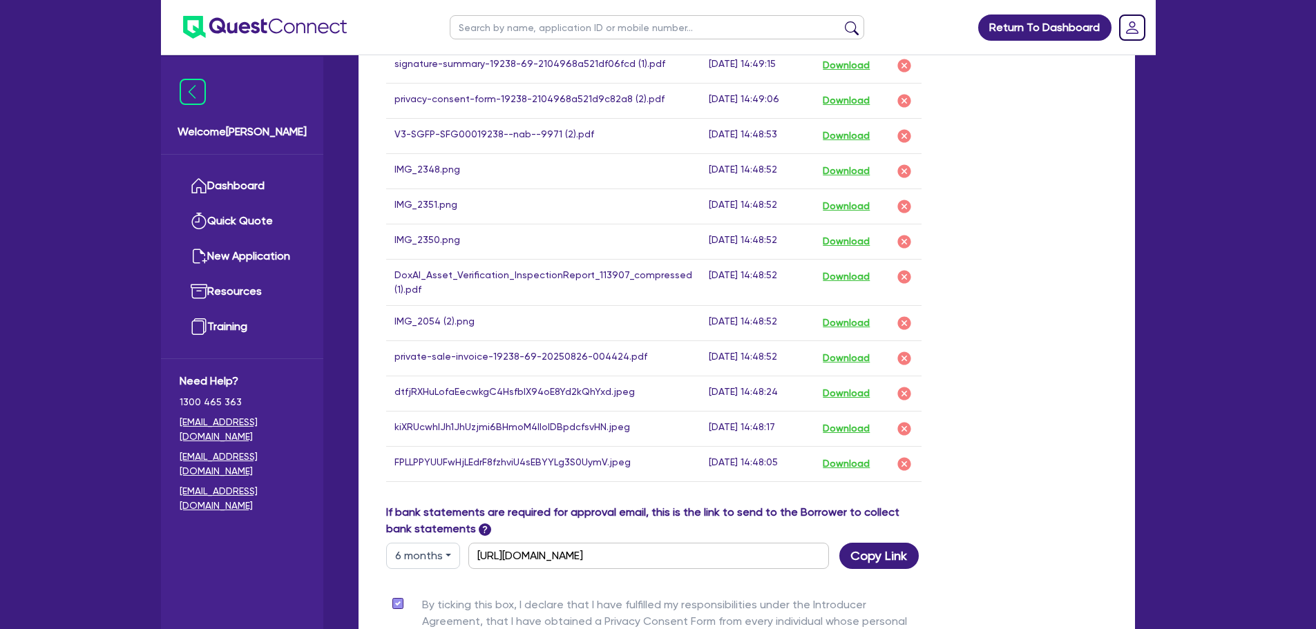
scroll to position [829, 0]
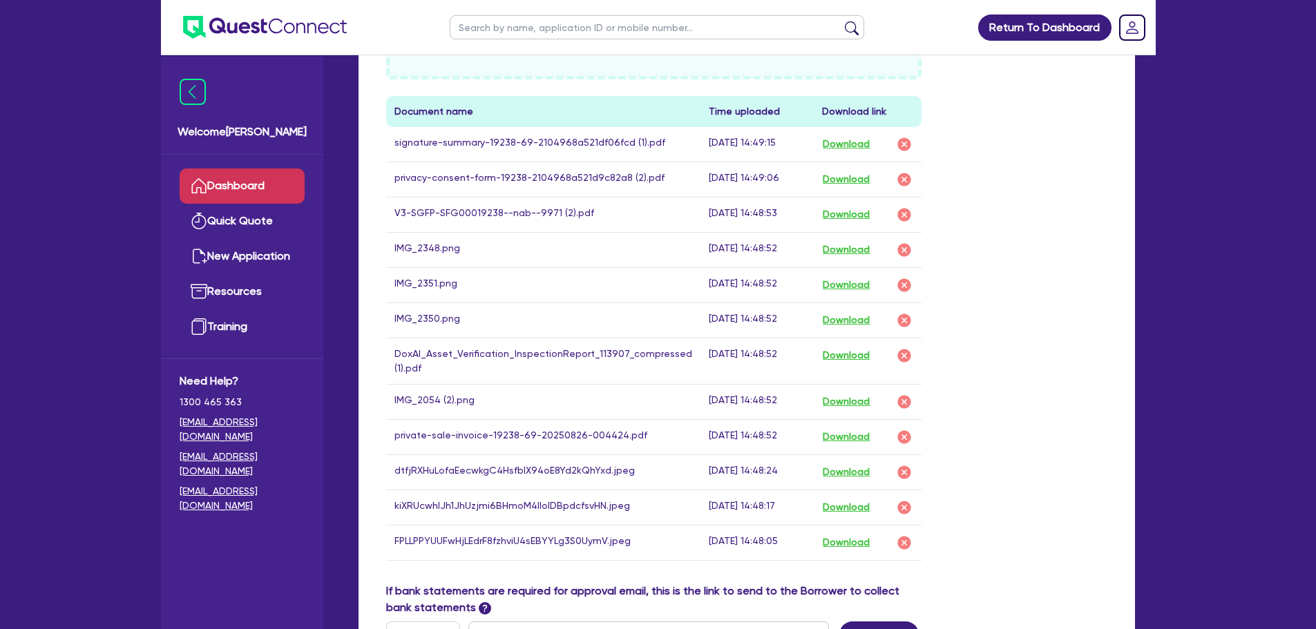
click at [265, 175] on link "Dashboard" at bounding box center [242, 186] width 125 height 35
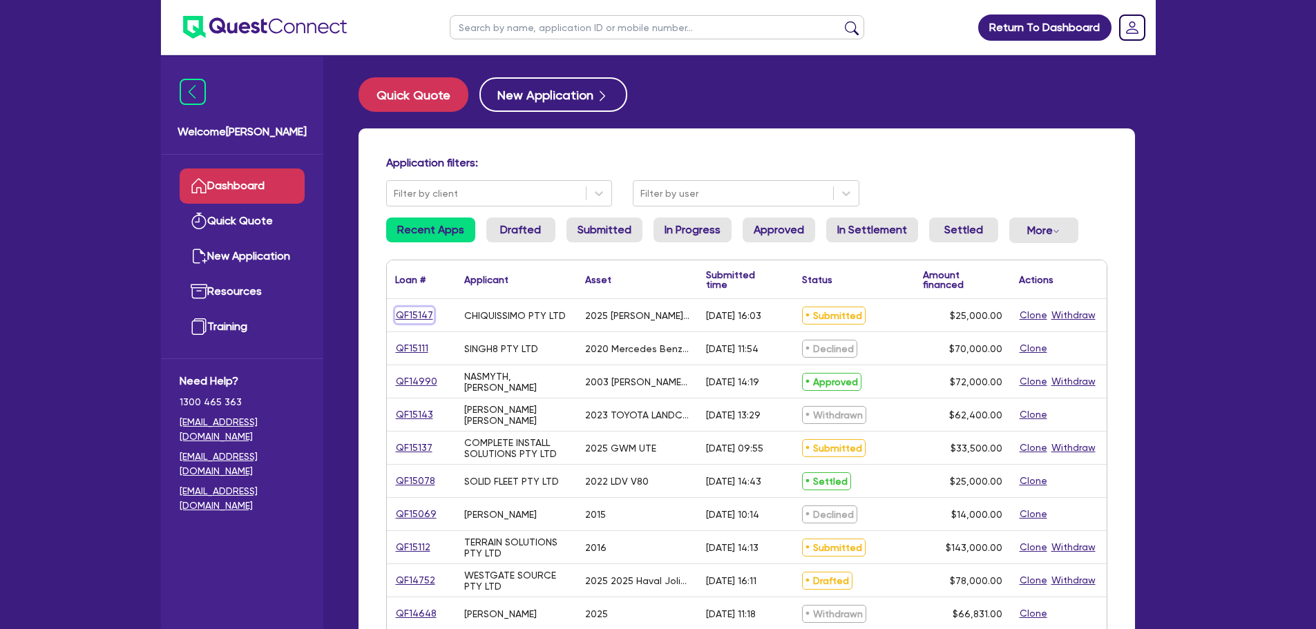
click at [406, 311] on link "QF15147" at bounding box center [414, 315] width 39 height 16
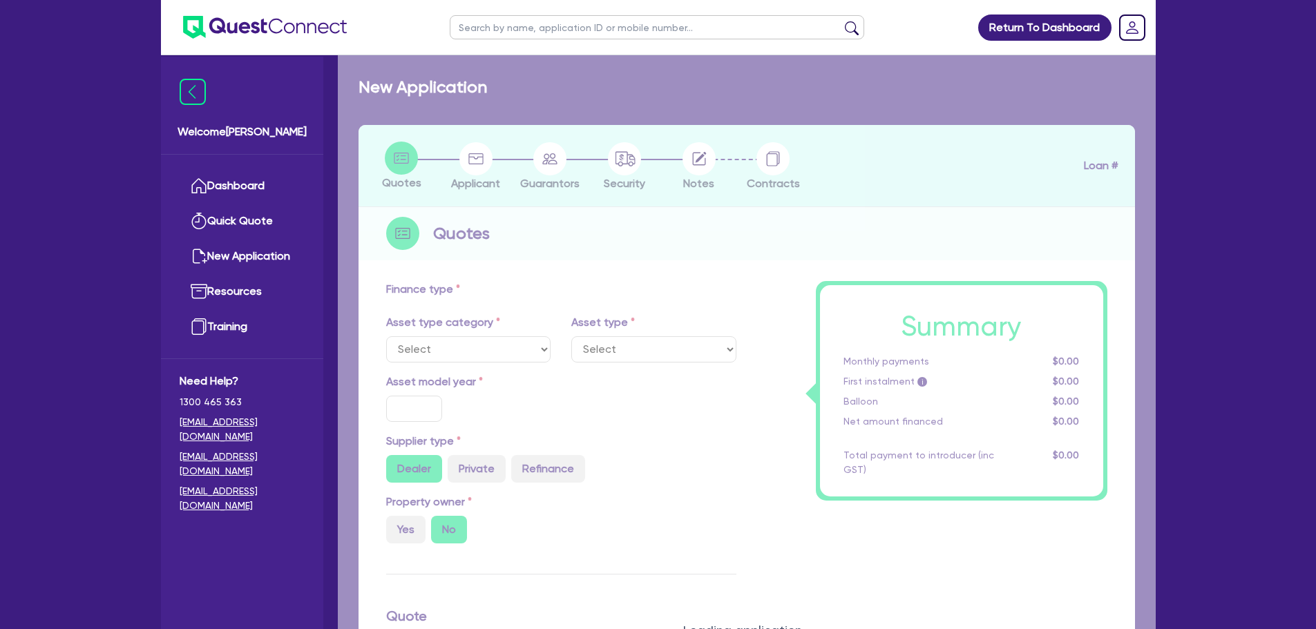
select select "TERTIARY_ASSETS"
type input "2025"
radio input "true"
type input "25,000"
type input "3"
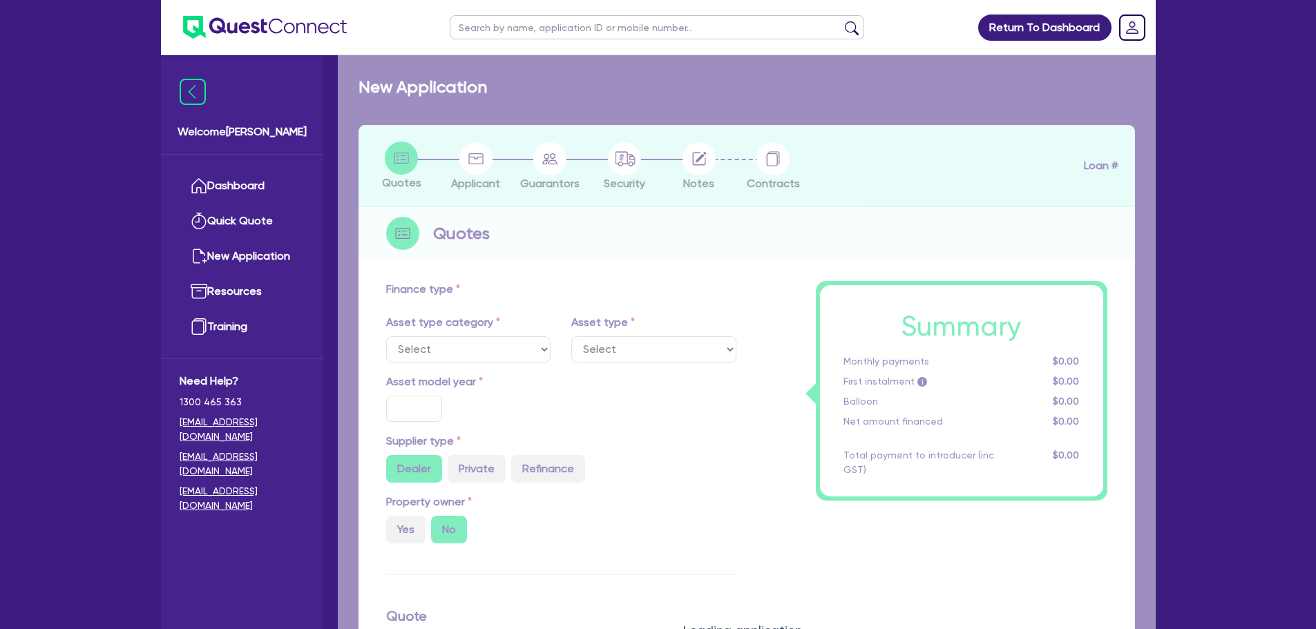
type input "750"
type input "17"
type input "100"
select select "BEAUTY_EQUIPMENT"
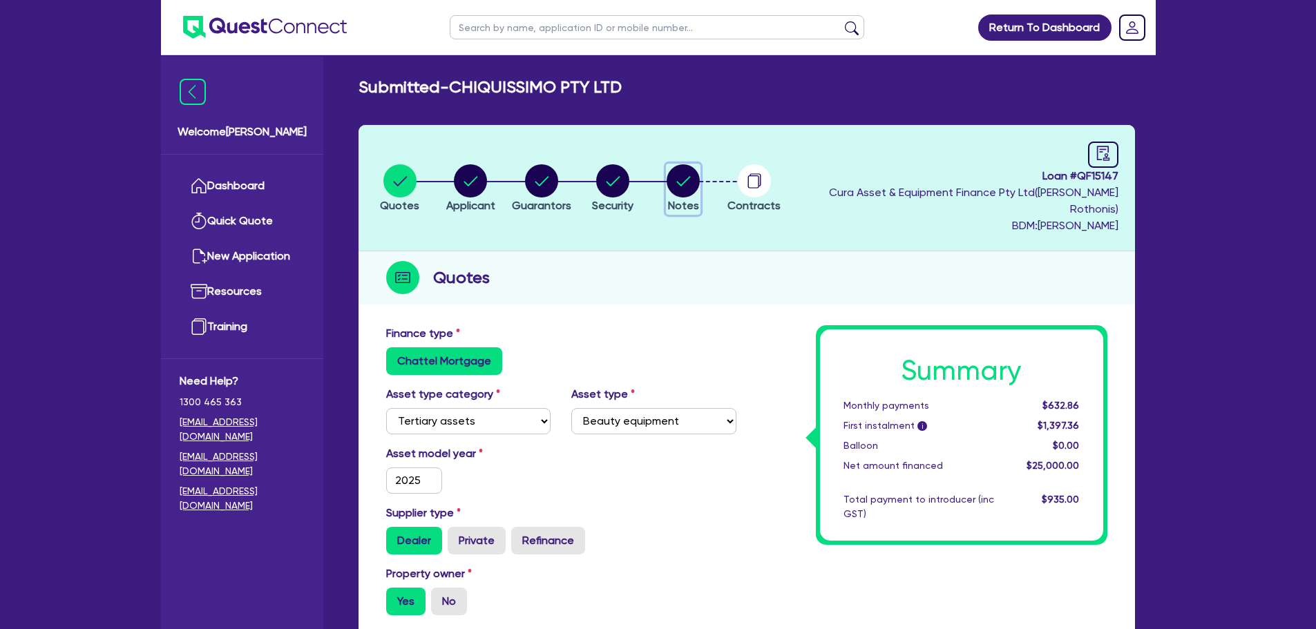
click at [685, 174] on circle "button" at bounding box center [682, 180] width 33 height 33
select select "Quest Finance - Own Book"
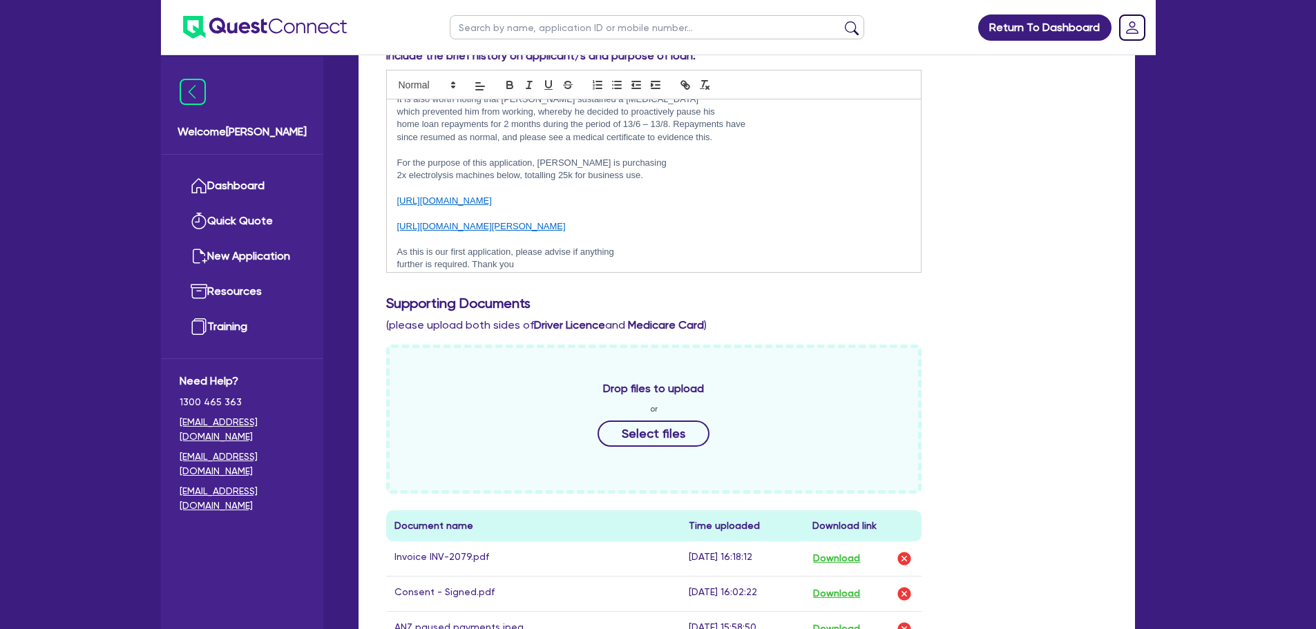
scroll to position [303, 0]
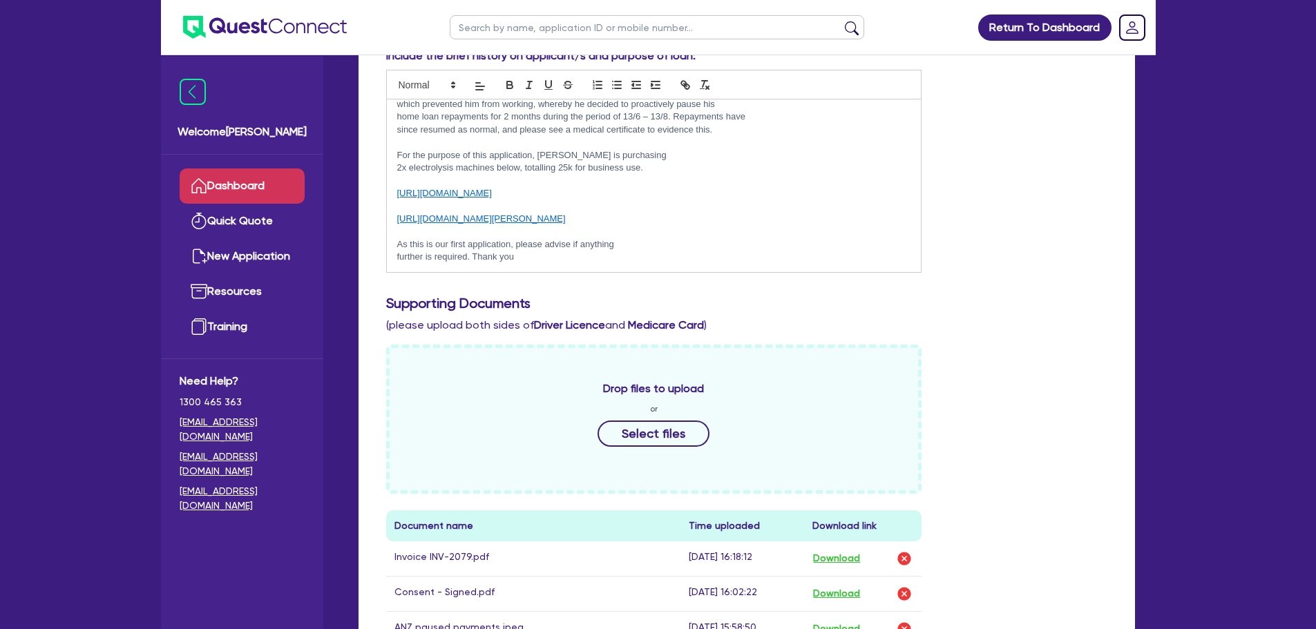
click at [285, 175] on link "Dashboard" at bounding box center [242, 186] width 125 height 35
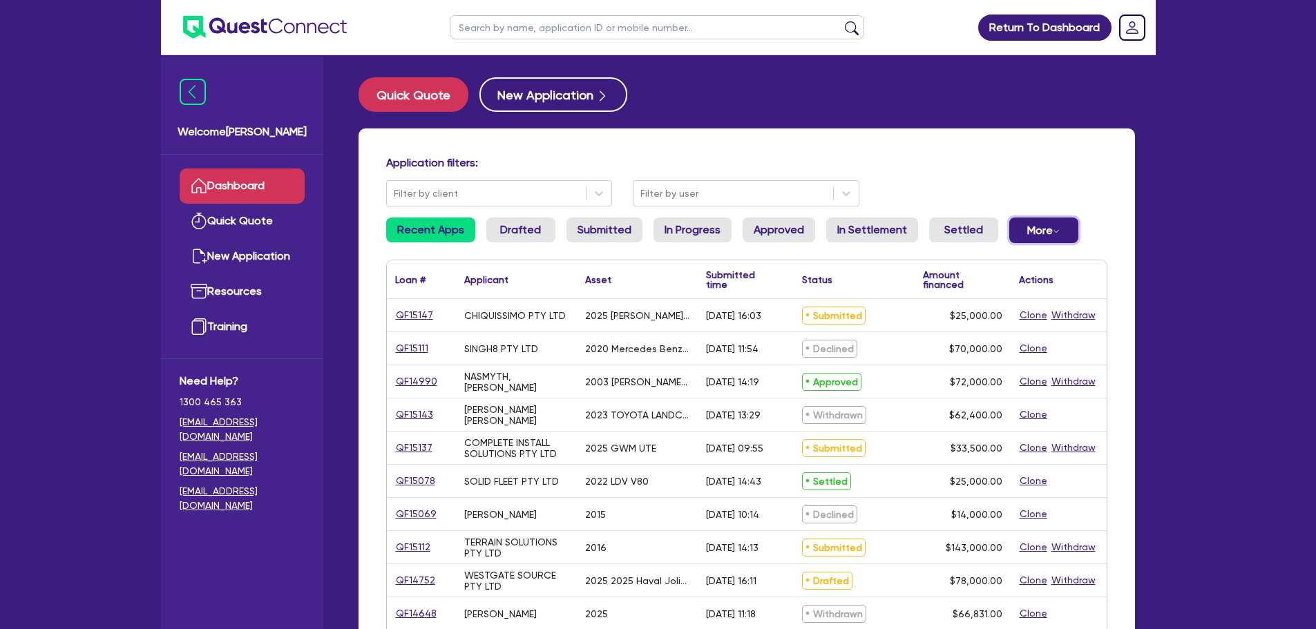
click at [1028, 233] on button "More Withdrawn Declined" at bounding box center [1043, 231] width 69 height 26
click at [984, 225] on link "Settled" at bounding box center [963, 230] width 69 height 25
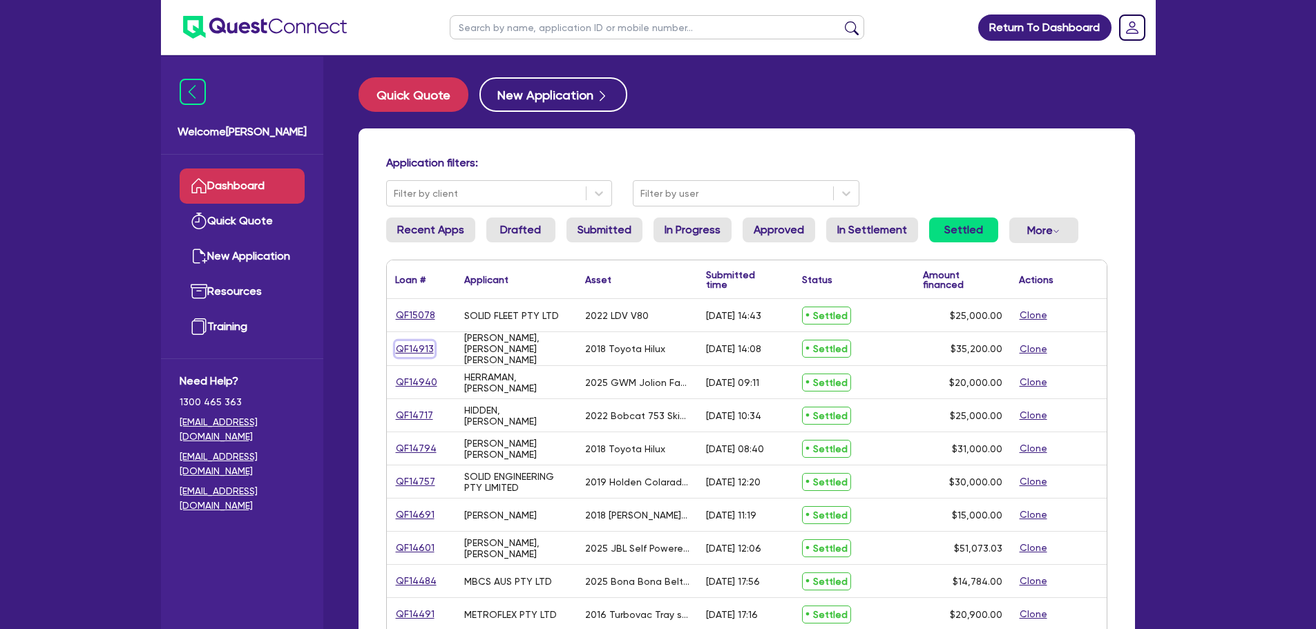
click at [421, 348] on link "QF14913" at bounding box center [414, 349] width 39 height 16
select select "CARS_AND_LIGHT_TRUCKS"
select select "VANS_AND_UTES"
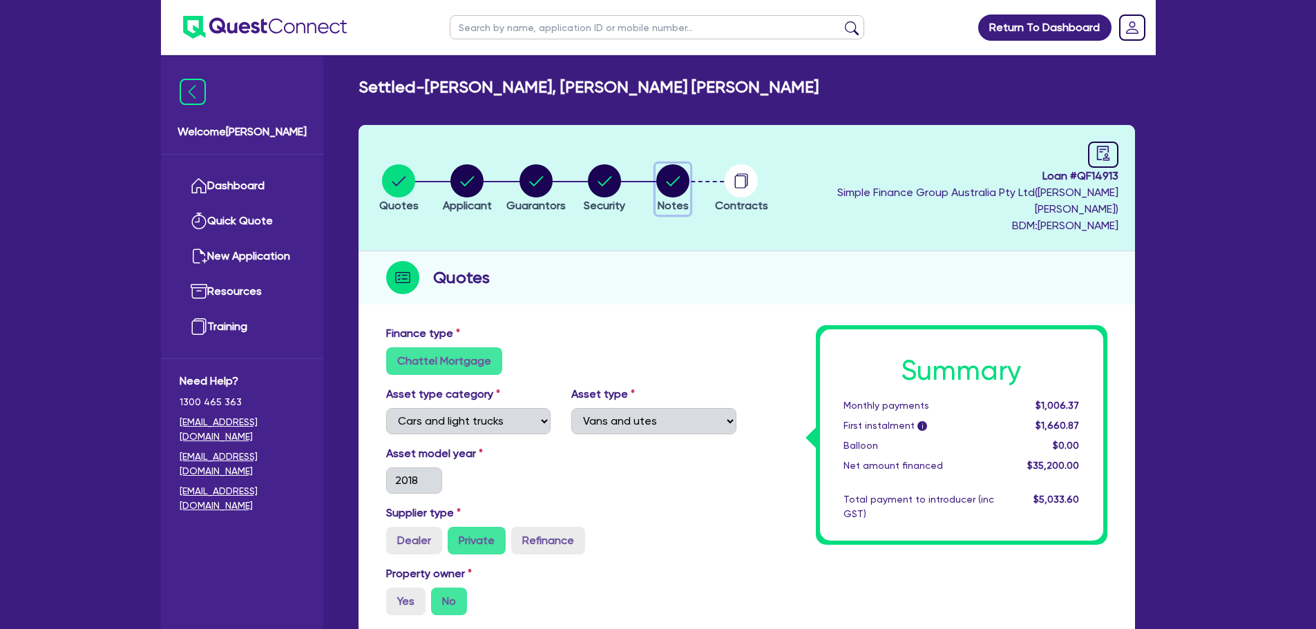
click at [689, 175] on circle "button" at bounding box center [672, 180] width 33 height 33
select select "Quest Finance - Own Book"
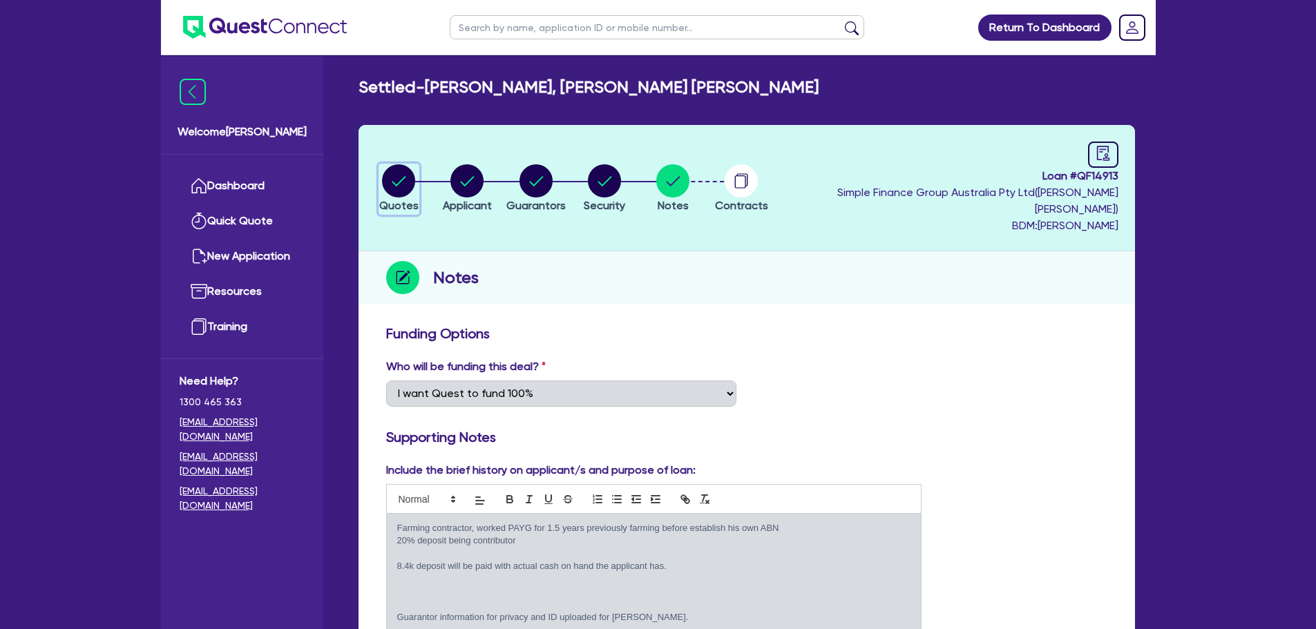
click at [412, 178] on circle "button" at bounding box center [398, 180] width 33 height 33
select select "CARS_AND_LIGHT_TRUCKS"
select select "VANS_AND_UTES"
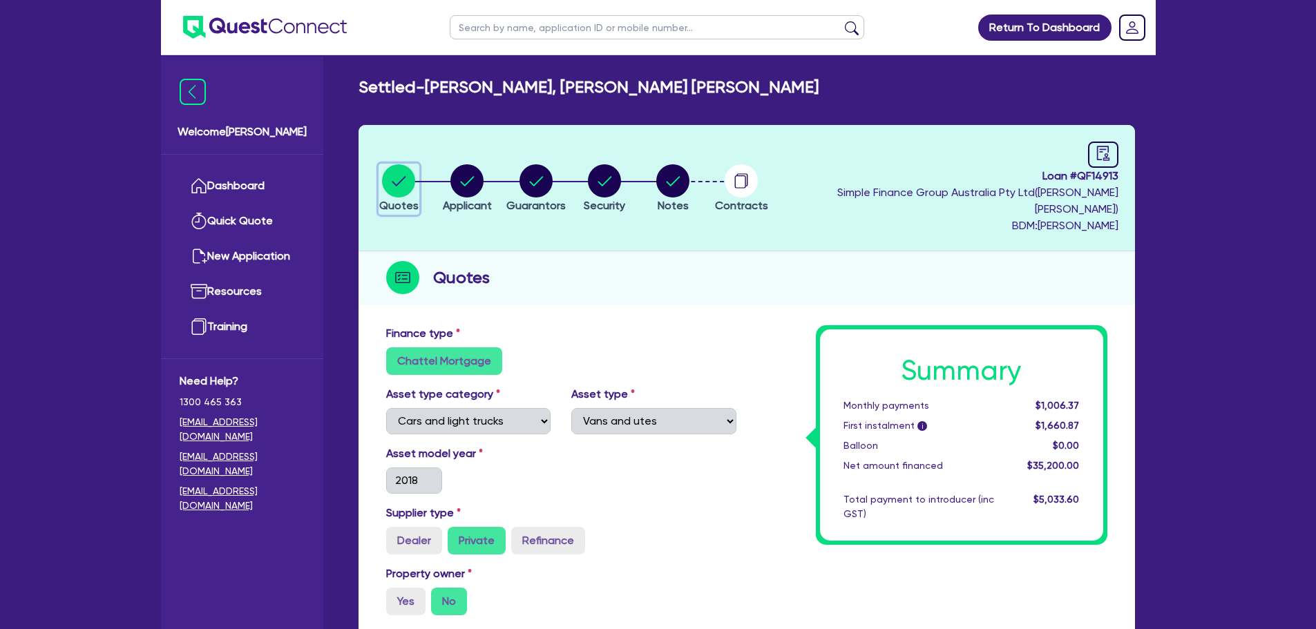
click at [387, 178] on circle "button" at bounding box center [398, 180] width 33 height 33
click at [231, 170] on link "Dashboard" at bounding box center [242, 186] width 125 height 35
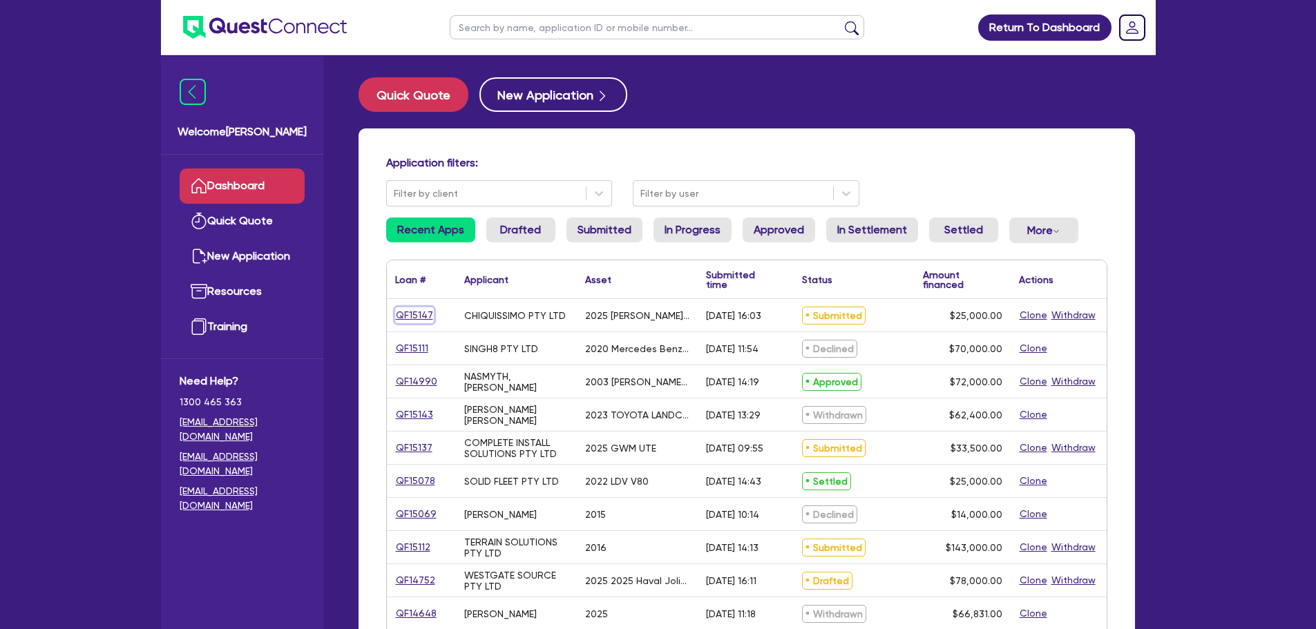
click at [422, 310] on link "QF15147" at bounding box center [414, 315] width 39 height 16
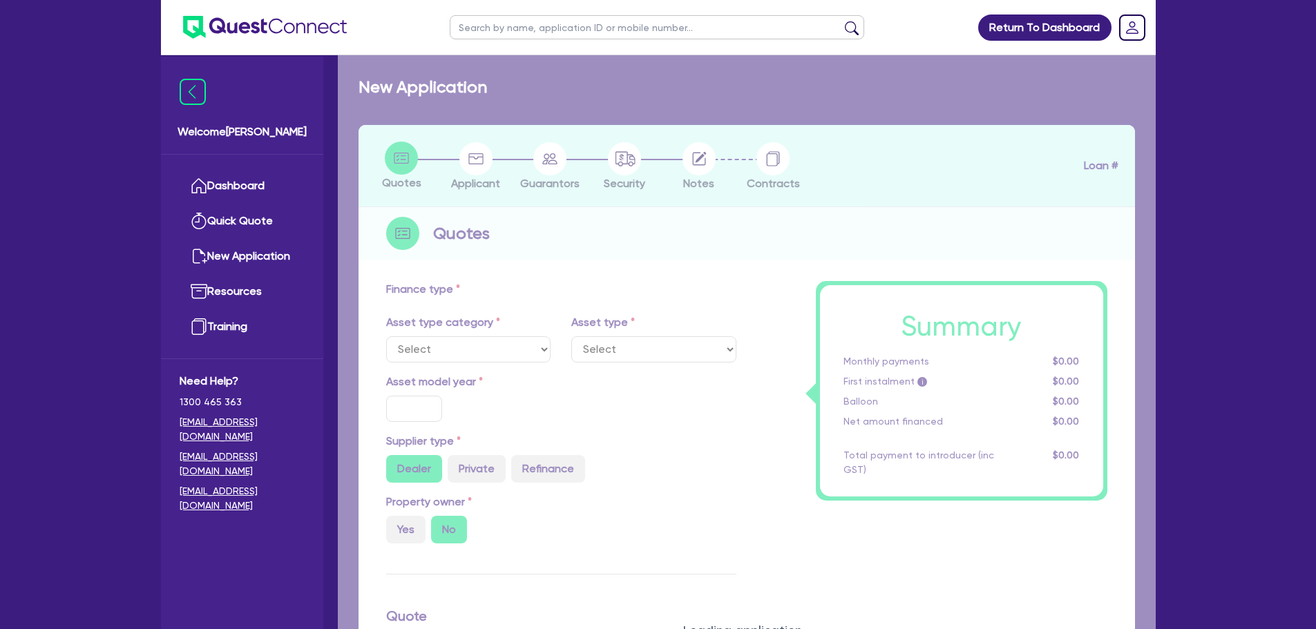
select select "TERTIARY_ASSETS"
type input "2025"
radio input "true"
type input "25,000"
type input "3"
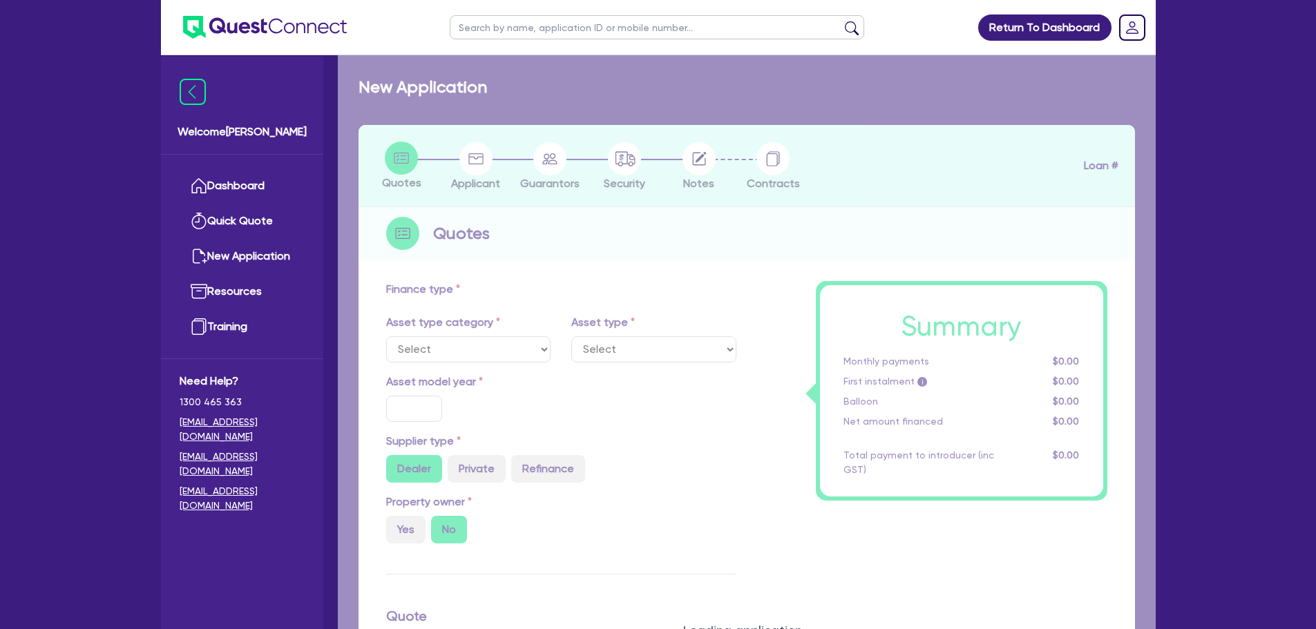
type input "750"
type input "17"
type input "100"
select select "BEAUTY_EQUIPMENT"
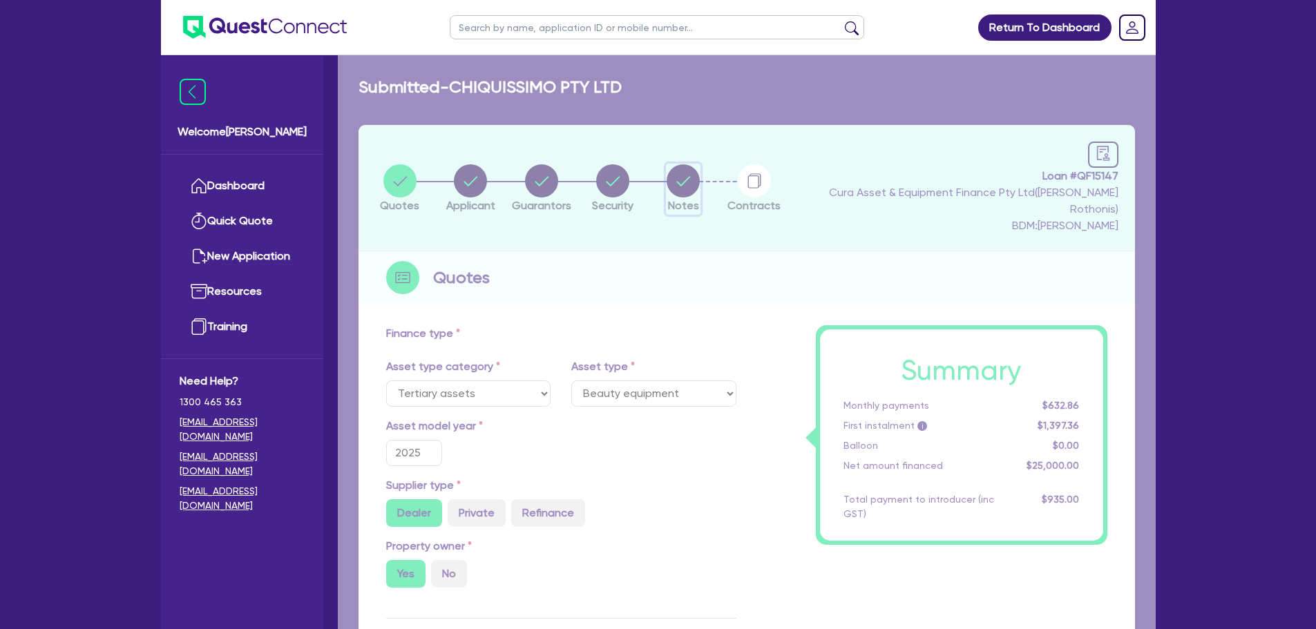
click at [699, 177] on circle "button" at bounding box center [682, 180] width 33 height 33
select select "Quest Finance - Own Book"
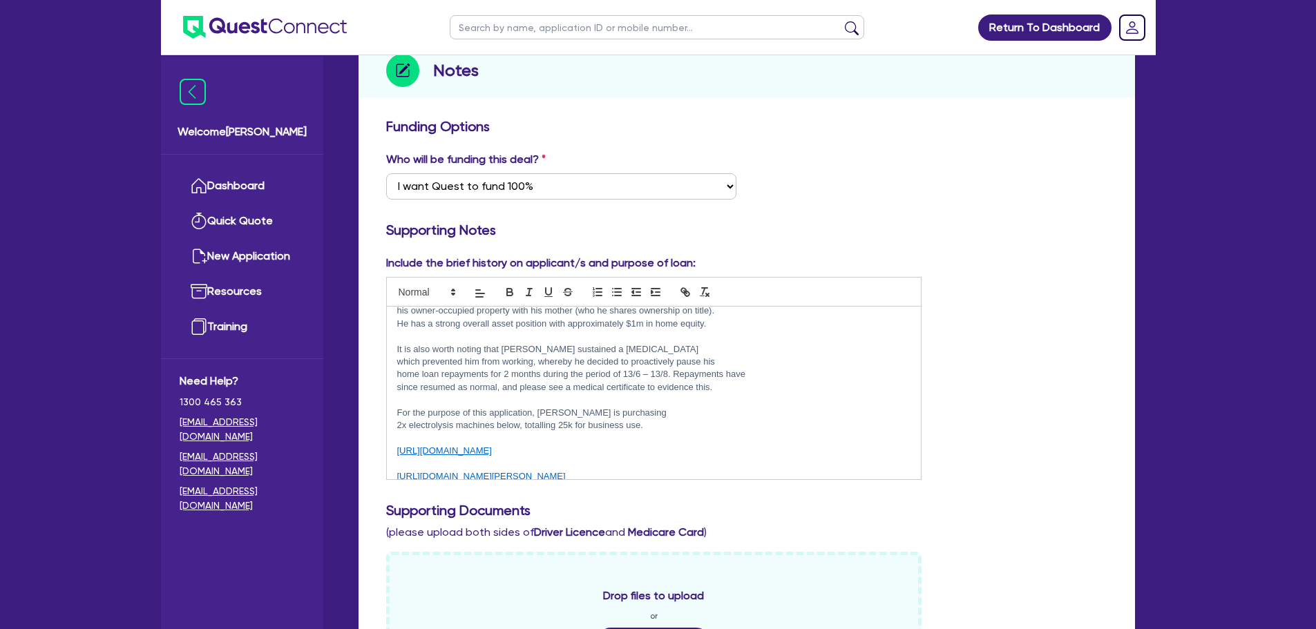
scroll to position [276, 0]
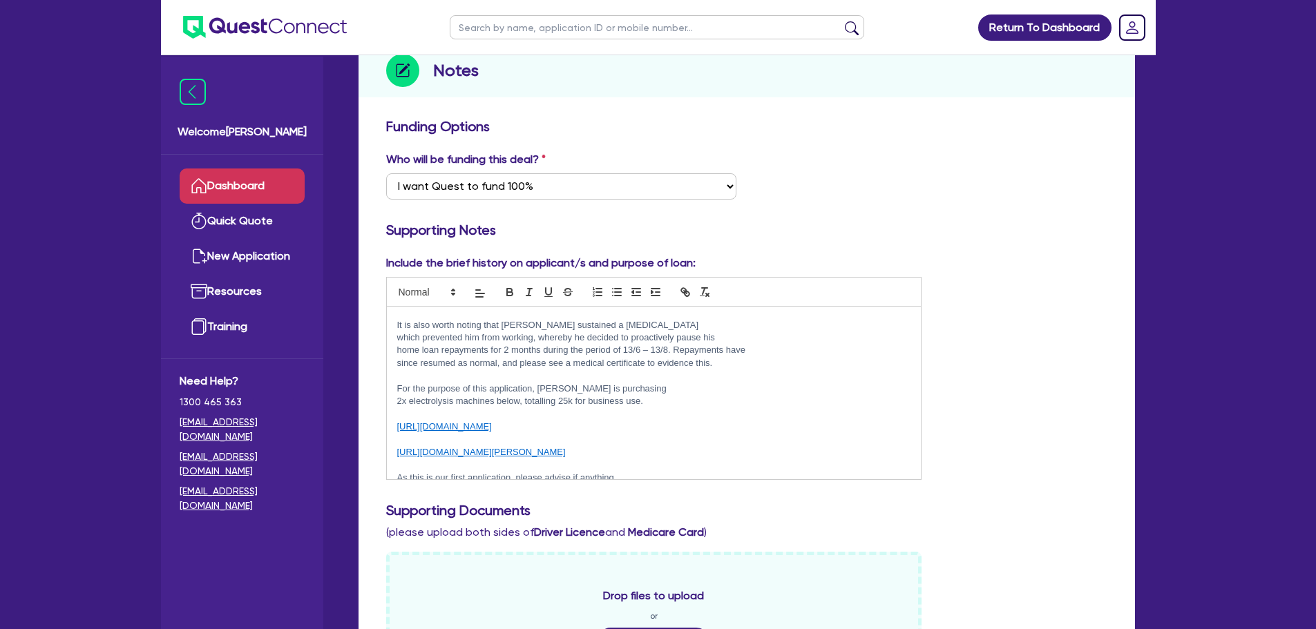
click at [234, 182] on link "Dashboard" at bounding box center [242, 186] width 125 height 35
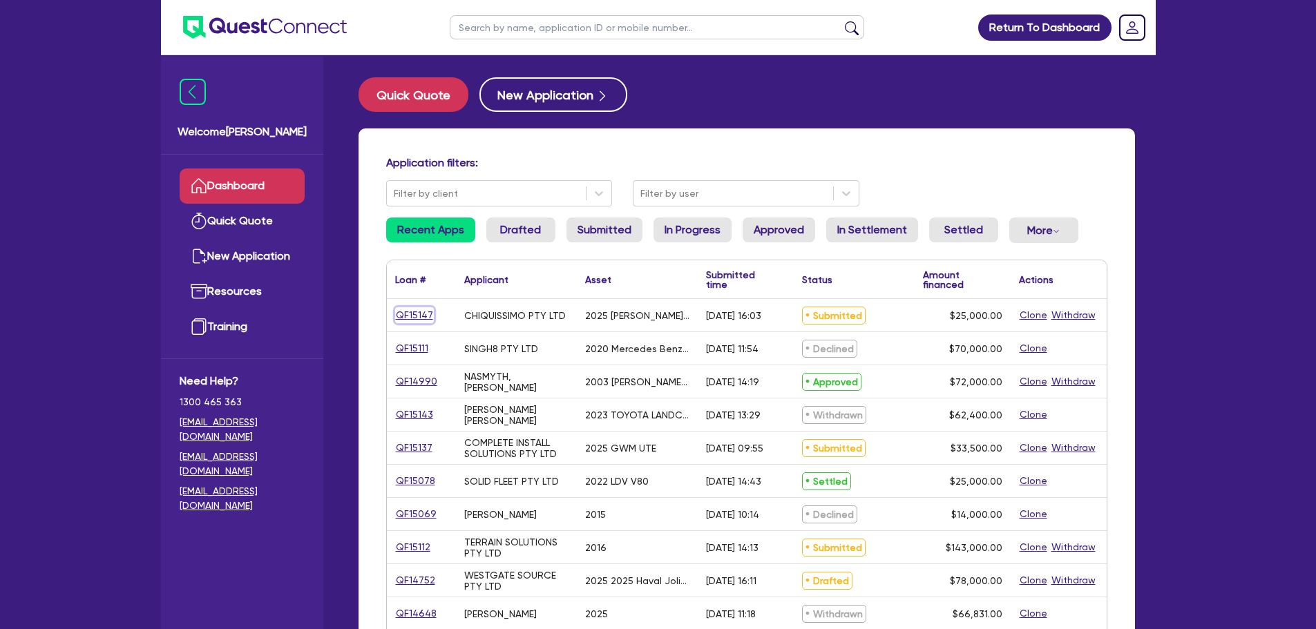
click at [419, 311] on link "QF15147" at bounding box center [414, 315] width 39 height 16
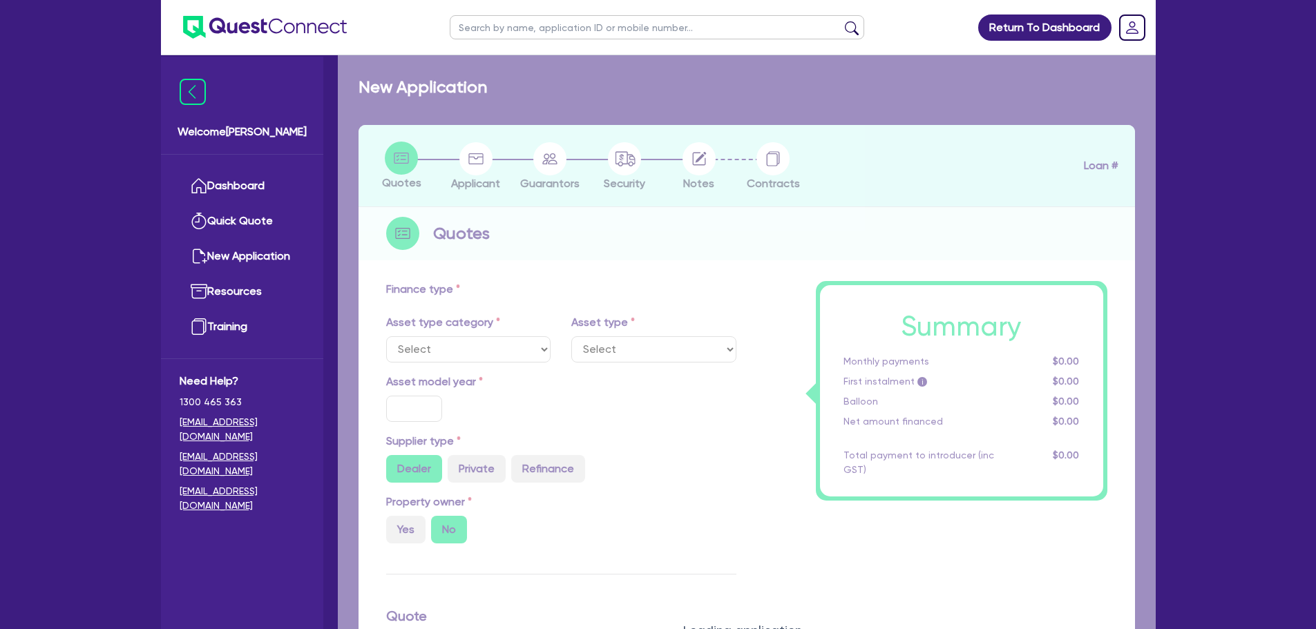
select select "TERTIARY_ASSETS"
type input "2025"
radio input "true"
type input "25,000"
type input "3"
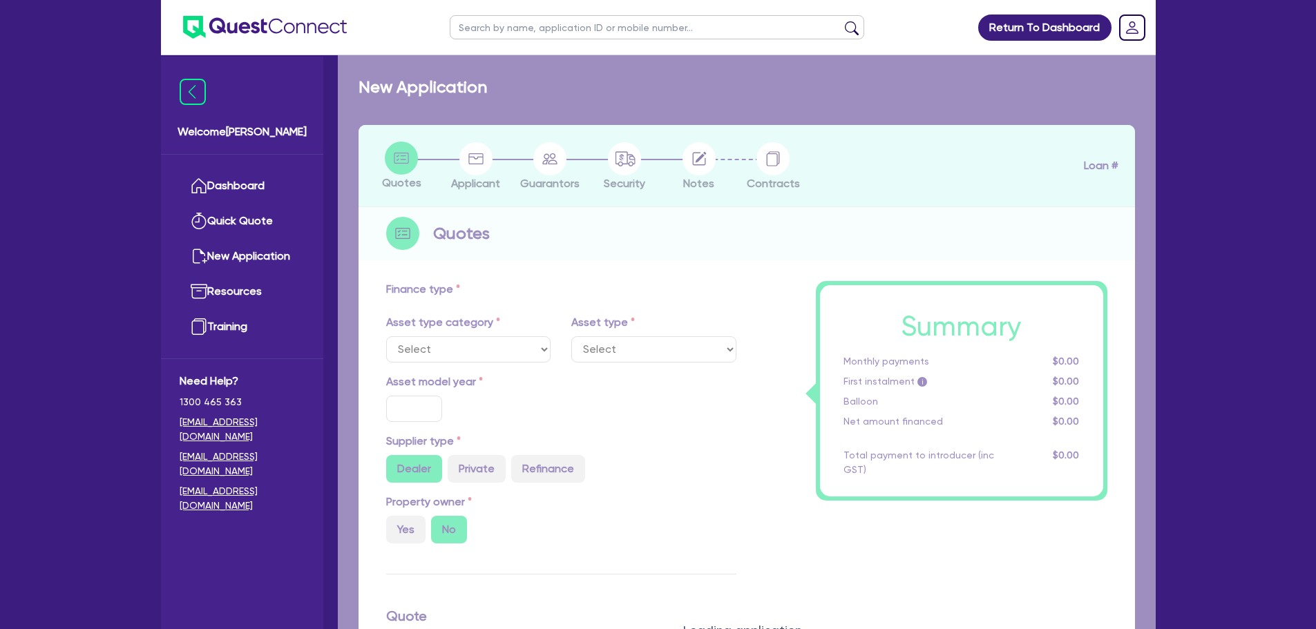
type input "750"
type input "17"
type input "100"
select select "BEAUTY_EQUIPMENT"
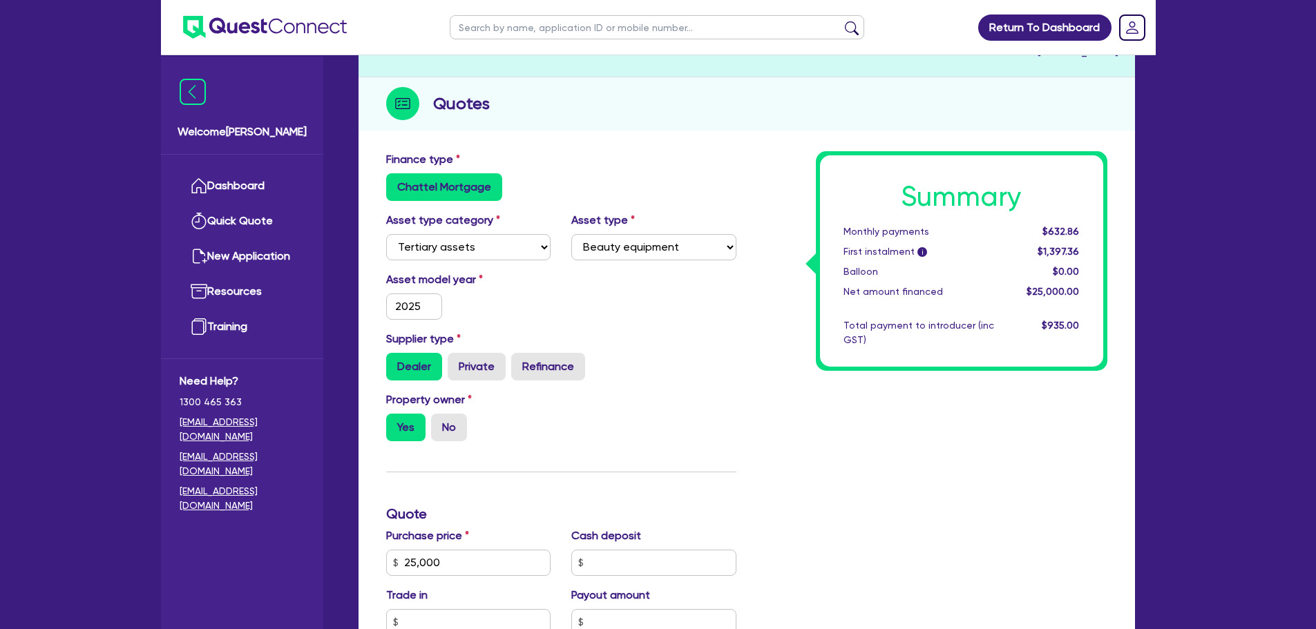
scroll to position [69, 0]
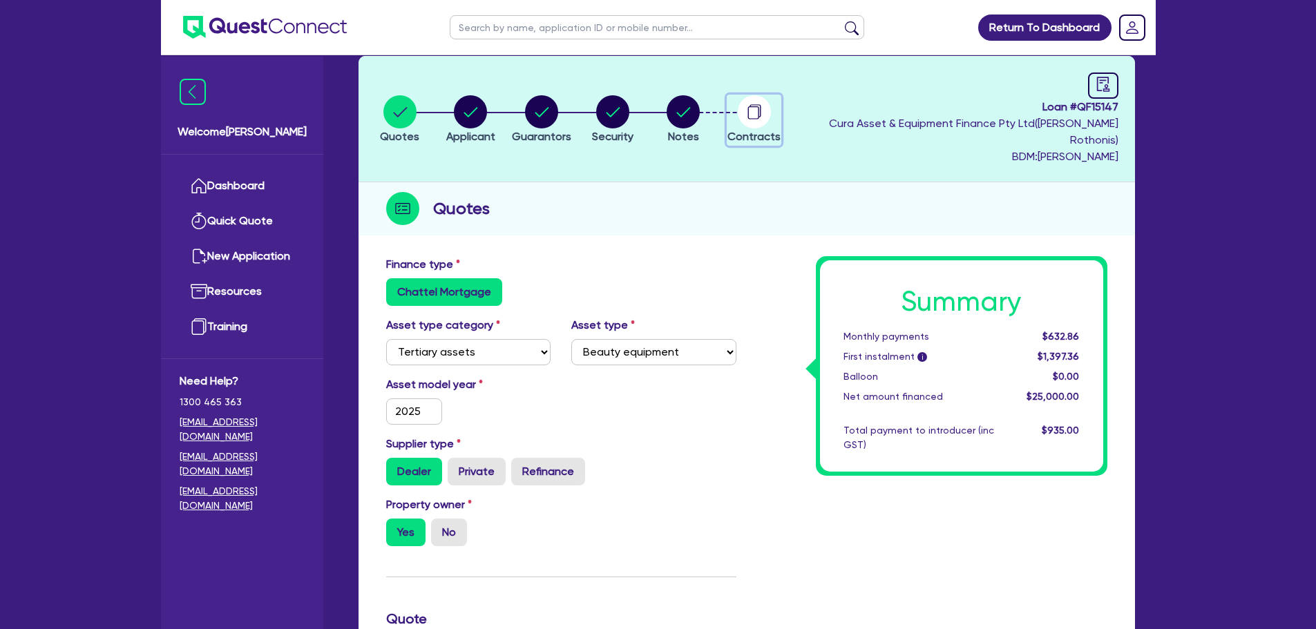
click at [765, 120] on button "Contracts" at bounding box center [754, 120] width 55 height 51
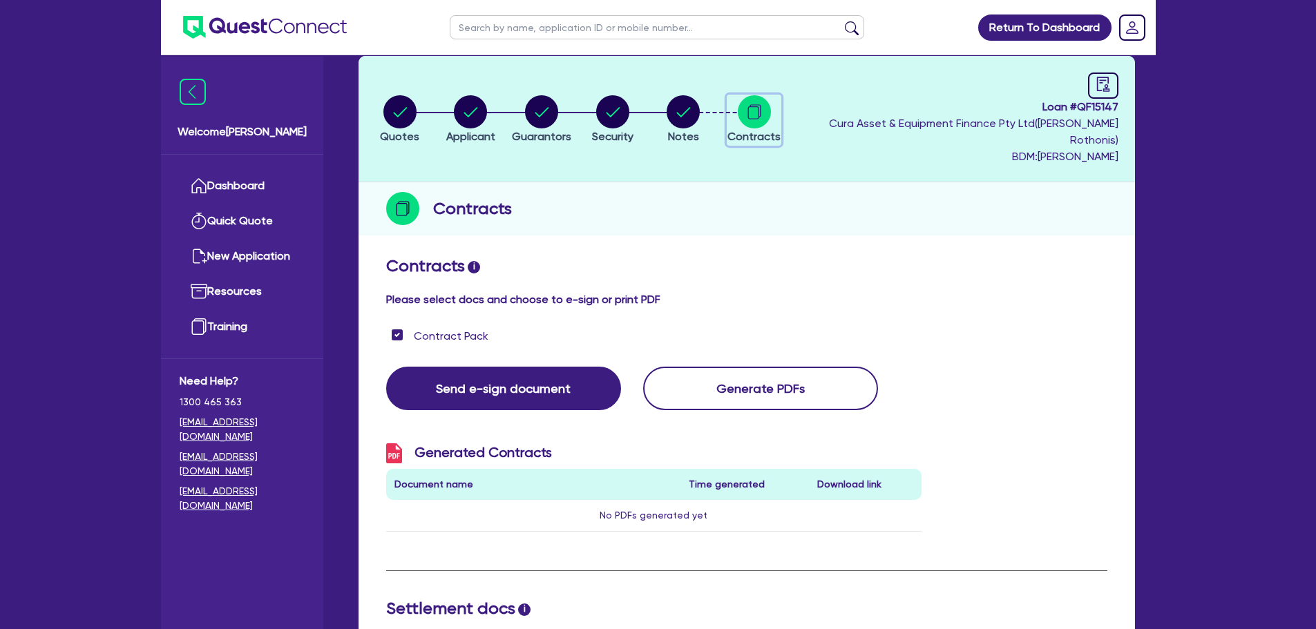
checkbox input "true"
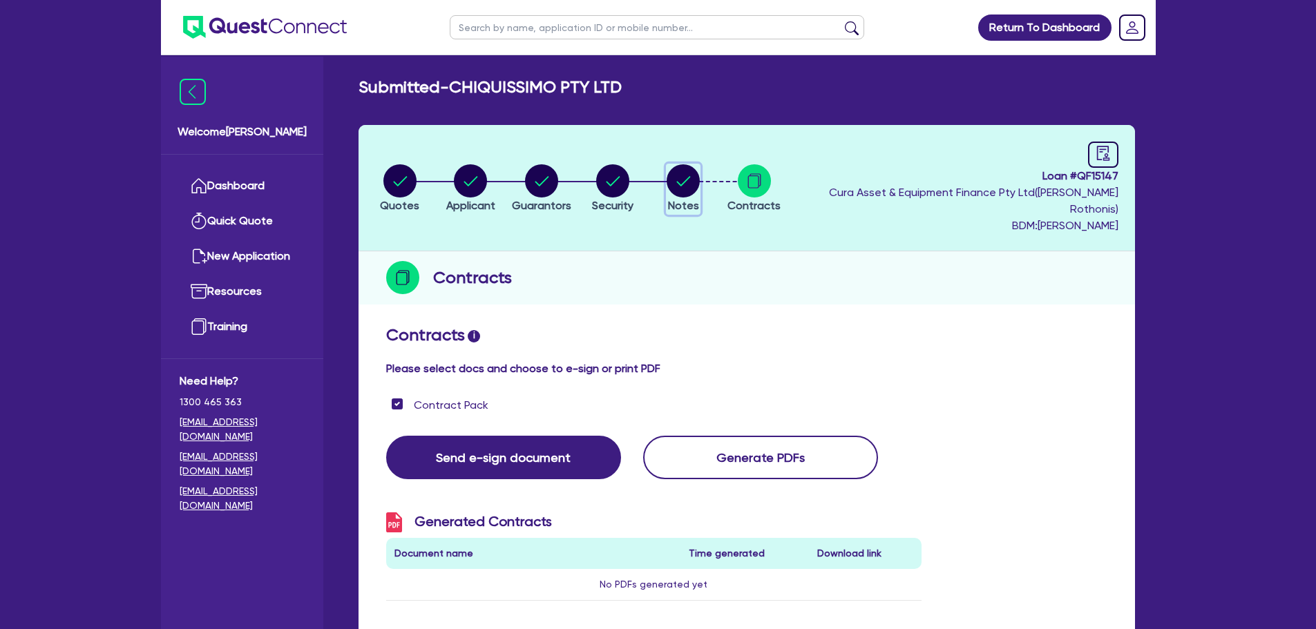
click at [684, 166] on circle "button" at bounding box center [682, 180] width 33 height 33
select select "Quest Finance - Own Book"
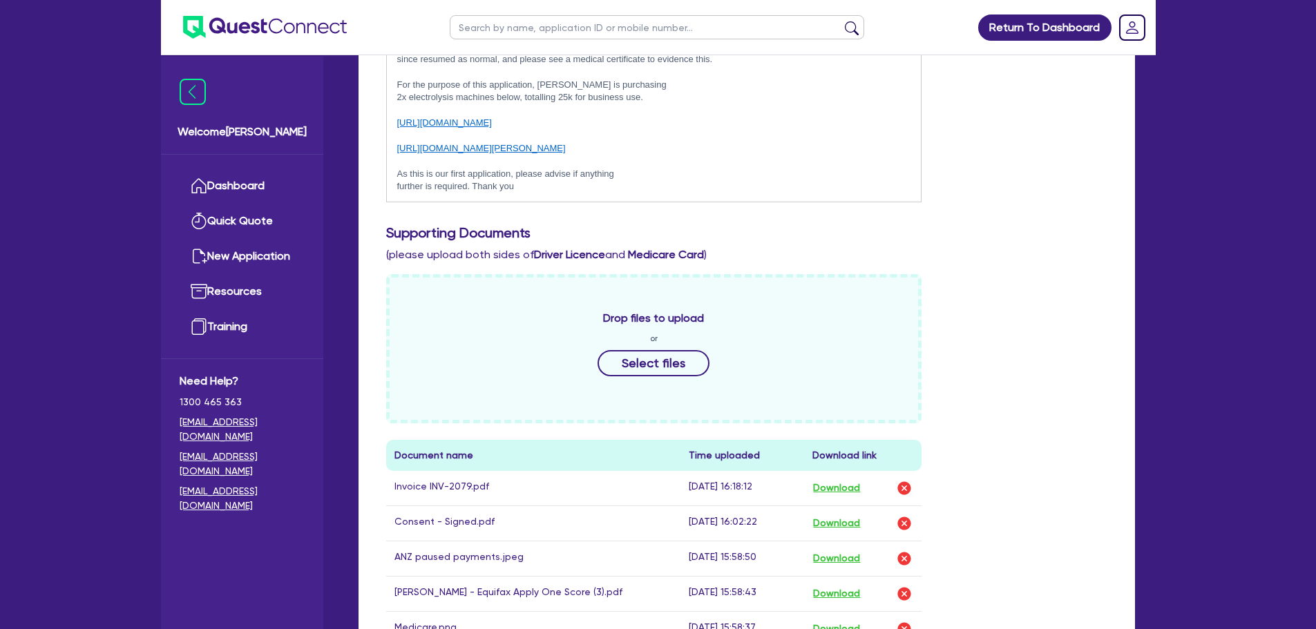
scroll to position [483, 0]
click at [239, 194] on link "Dashboard" at bounding box center [242, 186] width 125 height 35
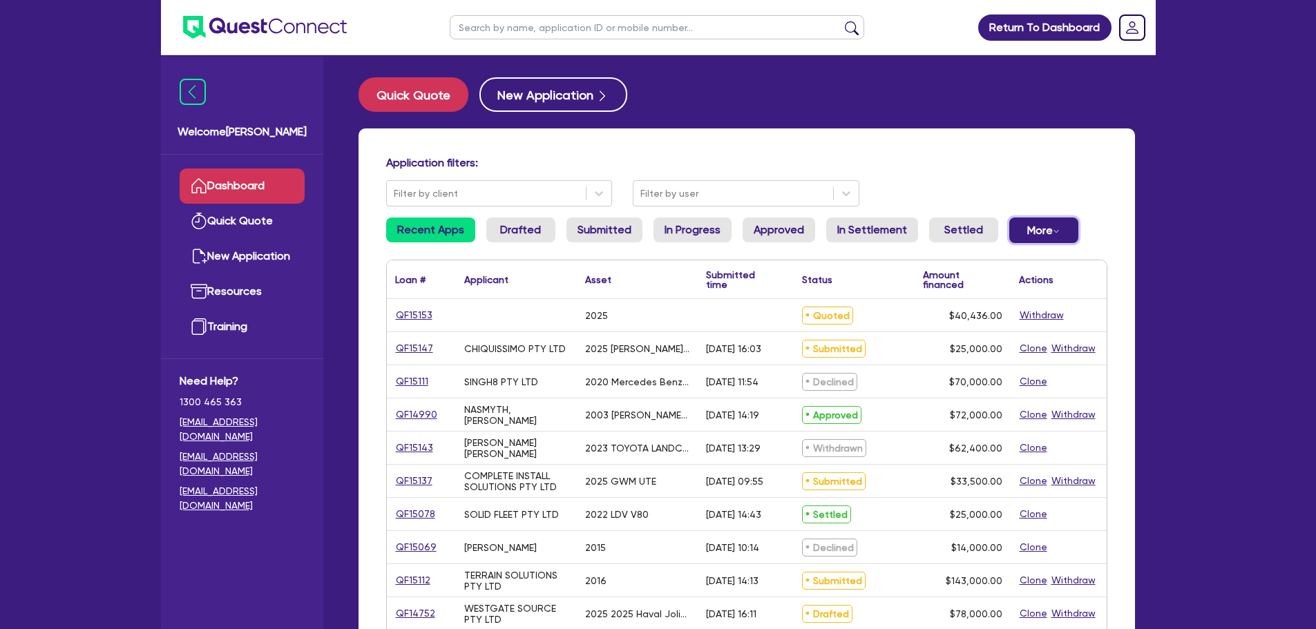
drag, startPoint x: 0, startPoint y: 0, endPoint x: 1033, endPoint y: 232, distance: 1058.3
click at [1033, 229] on button "More Withdrawn Declined" at bounding box center [1043, 231] width 69 height 26
click at [1030, 285] on link "Declined" at bounding box center [1021, 286] width 104 height 25
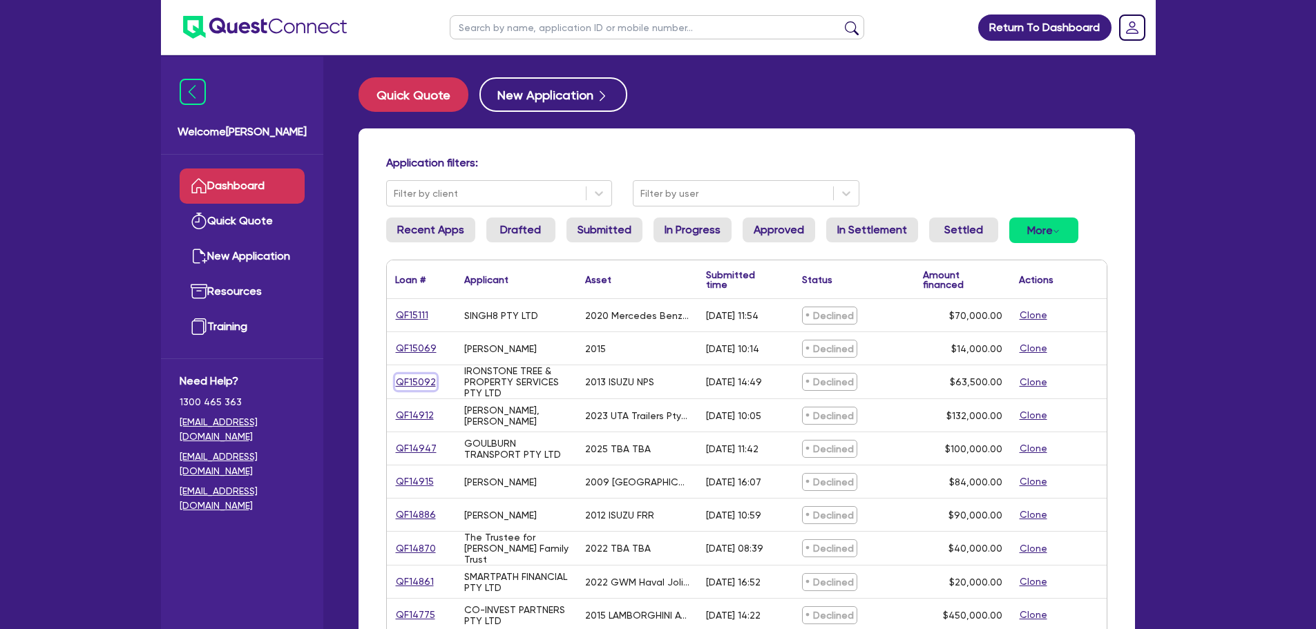
click at [418, 374] on link "QF15092" at bounding box center [415, 382] width 41 height 16
select select "CARS_AND_LIGHT_TRUCKS"
select select "LIGHT_TRUCKS"
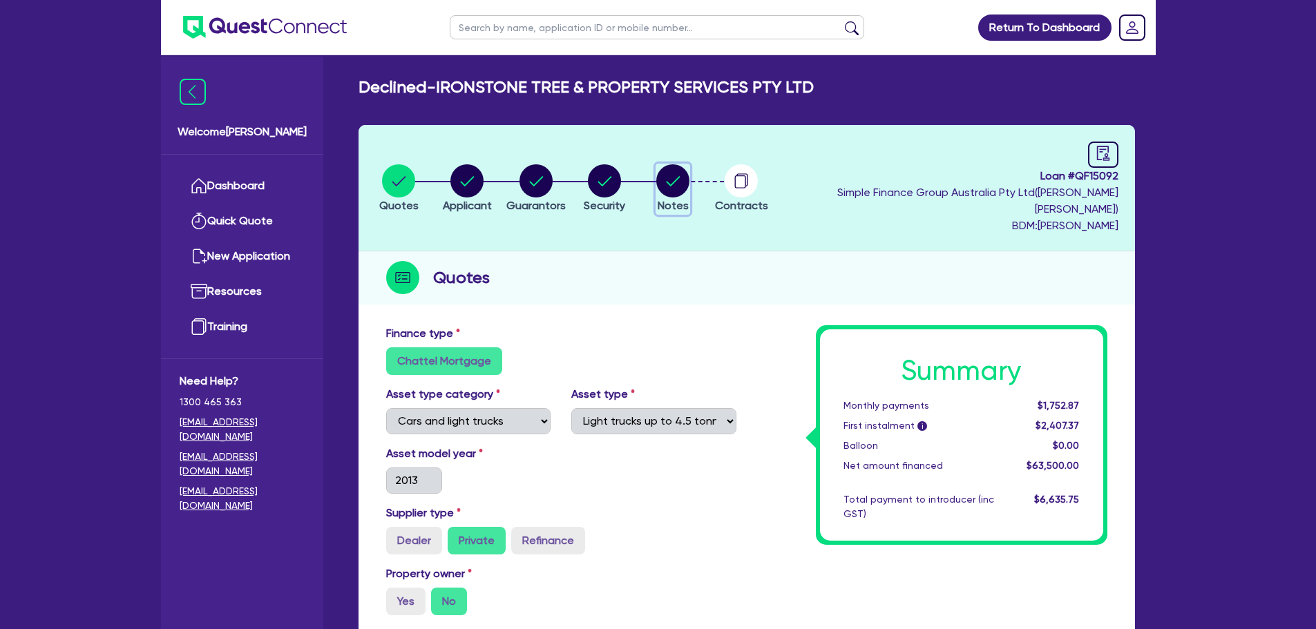
click at [689, 179] on circle "button" at bounding box center [672, 180] width 33 height 33
select select "Quest Finance - Own Book"
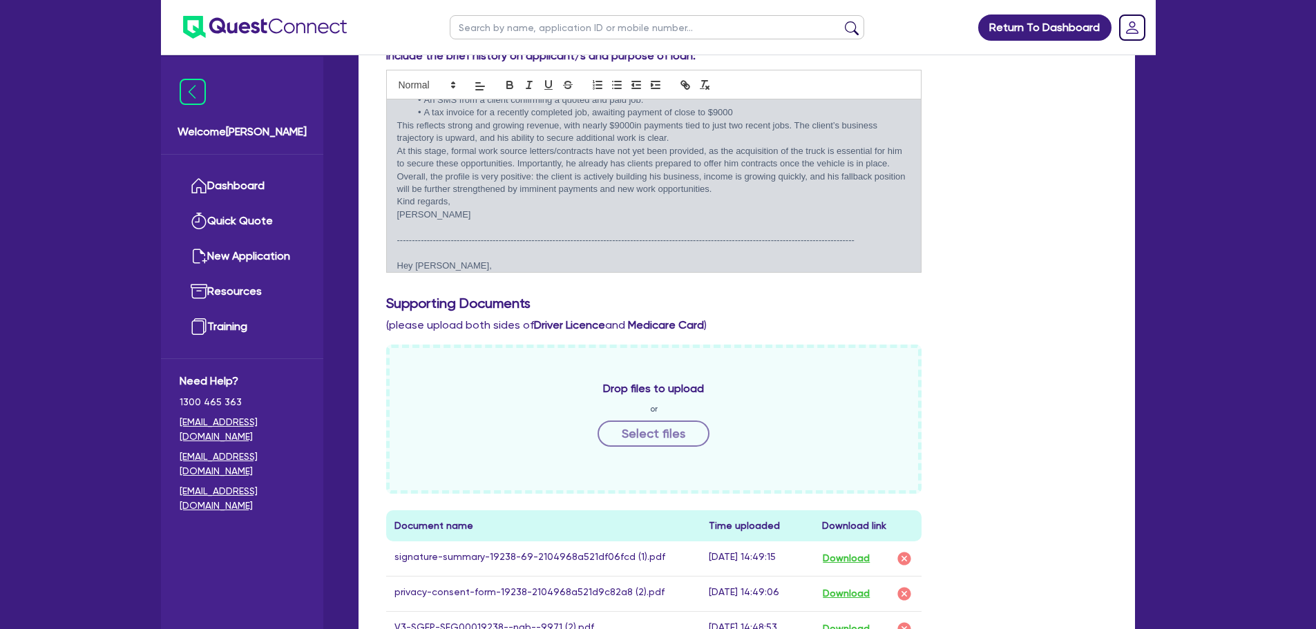
scroll to position [901, 0]
